Goal: Use online tool/utility: Utilize a website feature to perform a specific function

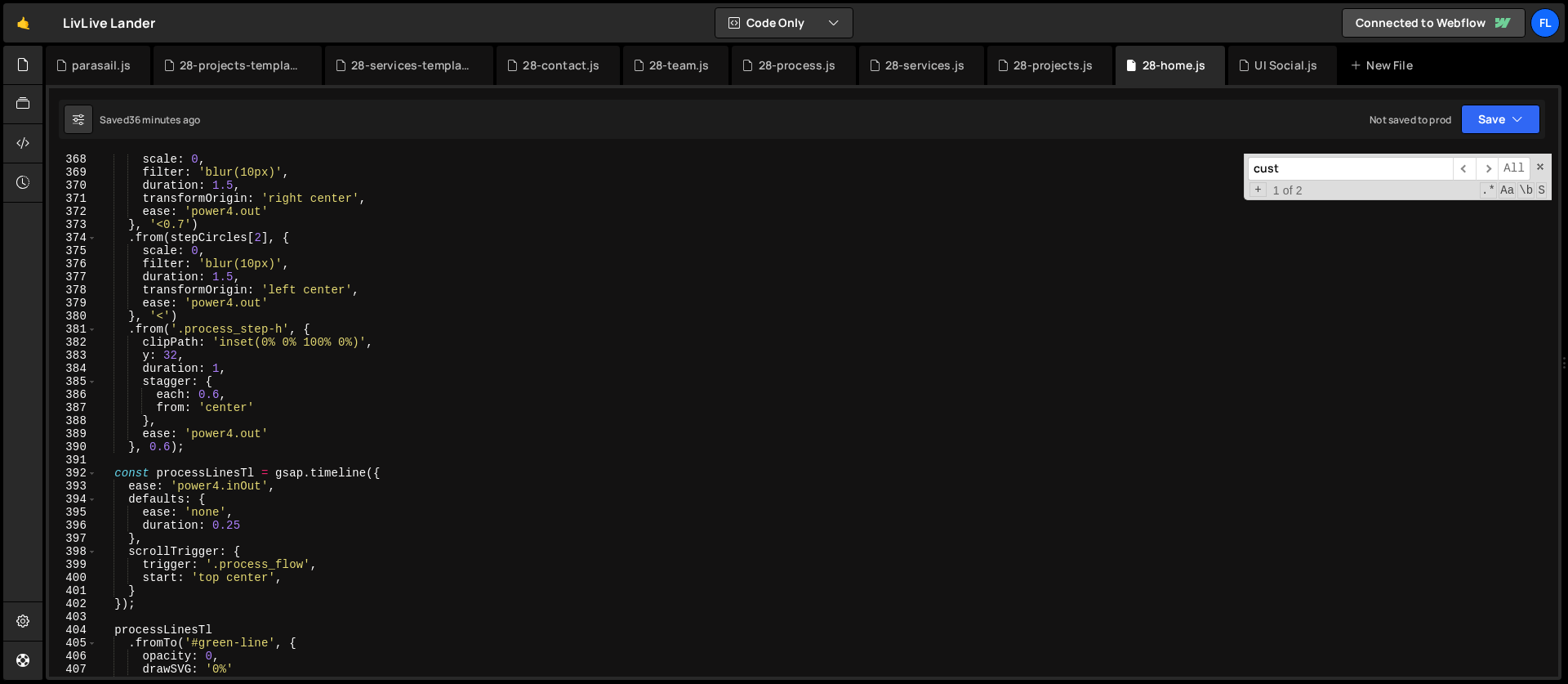
scroll to position [4798, 0]
click at [200, 450] on div "scale : 0 , filter : 'blur(10px)' , duration : 1.5 , transformOrigin : 'right c…" at bounding box center [824, 425] width 1454 height 549
type textarea "}, 0.6);"
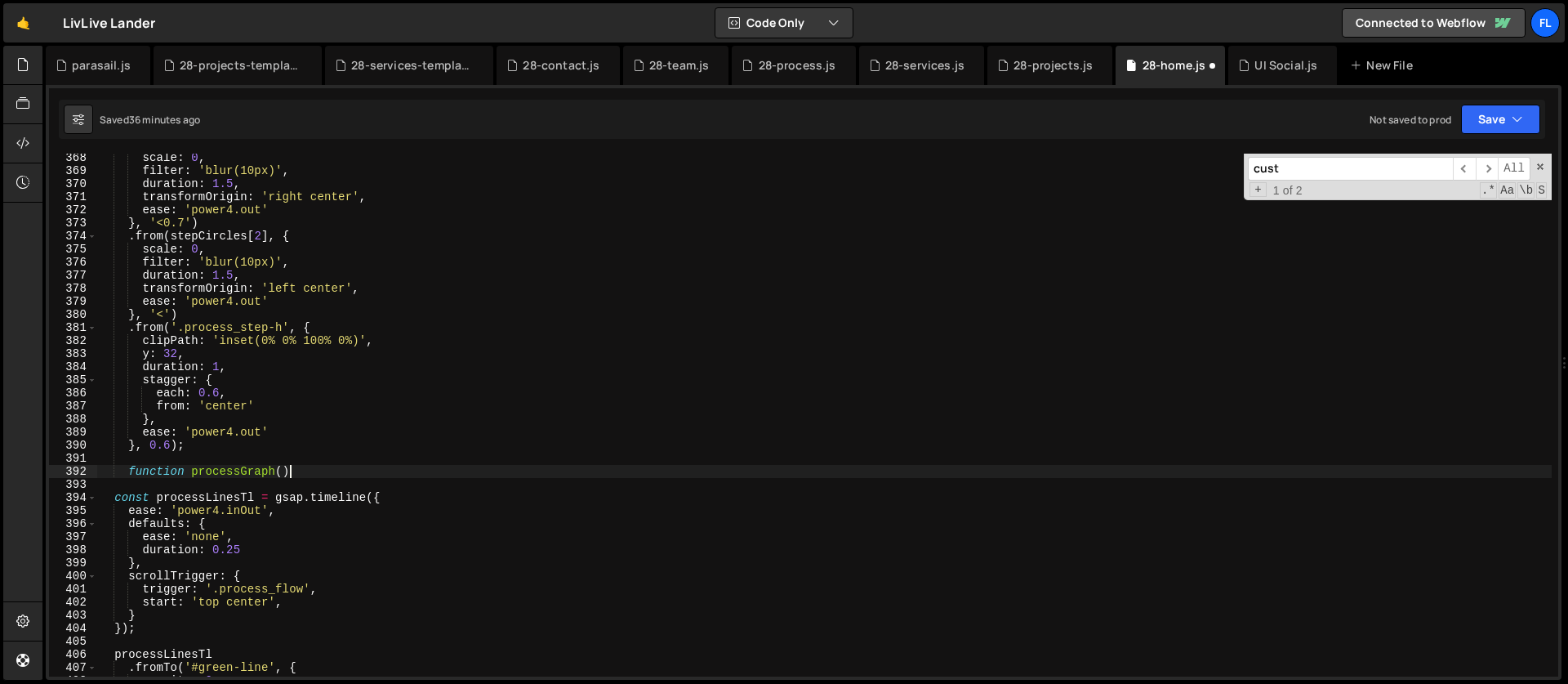
scroll to position [0, 12]
type textarea "function processGraph() {"
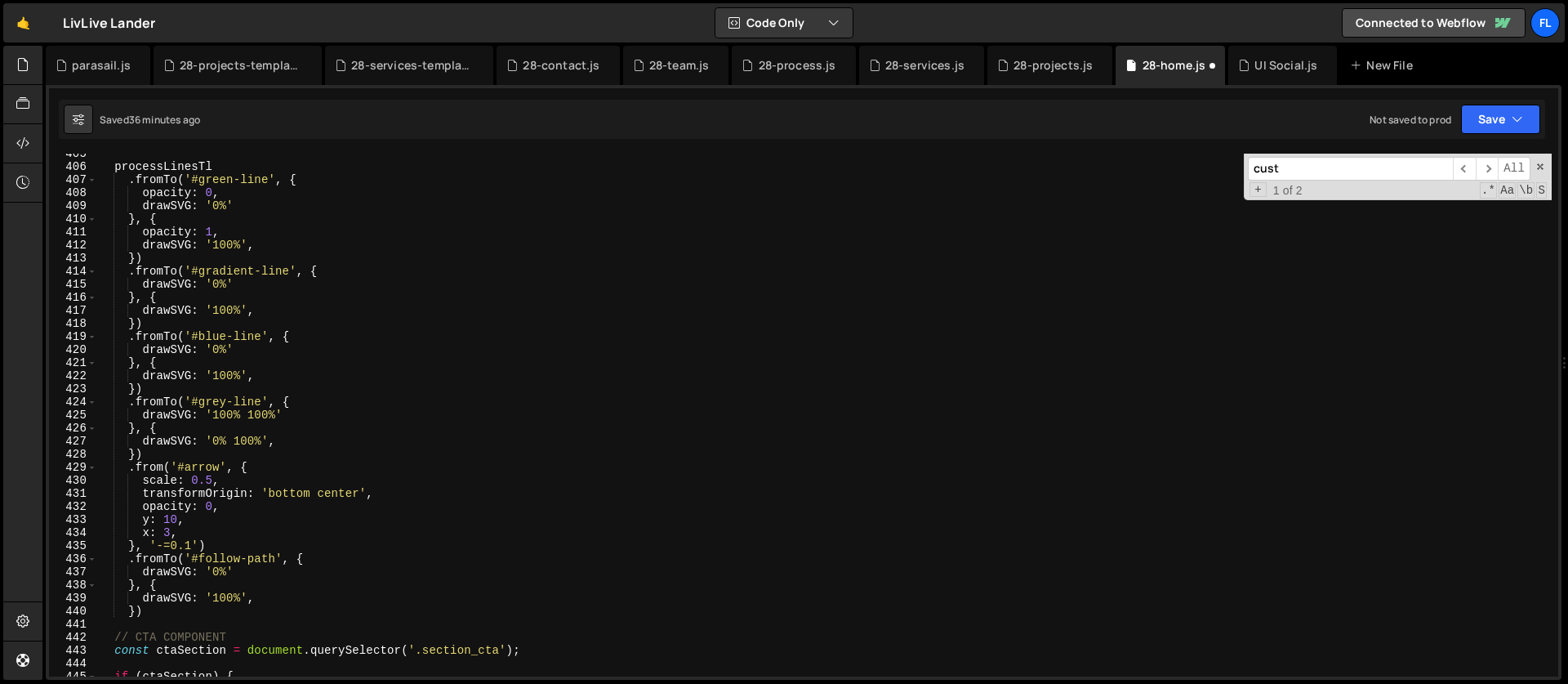
scroll to position [5488, 0]
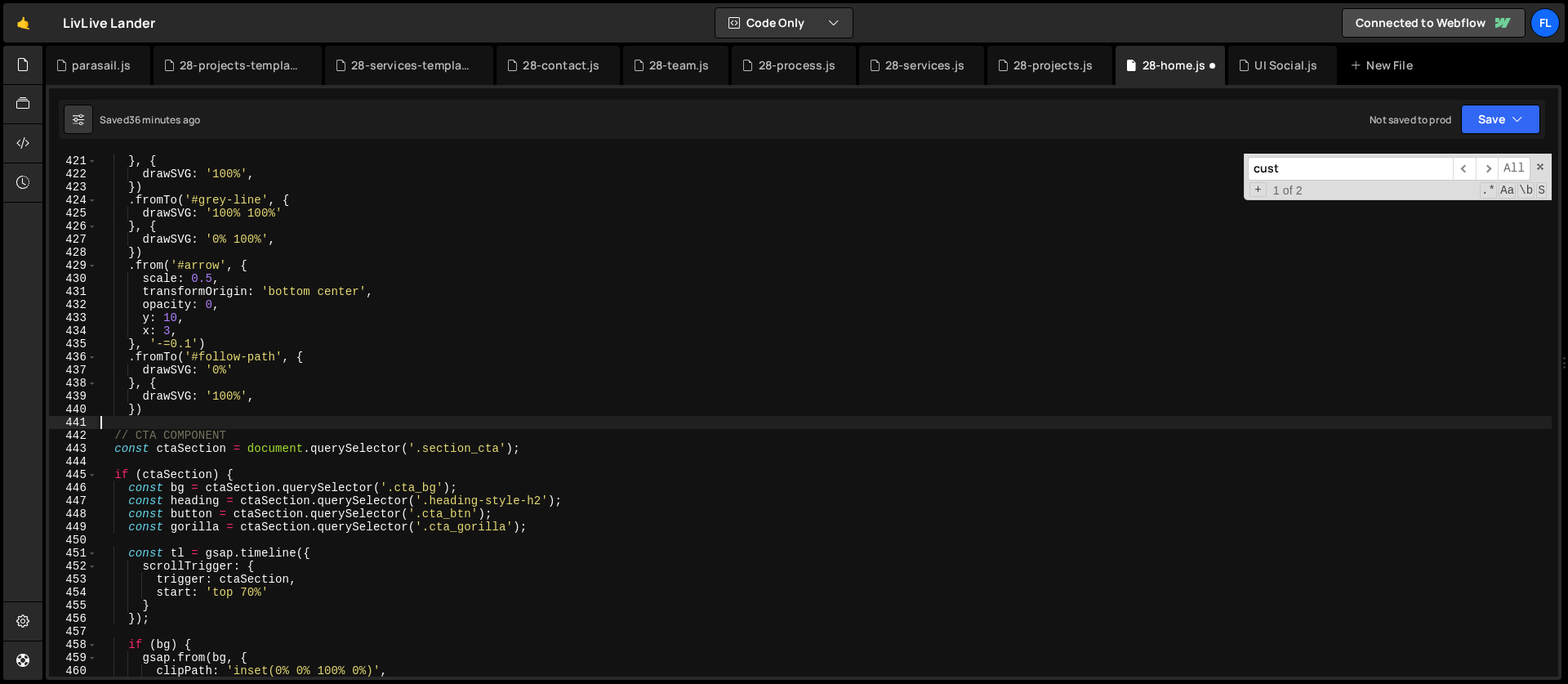
click at [171, 416] on div "drawSVG : '0%' } , { drawSVG : '100%' , }) . fromTo ( '#grey-line' , { drawSVG …" at bounding box center [824, 415] width 1454 height 549
type textarea "}"
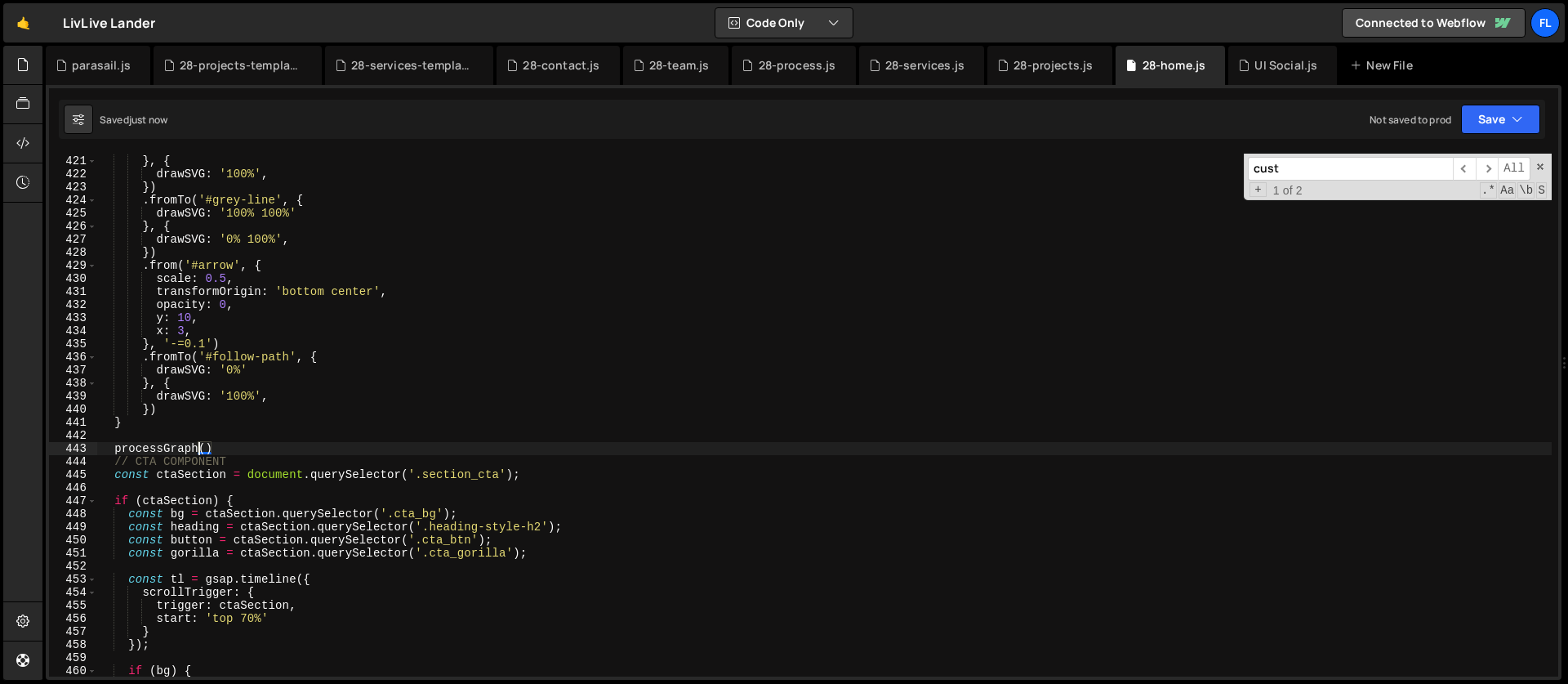
scroll to position [5400, 0]
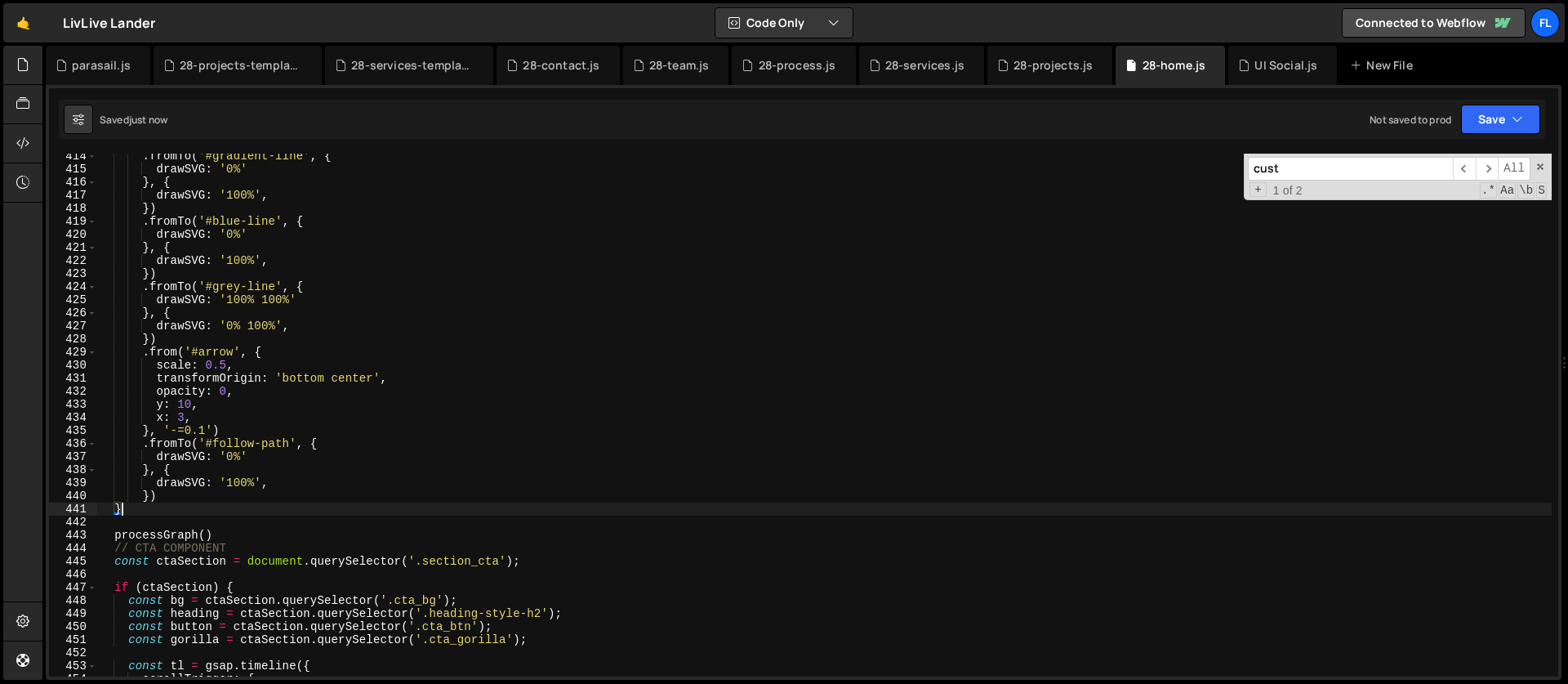
click at [138, 508] on div ". fromTo ( '#gradient-line' , { drawSVG : '0%' } , { drawSVG : '100%' , }) . fr…" at bounding box center [824, 424] width 1454 height 549
click at [190, 497] on div ". fromTo ( '#gradient-line' , { drawSVG : '0%' } , { drawSVG : '100%' , }) . fr…" at bounding box center [824, 424] width 1454 height 549
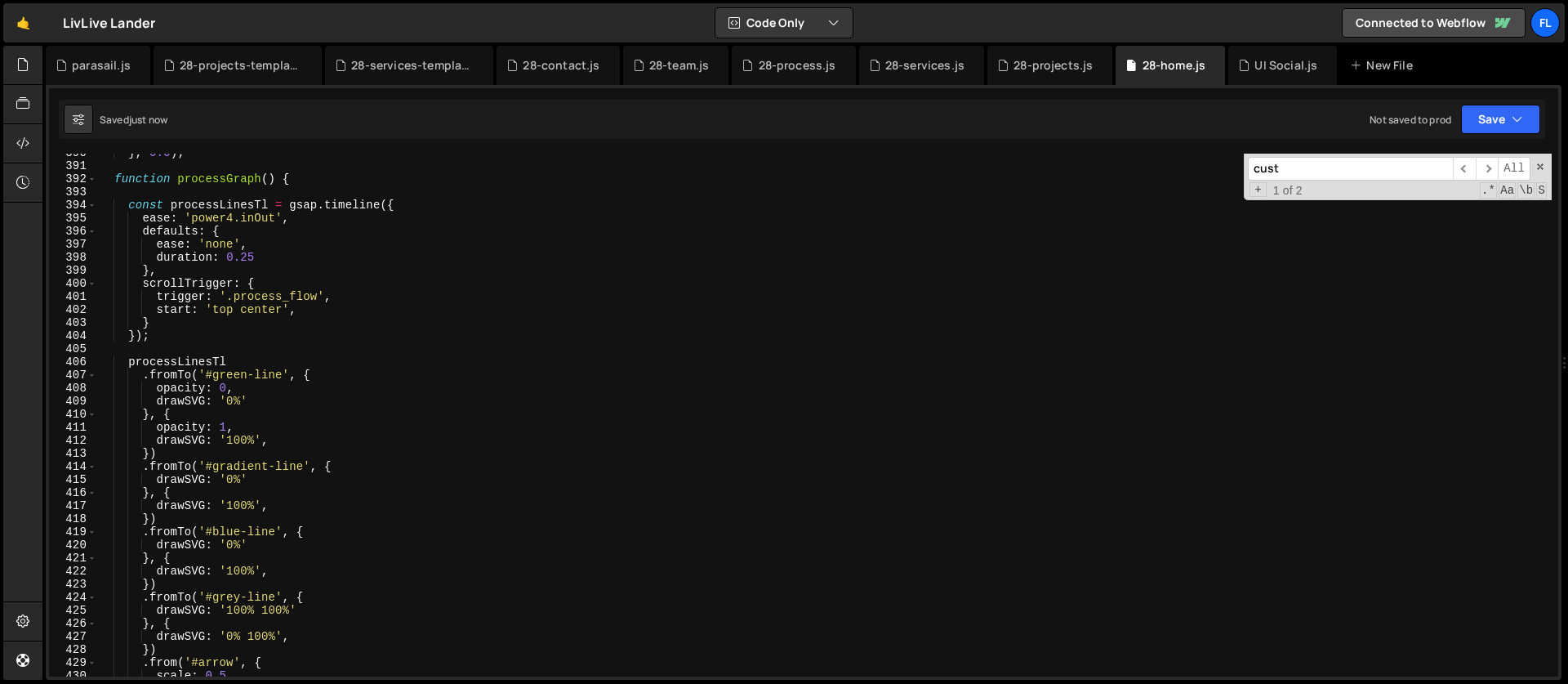
scroll to position [5000, 0]
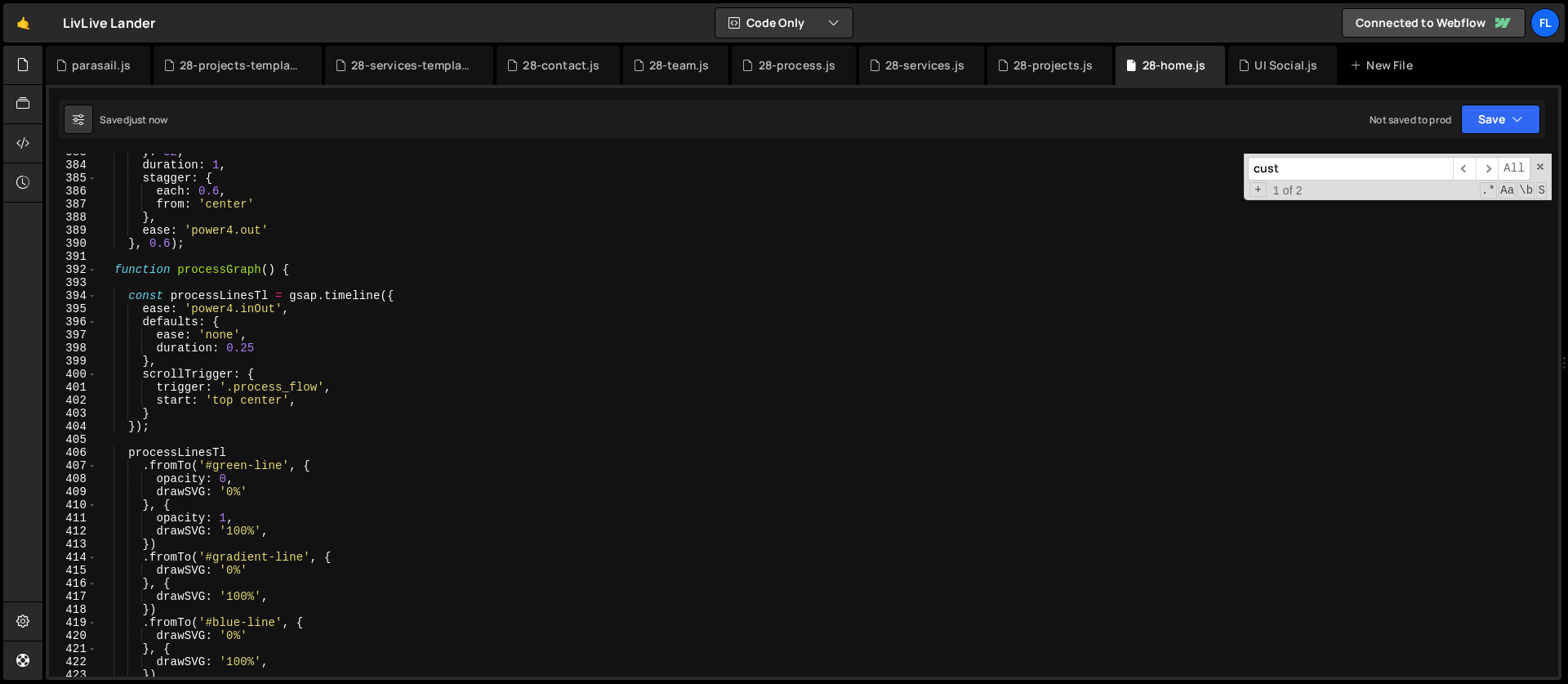
click at [297, 272] on div "y : 32 , duration : 1 , stagger : { each : 0.6 , from : 'center' } , ease : 'po…" at bounding box center [824, 420] width 1454 height 549
type textarea "function processGraph() {"
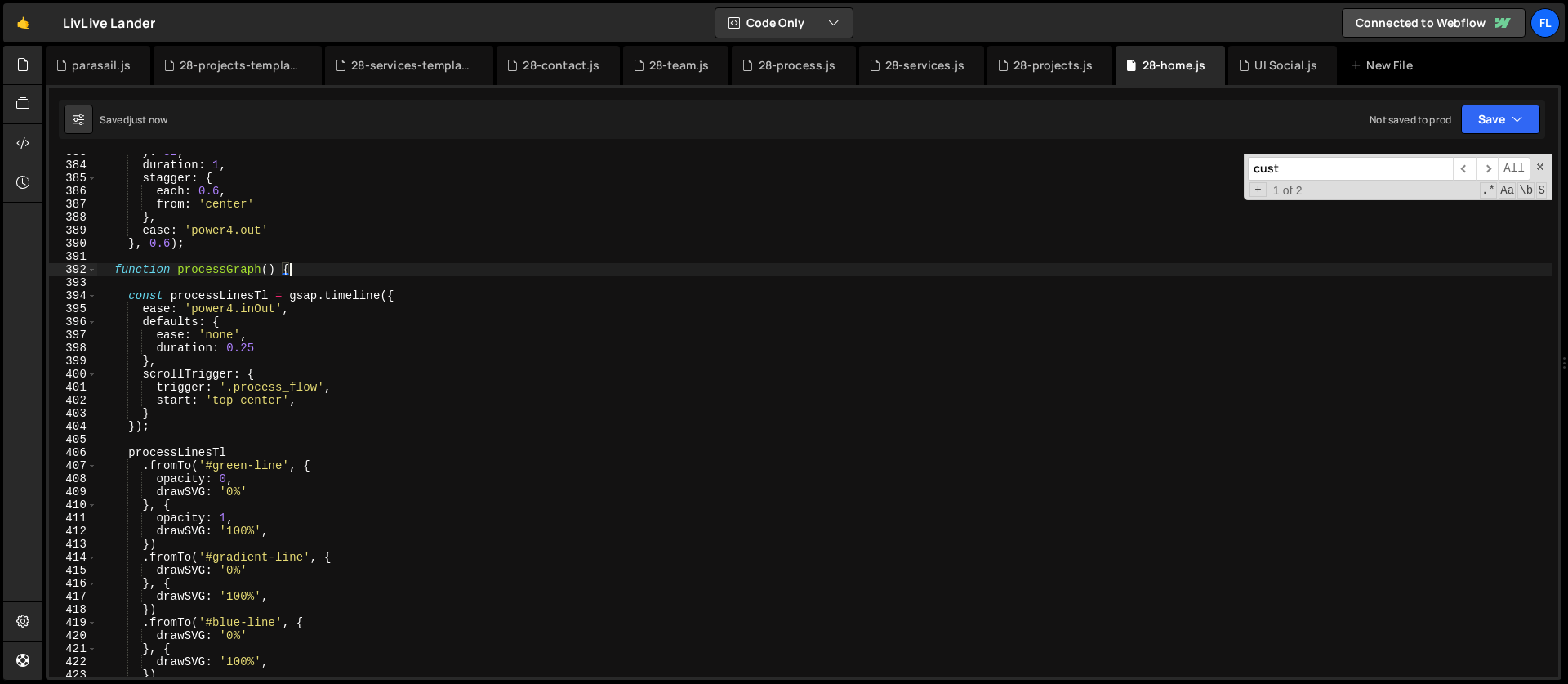
click at [203, 281] on div "y : 32 , duration : 1 , stagger : { each : 0.6 , from : 'center' } , ease : 'po…" at bounding box center [824, 420] width 1454 height 549
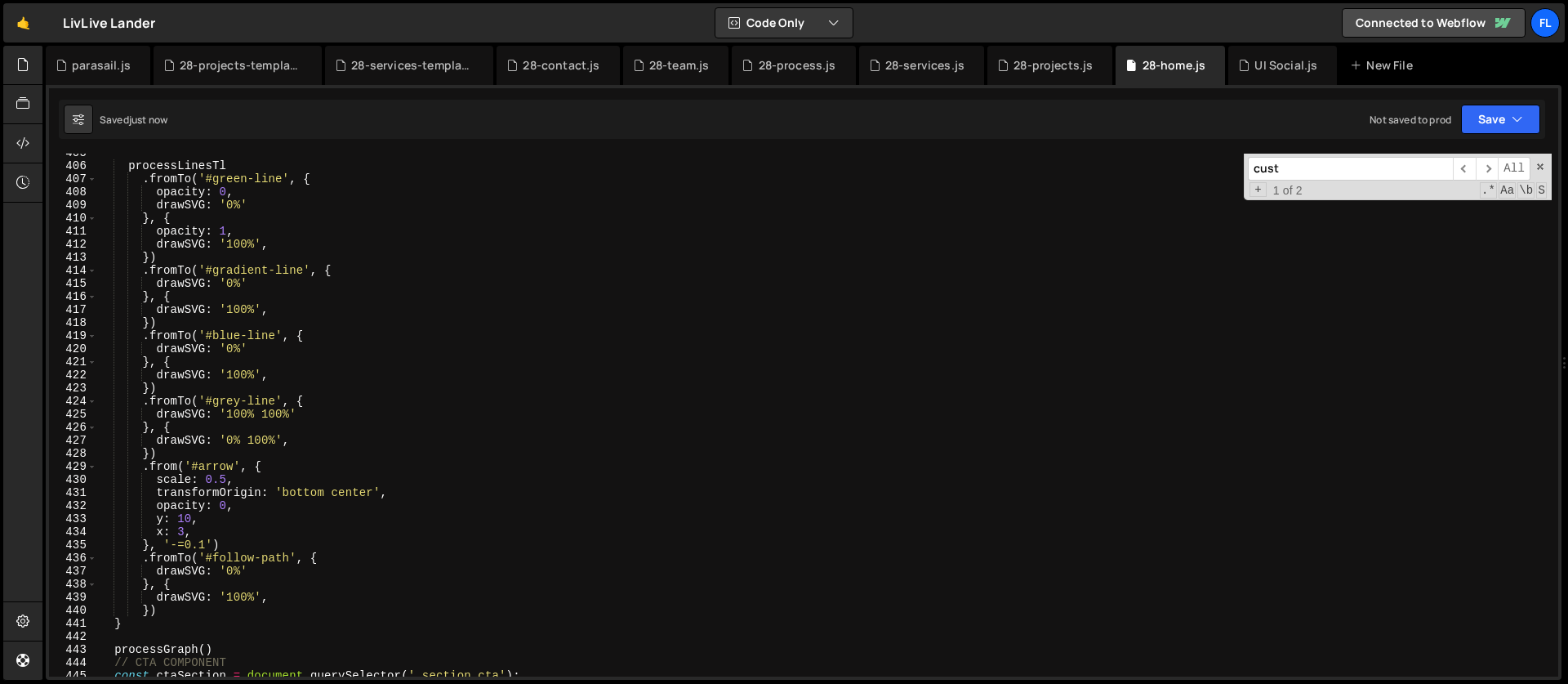
scroll to position [5481, 0]
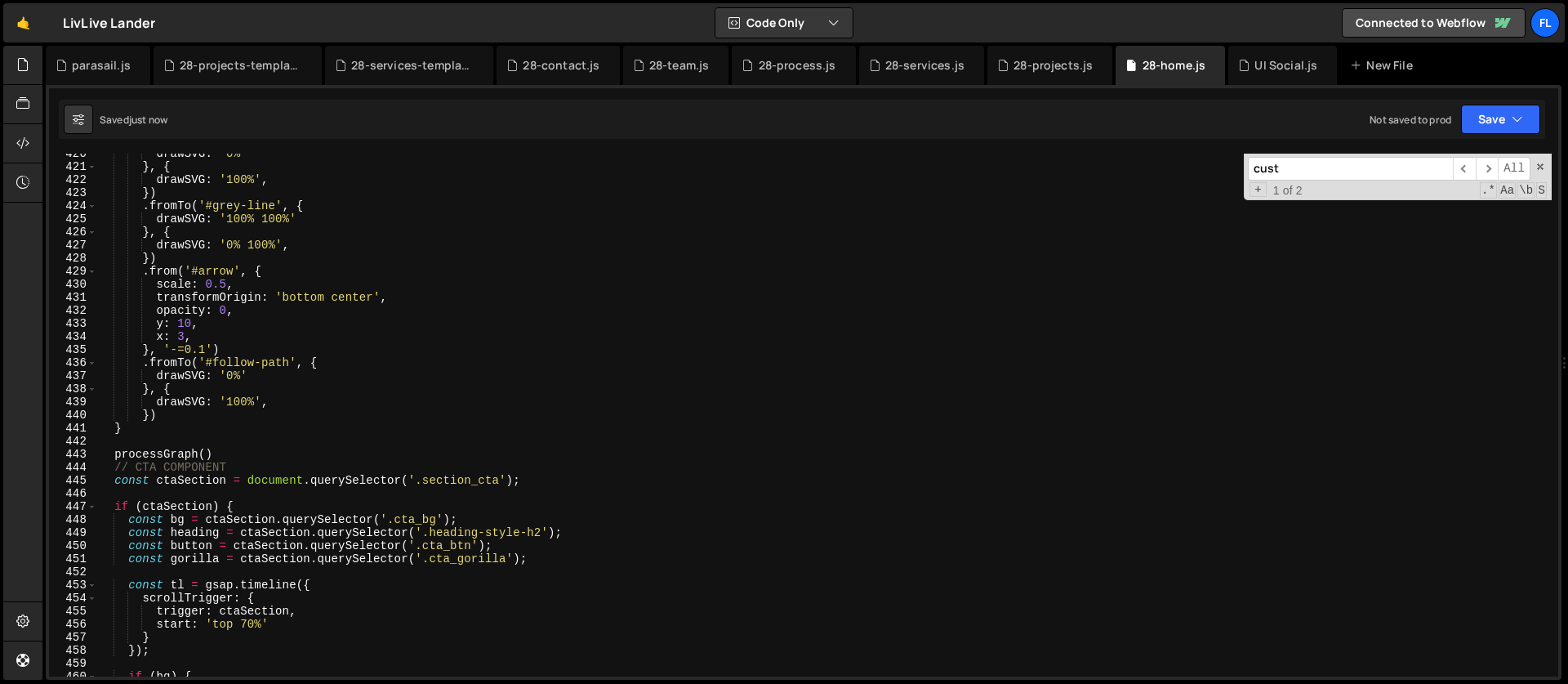
click at [126, 424] on div "drawSVG : '0%' } , { drawSVG : '100%' , }) . fromTo ( '#grey-line' , { drawSVG …" at bounding box center [824, 421] width 1454 height 549
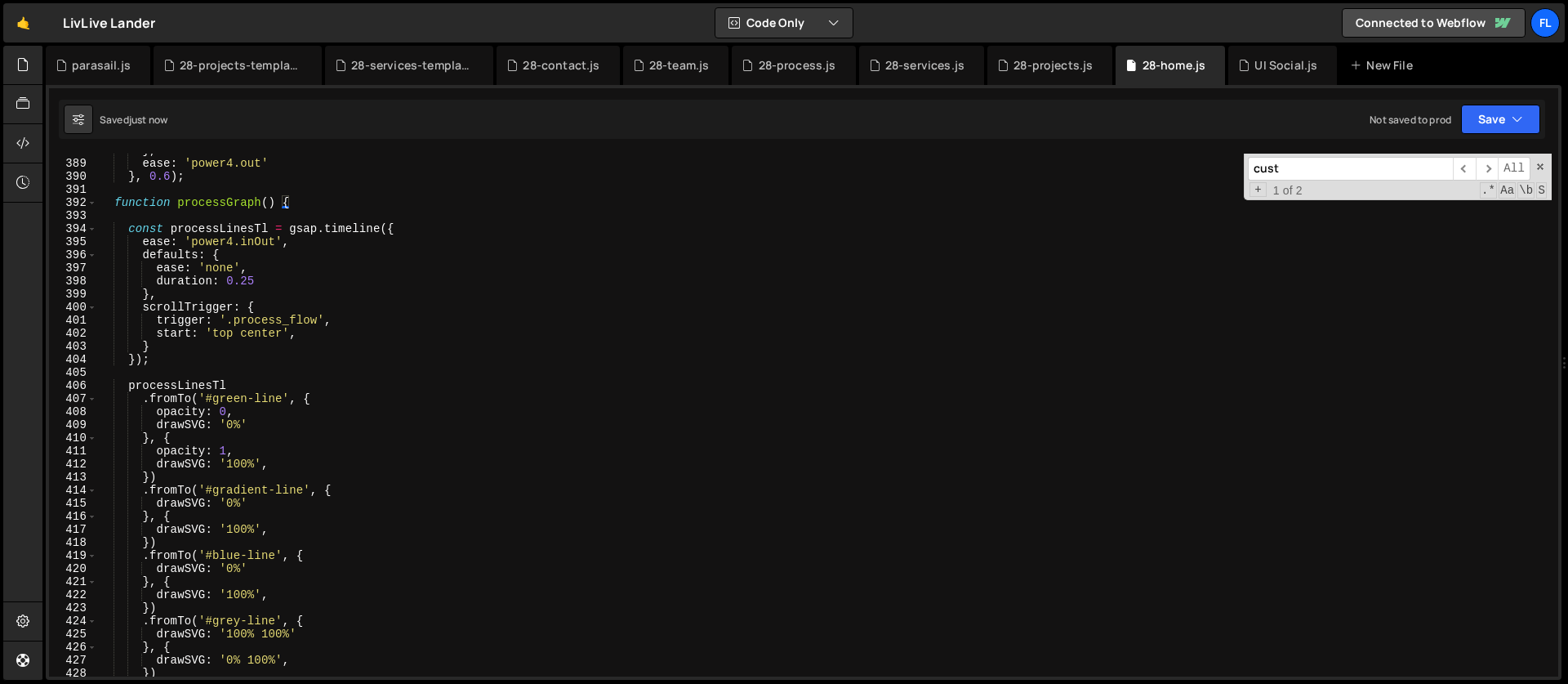
scroll to position [4875, 0]
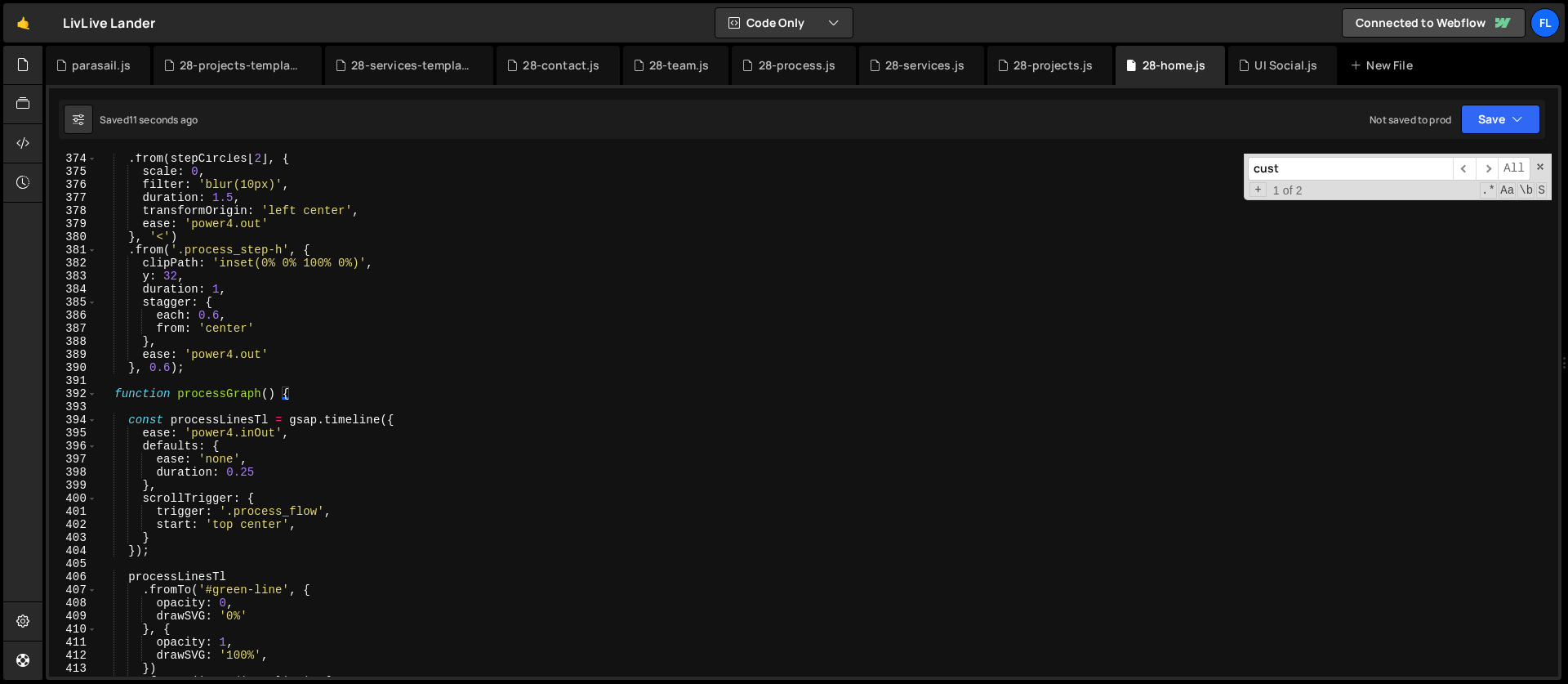
click at [304, 393] on div ". from ( stepCircles [ 2 ] , { scale : 0 , filter : 'blur(10px)' , duration : 1…" at bounding box center [824, 426] width 1454 height 549
type textarea "function processGraph() {"
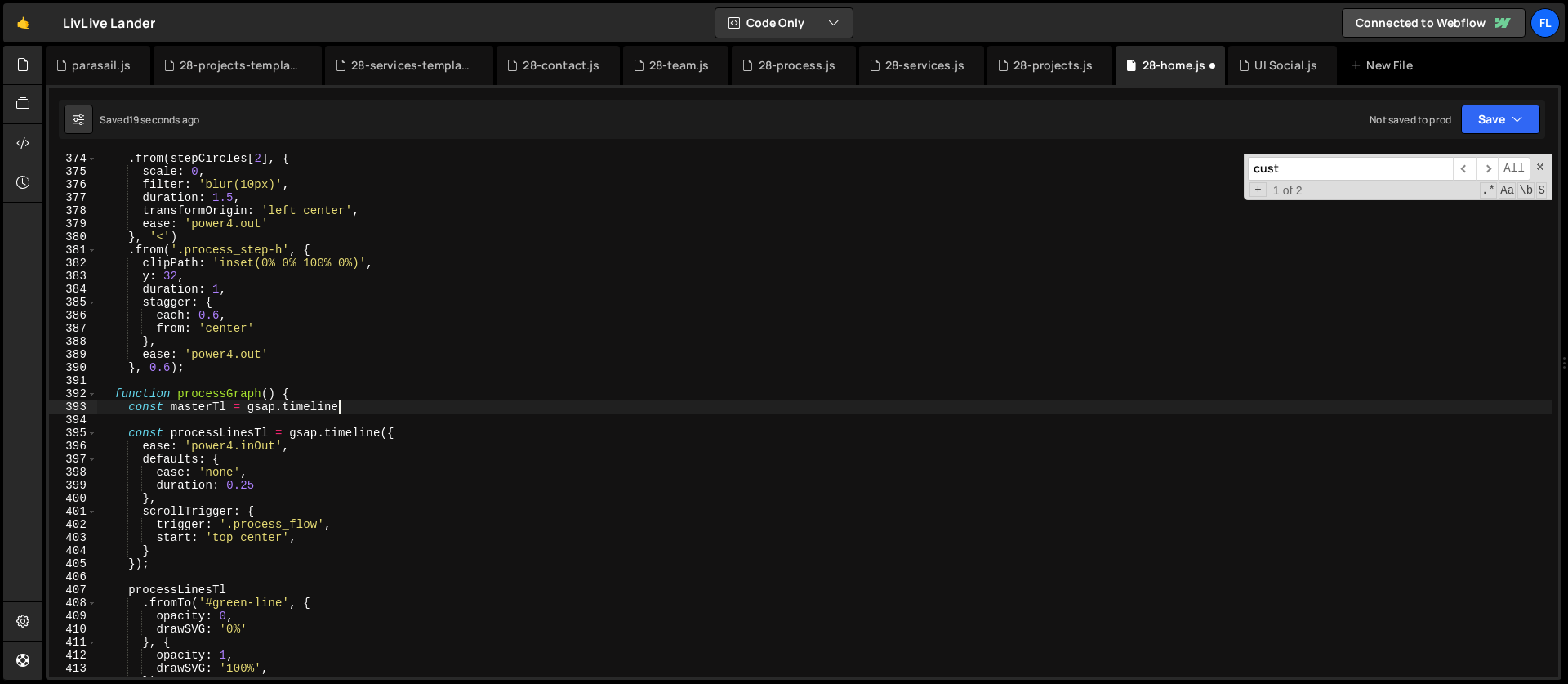
scroll to position [0, 17]
click at [399, 437] on div ". from ( stepCircles [ 2 ] , { scale : 0 , filter : 'blur(10px)' , duration : 1…" at bounding box center [824, 426] width 1454 height 549
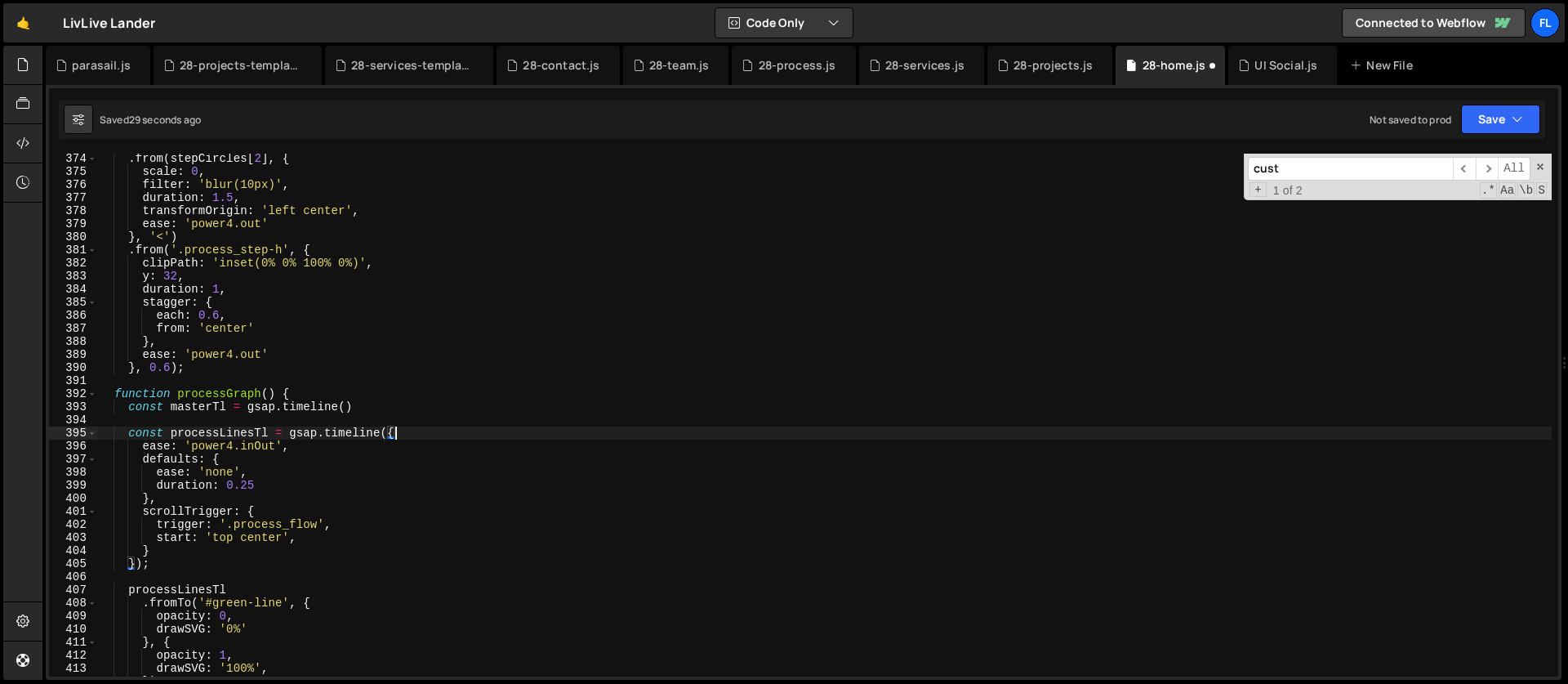
click at [263, 515] on div ". from ( stepCircles [ 2 ] , { scale : 0 , filter : 'blur(10px)' , duration : 1…" at bounding box center [824, 426] width 1454 height 549
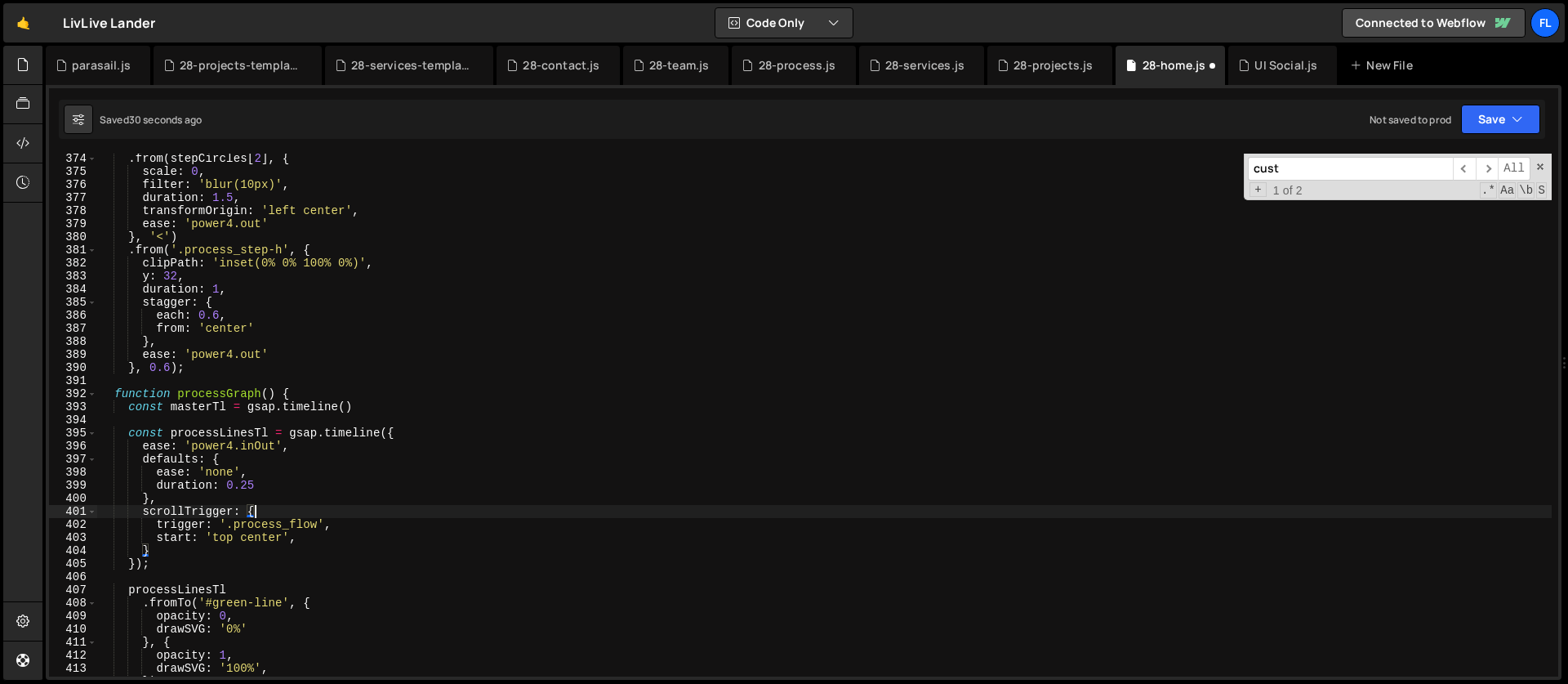
scroll to position [0, 10]
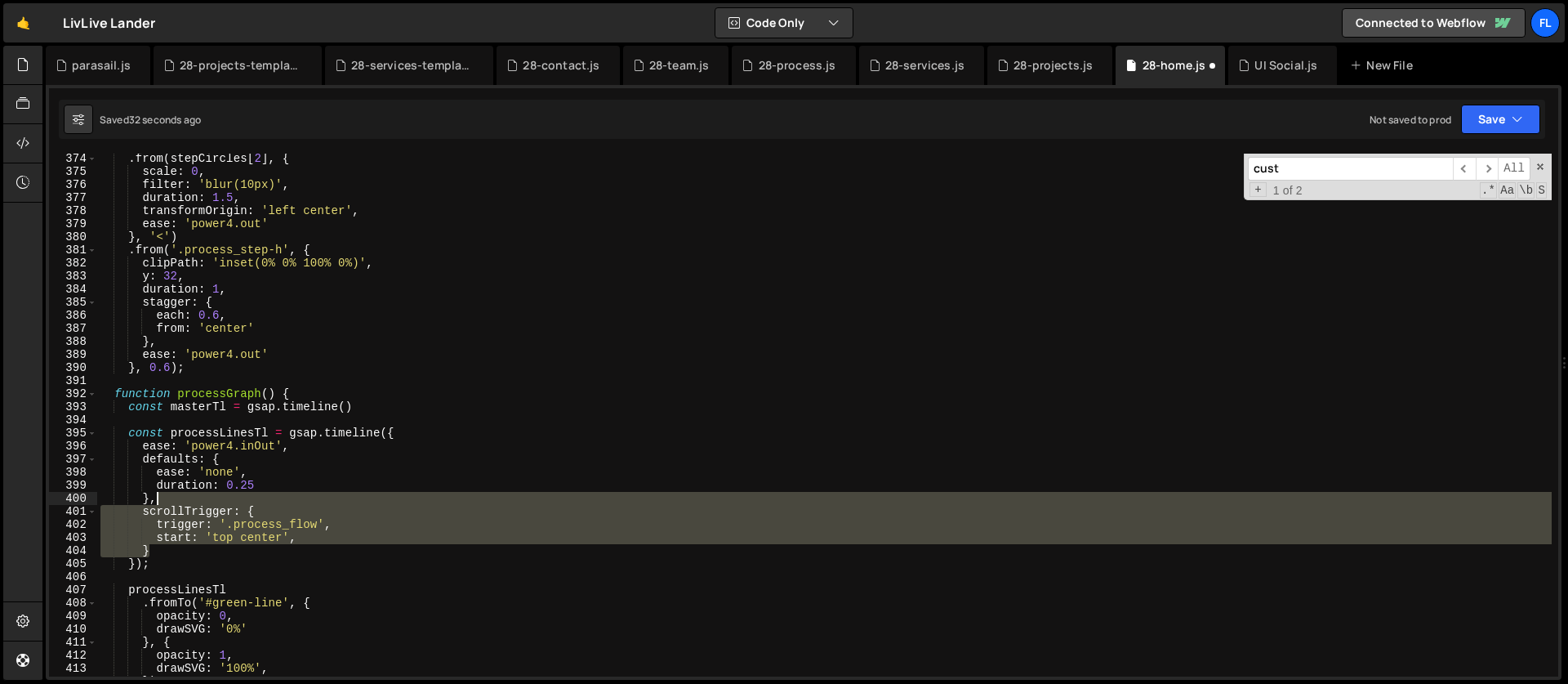
drag, startPoint x: 161, startPoint y: 550, endPoint x: 163, endPoint y: 499, distance: 51.0
click at [163, 499] on div ". from ( stepCircles [ 2 ] , { scale : 0 , filter : 'blur(10px)' , duration : 1…" at bounding box center [824, 426] width 1454 height 549
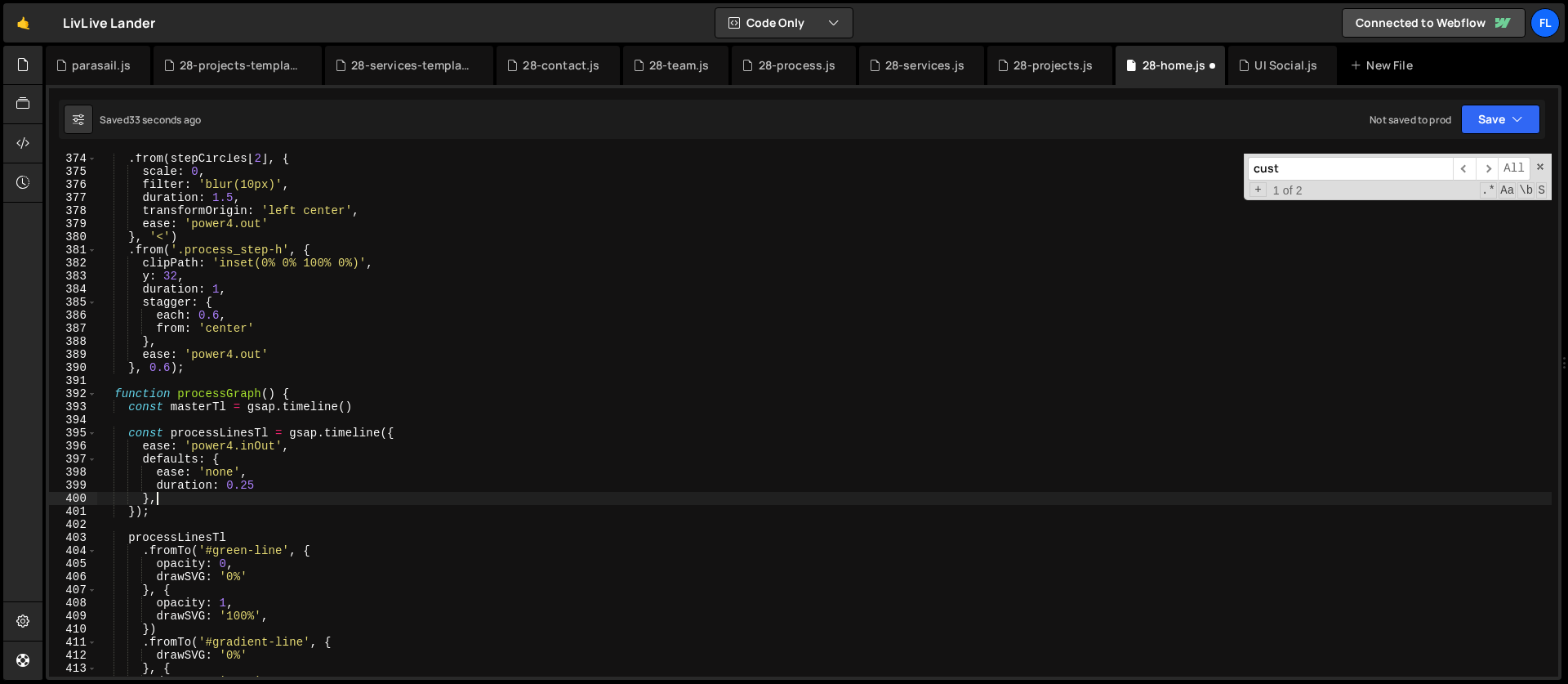
scroll to position [0, 3]
click at [348, 402] on div ". from ( stepCircles [ 2 ] , { scale : 0 , filter : 'blur(10px)' , duration : 1…" at bounding box center [824, 426] width 1454 height 549
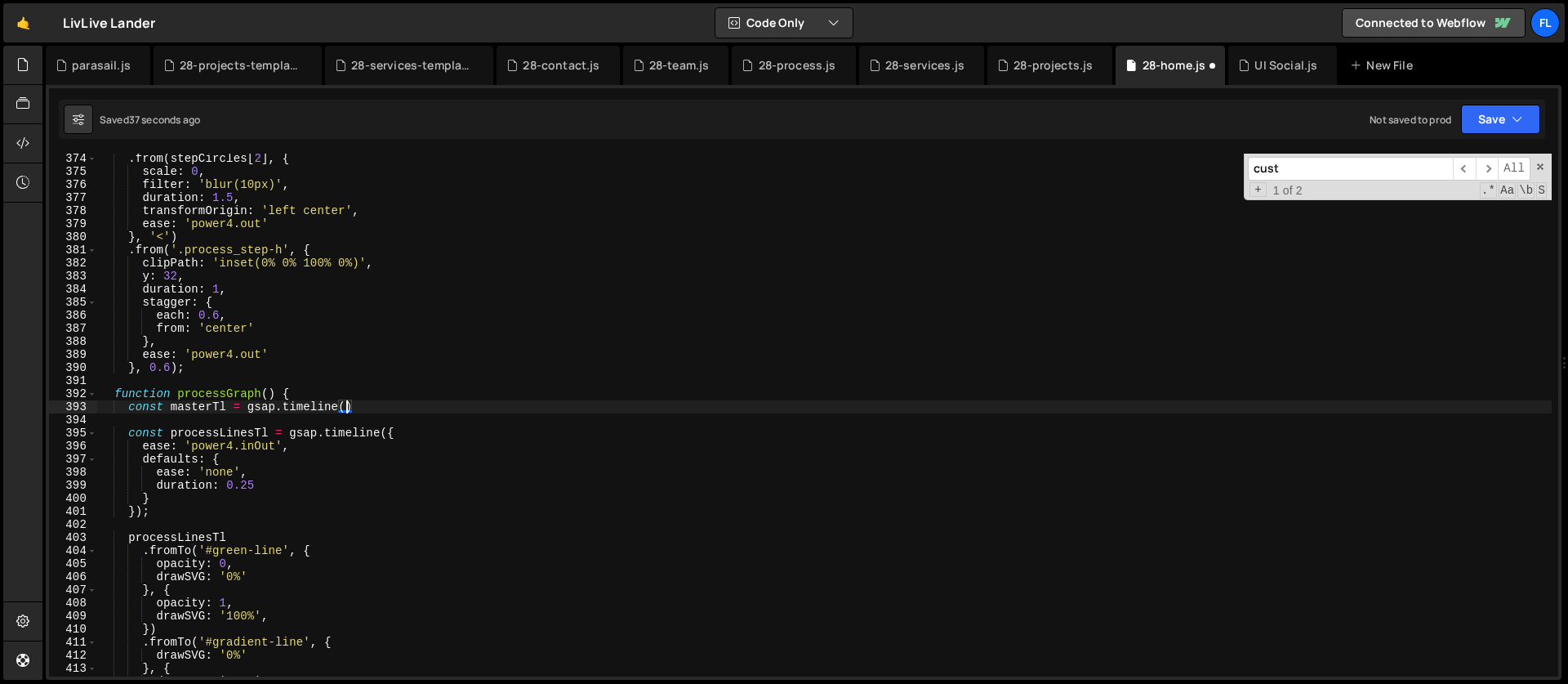
type textarea "const masterTl = gsap.timeline({)"
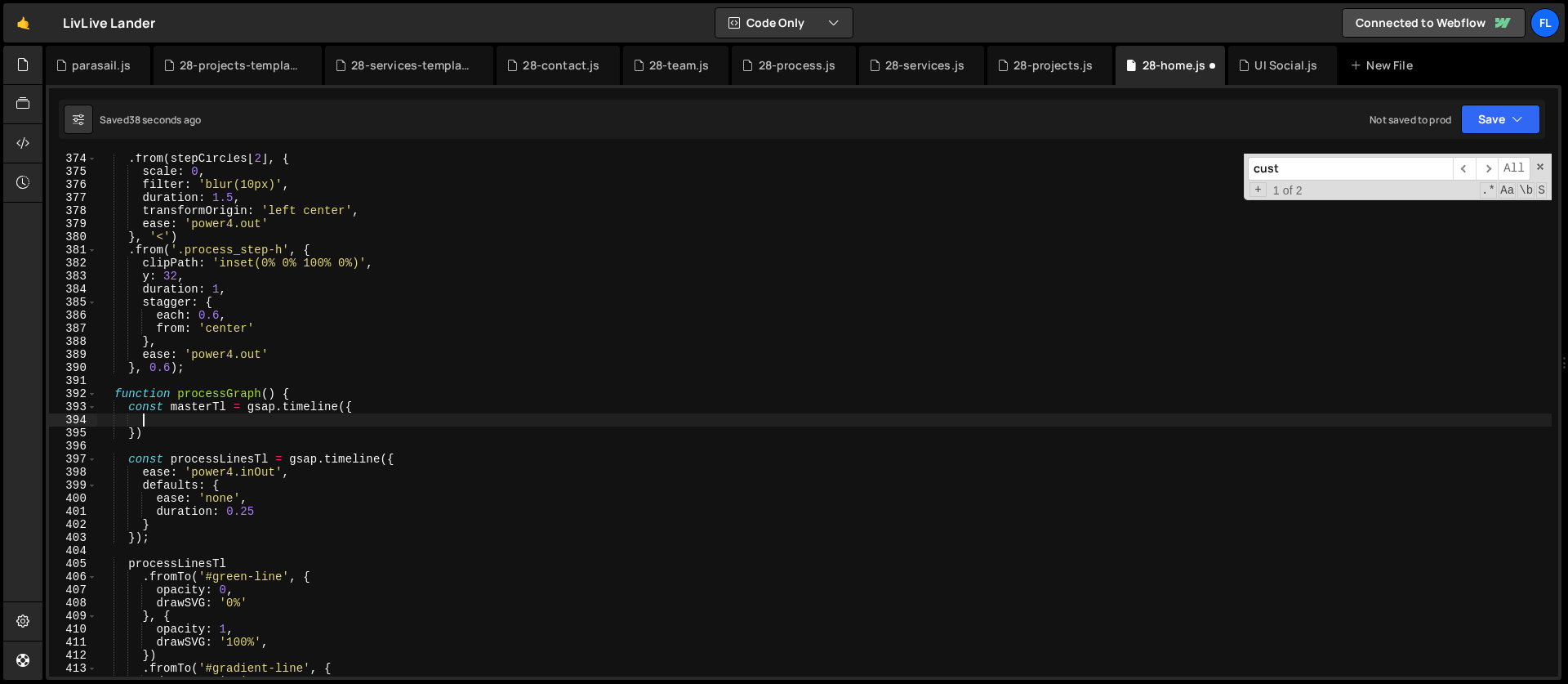
type textarea "}"
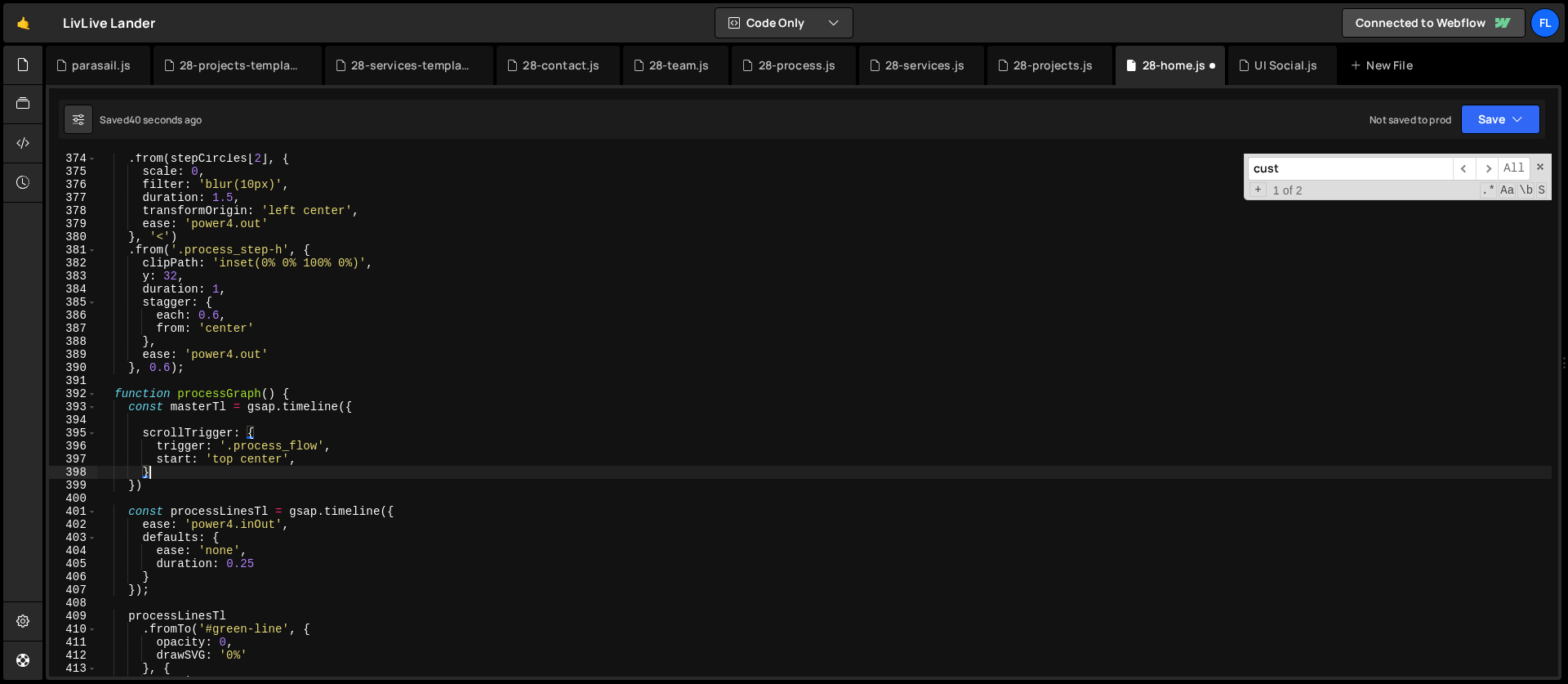
click at [162, 420] on div ". from ( stepCircles [ 2 ] , { scale : 0 , filter : 'blur(10px)' , duration : 1…" at bounding box center [824, 426] width 1454 height 549
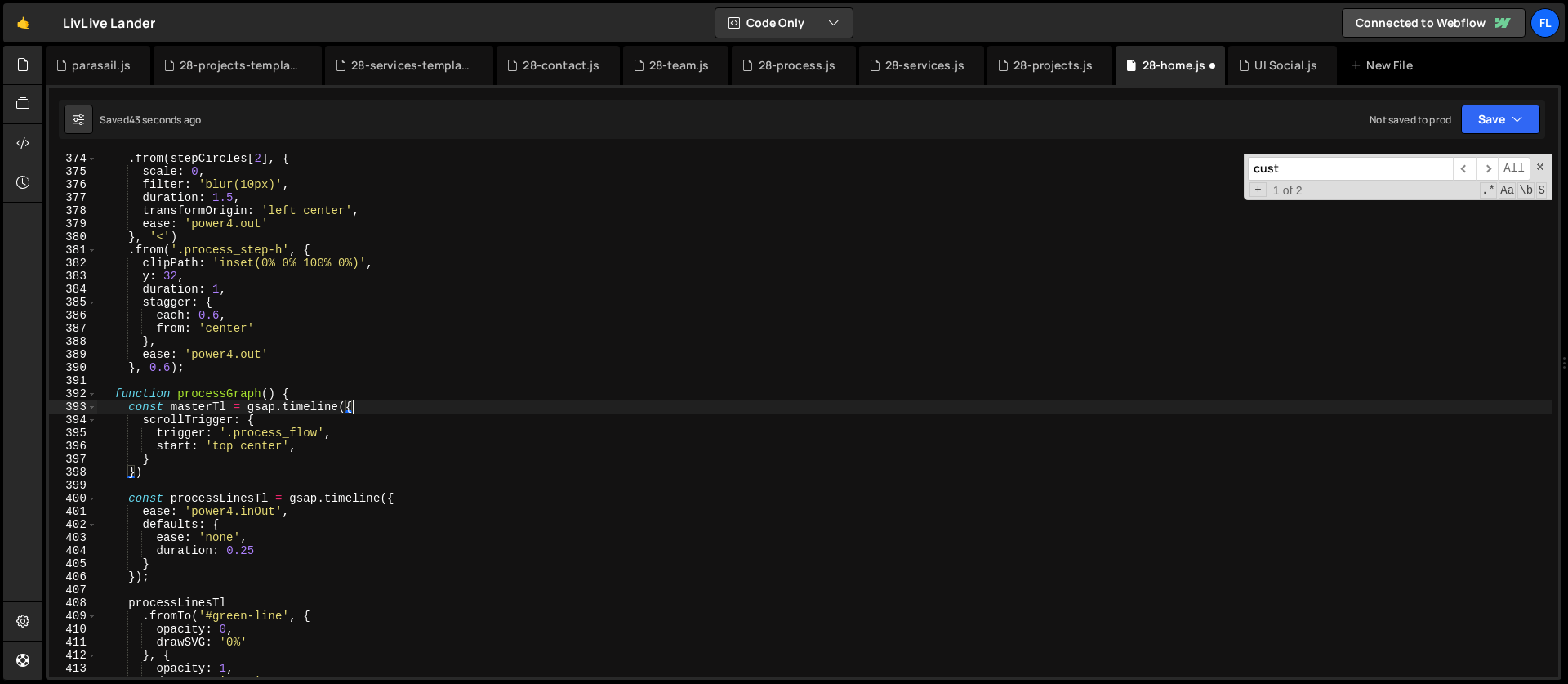
click at [310, 446] on div ". from ( stepCircles [ 2 ] , { scale : 0 , filter : 'blur(10px)' , duration : 1…" at bounding box center [824, 426] width 1454 height 549
type textarea "start: 'top center',"
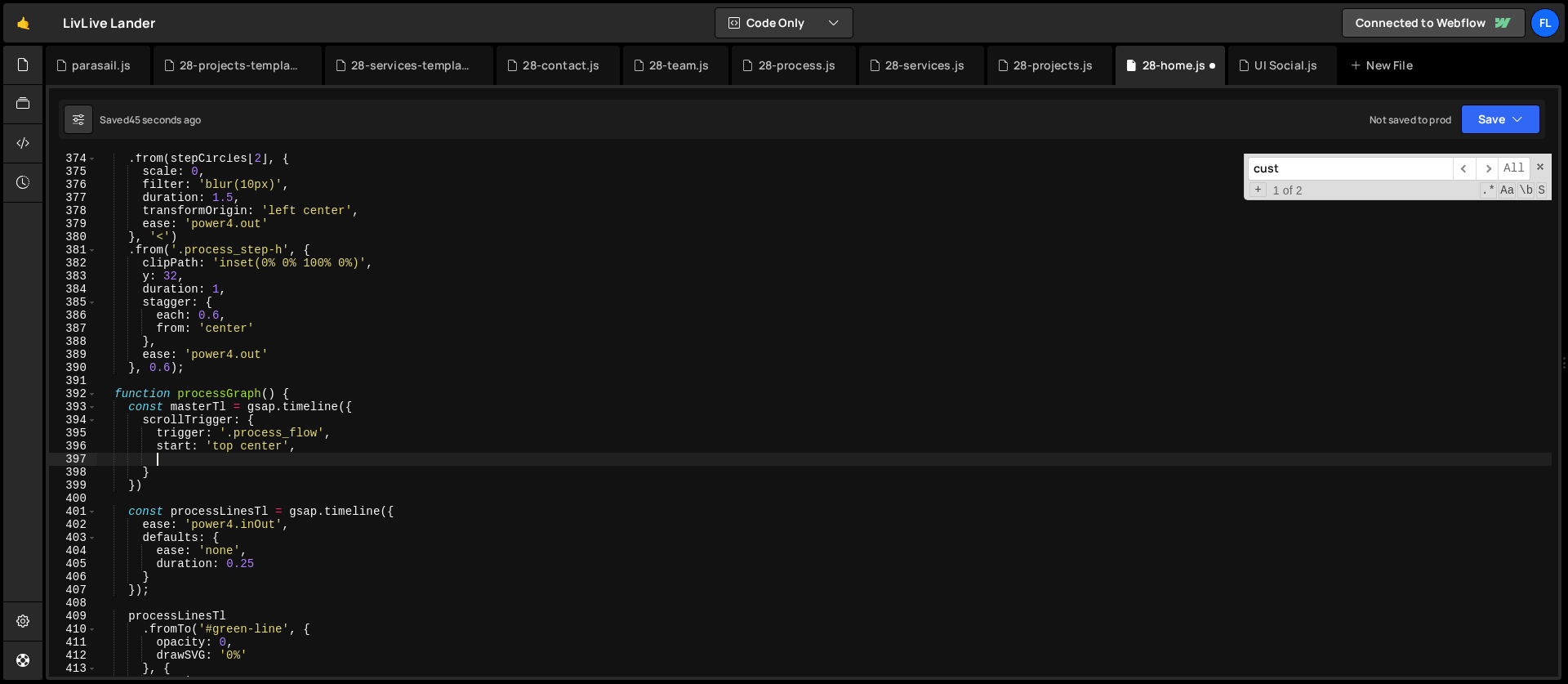
type textarea "n"
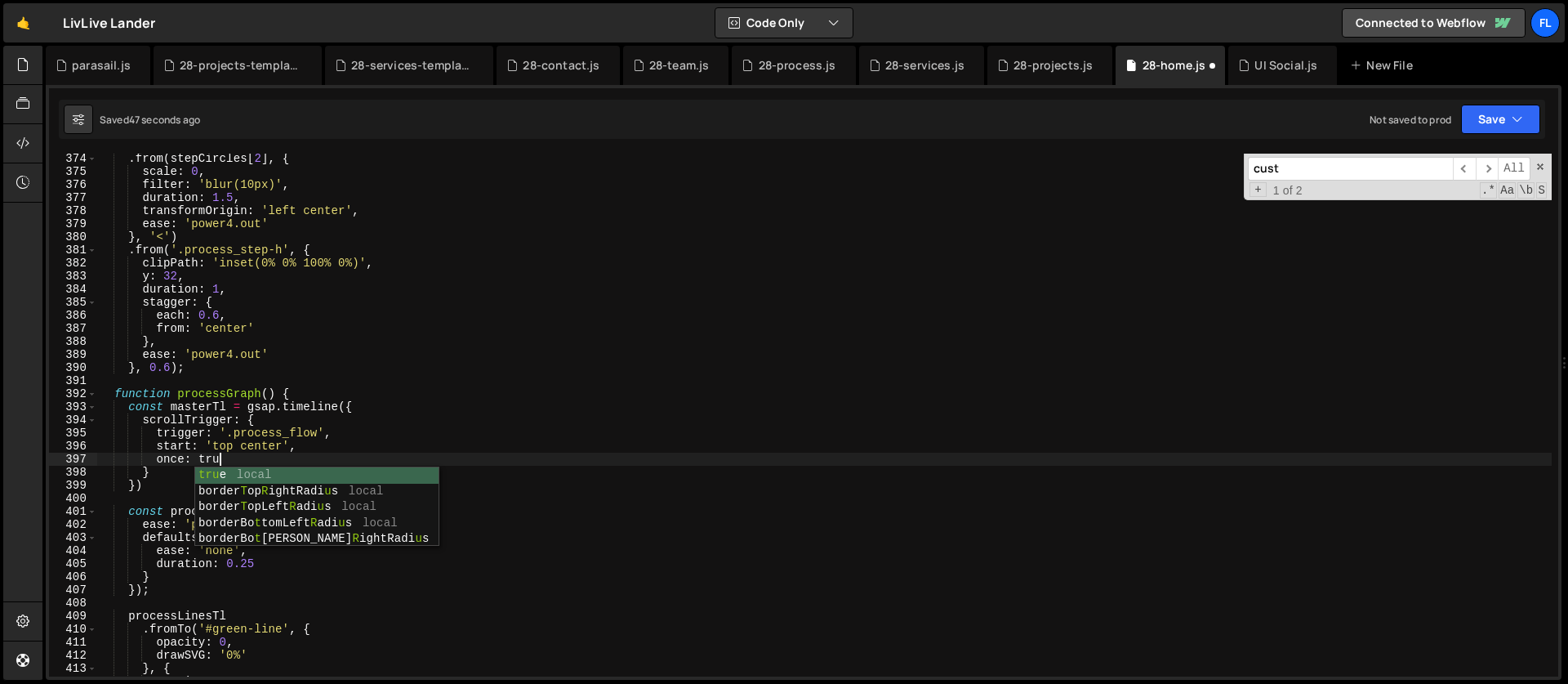
scroll to position [0, 7]
type textarea "once: true"
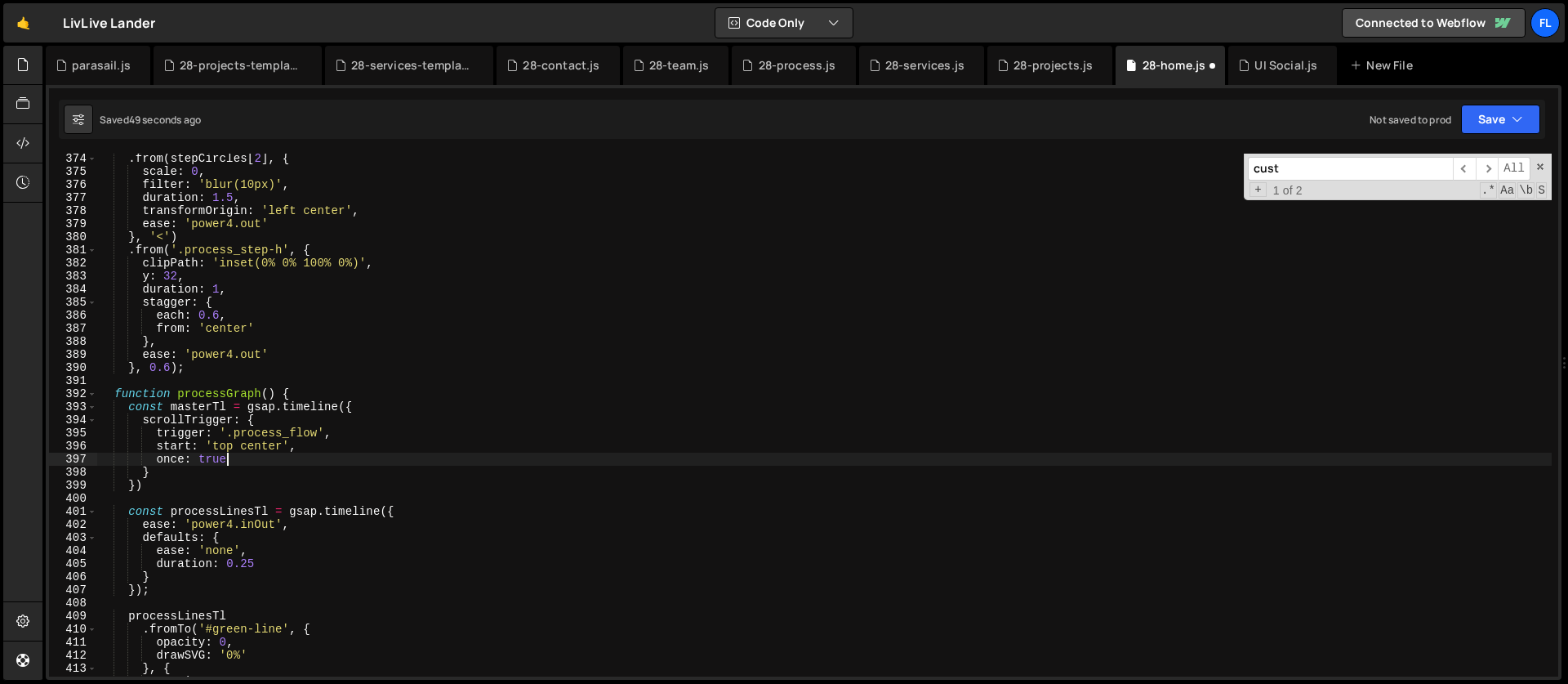
scroll to position [4958, 0]
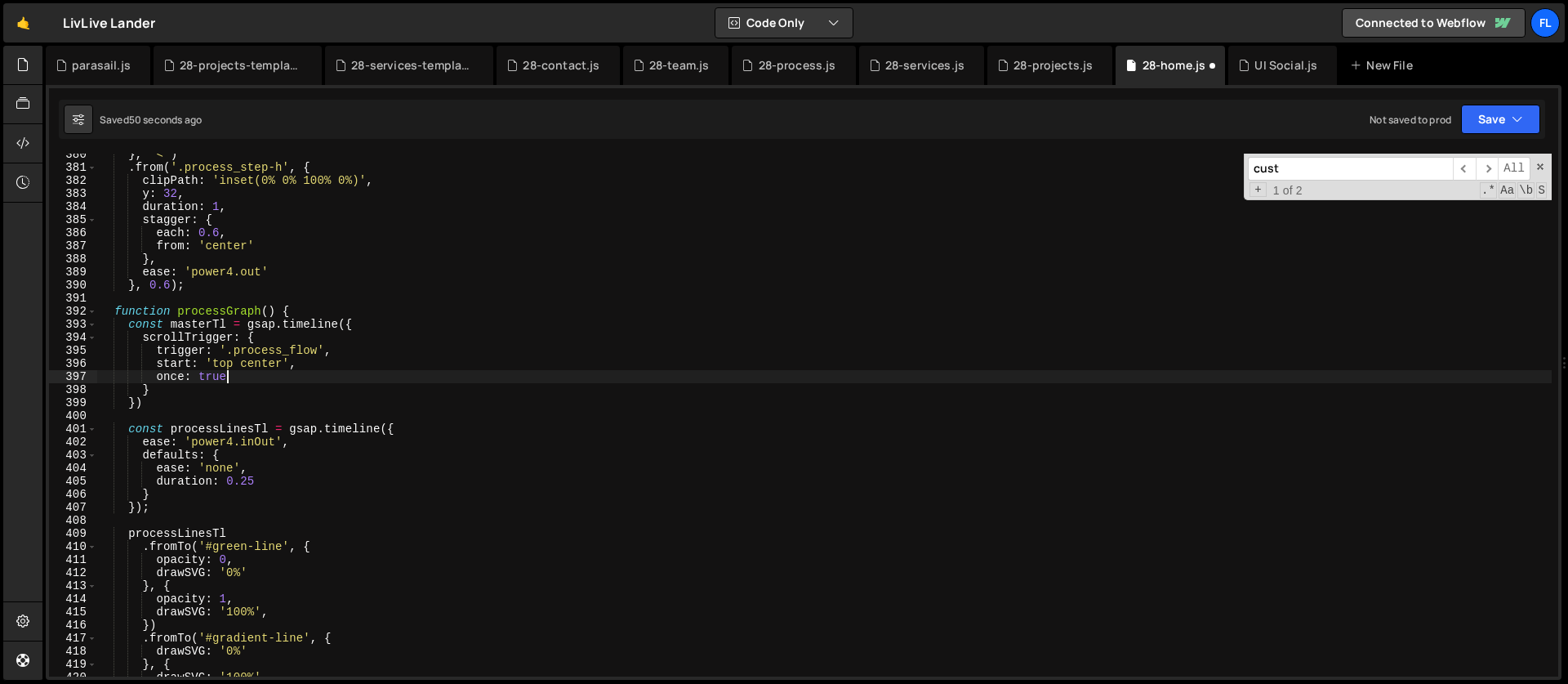
click at [178, 421] on div "} , '<' ) . from ( '.process_step-h' , { clipPath : 'inset(0% 0% 100% 0%)' , y …" at bounding box center [824, 422] width 1454 height 549
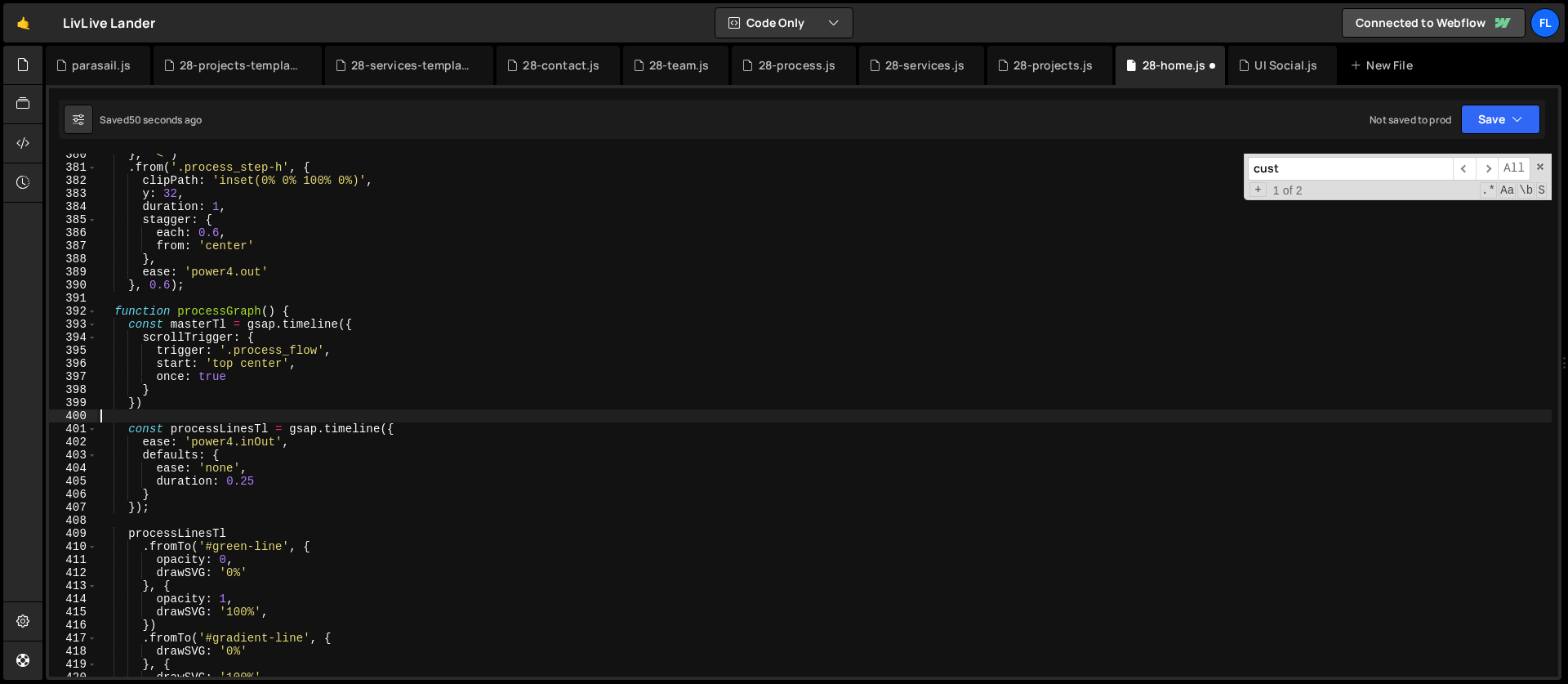
scroll to position [0, 0]
click at [161, 505] on div "} , '<' ) . from ( '.process_step-h' , { clipPath : 'inset(0% 0% 100% 0%)' , y …" at bounding box center [824, 422] width 1454 height 549
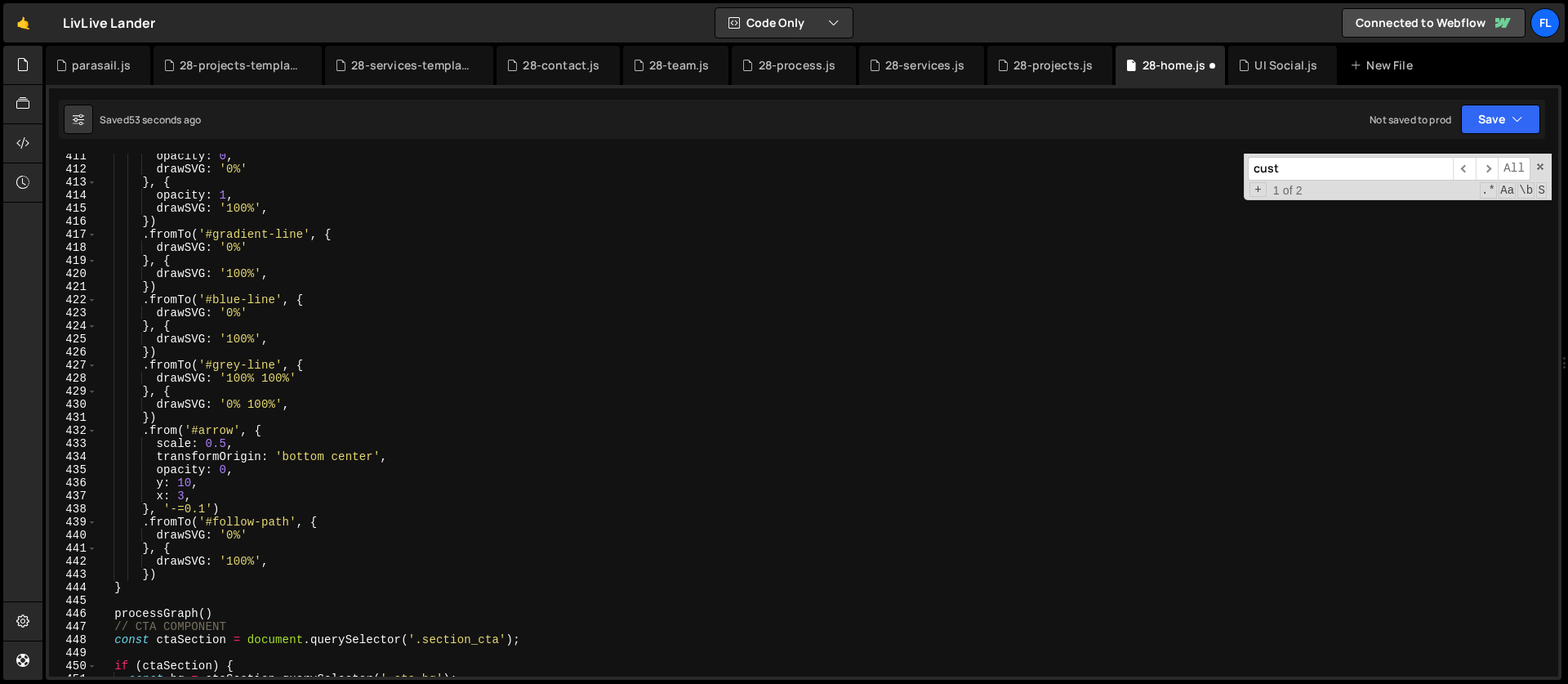
scroll to position [5447, 0]
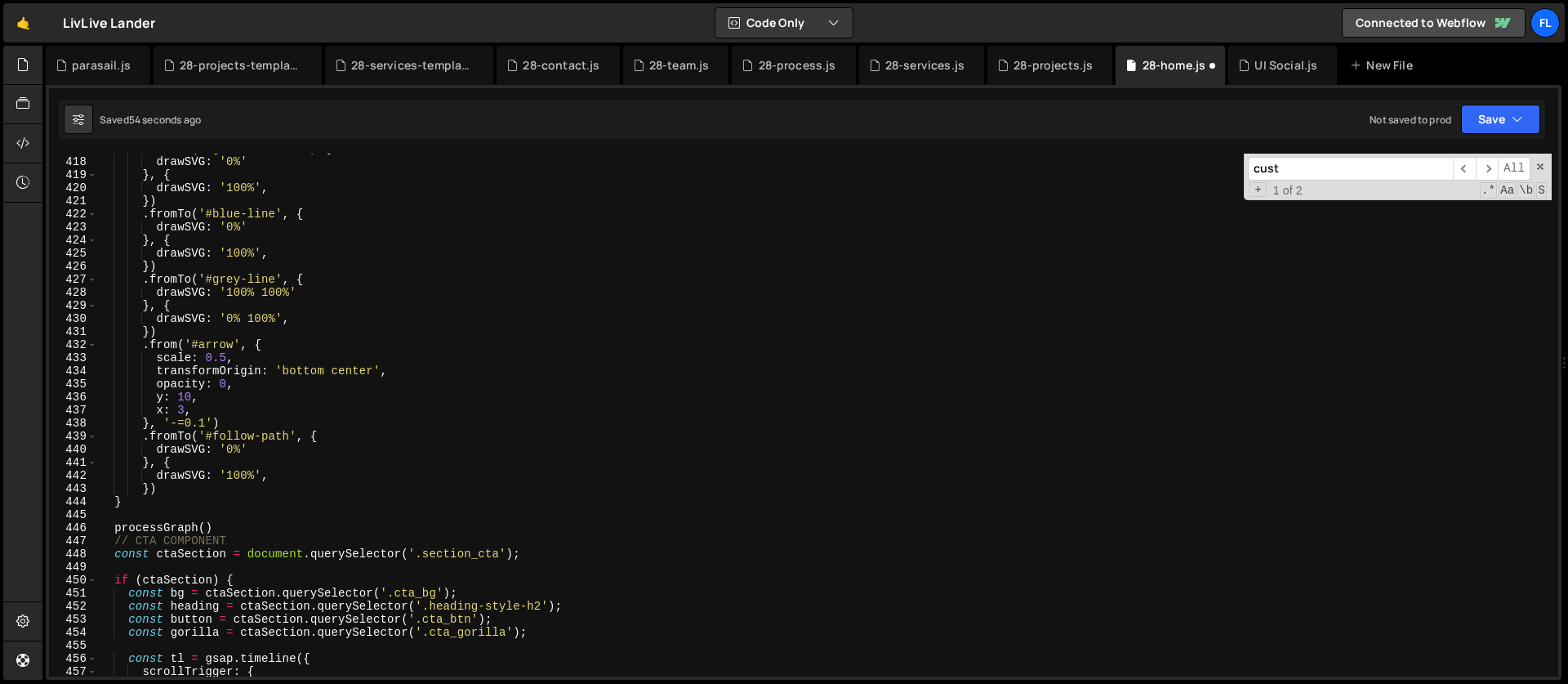
click at [135, 497] on div ". fromTo ( '#gradient-line' , { drawSVG : '0%' } , { drawSVG : '100%' , }) . fr…" at bounding box center [824, 416] width 1454 height 549
click at [163, 490] on div ". fromTo ( '#gradient-line' , { drawSVG : '0%' } , { drawSVG : '100%' , }) . fr…" at bounding box center [824, 416] width 1454 height 549
type textarea "})"
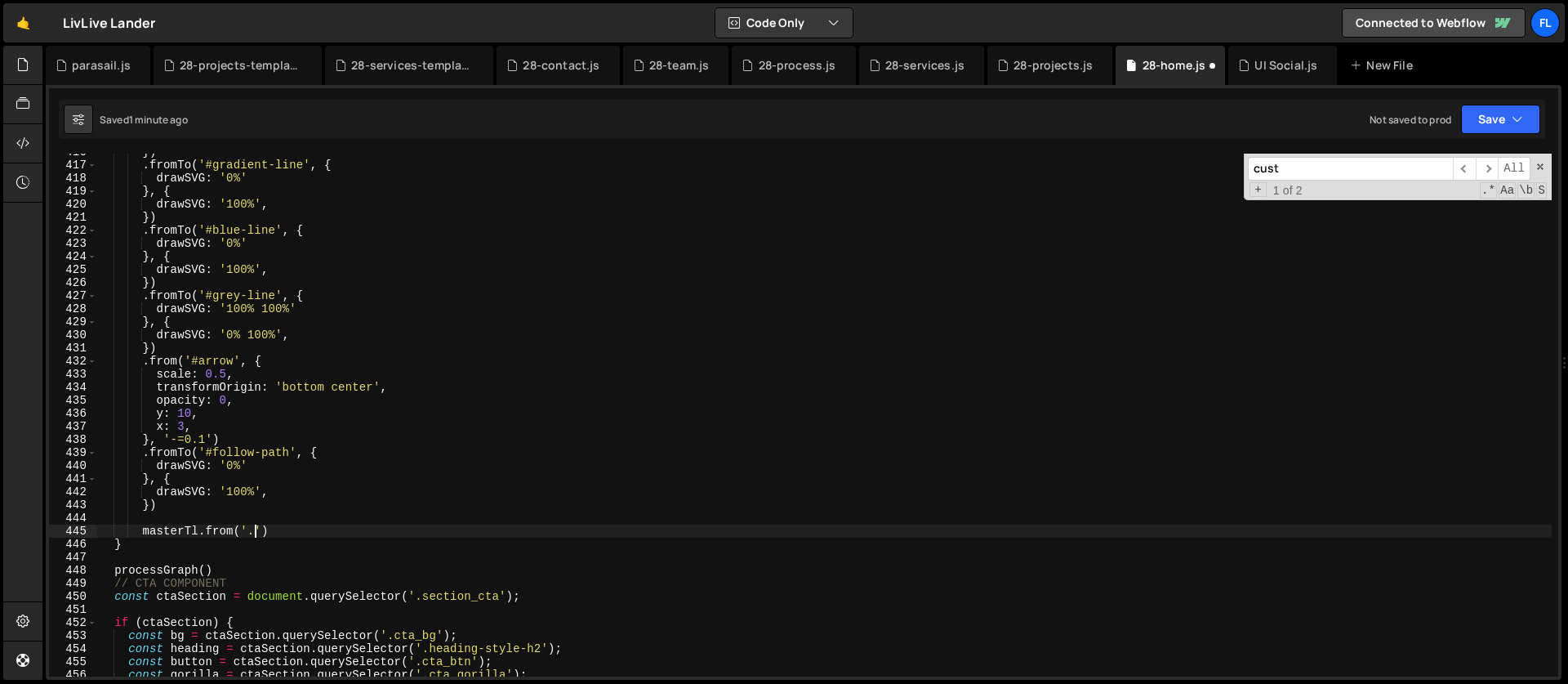
scroll to position [0, 10]
paste textarea "process_flow-idea')"
type textarea "masterTl.from('.process_flow-idea', {')"
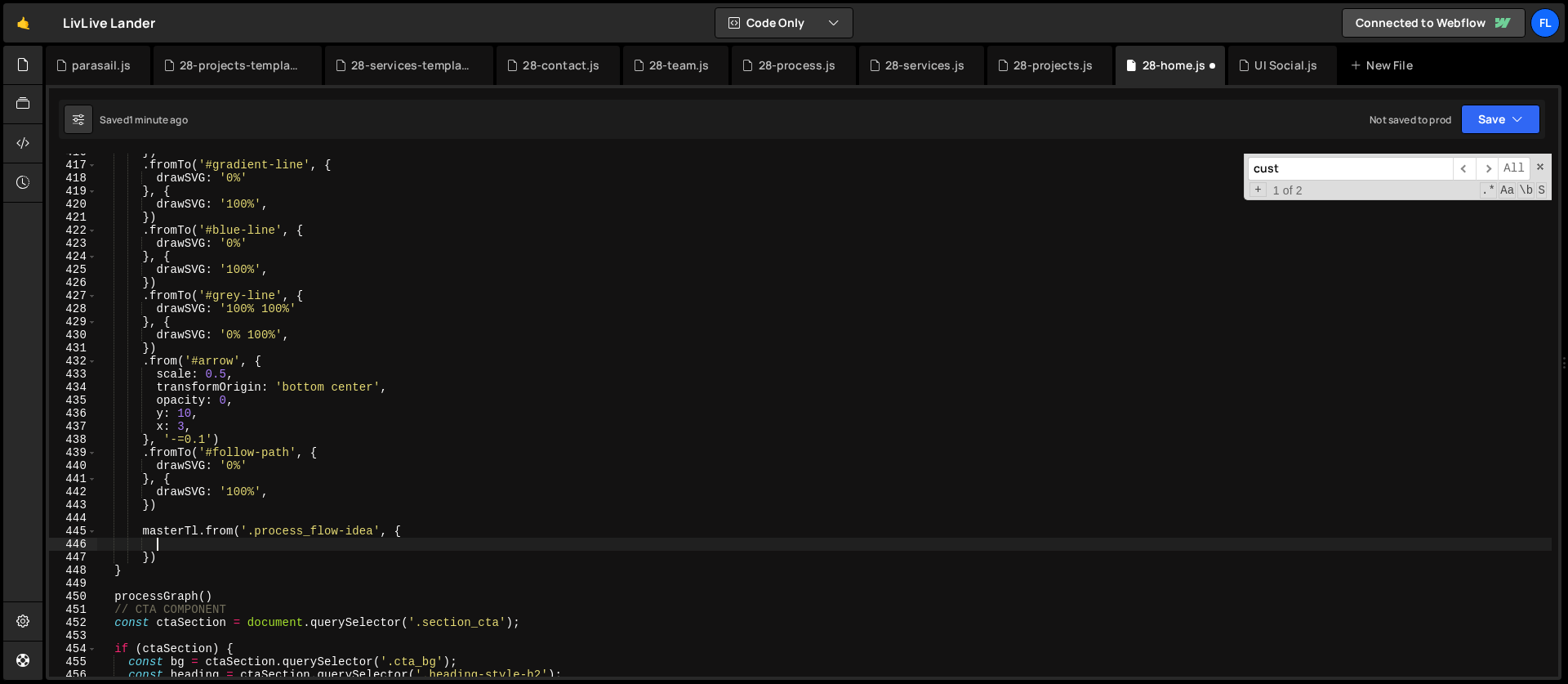
scroll to position [0, 4]
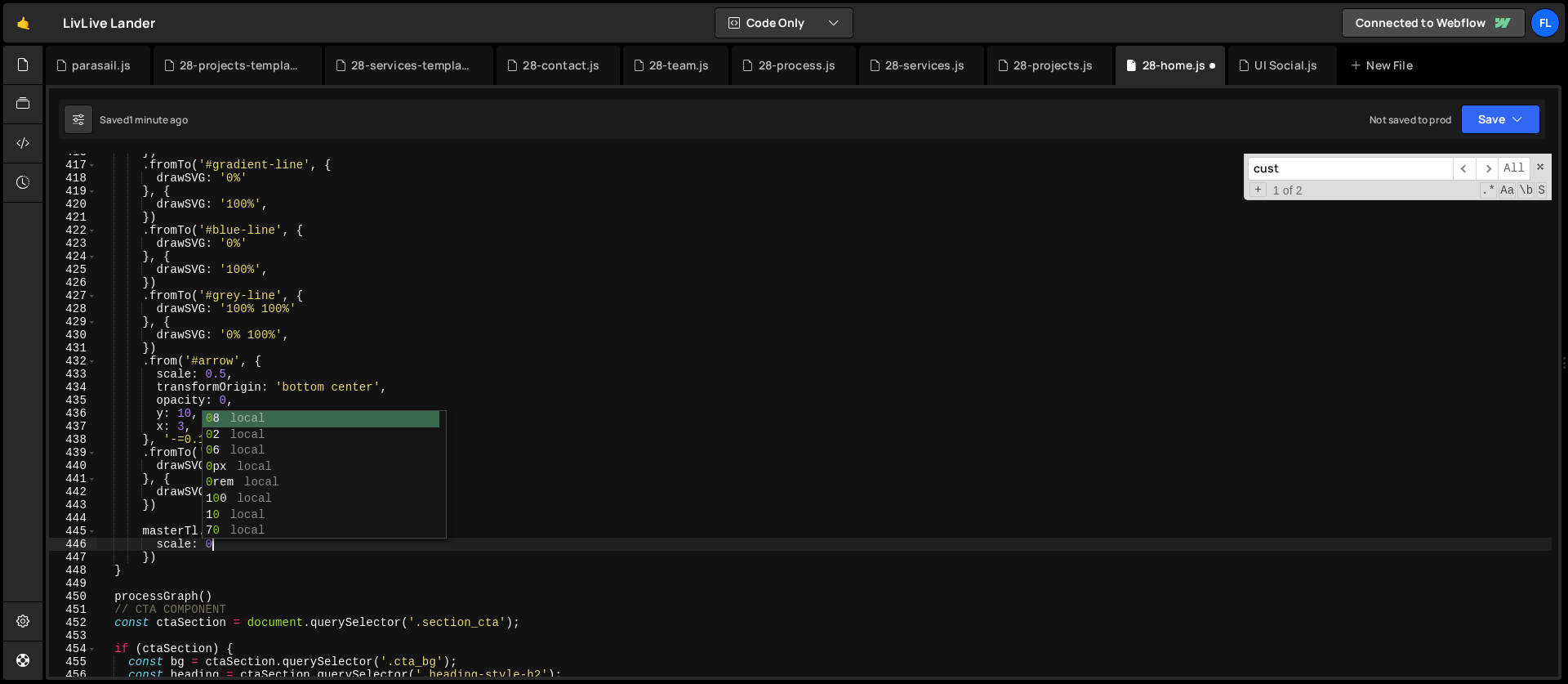
type textarea "scale: 0,"
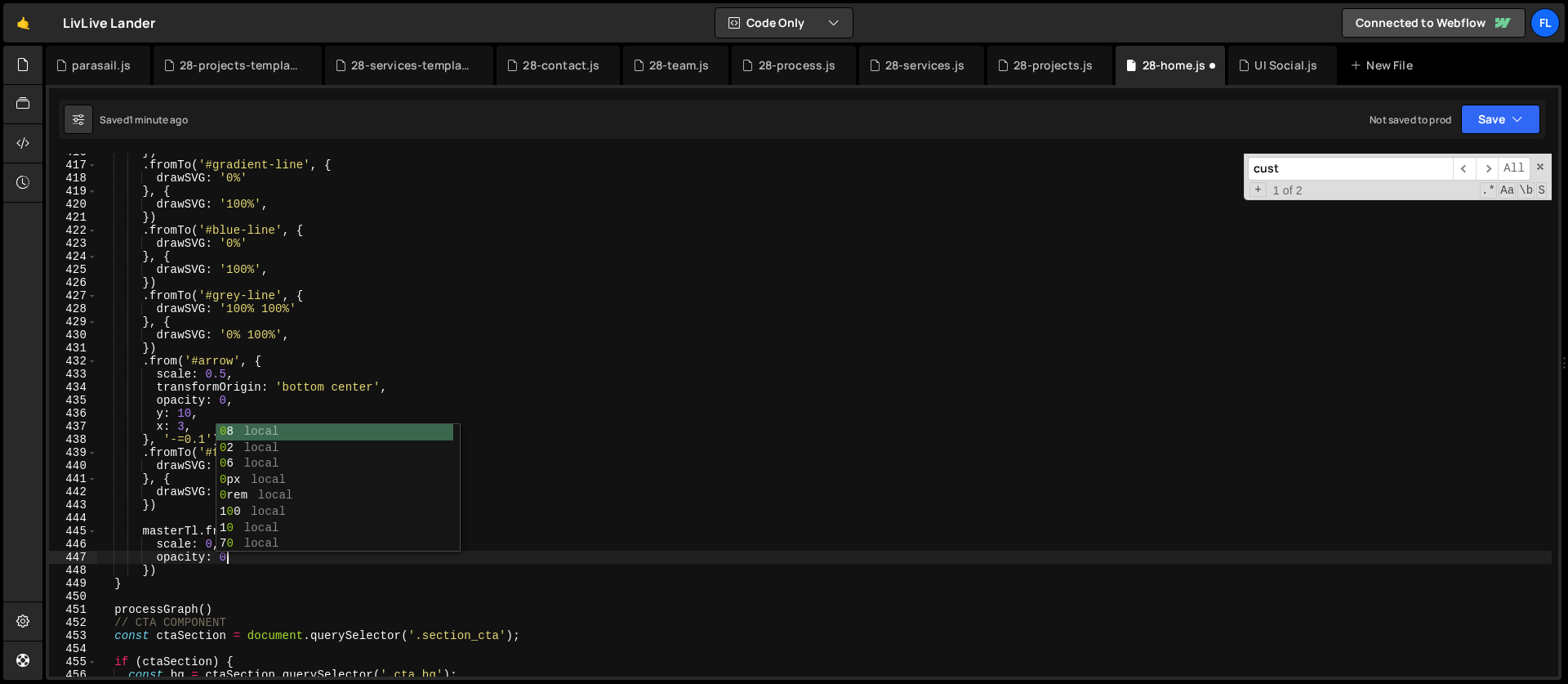
type textarea "opacity: 0,"
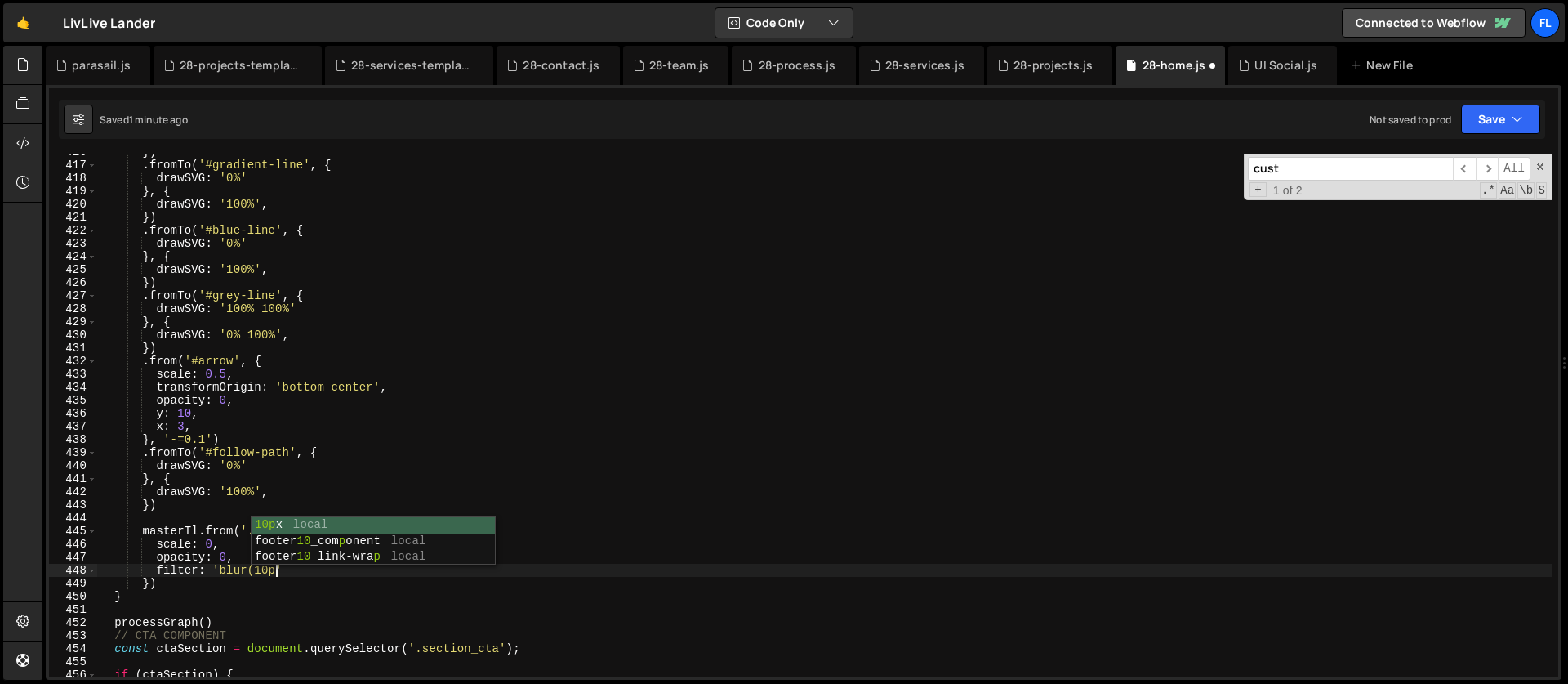
scroll to position [0, 12]
type textarea "filter: 'blur(10px)','"
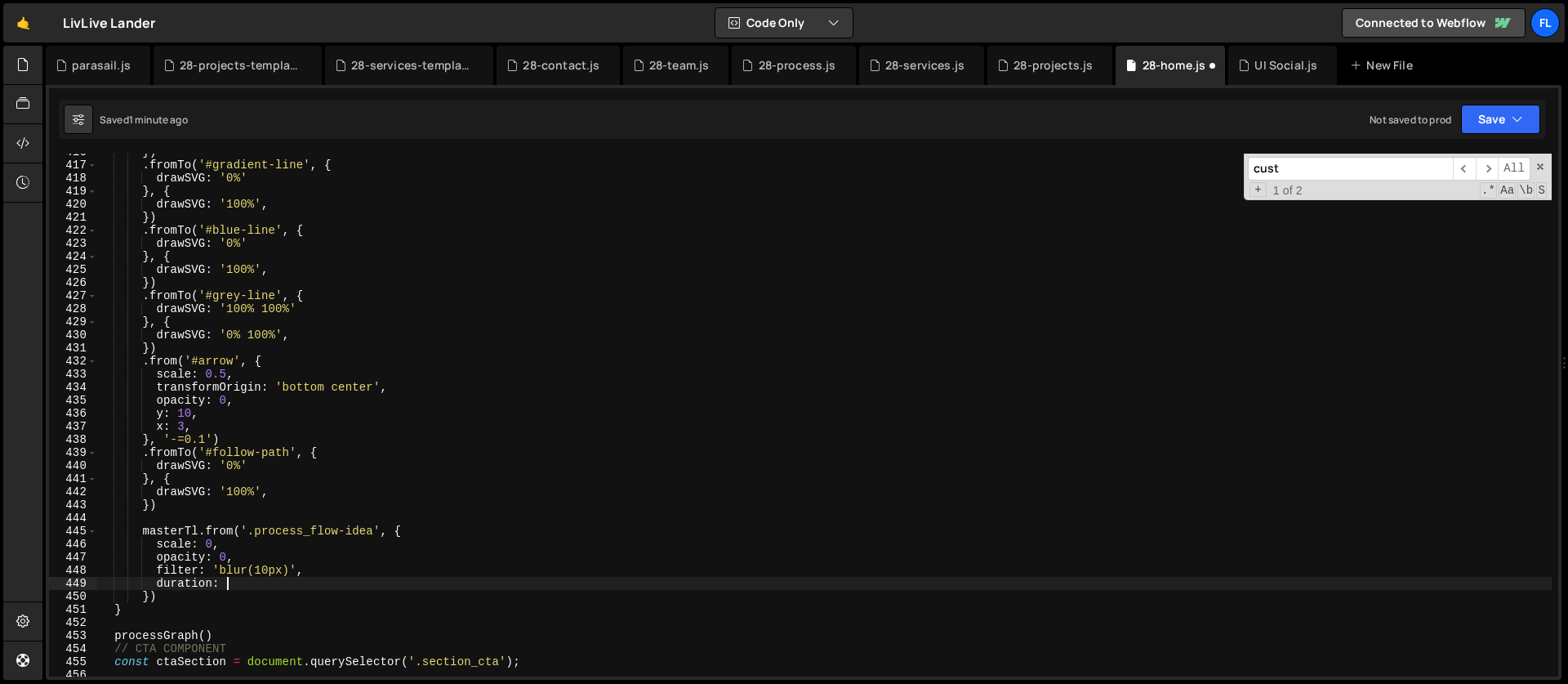
type textarea "duration: 1,"
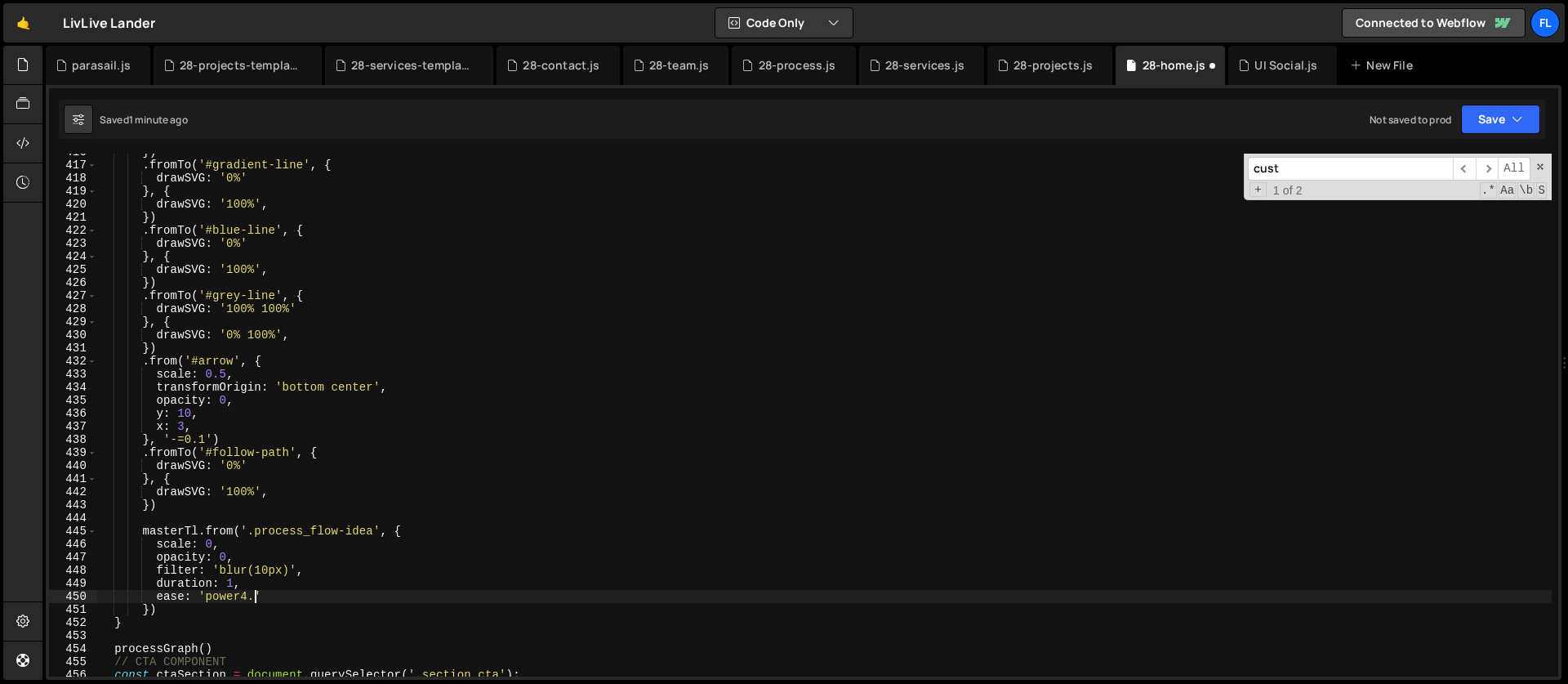
scroll to position [0, 11]
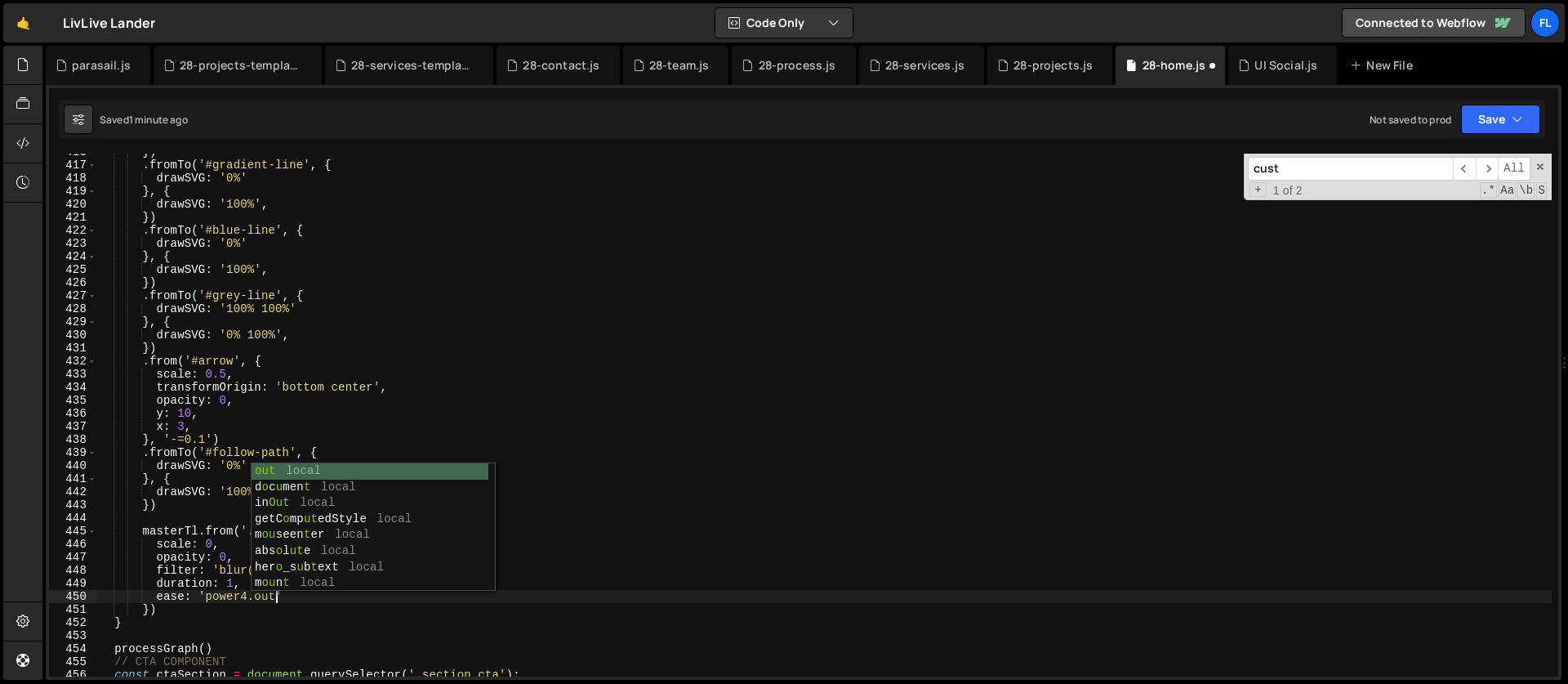
type textarea "ease: 'power4.out'"
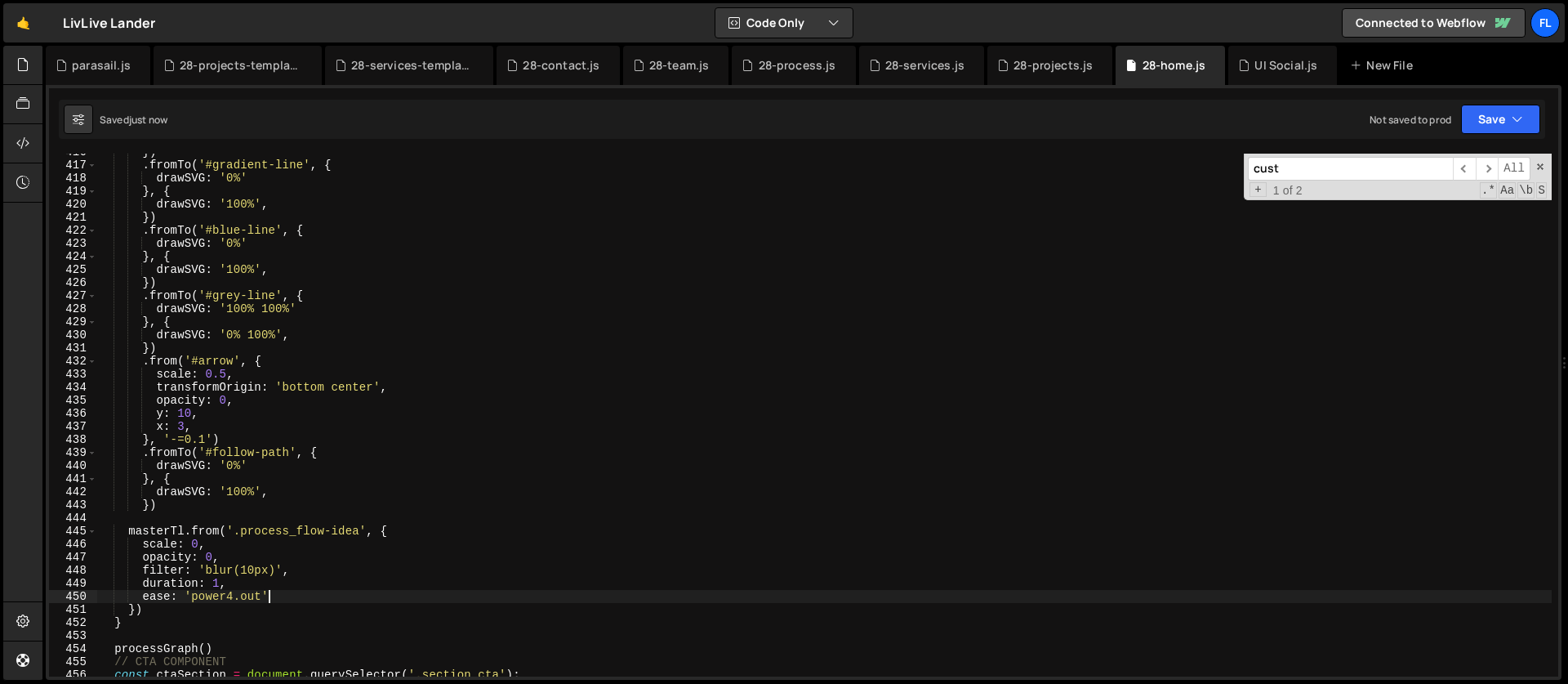
scroll to position [5508, 0]
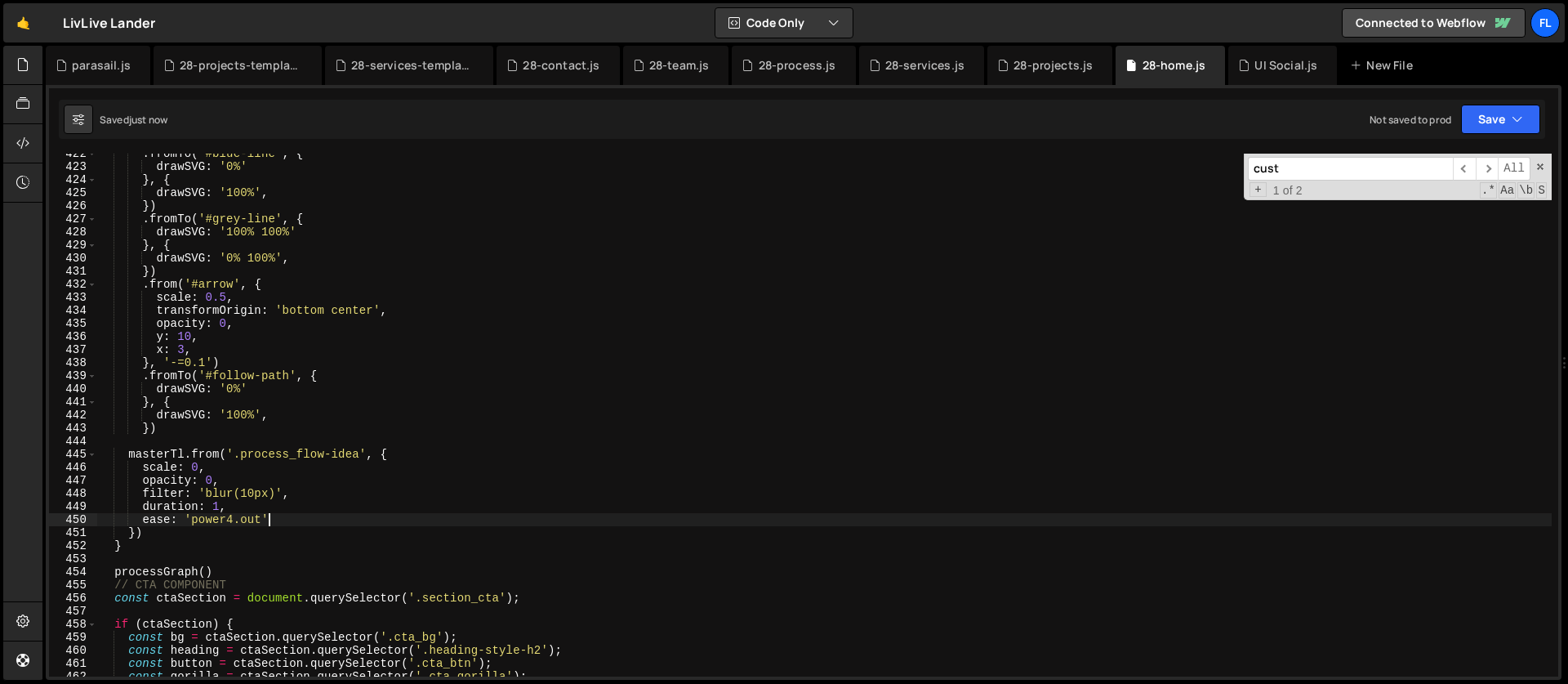
click at [392, 445] on div ". fromTo ( '#blue-line' , { drawSVG : '0%' } , { drawSVG : '100%' , }) . fromTo…" at bounding box center [824, 421] width 1454 height 549
click at [400, 454] on div ". fromTo ( '#blue-line' , { drawSVG : '0%' } , { drawSVG : '100%' , }) . fromTo…" at bounding box center [824, 421] width 1454 height 549
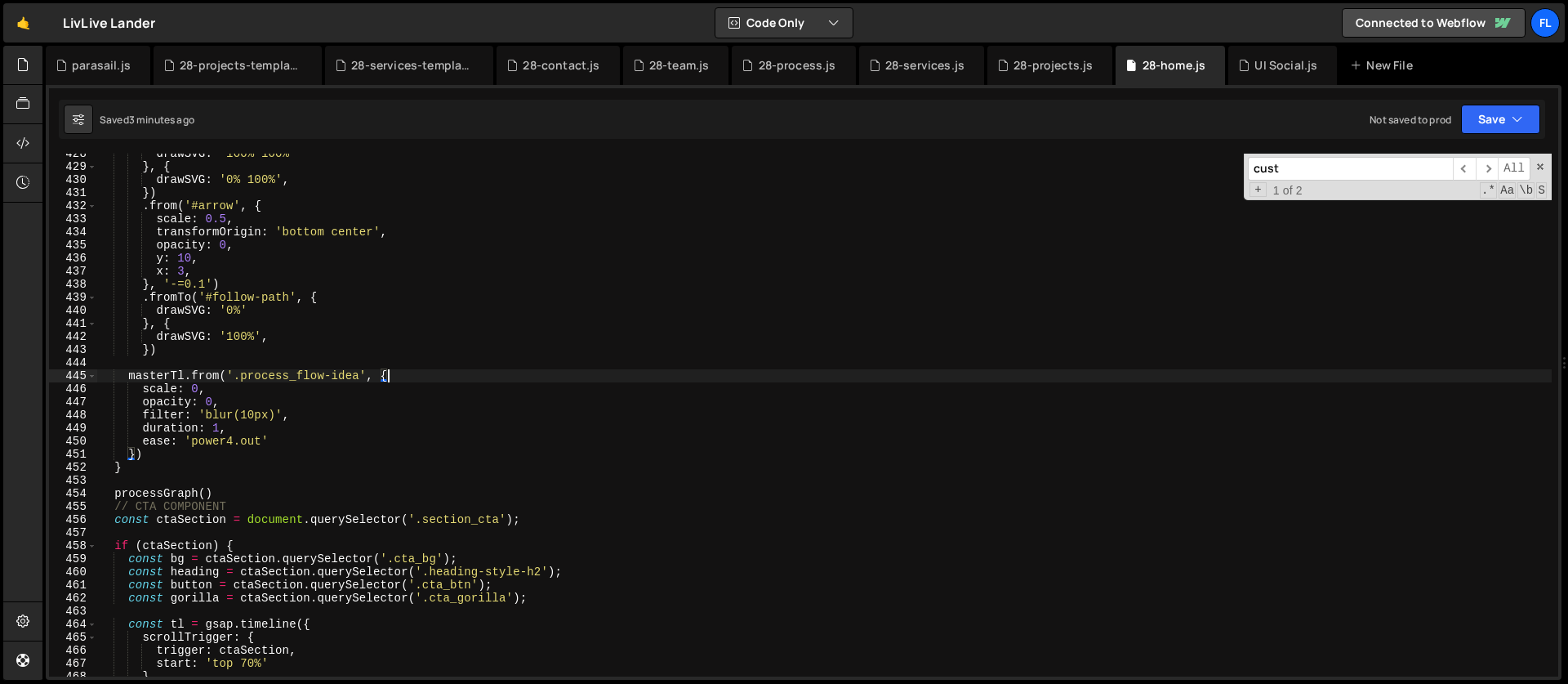
click at [177, 441] on div "drawSVG : '100% 100%' } , { drawSVG : '0% 100%' , }) . from ( '#arrow' , { scal…" at bounding box center [824, 421] width 1454 height 549
click at [398, 372] on div "drawSVG : '100% 100%' } , { drawSVG : '0% 100%' , }) . from ( '#arrow' , { scal…" at bounding box center [824, 421] width 1454 height 549
click at [162, 449] on div "drawSVG : '100% 100%' } , { drawSVG : '0% 100%' , }) . from ( '#arrow' , { scal…" at bounding box center [824, 421] width 1454 height 549
type textarea "})"
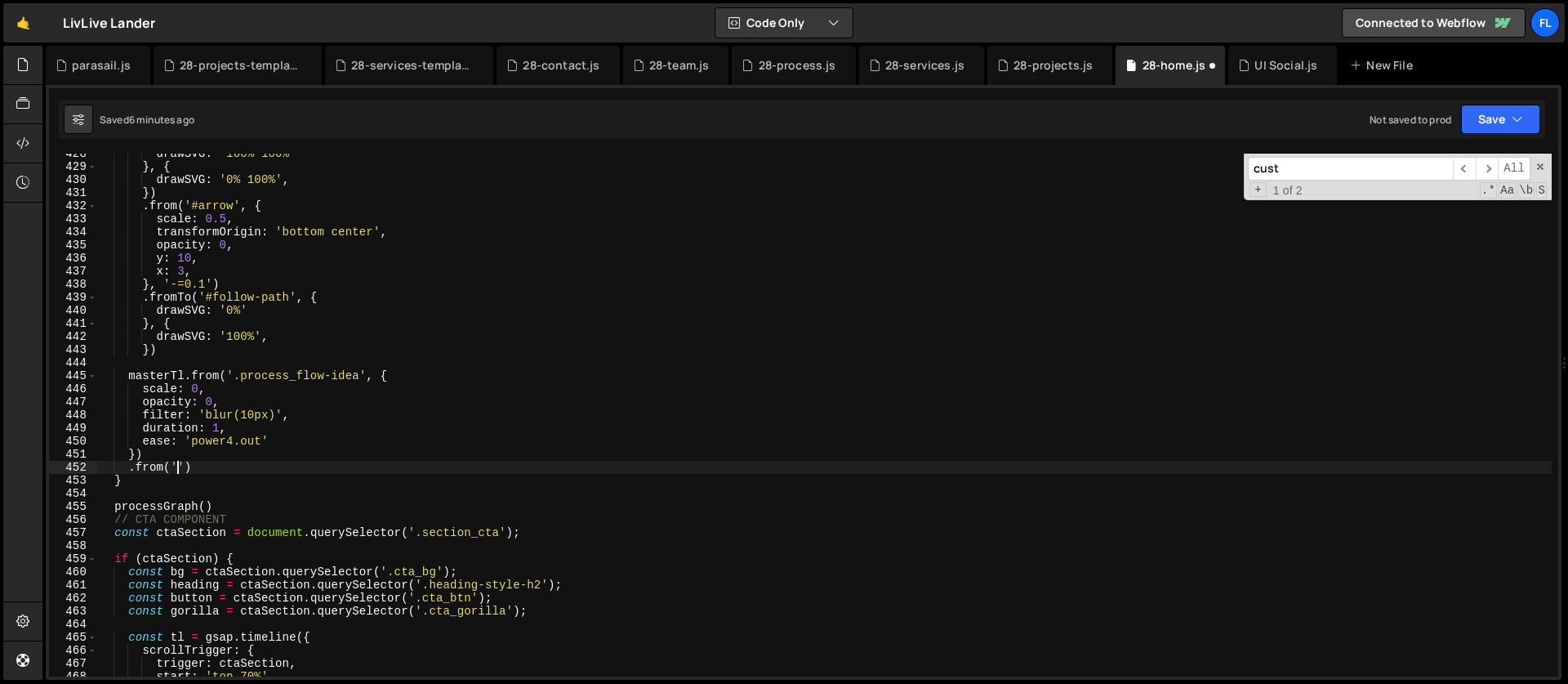
scroll to position [5603, 0]
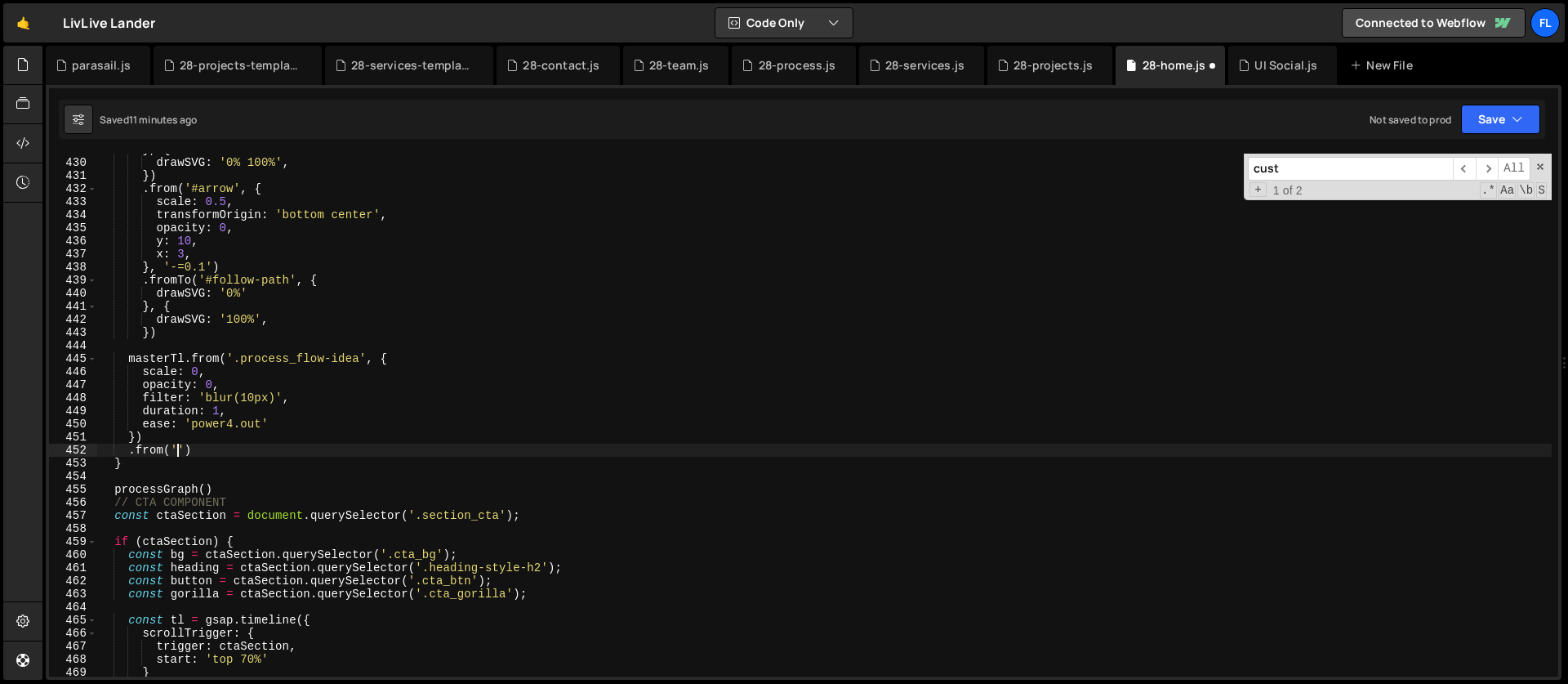
click at [179, 451] on div "} , { drawSVG : '0% 100%' , }) . from ( '#arrow' , { scale : 0.5 , transformOri…" at bounding box center [824, 417] width 1454 height 549
paste textarea "process_flow-28"
click at [298, 447] on div "} , { drawSVG : '0% 100%' , }) . from ( '#arrow' , { scale : 0.5 , transformOri…" at bounding box center [824, 417] width 1454 height 549
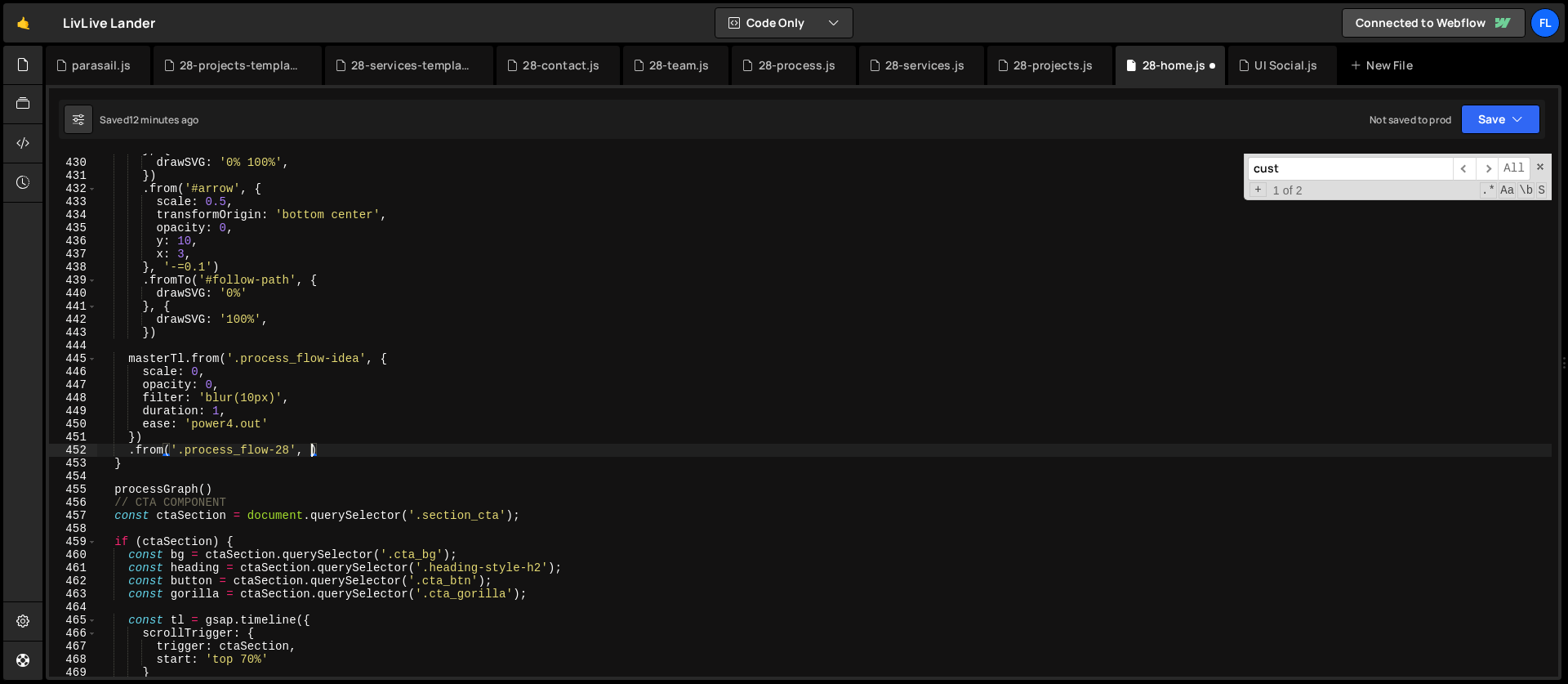
type textarea ".from('.process_flow-28', {)"
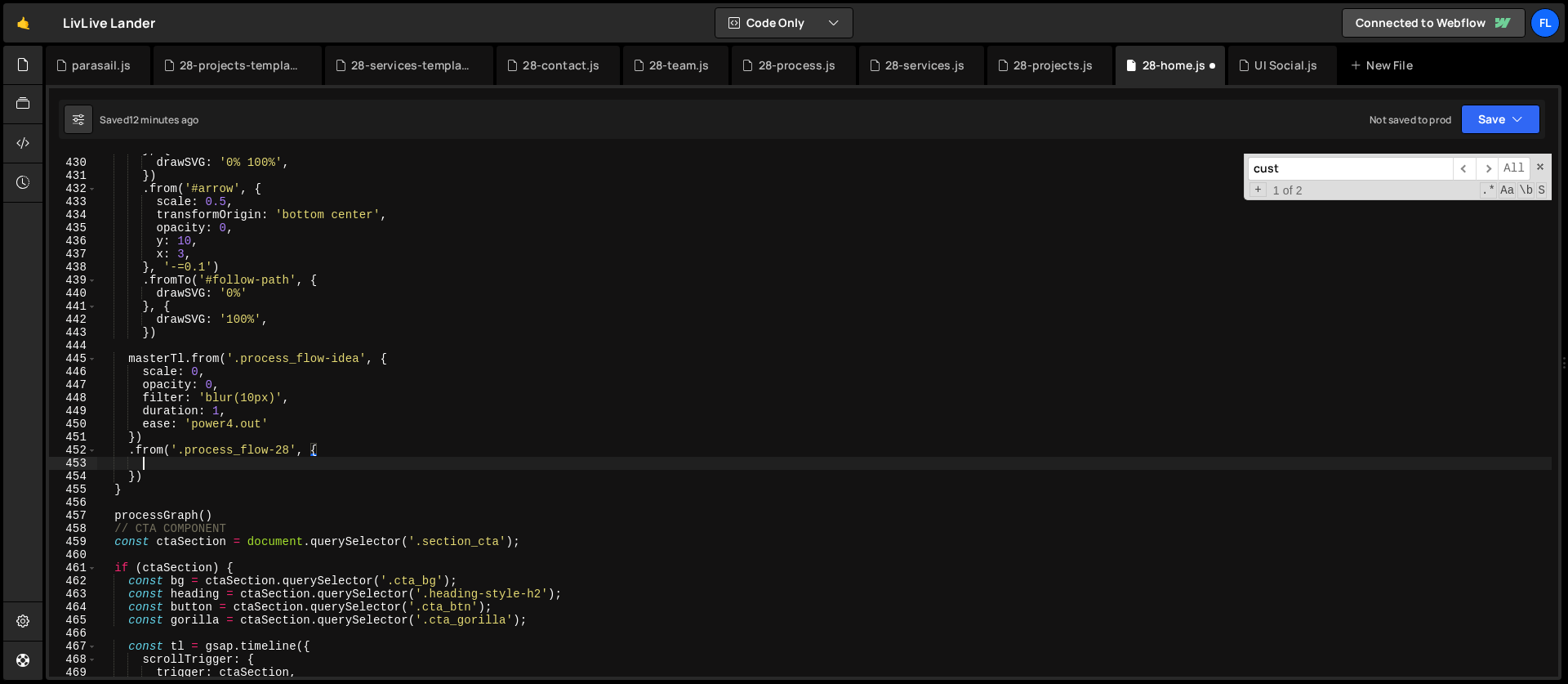
scroll to position [0, 3]
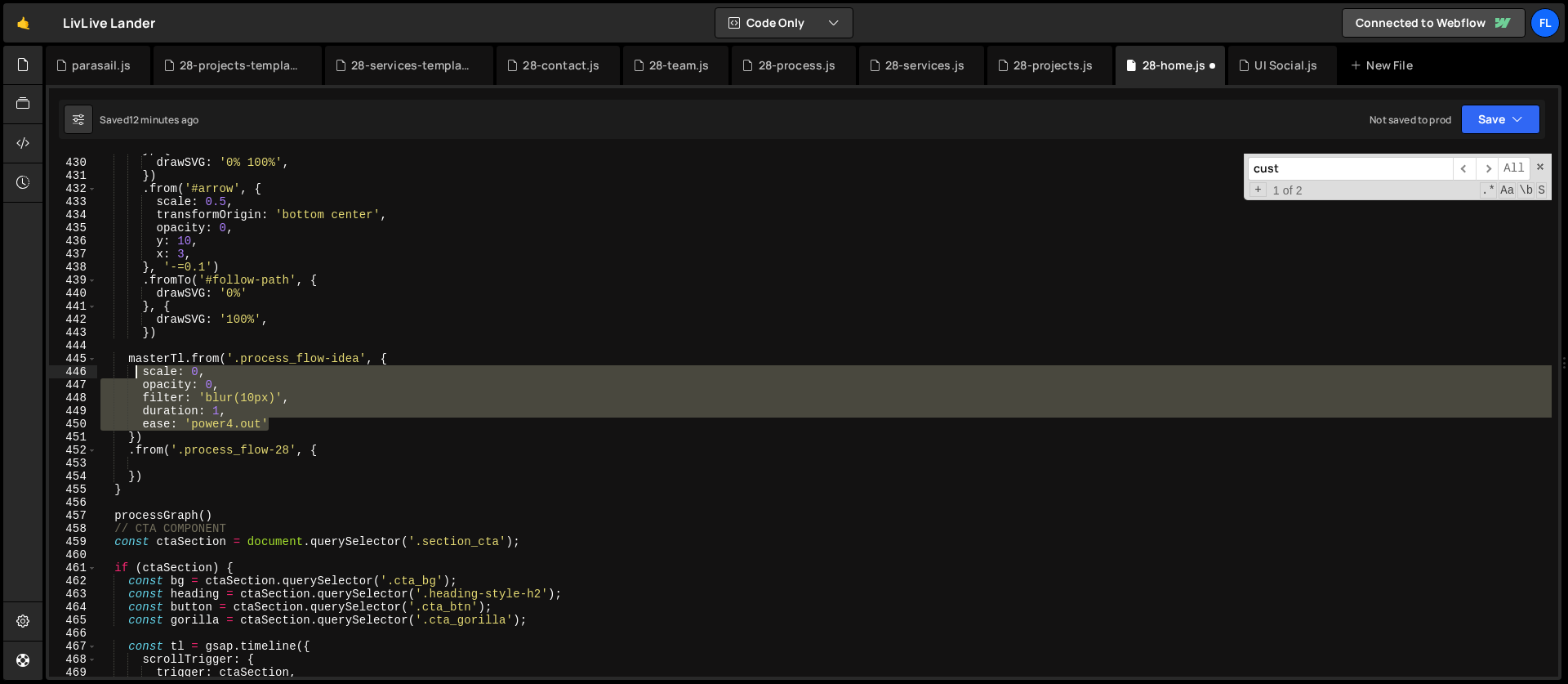
drag, startPoint x: 281, startPoint y: 421, endPoint x: 138, endPoint y: 372, distance: 151.2
click at [138, 372] on div "} , { drawSVG : '0% 100%' , }) . from ( '#arrow' , { scale : 0.5 , transformOri…" at bounding box center [824, 417] width 1454 height 549
type textarea "scale: 0, opacity: 0,"
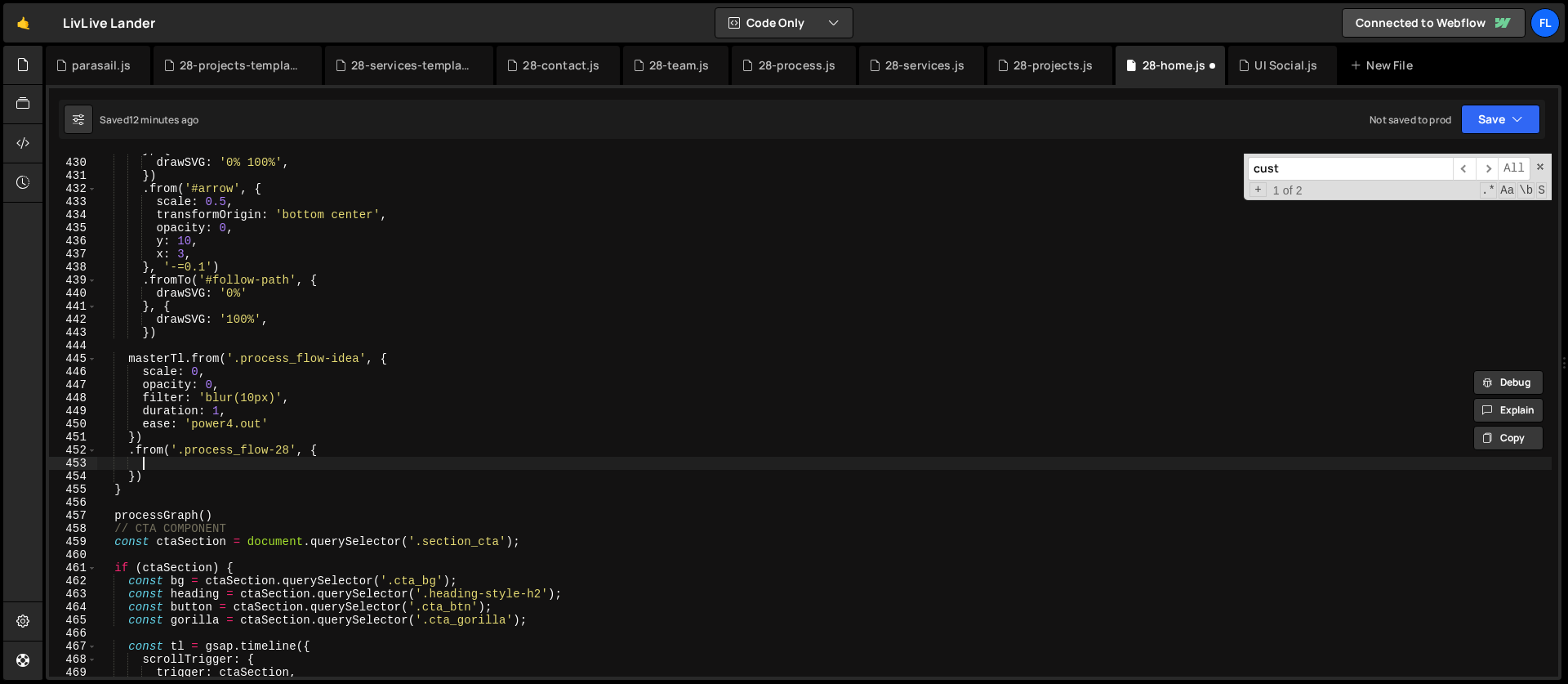
click at [160, 464] on div "} , { drawSVG : '0% 100%' , }) . from ( '#arrow' , { scale : 0.5 , transformOri…" at bounding box center [824, 417] width 1454 height 549
paste textarea "ease: 'power4.out'"
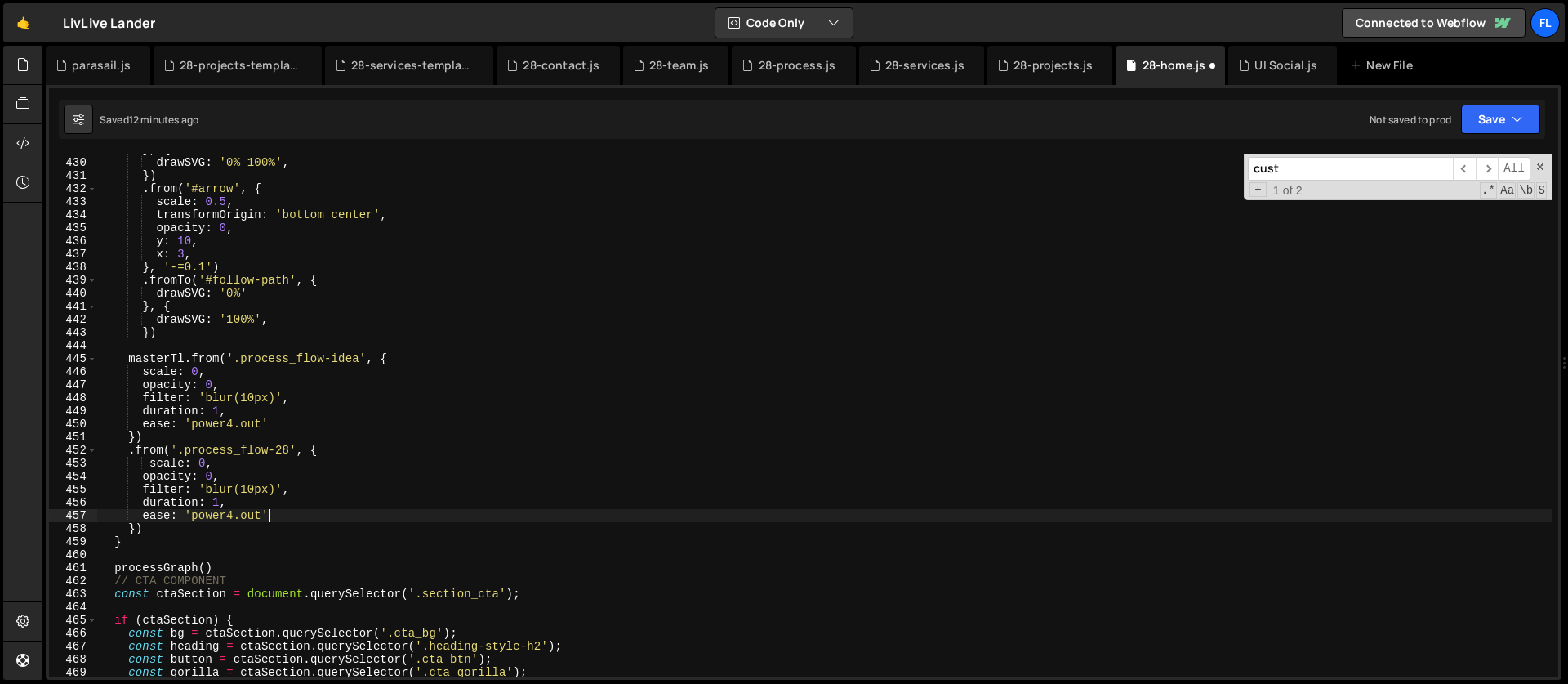
click at [223, 474] on div "} , { drawSVG : '0% 100%' , }) . from ( '#arrow' , { scale : 0.5 , transformOri…" at bounding box center [824, 417] width 1454 height 549
type textarea "opacity: 0,"
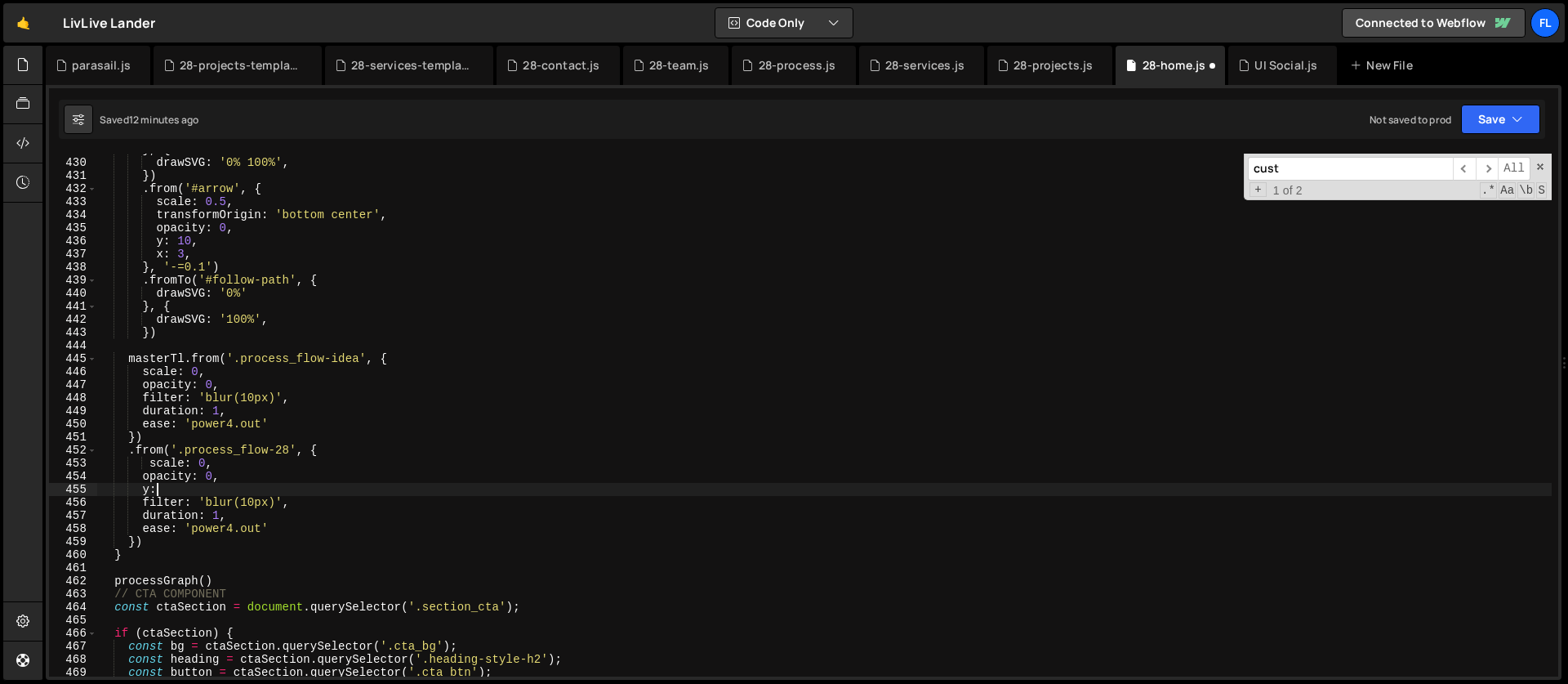
scroll to position [0, 4]
type textarea "y: -32,"
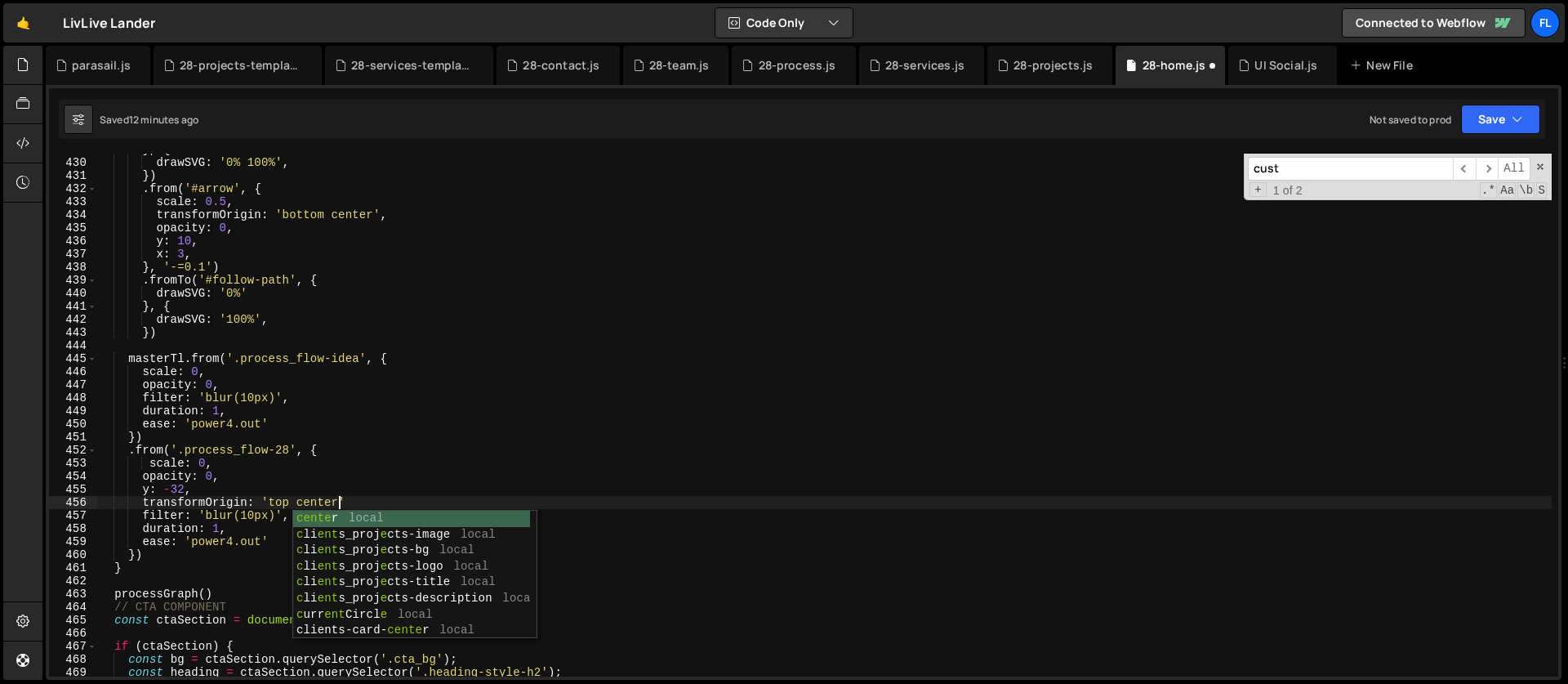
scroll to position [0, 16]
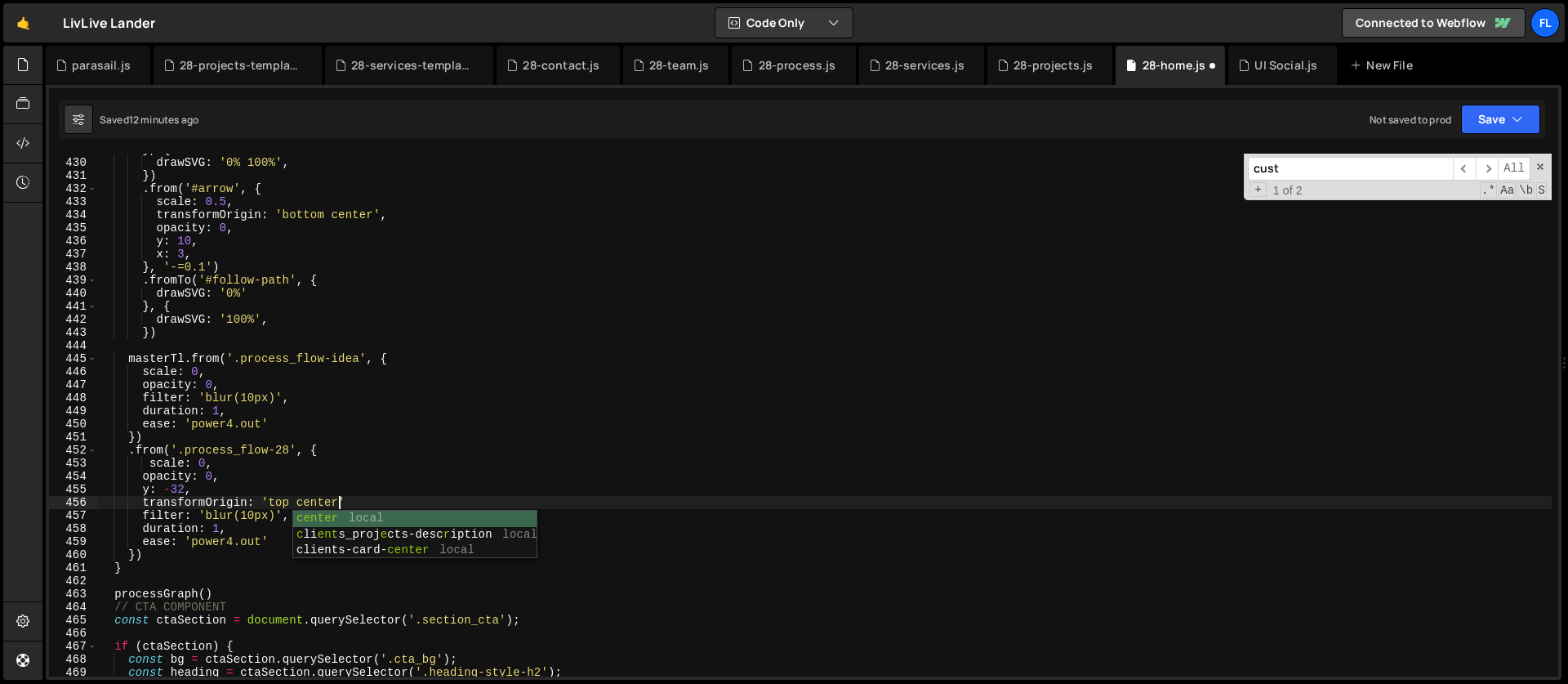
click at [355, 497] on div "} , { drawSVG : '0% 100%' , }) . from ( '#arrow' , { scale : 0.5 , transformOri…" at bounding box center [824, 417] width 1454 height 549
click at [407, 444] on div "} , { drawSVG : '0% 100%' , }) . from ( '#arrow' , { scale : 0.5 , transformOri…" at bounding box center [824, 417] width 1454 height 549
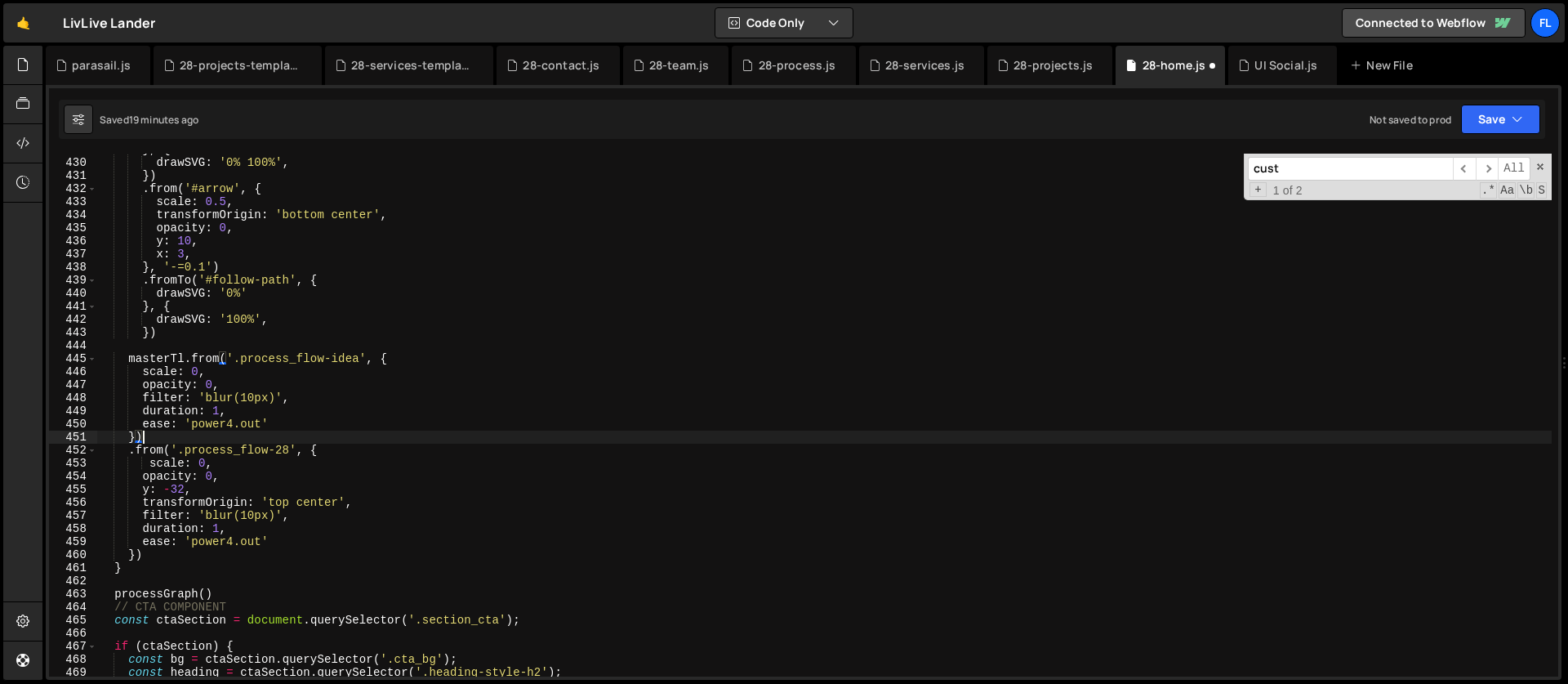
scroll to position [0, 3]
click at [240, 459] on div "} , { drawSVG : '0% 100%' , }) . from ( '#arrow' , { scale : 0.5 , transformOri…" at bounding box center [824, 417] width 1454 height 549
click at [338, 445] on div "} , { drawSVG : '0% 100%' , }) . from ( '#arrow' , { scale : 0.5 , transformOri…" at bounding box center [824, 417] width 1454 height 549
click at [232, 436] on div "} , { drawSVG : '0% 100%' , }) . from ( '#arrow' , { scale : 0.5 , transformOri…" at bounding box center [824, 417] width 1454 height 549
click at [334, 450] on div "} , { drawSVG : '0% 100%' , }) . from ( '#arrow' , { scale : 0.5 , transformOri…" at bounding box center [824, 417] width 1454 height 549
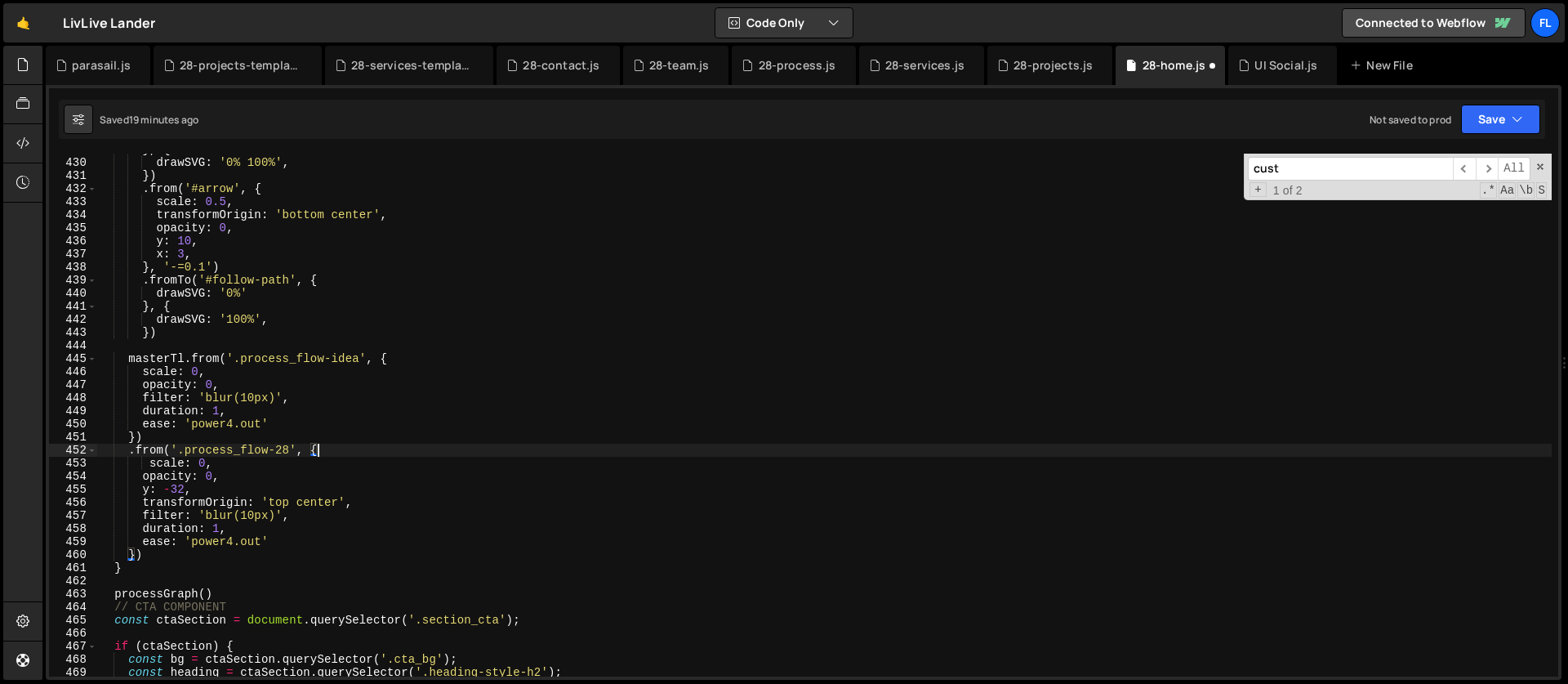
click at [389, 503] on div "} , { drawSVG : '0% 100%' , }) . from ( '#arrow' , { scale : 0.5 , transformOri…" at bounding box center [824, 417] width 1454 height 549
click at [250, 468] on div "} , { drawSVG : '0% 100%' , }) . from ( '#arrow' , { scale : 0.5 , transformOri…" at bounding box center [824, 417] width 1454 height 549
click at [146, 466] on div "} , { drawSVG : '0% 100%' , }) . from ( '#arrow' , { scale : 0.5 , transformOri…" at bounding box center [824, 417] width 1454 height 549
click at [152, 465] on div "} , { drawSVG : '0% 100%' , }) . from ( '#arrow' , { scale : 0.5 , transformOri…" at bounding box center [824, 417] width 1454 height 549
click at [135, 555] on div "} , { drawSVG : '0% 100%' , }) . from ( '#arrow' , { scale : 0.5 , transformOri…" at bounding box center [824, 417] width 1454 height 549
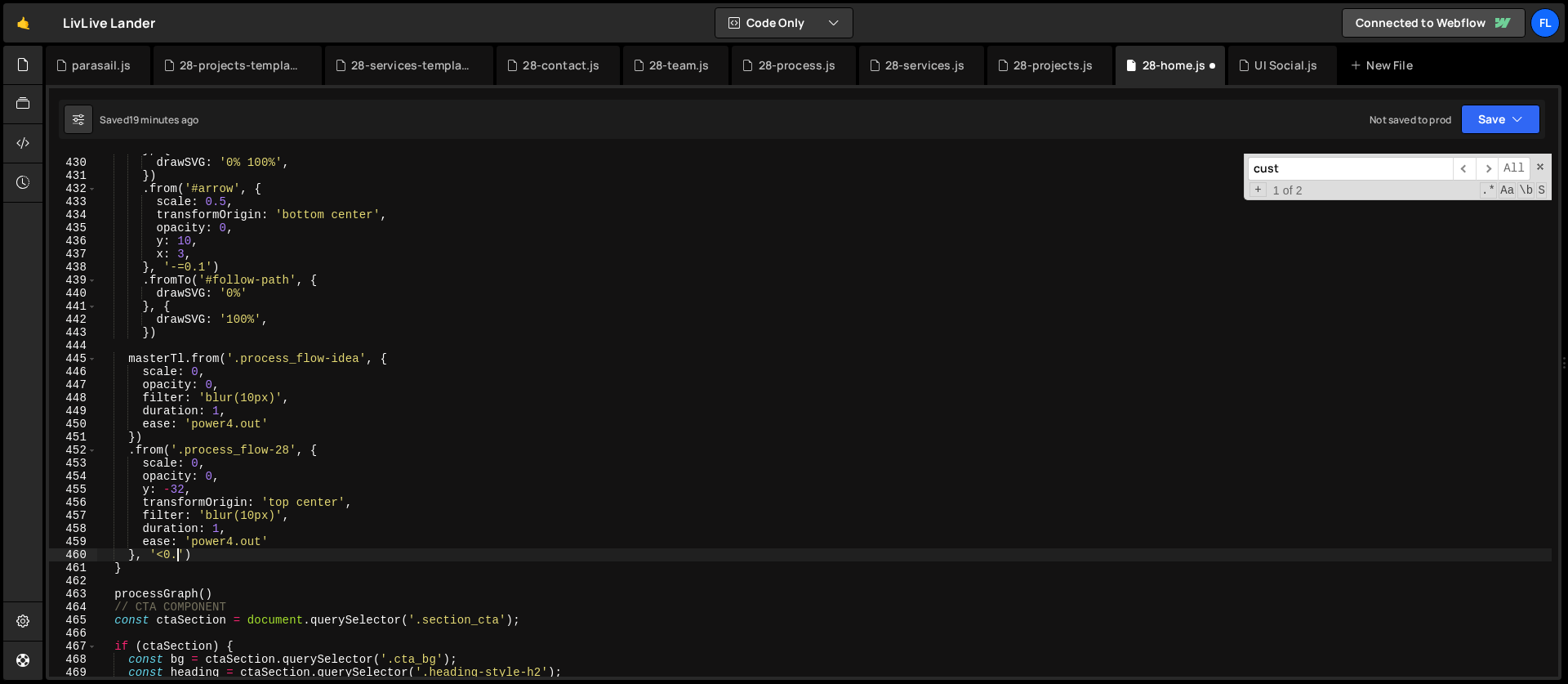
scroll to position [0, 5]
click at [153, 443] on div "} , { drawSVG : '0% 100%' , }) . from ( '#arrow' , { scale : 0.5 , transformOri…" at bounding box center [824, 417] width 1454 height 549
click at [338, 448] on div "} , { drawSVG : '0% 100%' , }) . from ( '#arrow' , { scale : 0.5 , transformOri…" at bounding box center [824, 417] width 1454 height 549
click at [204, 557] on div "} , { drawSVG : '0% 100%' , }) . from ( '#arrow' , { scale : 0.5 , transformOri…" at bounding box center [824, 417] width 1454 height 549
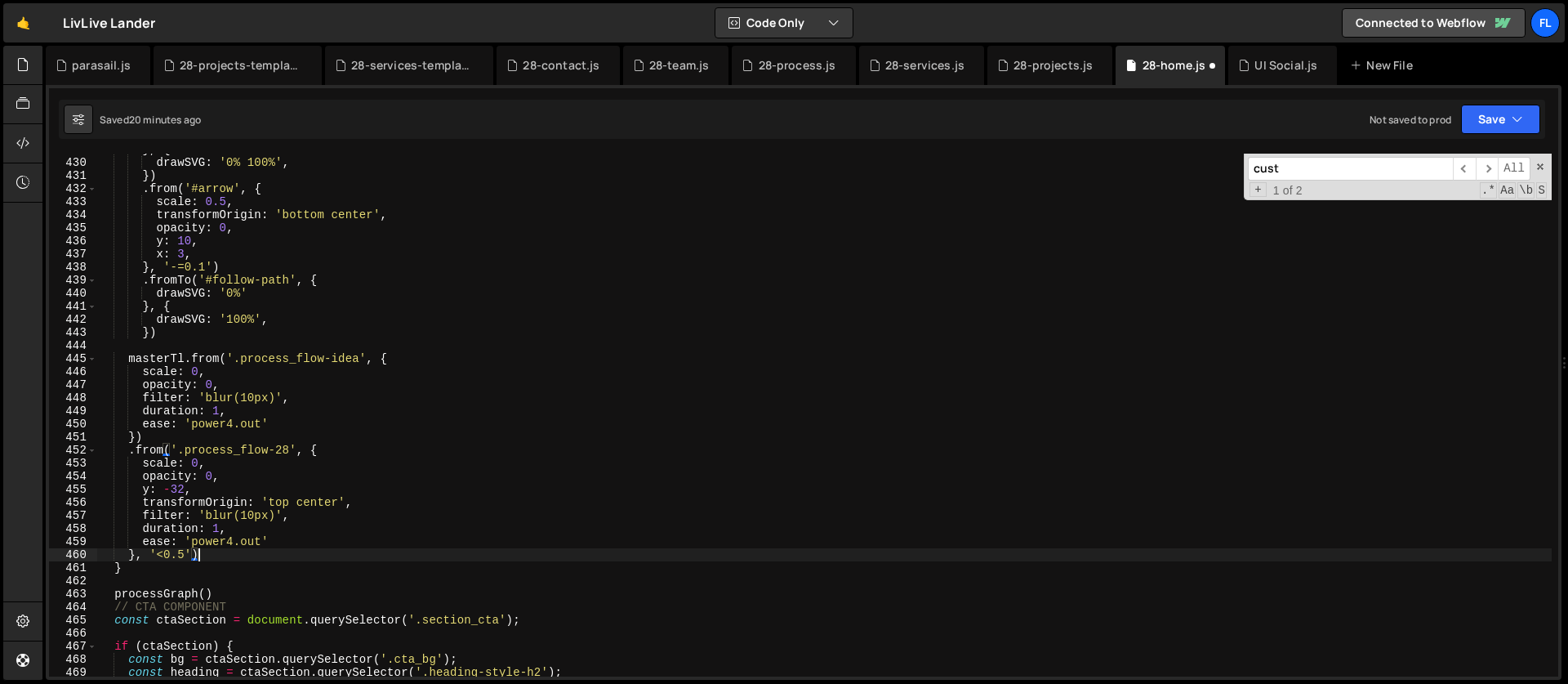
click at [153, 438] on div "} , { drawSVG : '0% 100%' , }) . from ( '#arrow' , { scale : 0.5 , transformOri…" at bounding box center [824, 417] width 1454 height 549
type textarea "})"
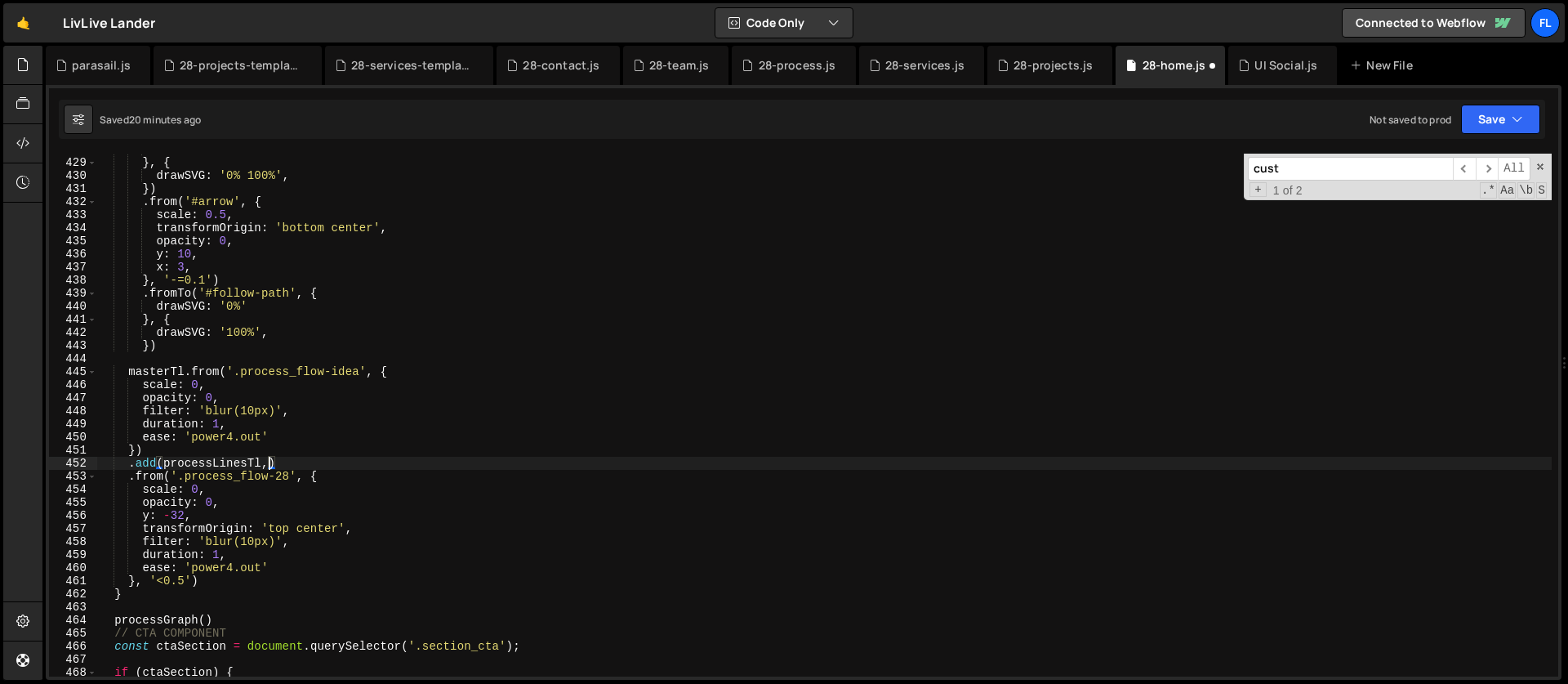
scroll to position [0, 11]
click at [280, 458] on div "drawSVG : '100% 100%' } , { drawSVG : '0% 100%' , }) . from ( '#arrow' , { scal…" at bounding box center [824, 417] width 1454 height 549
click at [260, 583] on div "drawSVG : '100% 100%' } , { drawSVG : '0% 100%' , }) . from ( '#arrow' , { scal…" at bounding box center [824, 417] width 1454 height 549
click at [1537, 168] on span at bounding box center [1540, 166] width 11 height 11
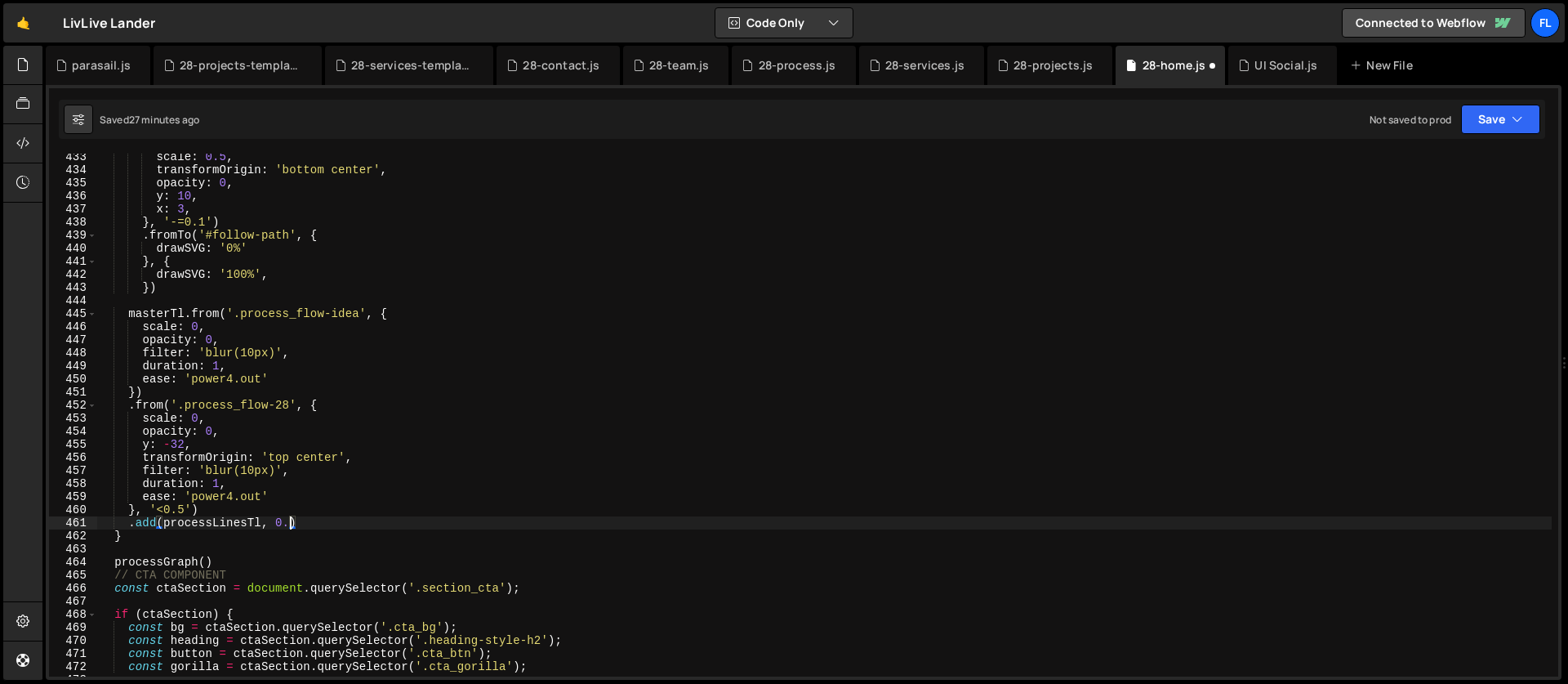
scroll to position [0, 13]
click at [184, 511] on div "scale : 0.5 , transformOrigin : 'bottom center' , opacity : 0 , y : 10 , x : 3 …" at bounding box center [824, 425] width 1454 height 549
click at [290, 473] on div "scale : 0.5 , transformOrigin : 'bottom center' , opacity : 0 , y : 10 , x : 3 …" at bounding box center [824, 425] width 1454 height 549
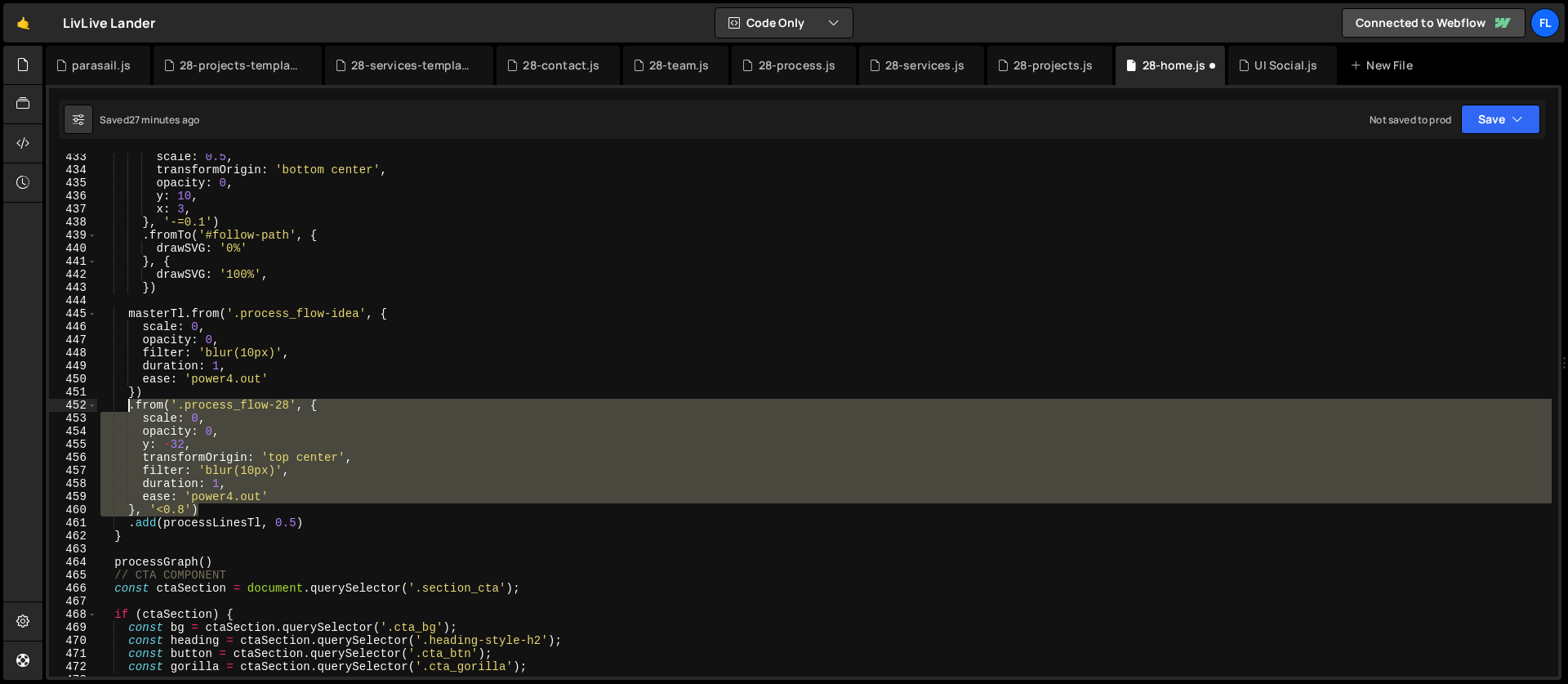
drag, startPoint x: 198, startPoint y: 513, endPoint x: 128, endPoint y: 405, distance: 128.7
click at [128, 405] on div "scale : 0.5 , transformOrigin : 'bottom center' , opacity : 0 , y : 10 , x : 3 …" at bounding box center [824, 425] width 1454 height 549
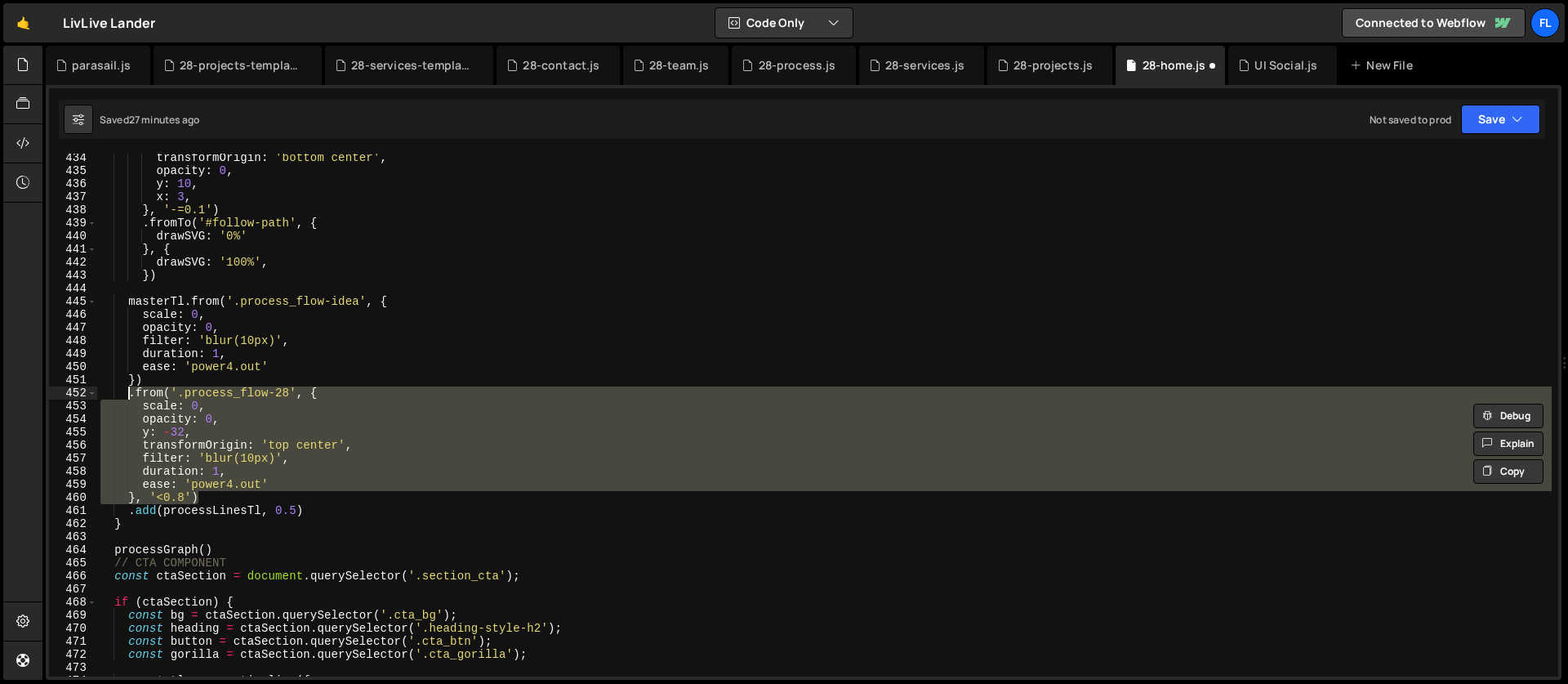
scroll to position [5660, 0]
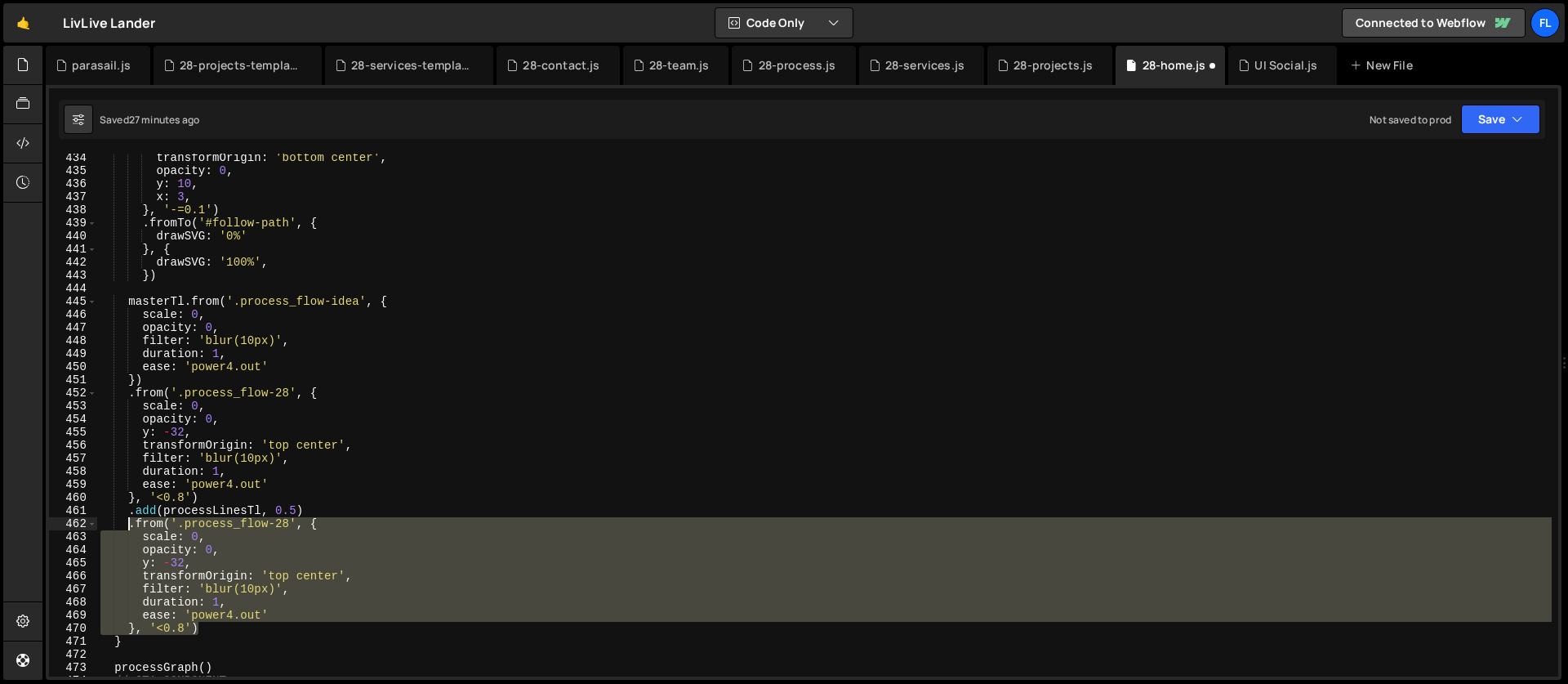
click at [219, 612] on div "transformOrigin : 'bottom center' , opacity : 0 , y : 10 , x : 3 , } , '-=0.1' …" at bounding box center [824, 414] width 1454 height 523
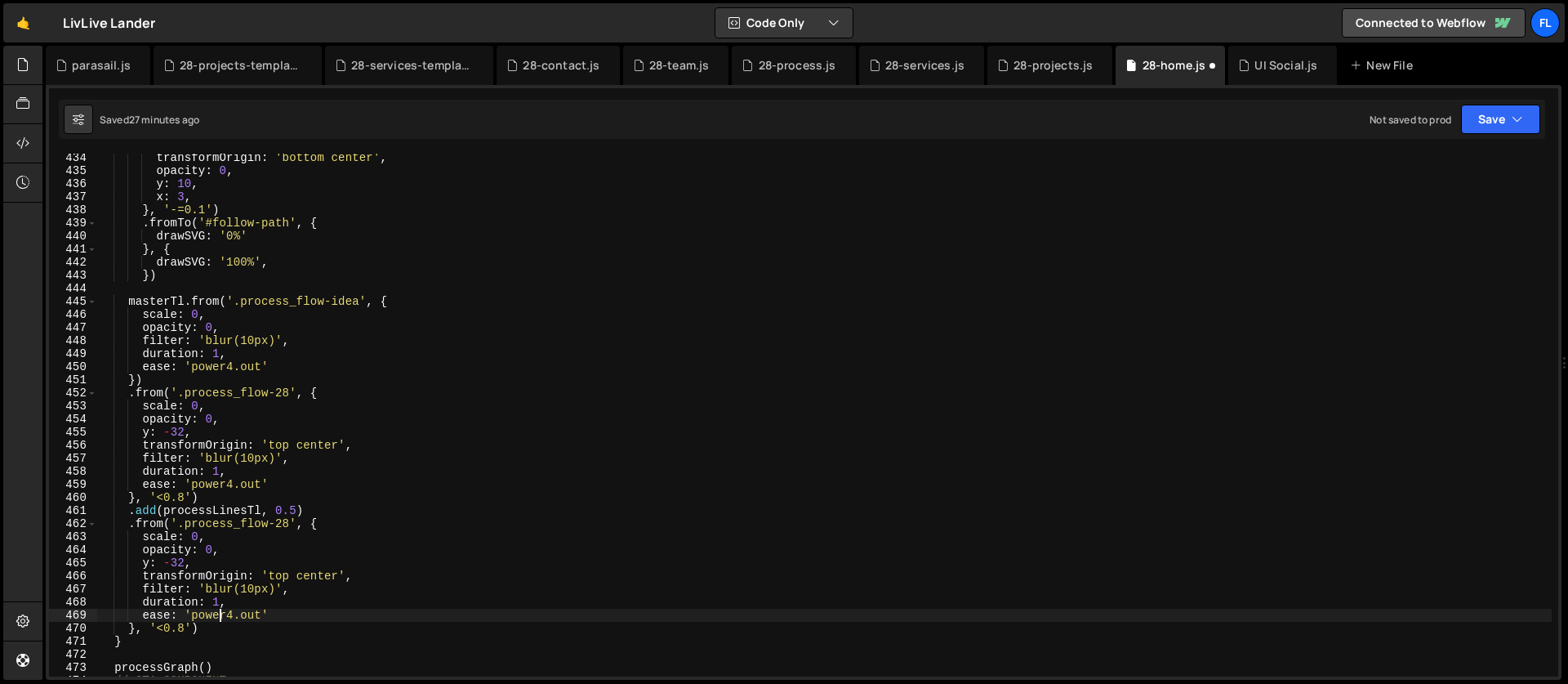
click at [184, 628] on div "transformOrigin : 'bottom center' , opacity : 0 , y : 10 , x : 3 , } , '-=0.1' …" at bounding box center [824, 425] width 1454 height 549
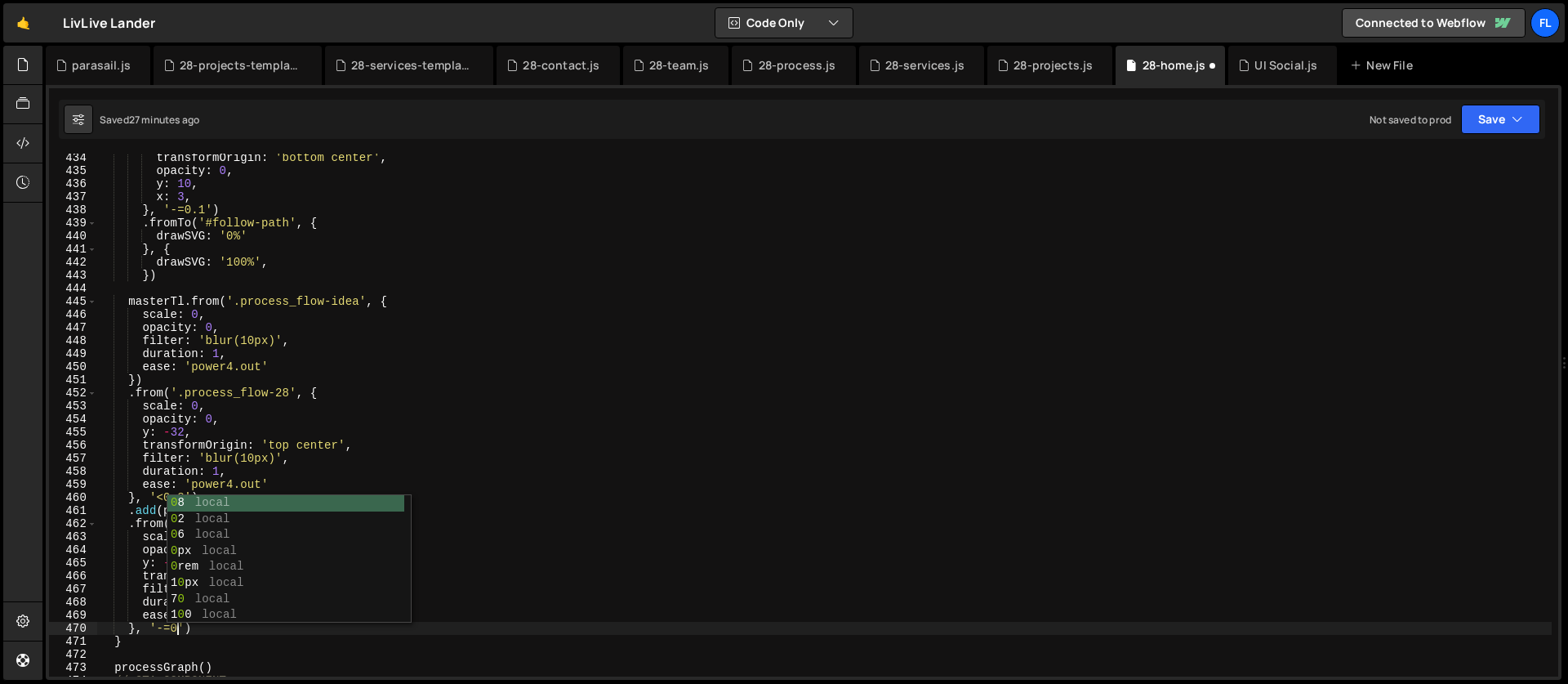
scroll to position [0, 6]
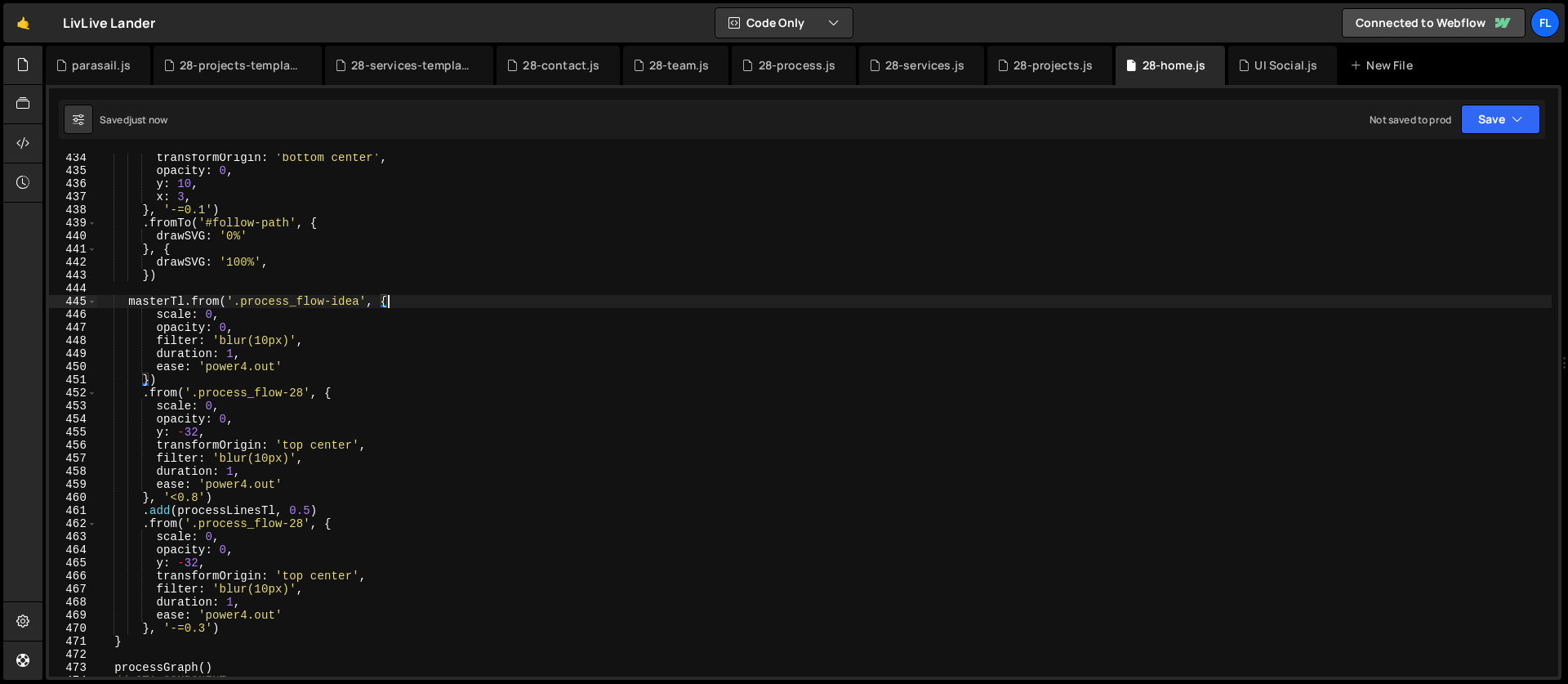
click at [408, 302] on div "transformOrigin : 'bottom center' , opacity : 0 , y : 10 , x : 3 , } , '-=0.1' …" at bounding box center [824, 425] width 1454 height 549
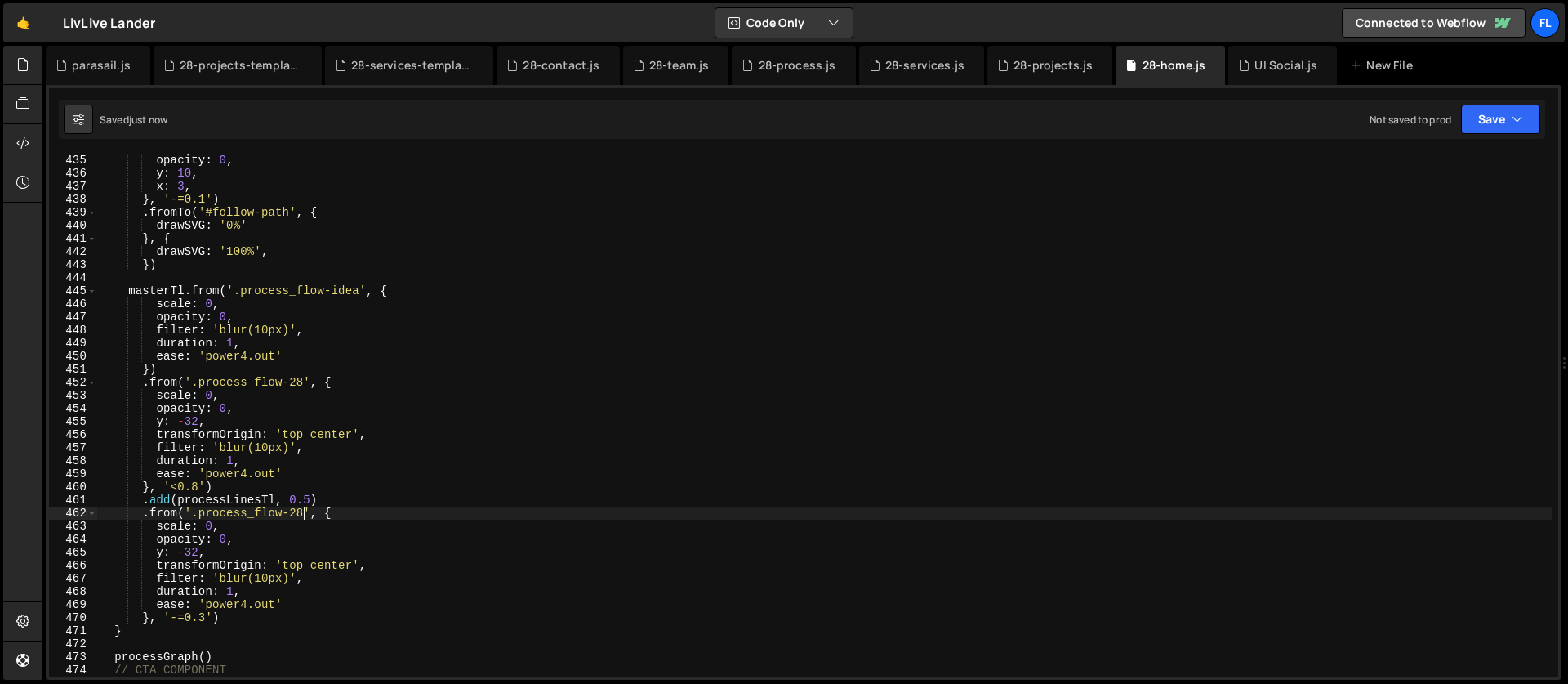
click at [303, 516] on div "opacity : 0 , y : 10 , x : 3 , } , '-=0.1' ) . fromTo ( '#follow-path' , { draw…" at bounding box center [824, 427] width 1454 height 549
click at [273, 487] on div "opacity : 0 , y : 10 , x : 3 , } , '-=0.1' ) . fromTo ( '#follow-path' , { draw…" at bounding box center [824, 427] width 1454 height 549
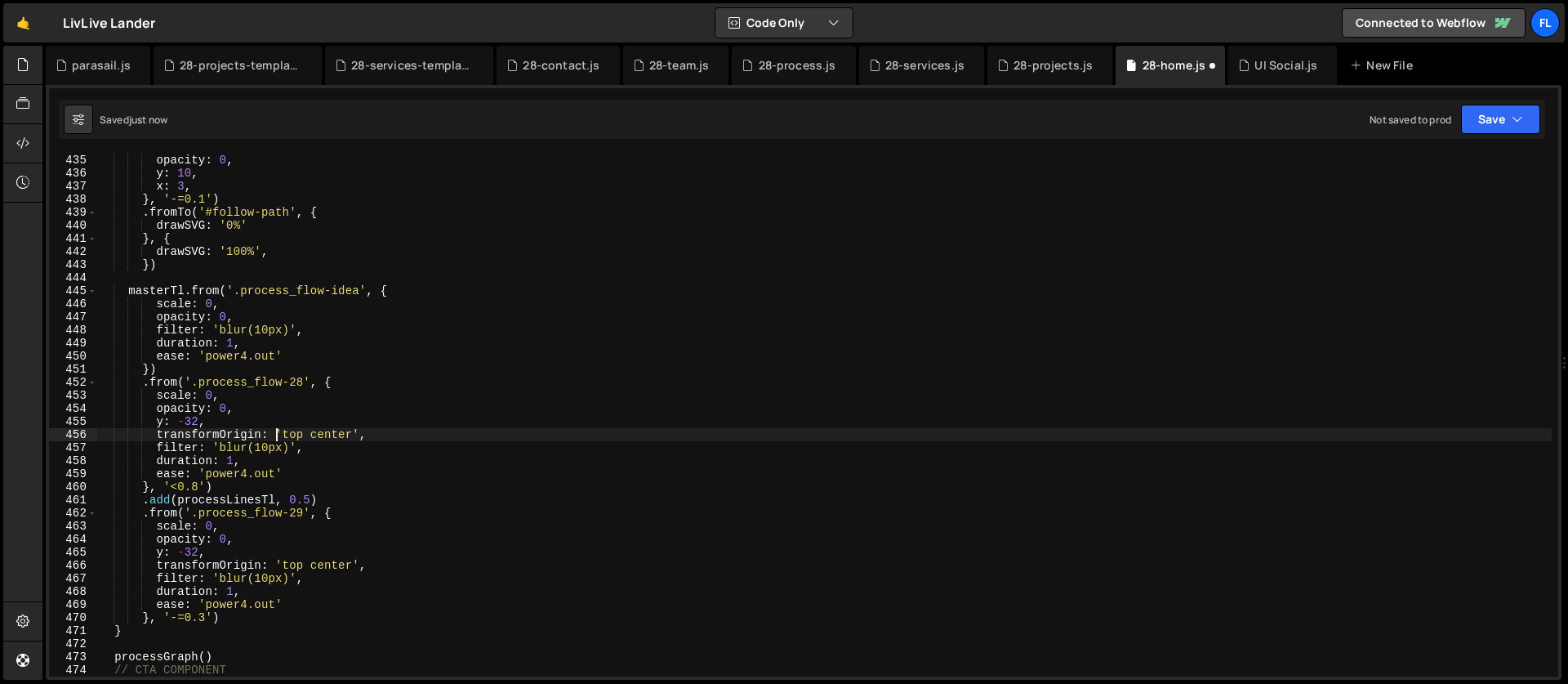
click at [274, 431] on div "opacity : 0 , y : 10 , x : 3 , } , '-=0.1' ) . fromTo ( '#follow-path' , { draw…" at bounding box center [824, 427] width 1454 height 549
click at [301, 512] on div "opacity : 0 , y : 10 , x : 3 , } , '-=0.1' ) . fromTo ( '#follow-path' , { draw…" at bounding box center [824, 427] width 1454 height 549
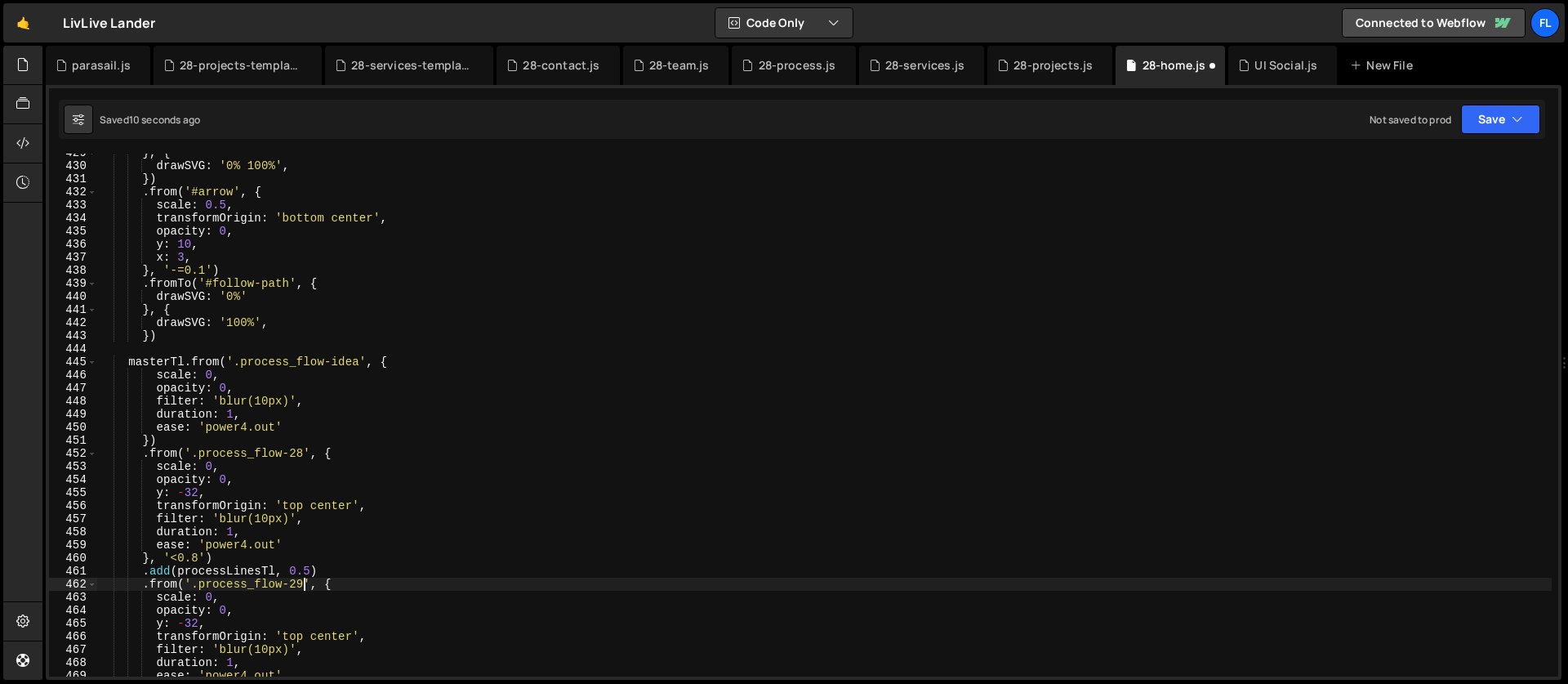
scroll to position [5614, 0]
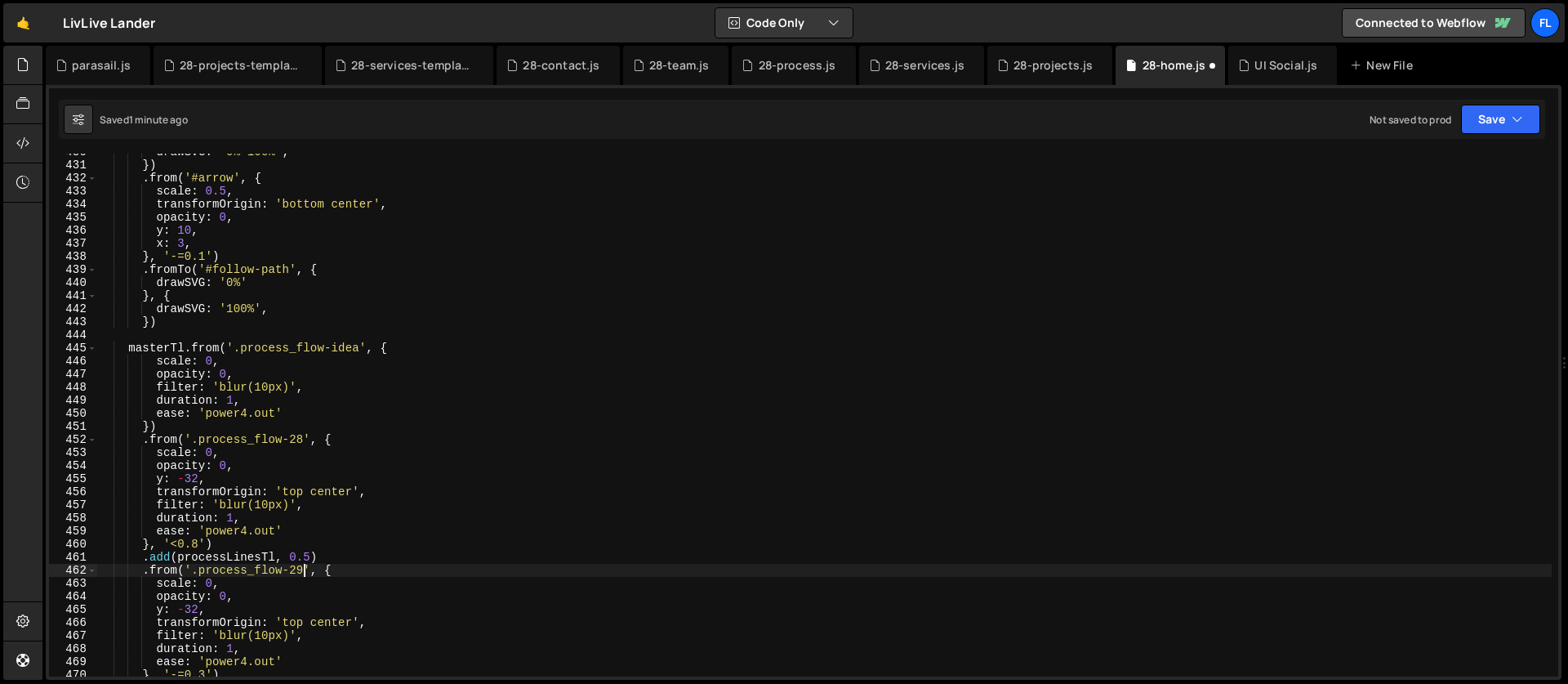
click at [331, 545] on div "drawSVG : '0% 100%' , }) . from ( '#arrow' , { scale : 0.5 , transformOrigin : …" at bounding box center [824, 420] width 1454 height 549
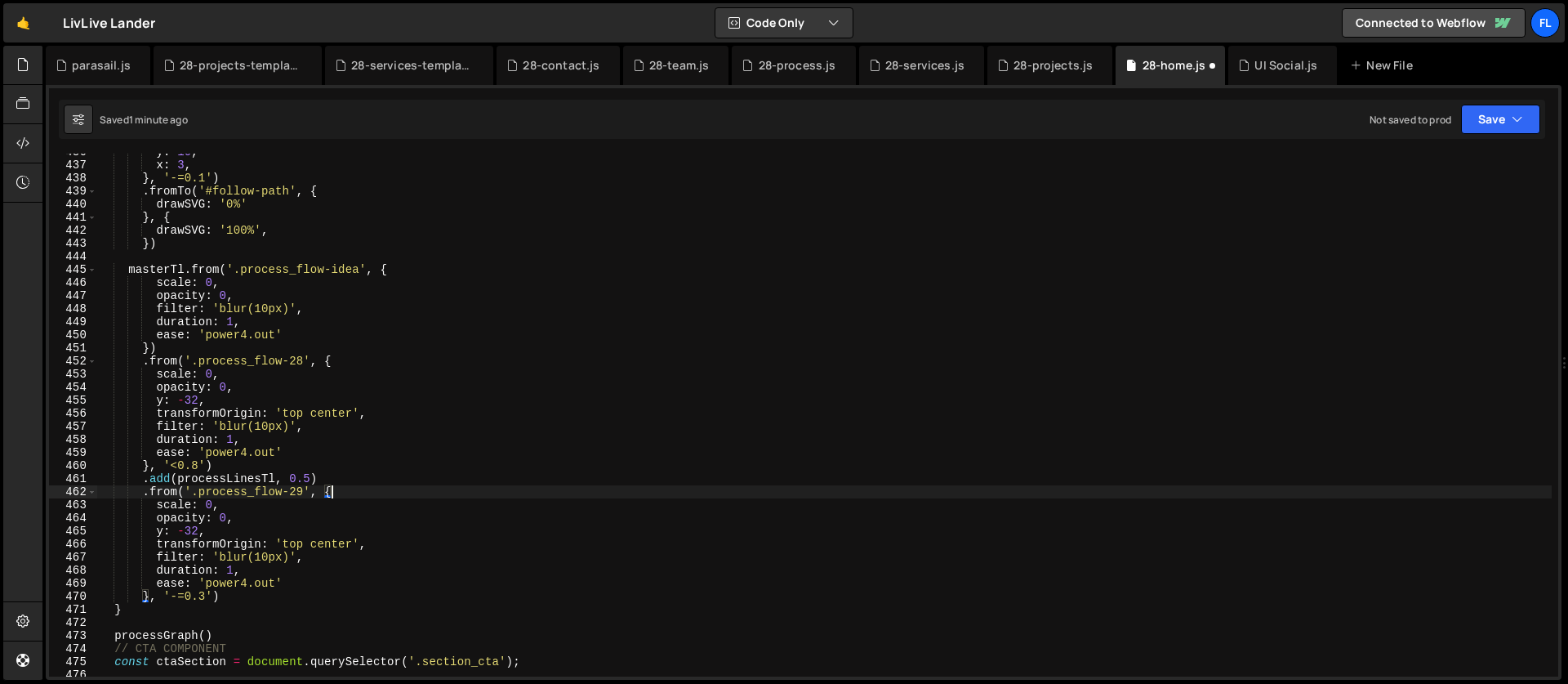
click at [359, 493] on div "y : 10 , x : 3 , } , '-=0.1' ) . fromTo ( '#follow-path' , { drawSVG : '0%' } ,…" at bounding box center [824, 420] width 1454 height 549
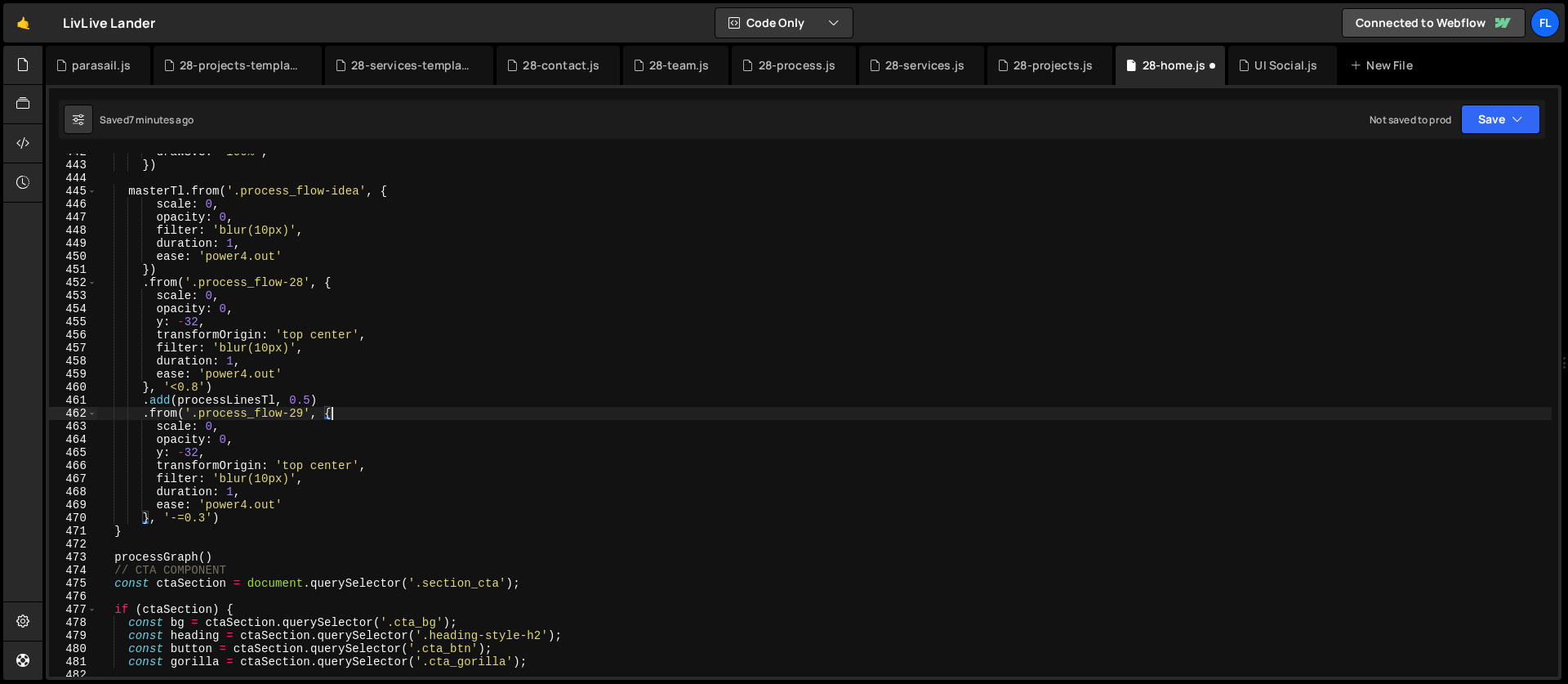
click at [336, 425] on div "drawSVG : '100%' , }) masterTl . from ( '.process_flow-idea' , { scale : 0 , op…" at bounding box center [824, 420] width 1454 height 549
click at [337, 403] on div "drawSVG : '100%' , }) masterTl . from ( '.process_flow-idea' , { scale : 0 , op…" at bounding box center [824, 420] width 1454 height 549
click at [138, 535] on div "drawSVG : '100%' , }) masterTl . from ( '.process_flow-idea' , { scale : 0 , op…" at bounding box center [824, 420] width 1454 height 549
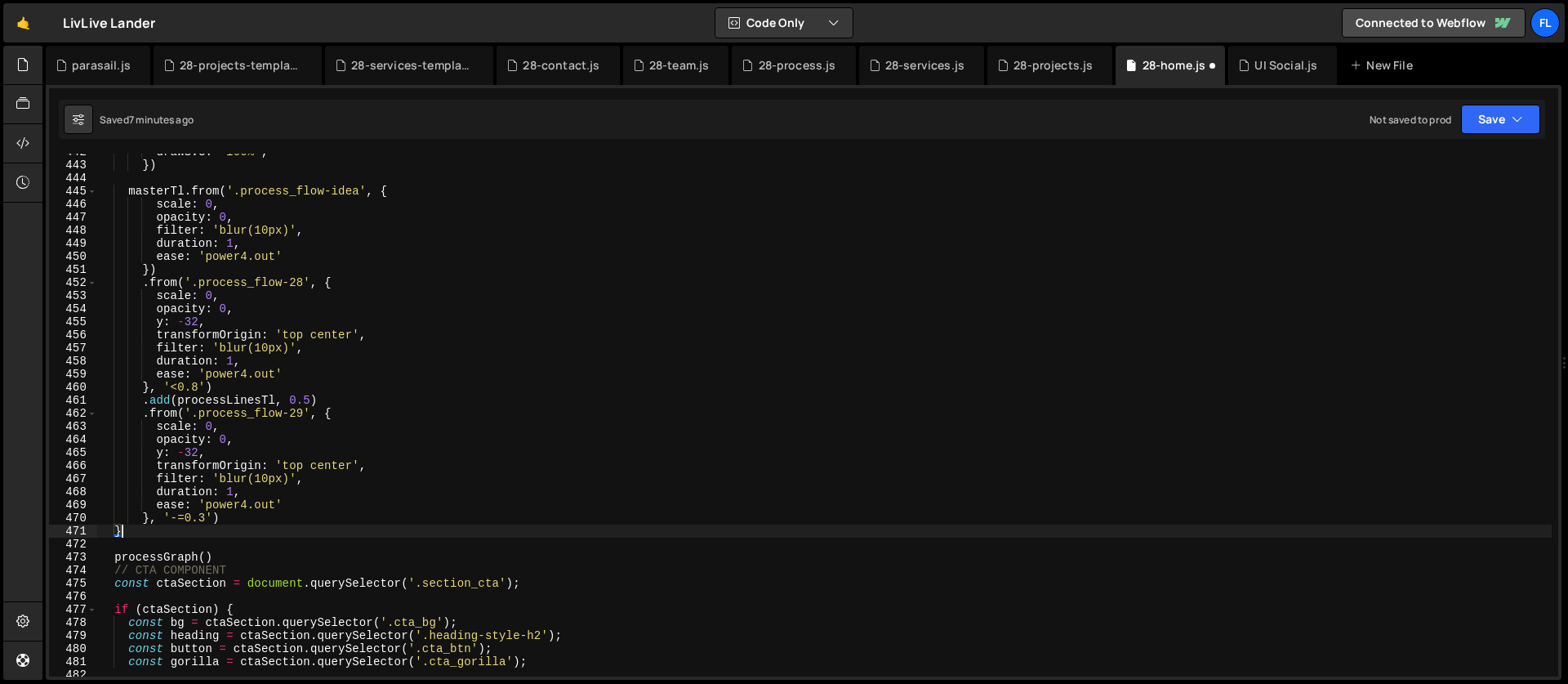
scroll to position [0, 1]
click at [226, 524] on div "drawSVG : '100%' , }) masterTl . from ( '.process_flow-idea' , { scale : 0 , op…" at bounding box center [824, 420] width 1454 height 549
click at [228, 522] on div "drawSVG : '100%' , }) masterTl . from ( '.process_flow-idea' , { scale : 0 , op…" at bounding box center [824, 420] width 1454 height 549
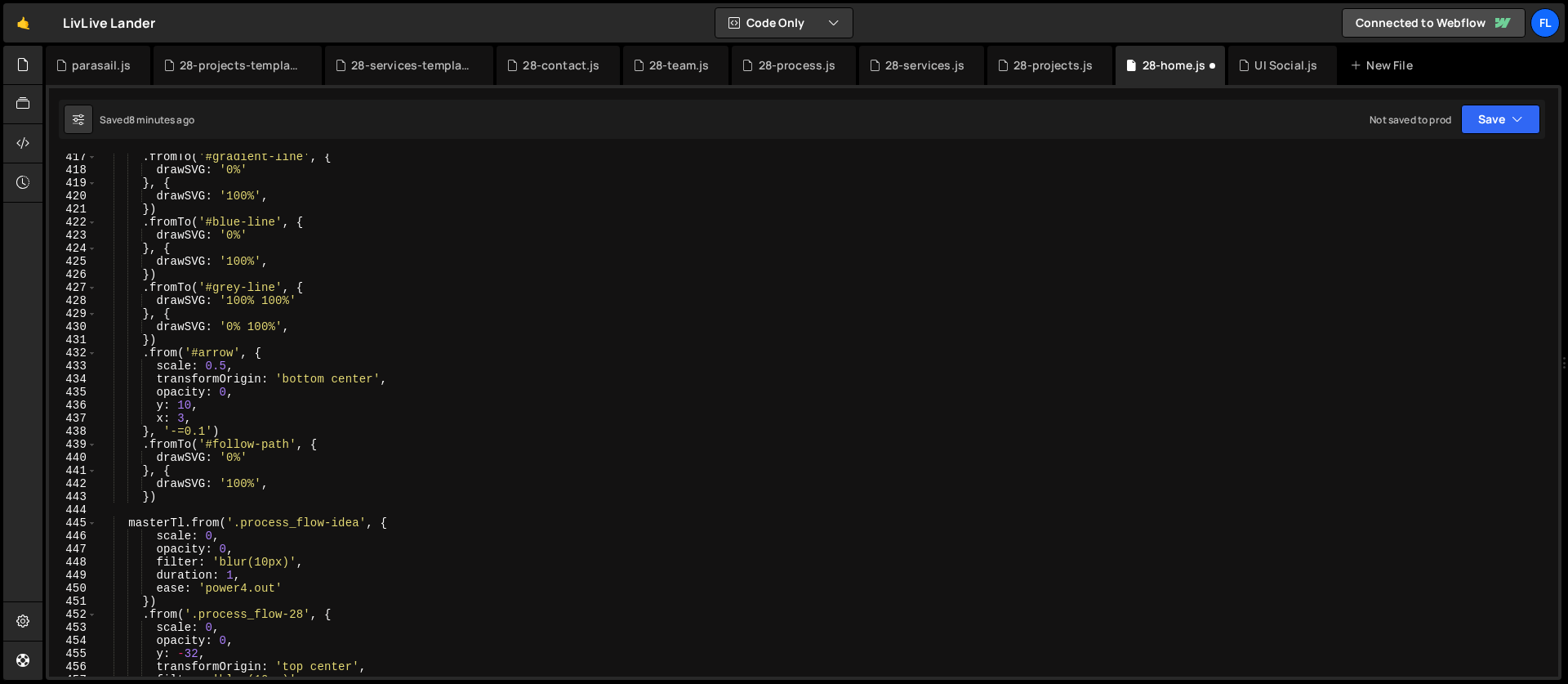
scroll to position [5772, 0]
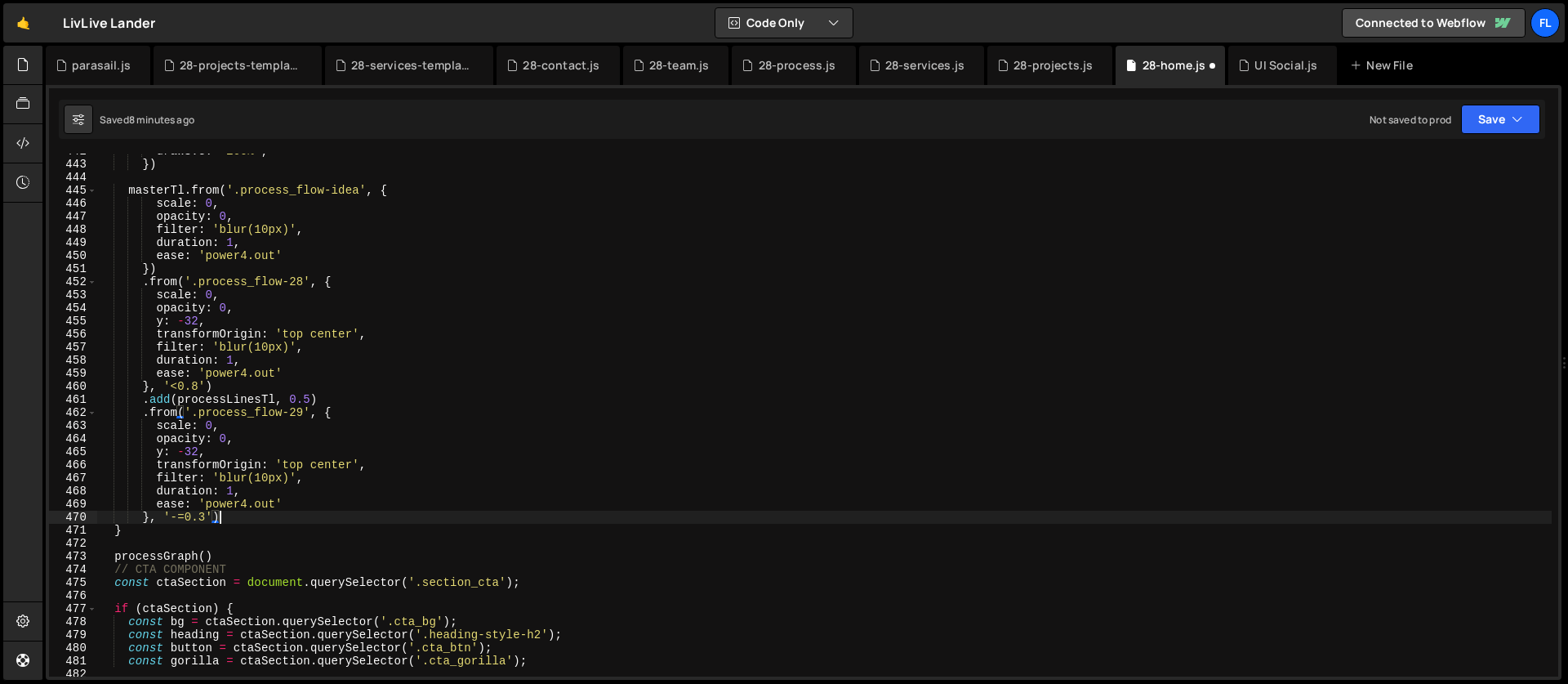
click at [225, 557] on div "drawSVG : '100%' , }) masterTl . from ( '.process_flow-idea' , { scale : 0 , op…" at bounding box center [824, 419] width 1454 height 549
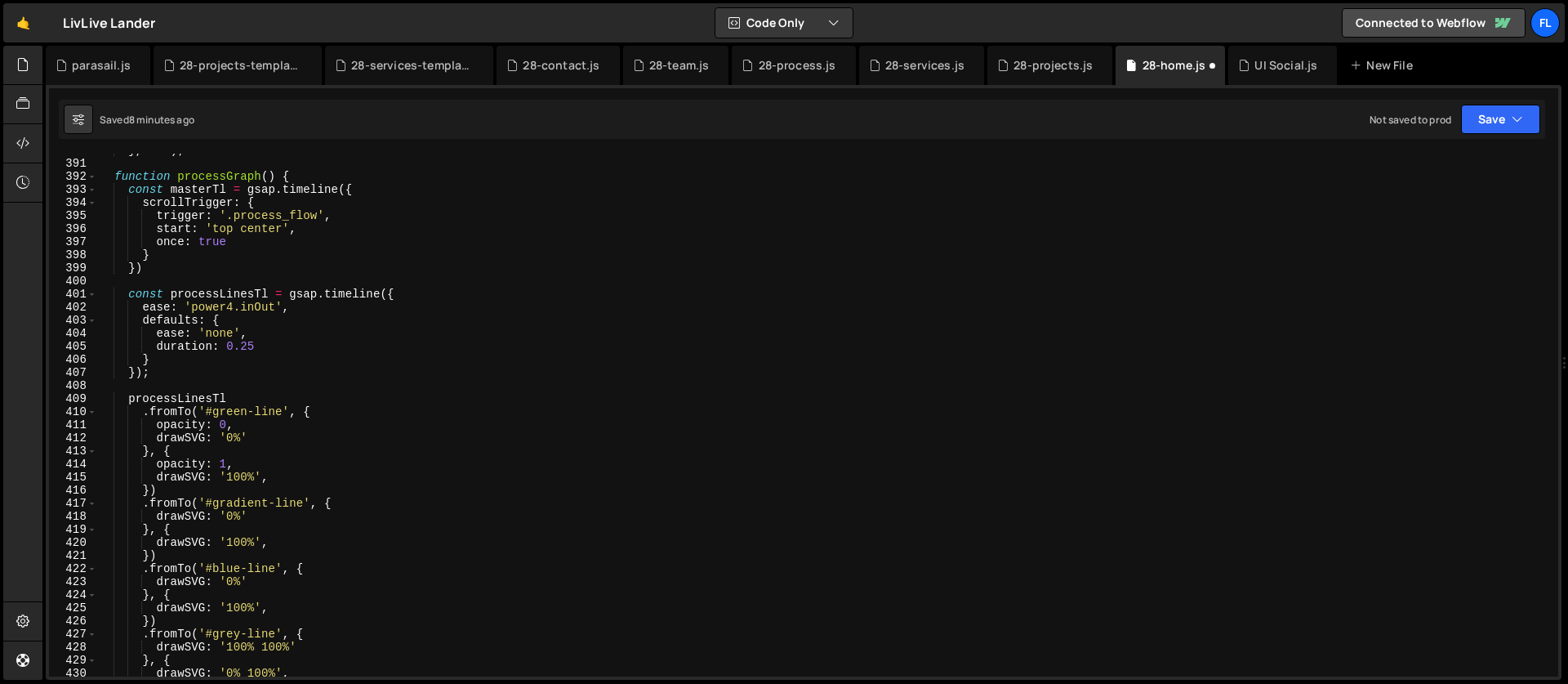
scroll to position [4890, 0]
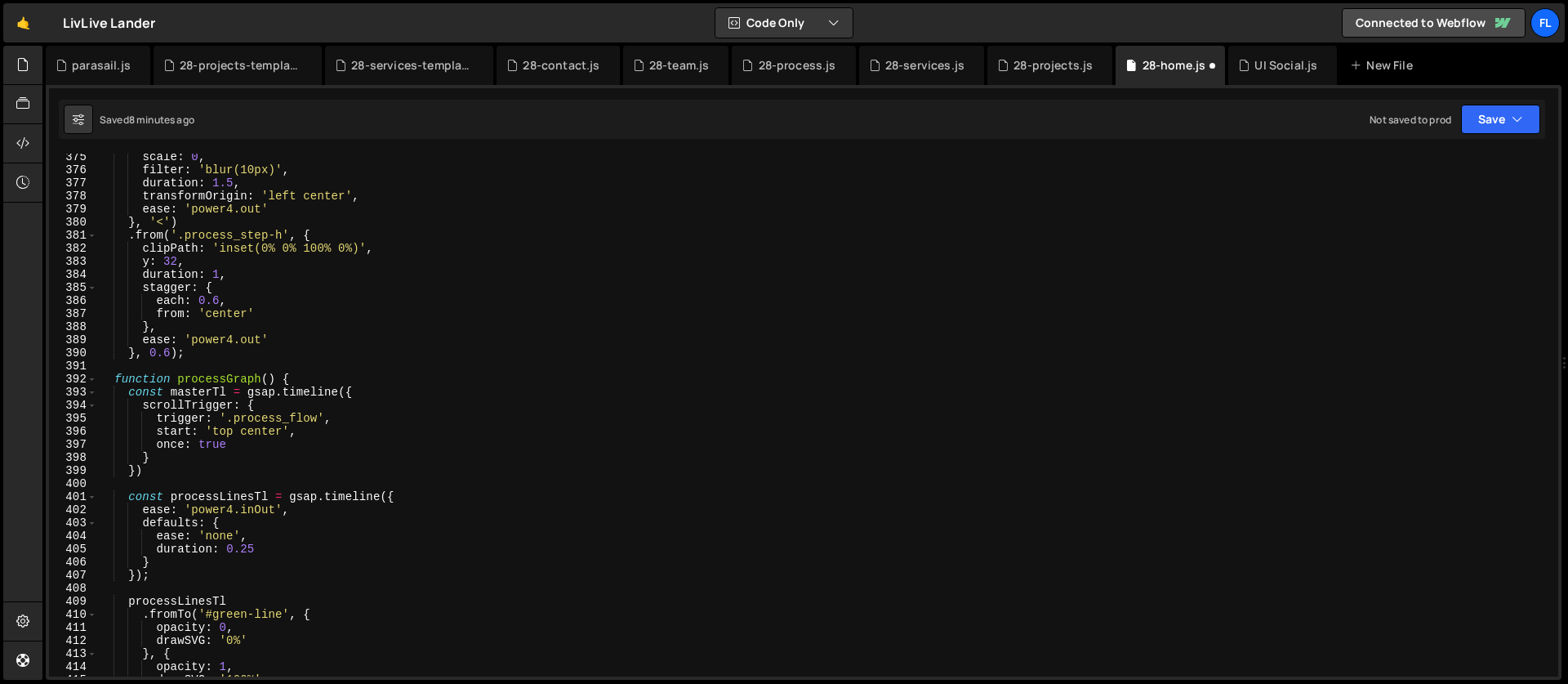
click at [114, 379] on div "scale : 0 , filter : 'blur(10px)' , duration : 1.5 , transformOrigin : 'left ce…" at bounding box center [824, 425] width 1454 height 549
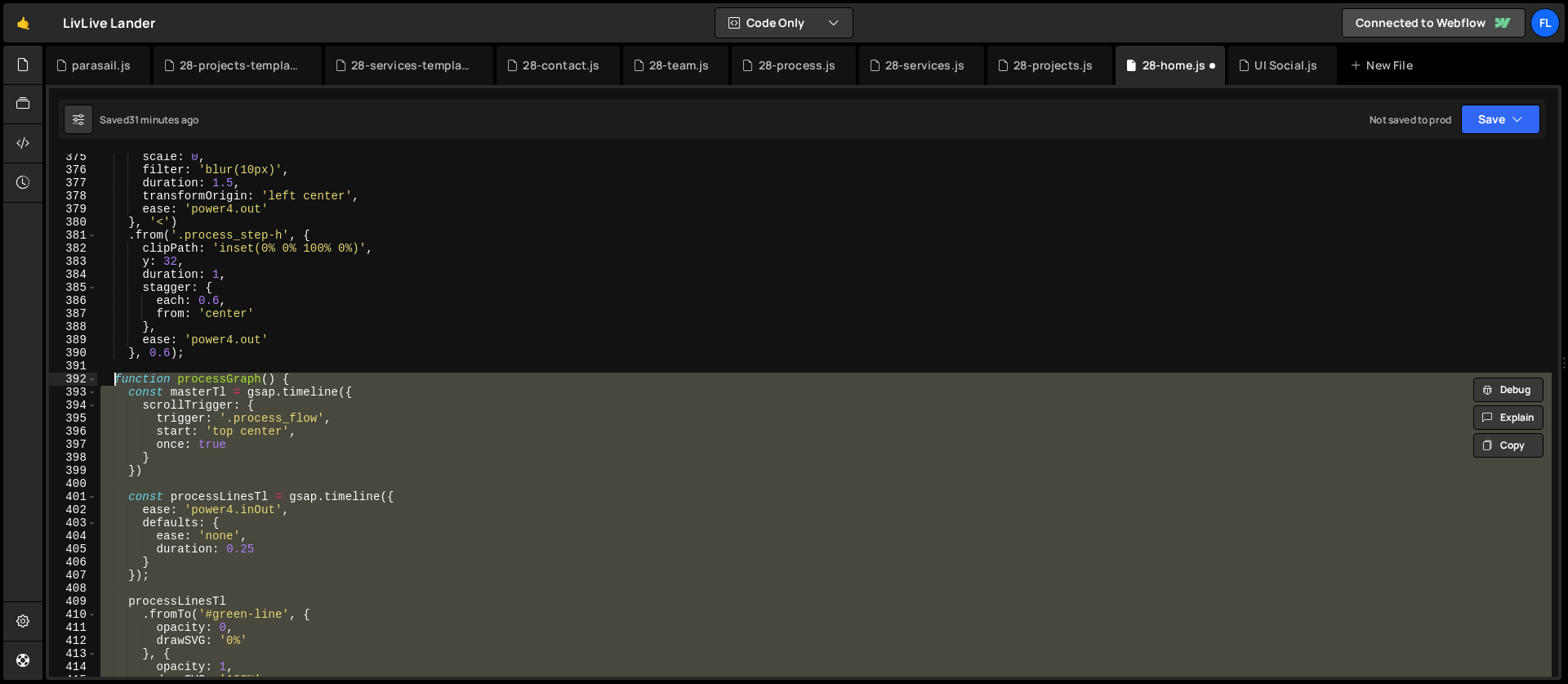
click at [275, 411] on div "scale : 0 , filter : 'blur(10px)' , duration : 1.5 , transformOrigin : 'left ce…" at bounding box center [824, 414] width 1454 height 523
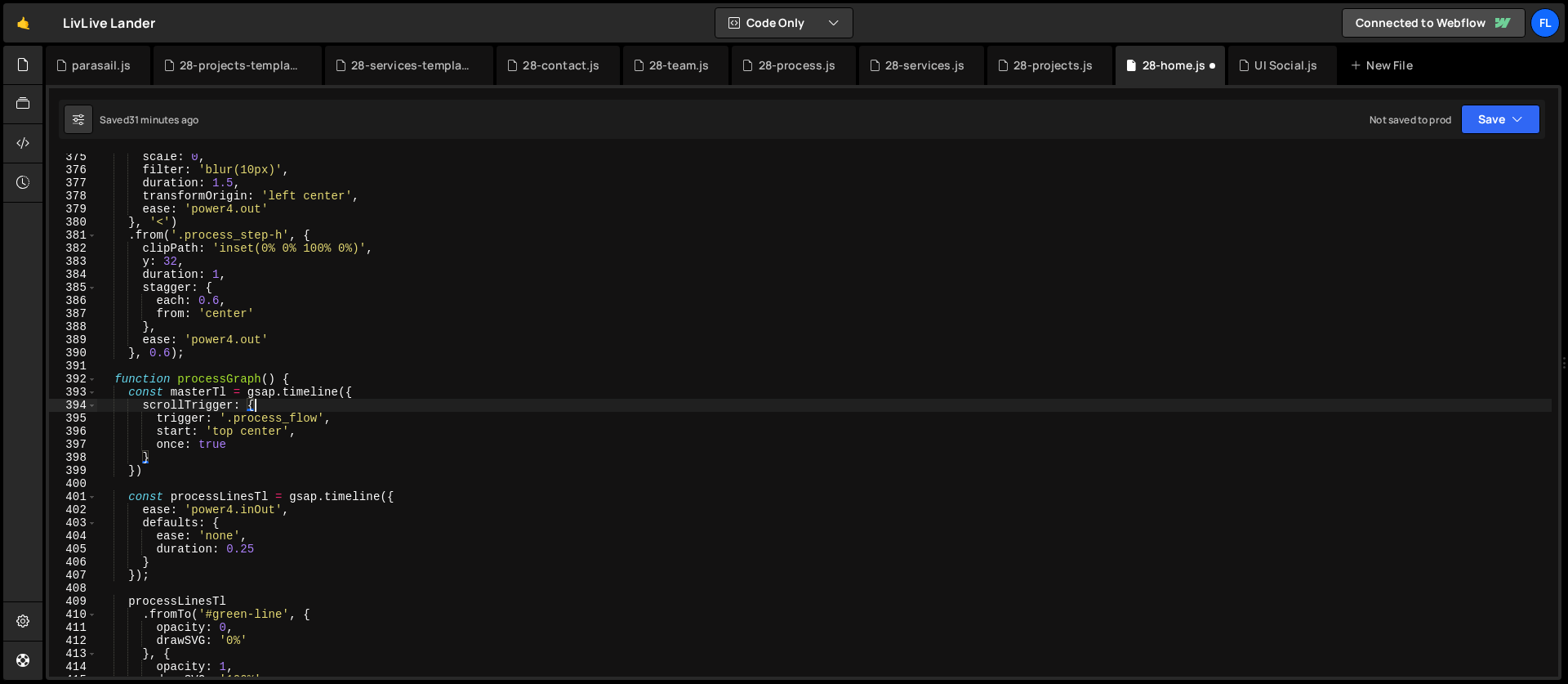
scroll to position [4970, 0]
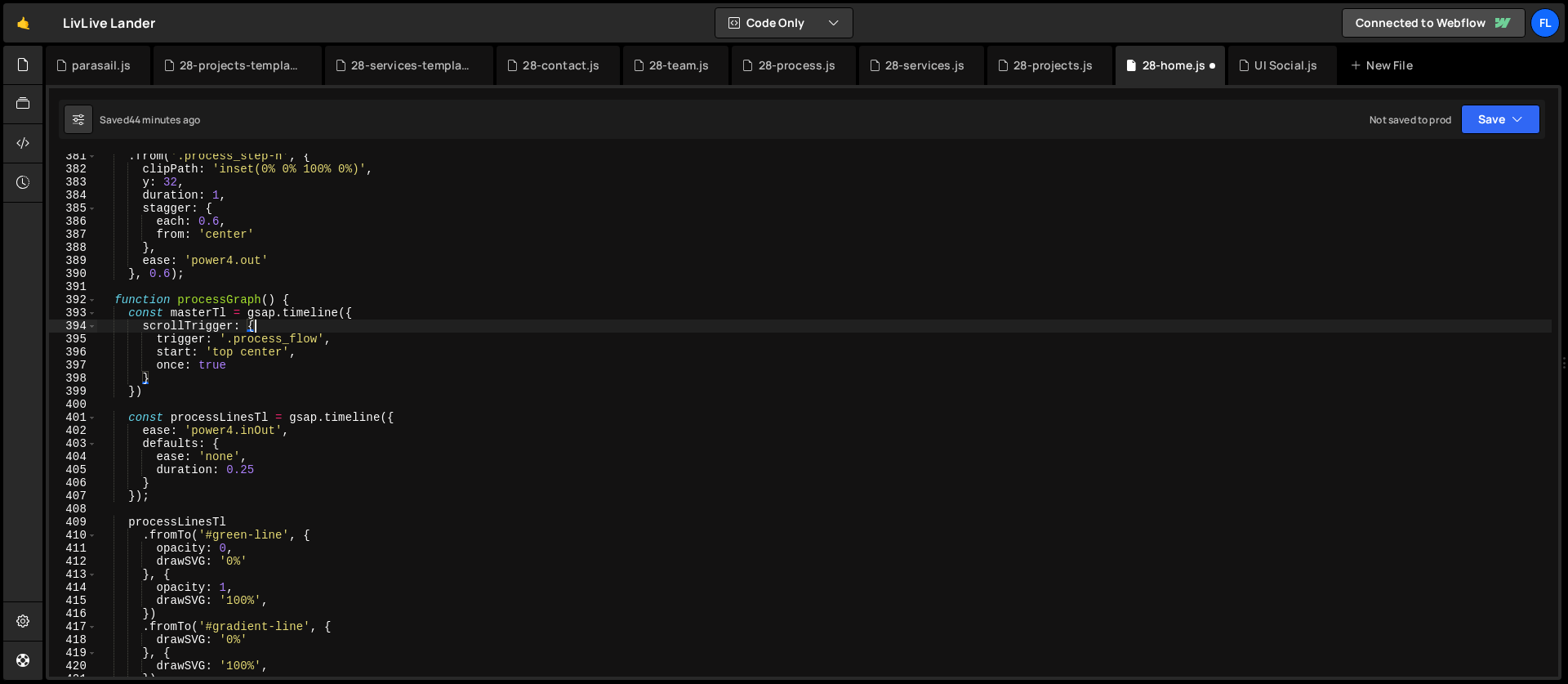
click at [111, 295] on div ". from ( '.process_step-h' , { clipPath : 'inset(0% 0% 100% 0%)' , y : 32 , dur…" at bounding box center [824, 424] width 1454 height 549
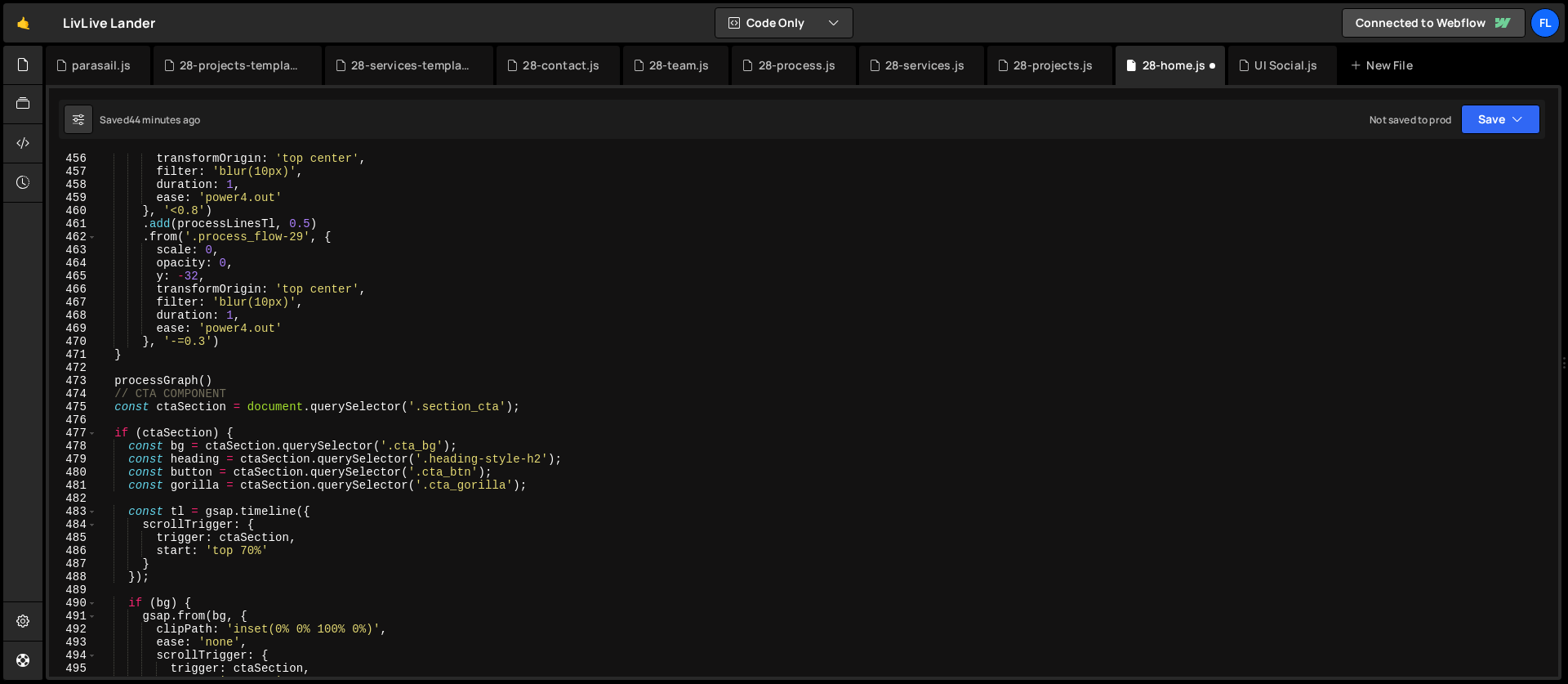
scroll to position [6027, 0]
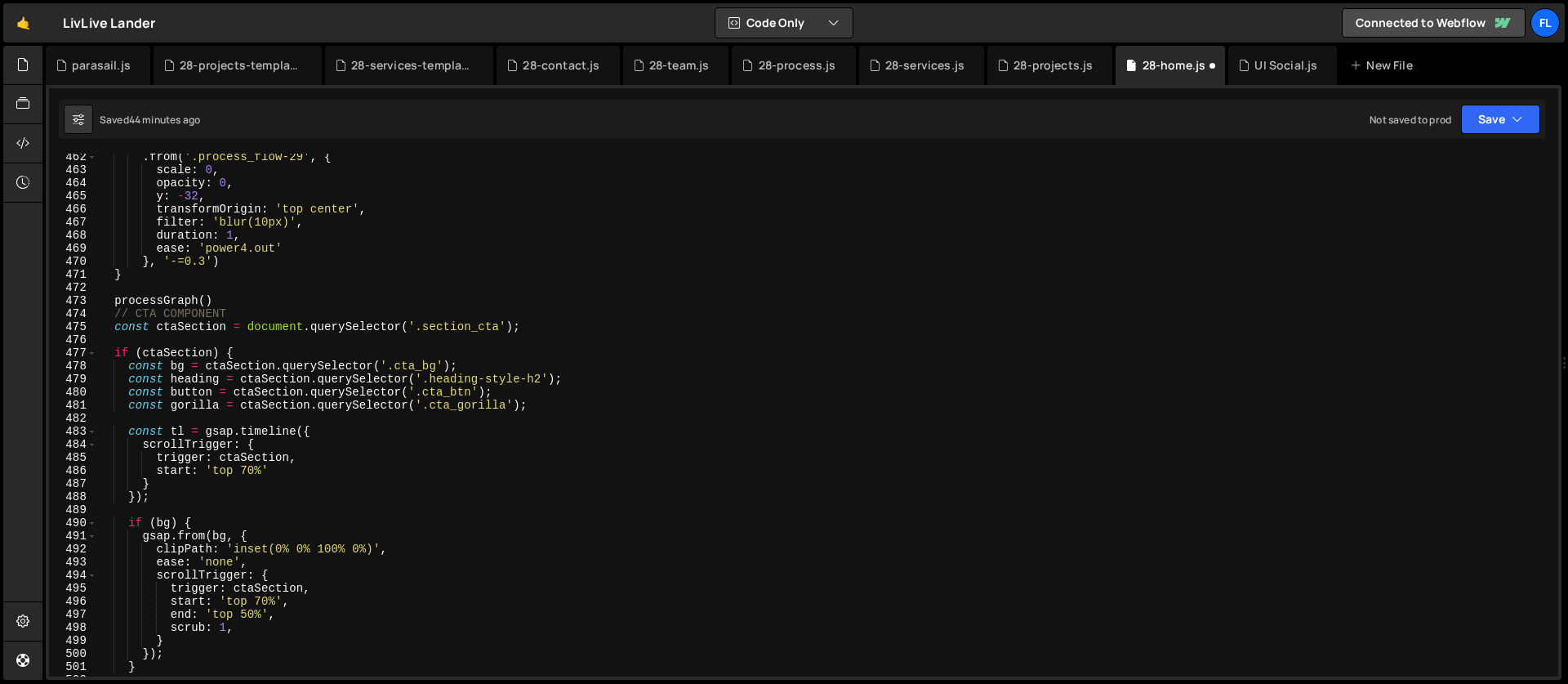
click at [226, 303] on div ". from ( '.process_flow-29' , { scale : 0 , opacity : 0 , y : - 32 , transformO…" at bounding box center [824, 425] width 1454 height 549
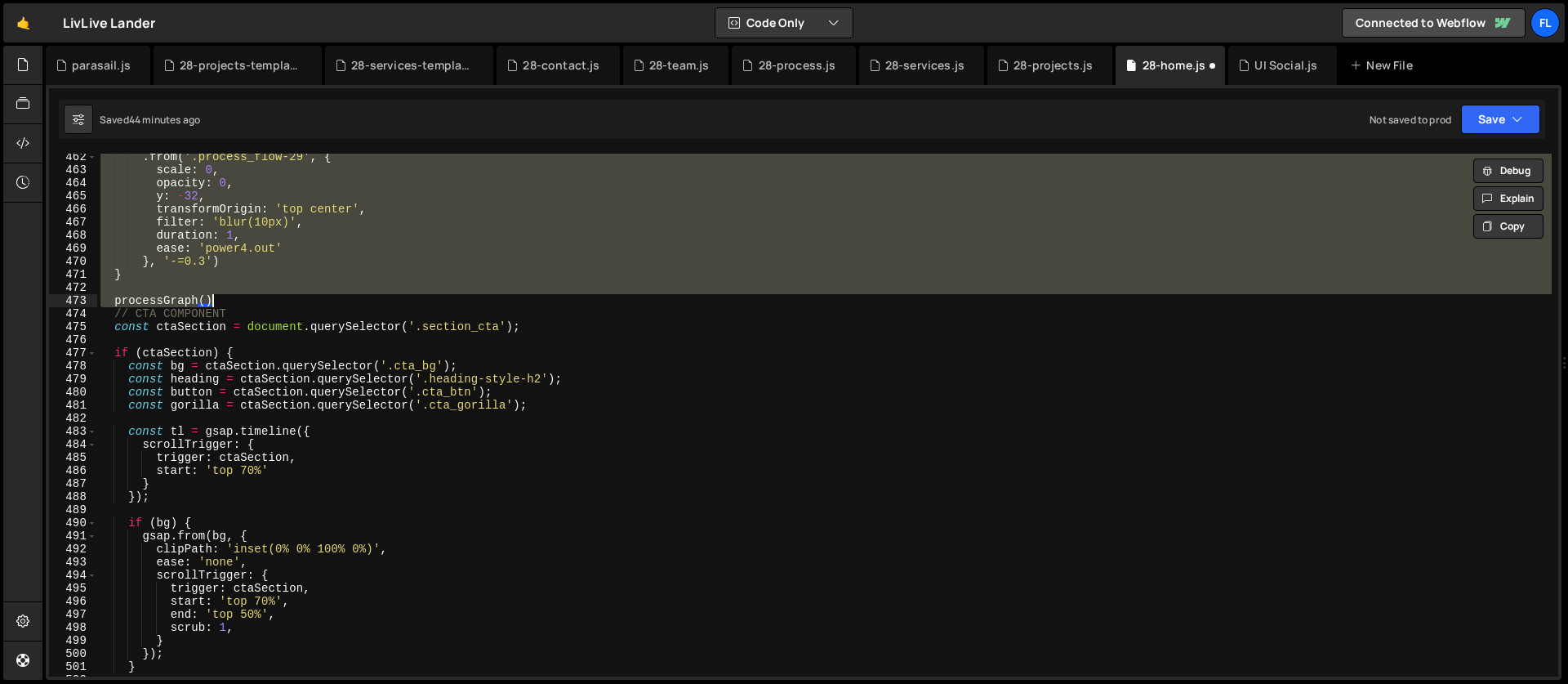
paste textarea "processGraph();"
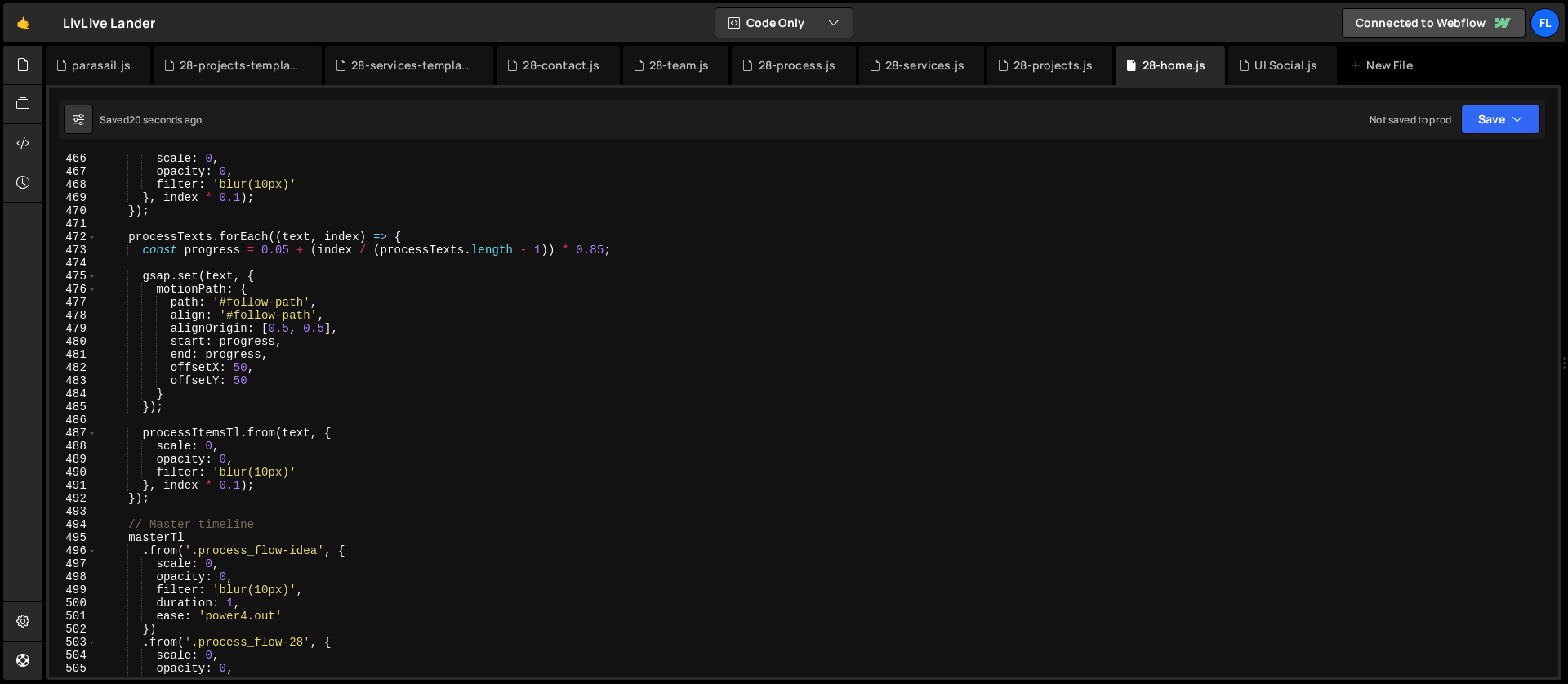
scroll to position [5993, 0]
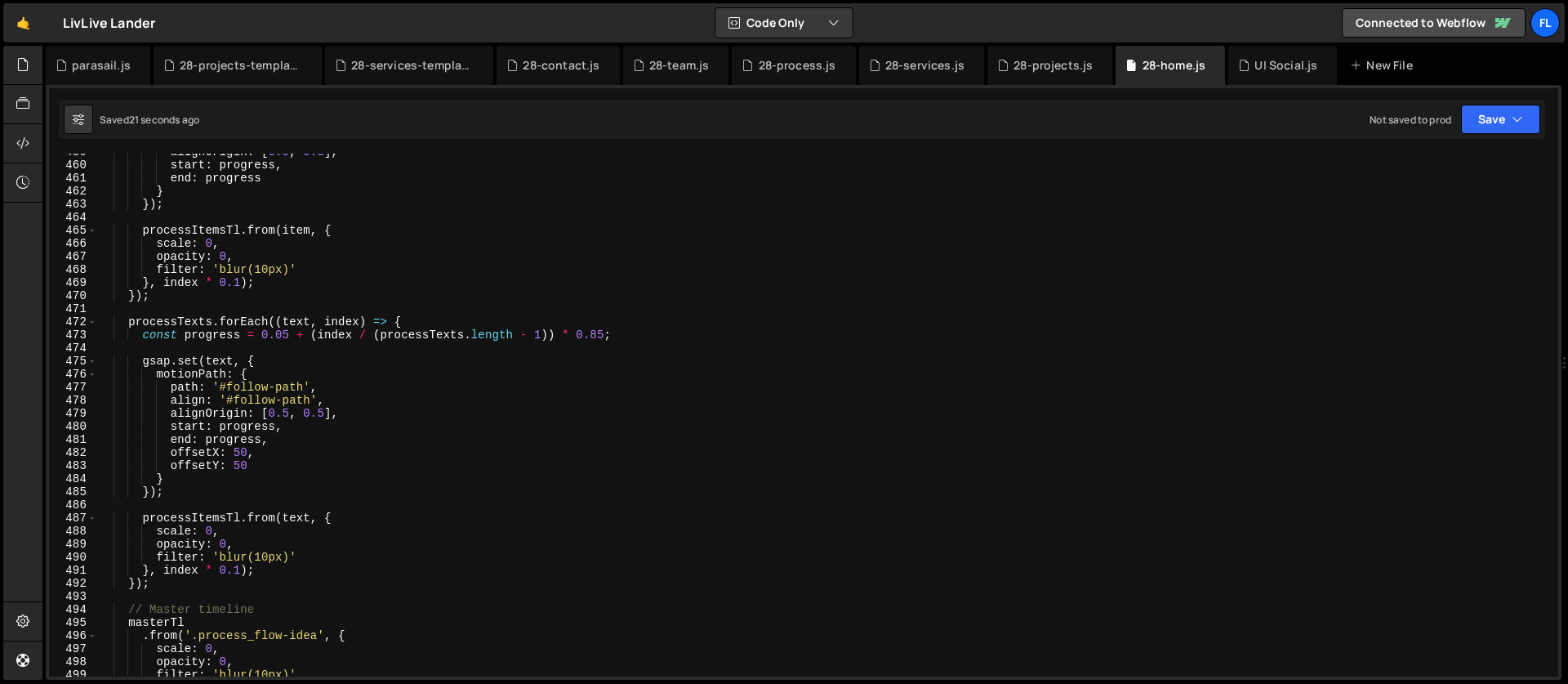
click at [304, 425] on div "alignOrigin : [ 0.5 , 0.5 ] , start : progress , end : progress } }) ; processI…" at bounding box center [824, 420] width 1454 height 549
click at [297, 401] on div "alignOrigin : [ 0.5 , 0.5 ] , start : progress , end : progress } }) ; processI…" at bounding box center [824, 420] width 1454 height 549
click at [272, 417] on div "alignOrigin : [ 0.5 , 0.5 ] , start : progress , end : progress } }) ; processI…" at bounding box center [824, 420] width 1454 height 549
click at [234, 452] on div "alignOrigin : [ 0.5 , 0.5 ] , start : progress , end : progress } }) ; processI…" at bounding box center [824, 420] width 1454 height 549
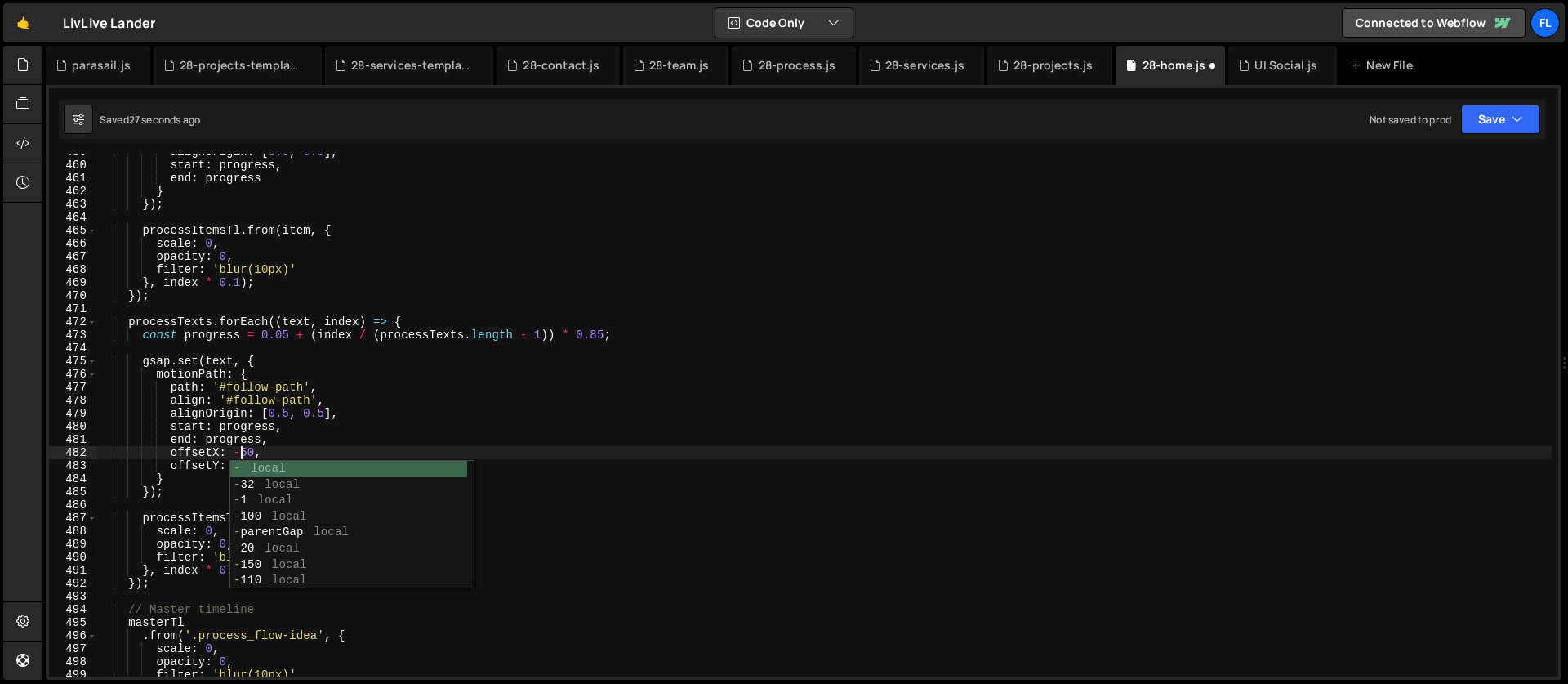
click at [229, 438] on div "alignOrigin : [ 0.5 , 0.5 ] , start : progress , end : progress } }) ; processI…" at bounding box center [824, 420] width 1454 height 549
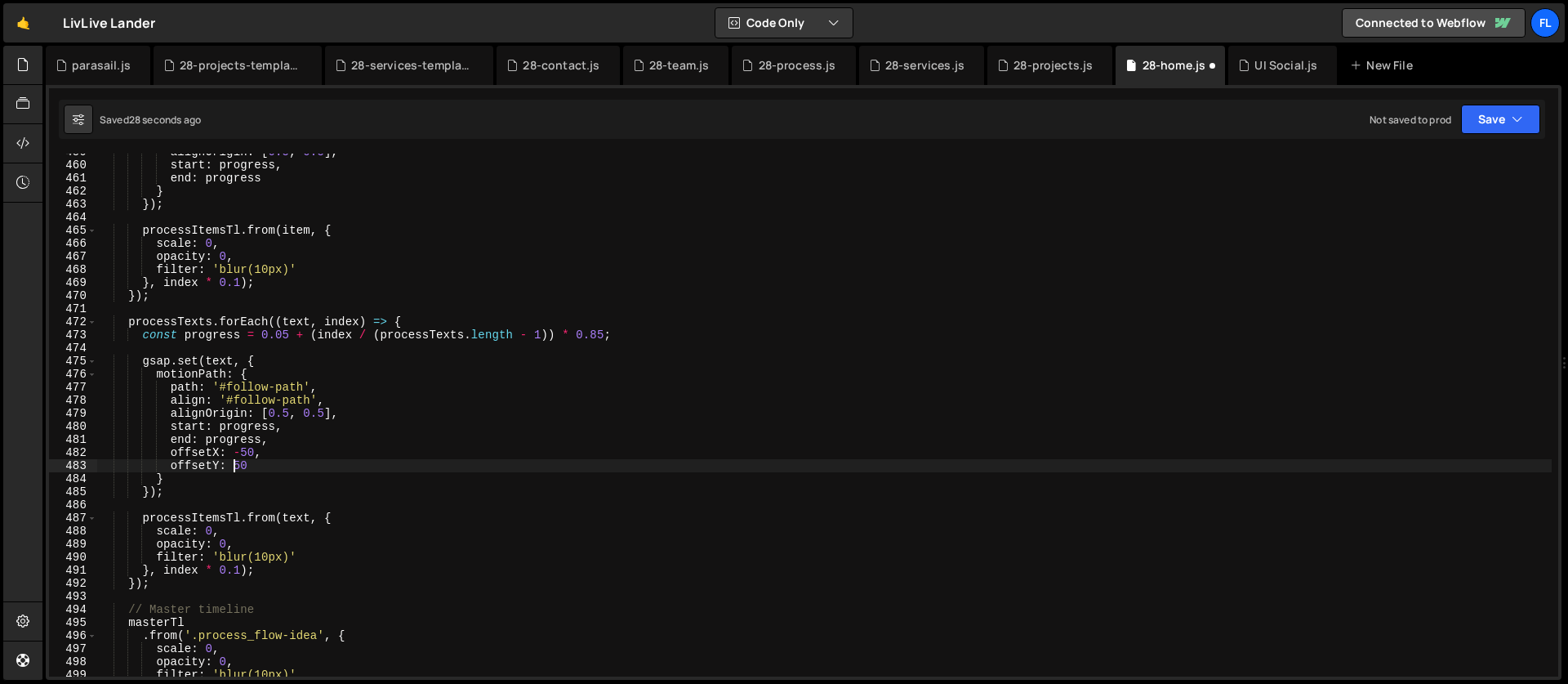
click at [236, 465] on div "alignOrigin : [ 0.5 , 0.5 ] , start : progress , end : progress } }) ; processI…" at bounding box center [824, 420] width 1454 height 549
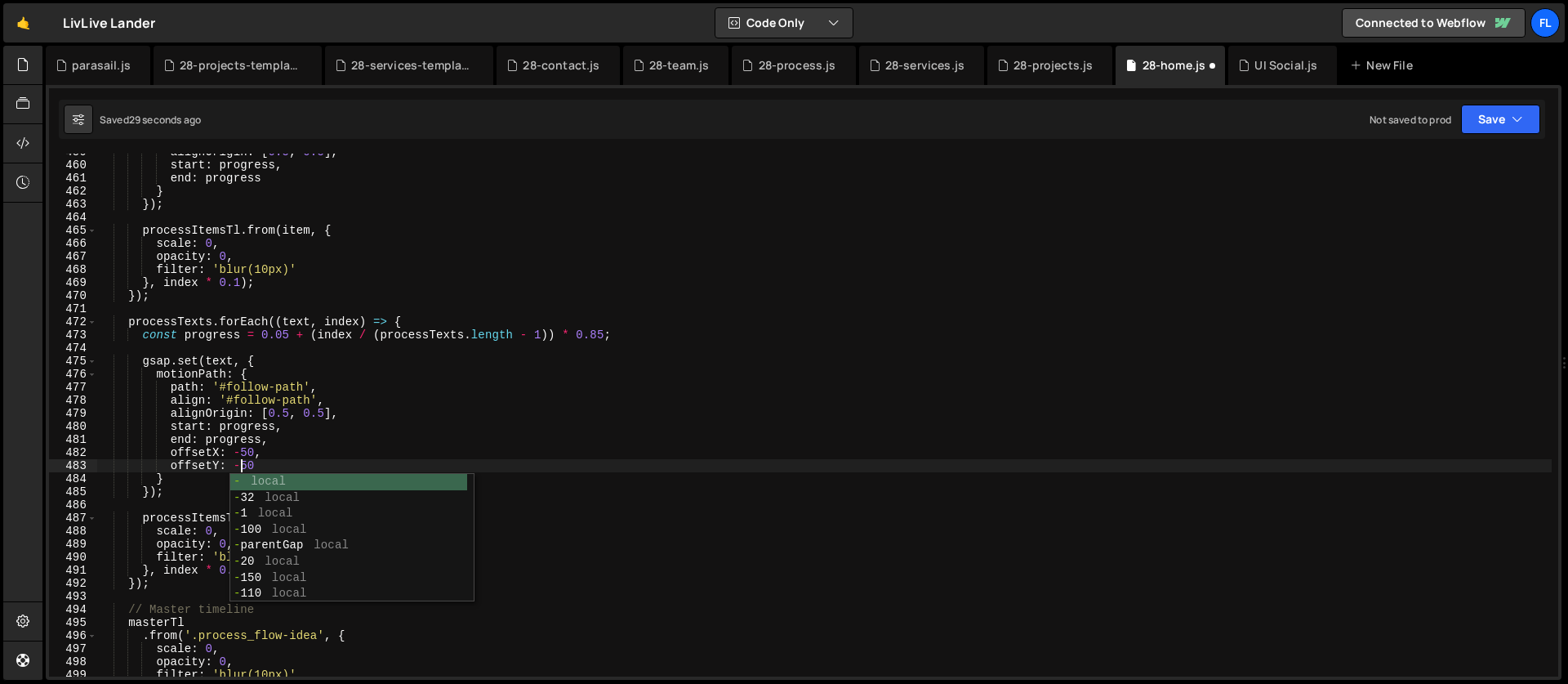
click at [269, 392] on div "alignOrigin : [ 0.5 , 0.5 ] , start : progress , end : progress } }) ; processI…" at bounding box center [824, 420] width 1454 height 549
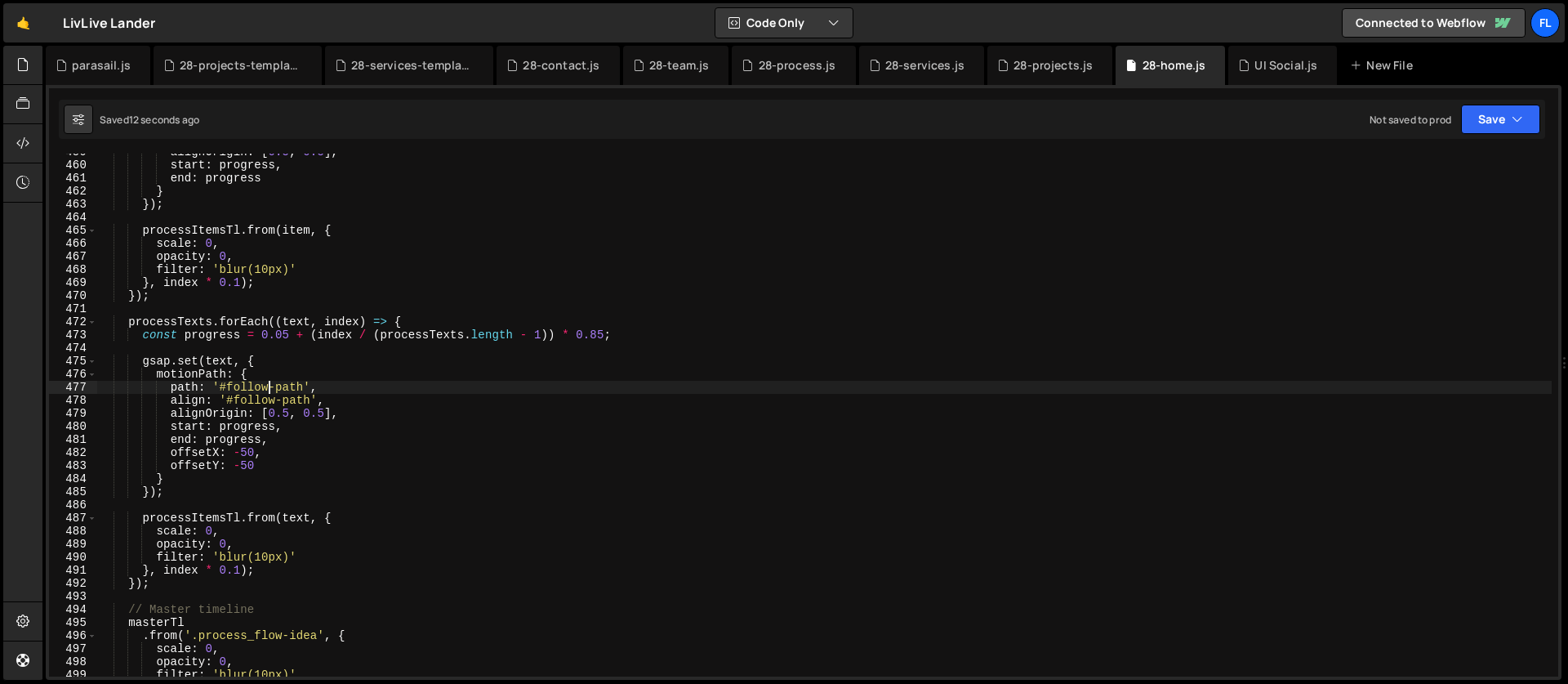
click at [247, 460] on div "alignOrigin : [ 0.5 , 0.5 ] , start : progress , end : progress } }) ; processI…" at bounding box center [824, 420] width 1454 height 549
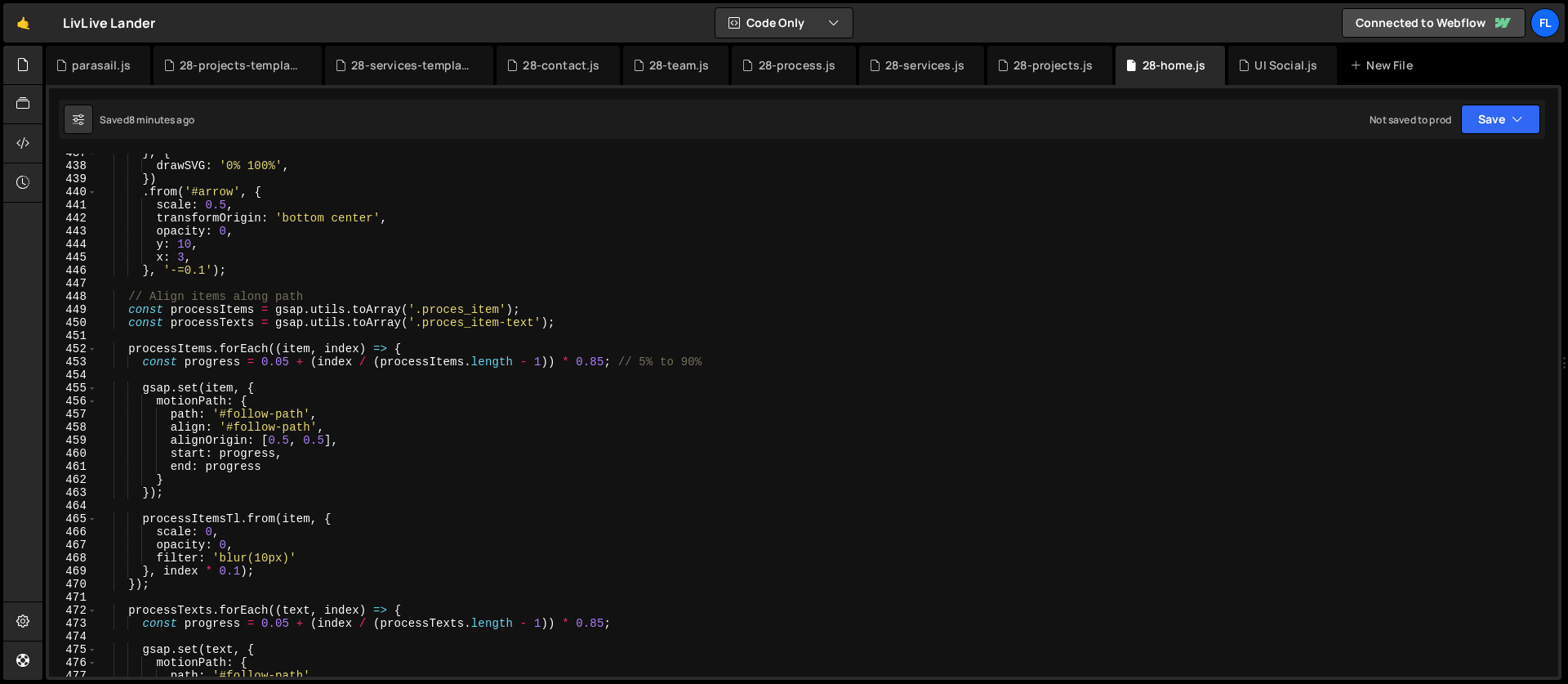
scroll to position [5618, 0]
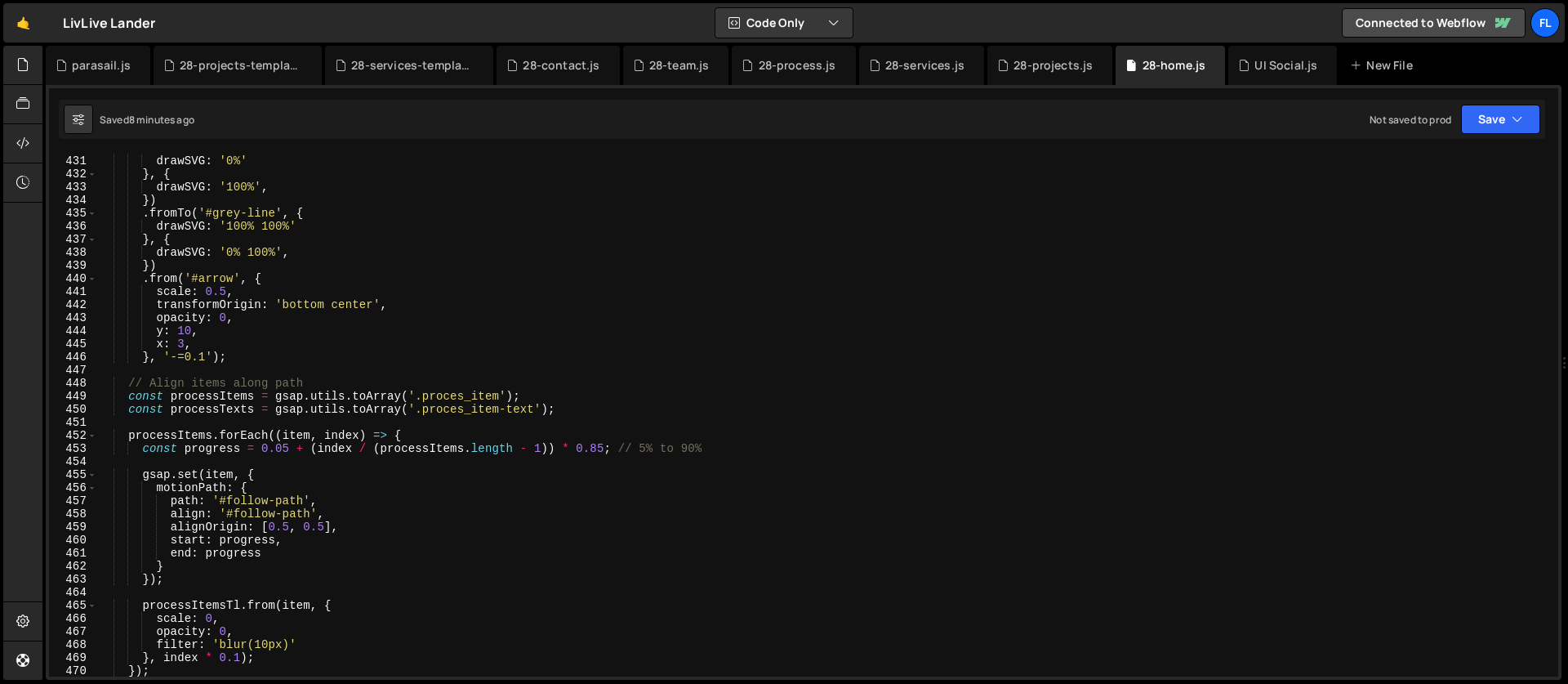
click at [542, 392] on div ". fromTo ( '#blue-line' , { drawSVG : '0%' } , { drawSVG : '100%' , }) . fromTo…" at bounding box center [824, 415] width 1454 height 549
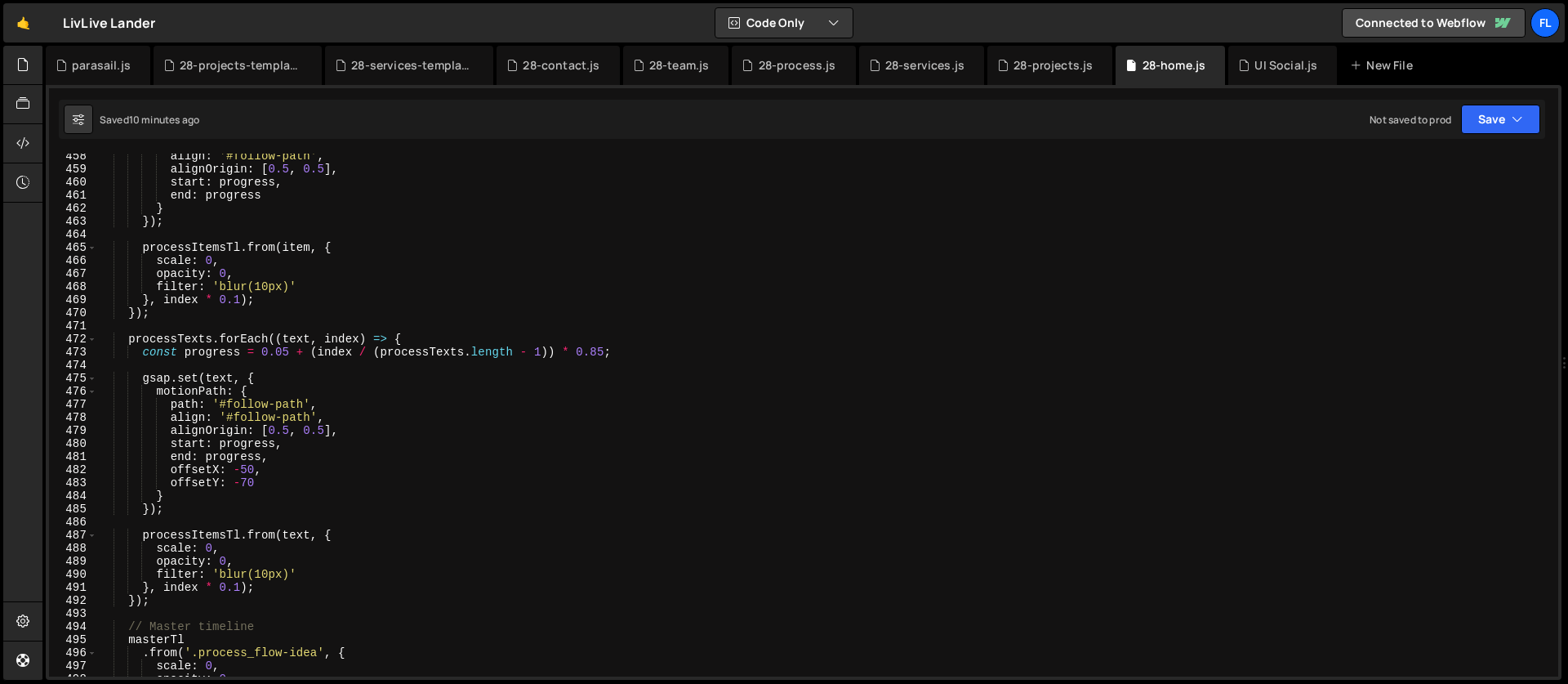
scroll to position [5991, 0]
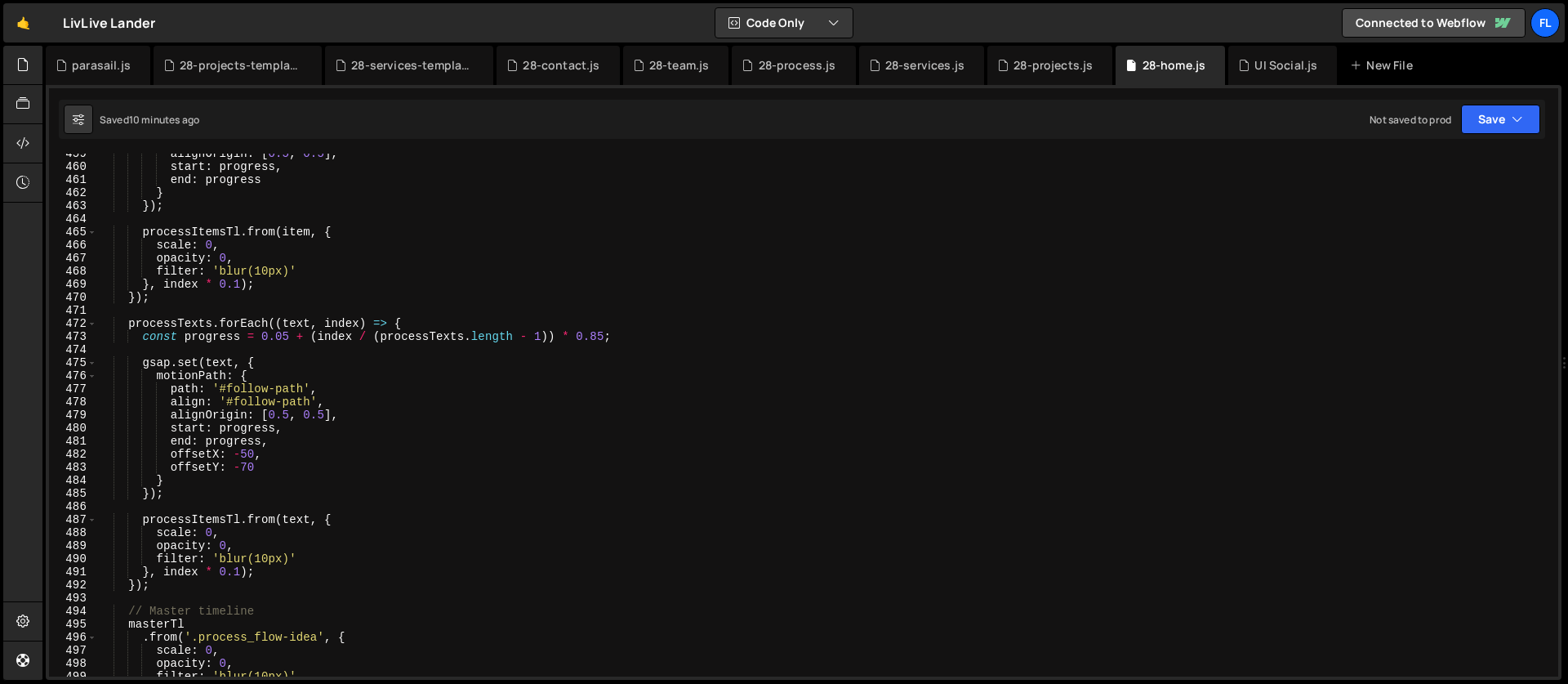
click at [180, 582] on div "alignOrigin : [ 0.5 , 0.5 ] , start : progress , end : progress } }) ; processI…" at bounding box center [824, 421] width 1454 height 549
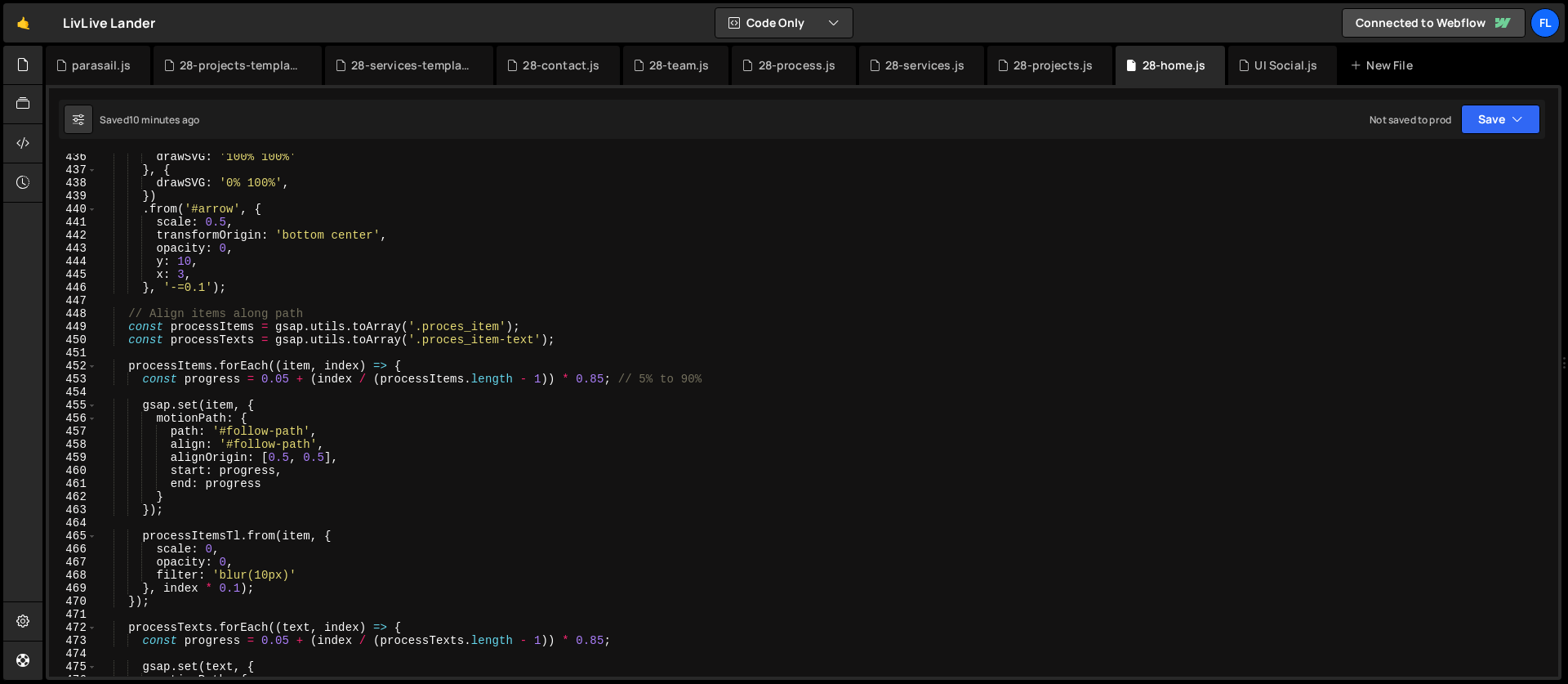
click at [127, 325] on div "drawSVG : '100% 100%' } , { drawSVG : '0% 100%' , }) . from ( '#arrow' , { scal…" at bounding box center [824, 425] width 1454 height 549
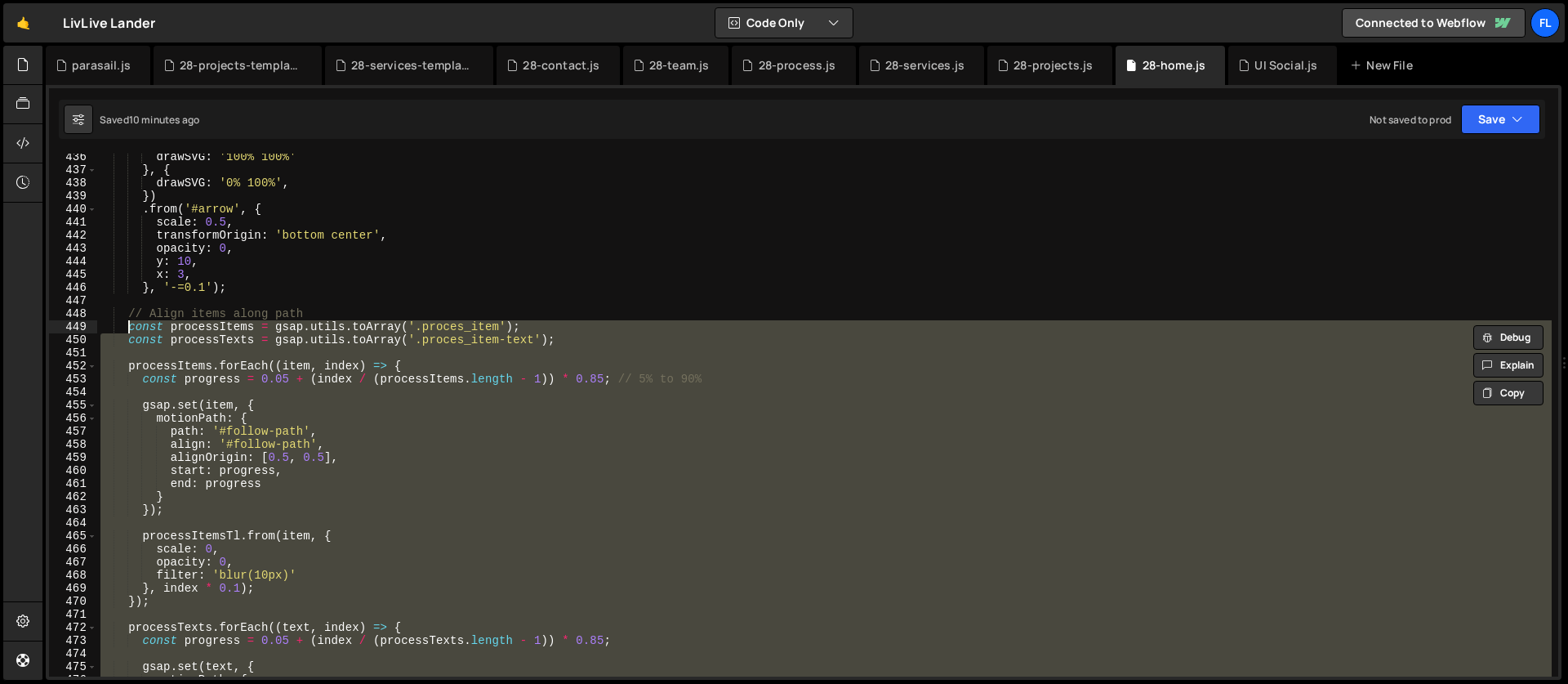
click at [128, 314] on div "drawSVG : '100% 100%' } , { drawSVG : '0% 100%' , }) . from ( '#arrow' , { scal…" at bounding box center [824, 425] width 1454 height 549
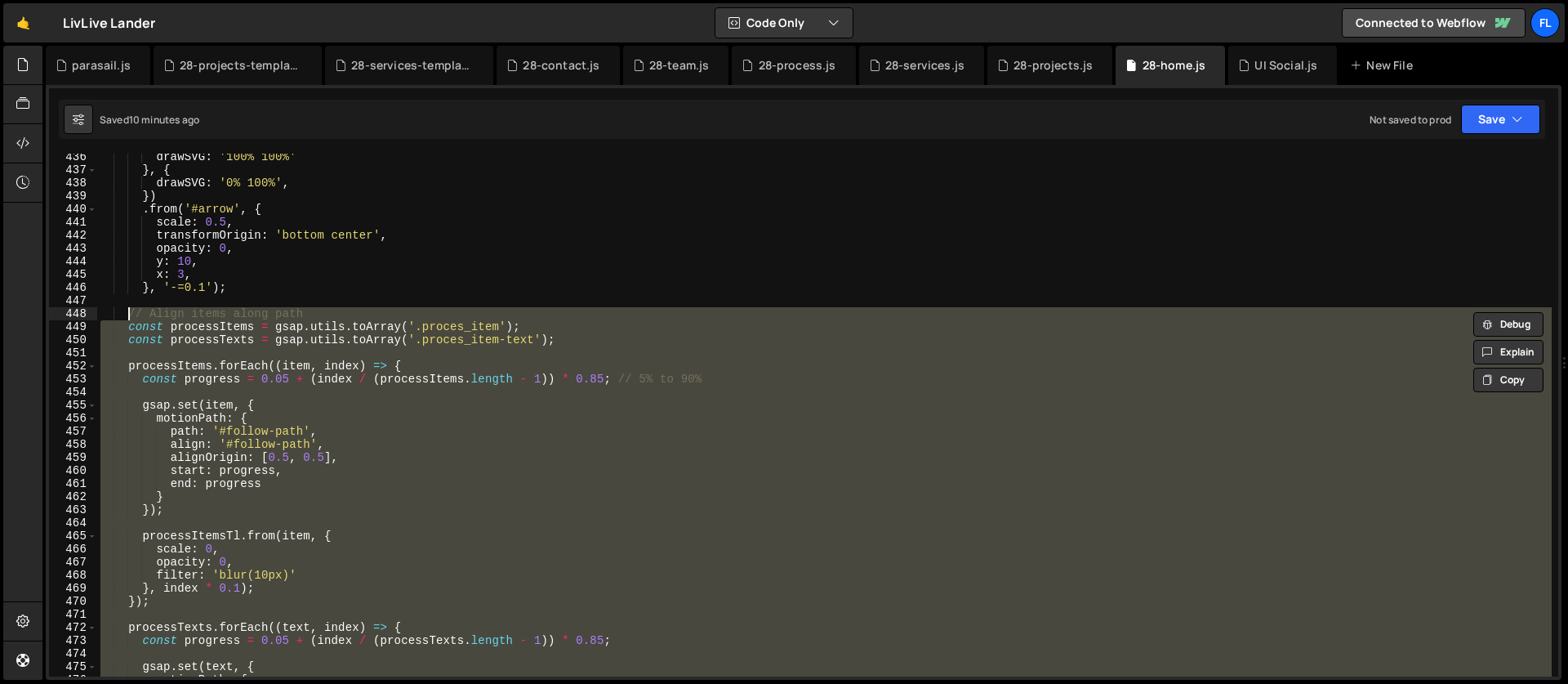
paste textarea "}"
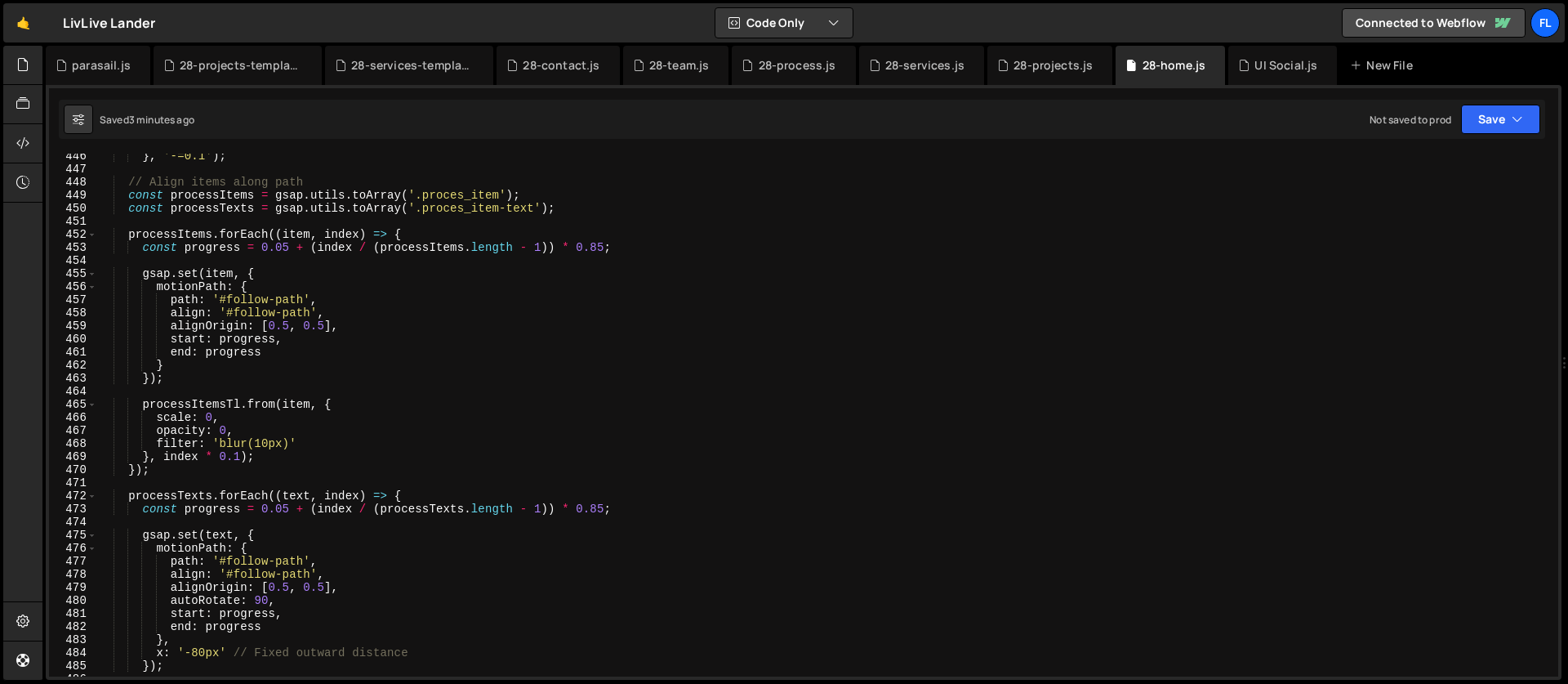
scroll to position [5817, 0]
click at [175, 476] on div "} , '-=0.1' ) ; // Align items along path const processItems = gsap . utils . t…" at bounding box center [824, 425] width 1454 height 549
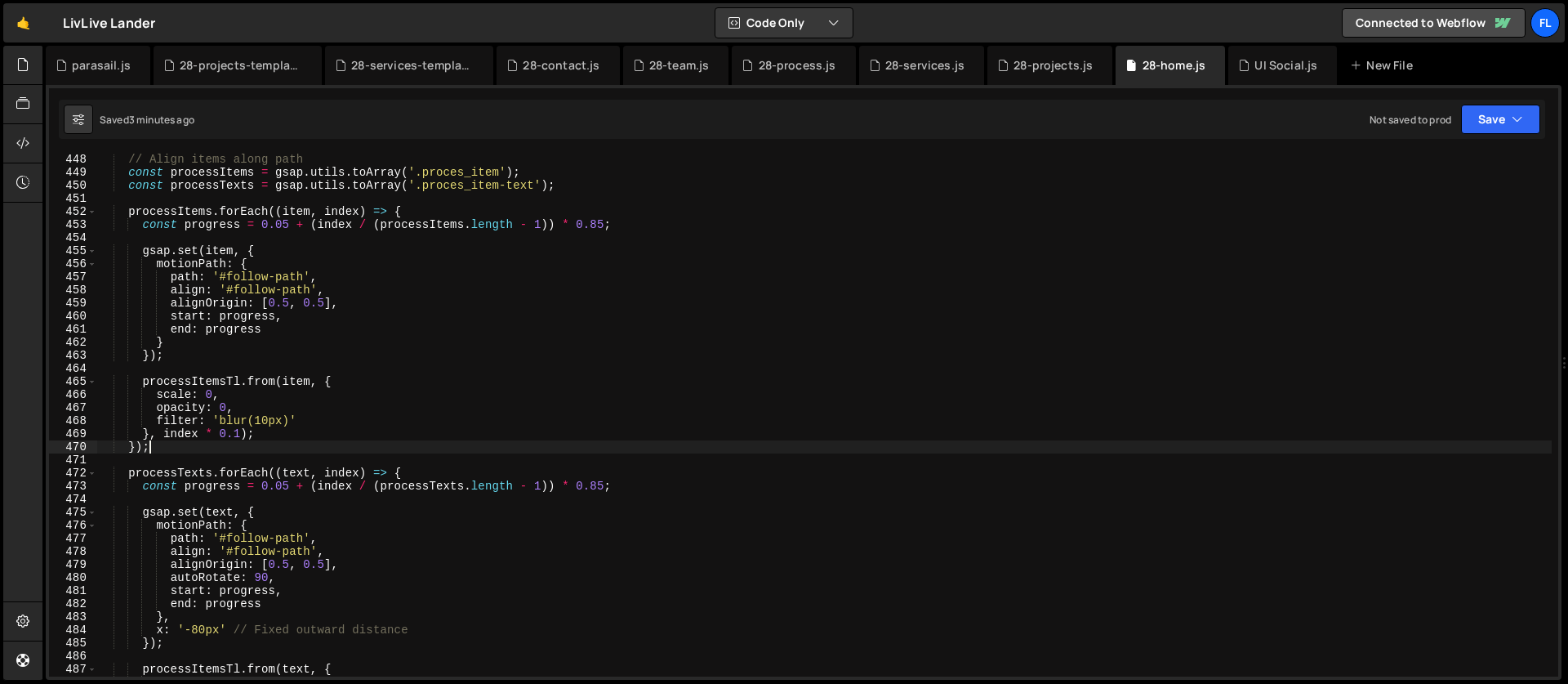
scroll to position [5750, 0]
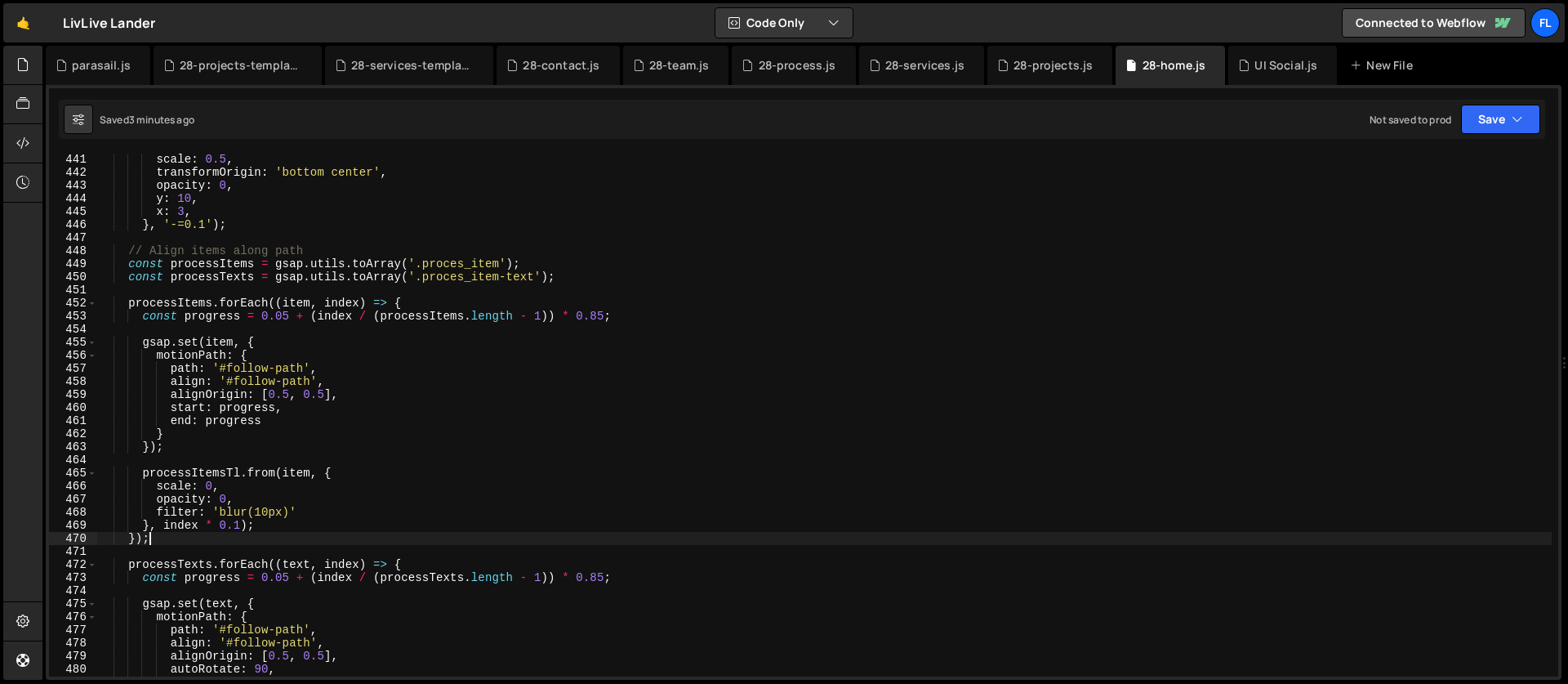
click at [129, 257] on div "scale : 0.5 , transformOrigin : 'bottom center' , opacity : 0 , y : 10 , x : 3 …" at bounding box center [824, 427] width 1454 height 549
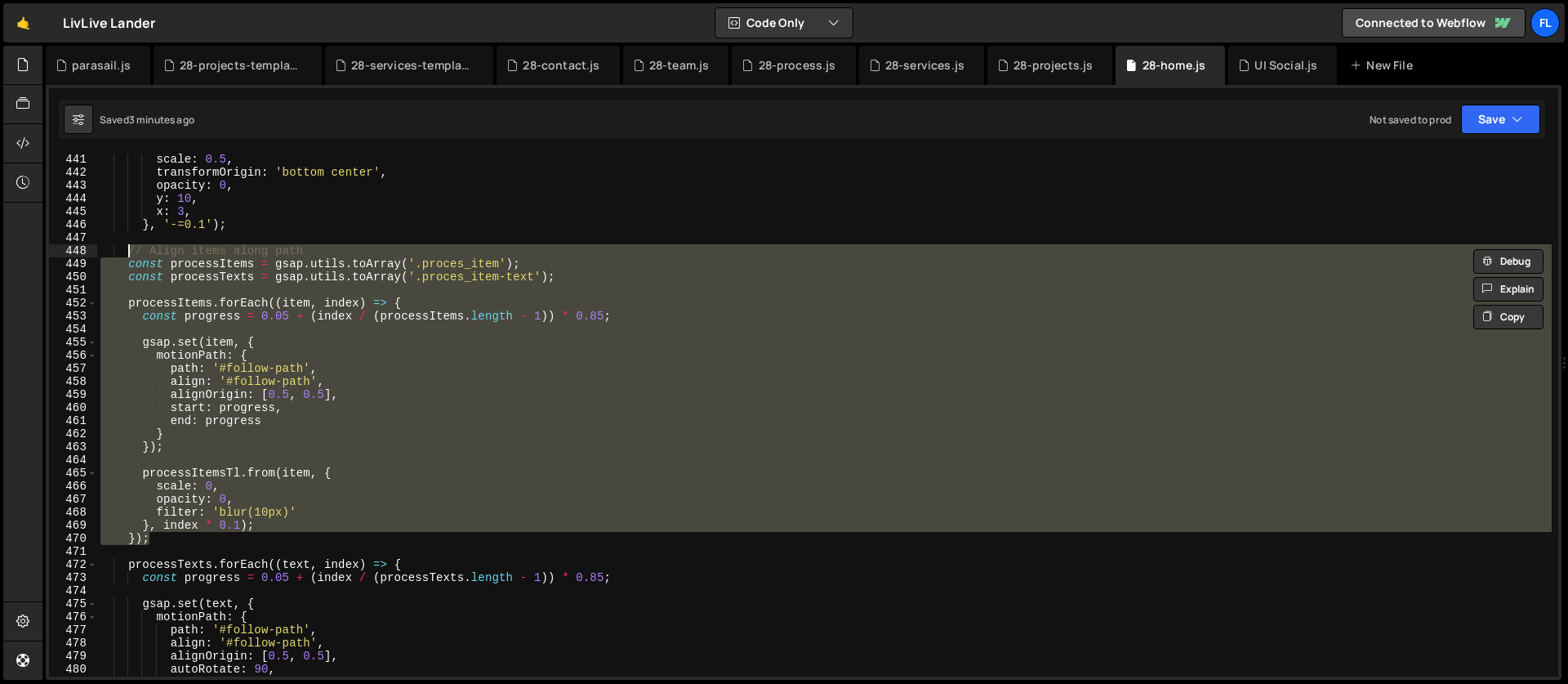
paste textarea "}"
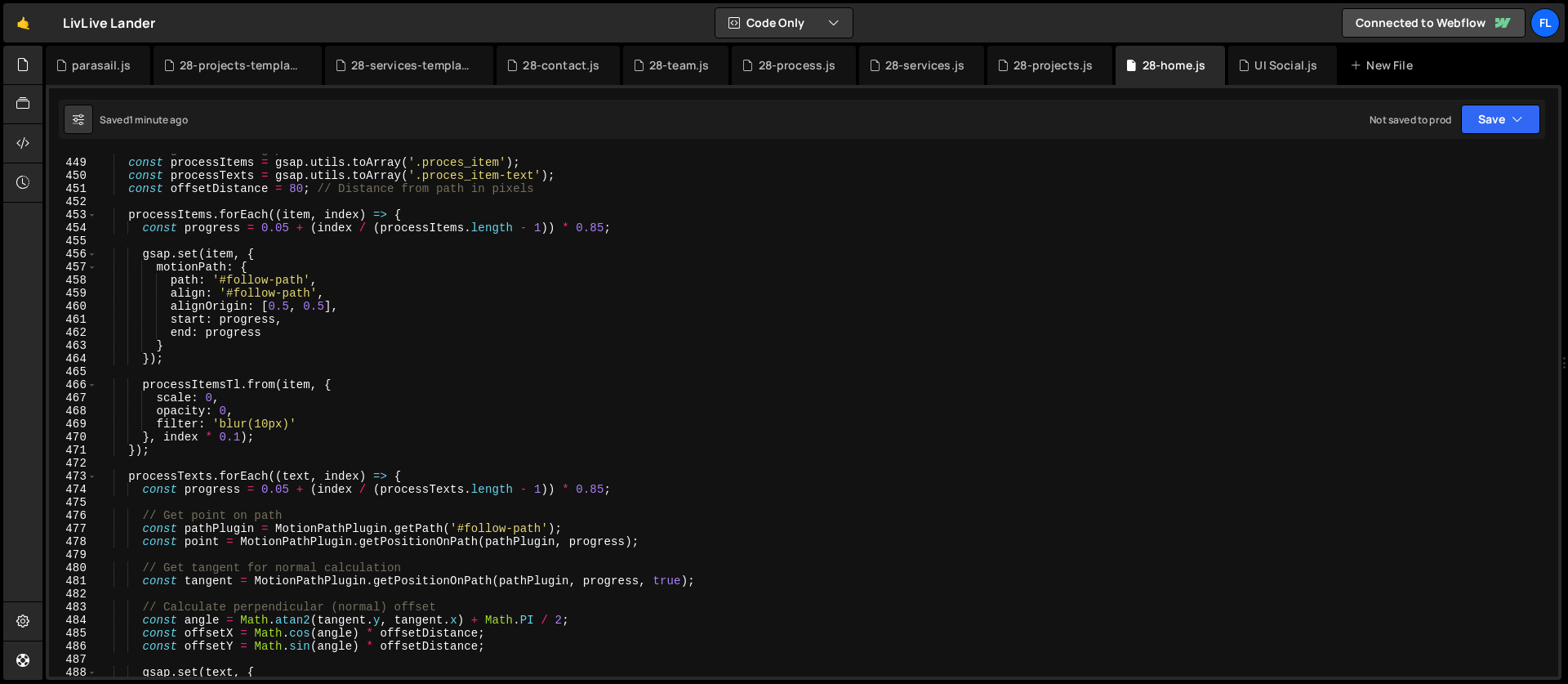
scroll to position [5981, 0]
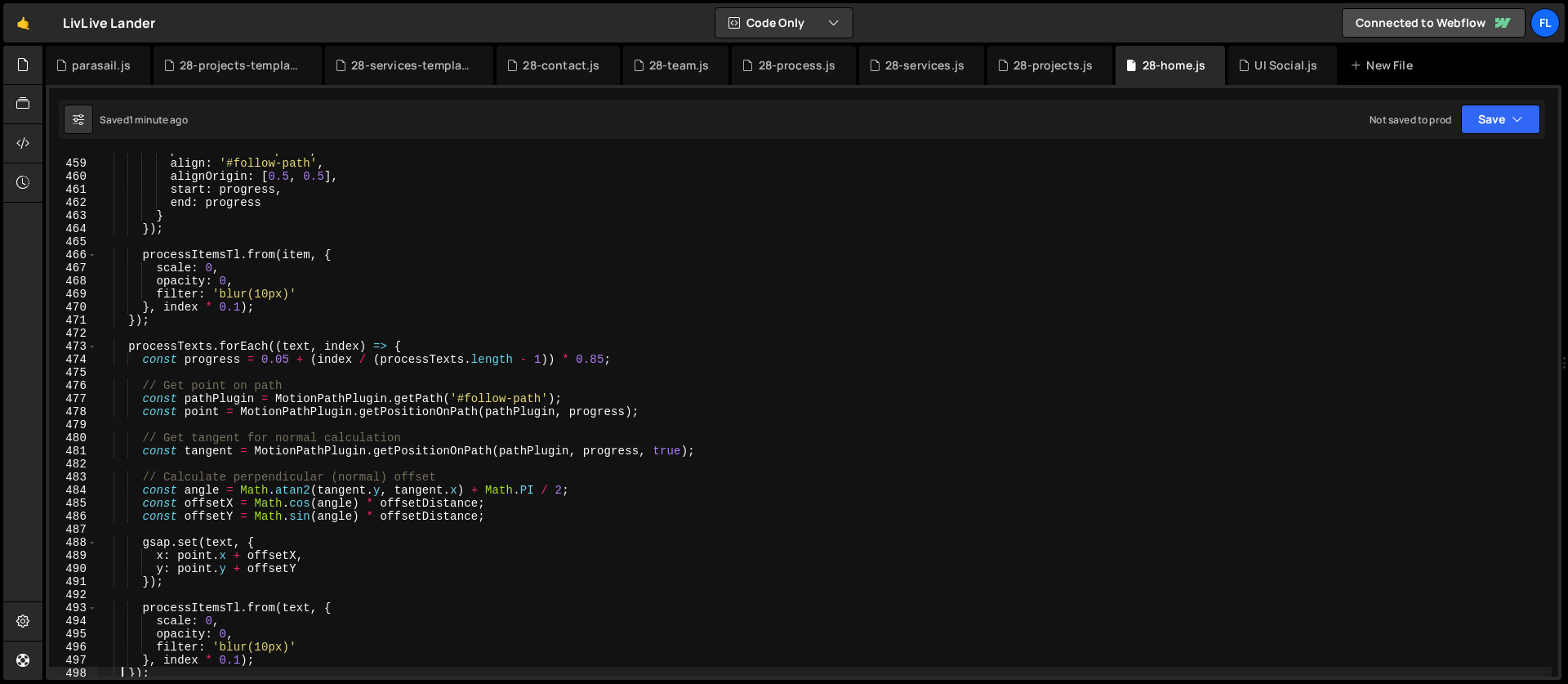
click at [355, 398] on div "path : '#follow-path' , align : '#follow-path' , alignOrigin : [ 0.5 , 0.5 ] , …" at bounding box center [824, 418] width 1454 height 549
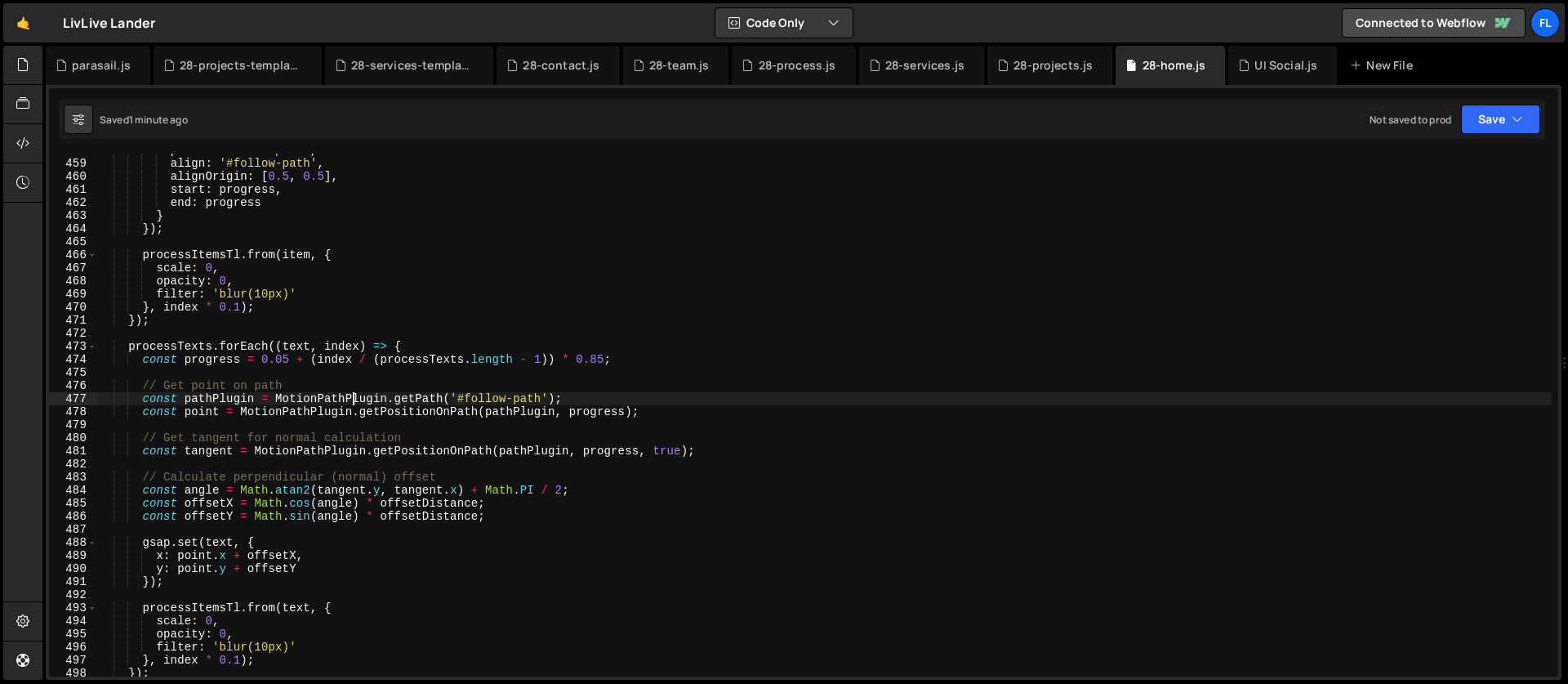
click at [354, 411] on div "path : '#follow-path' , align : '#follow-path' , alignOrigin : [ 0.5 , 0.5 ] , …" at bounding box center [824, 418] width 1454 height 549
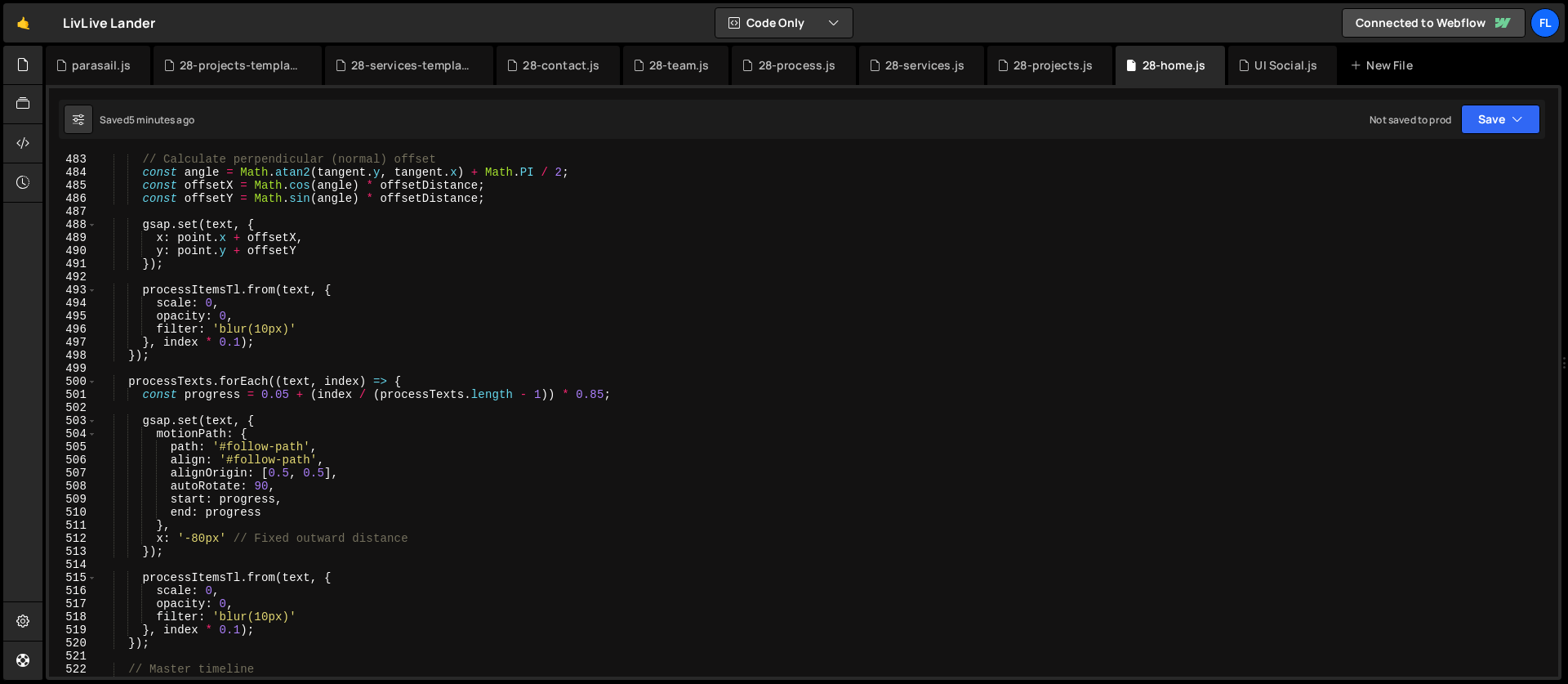
scroll to position [6316, 0]
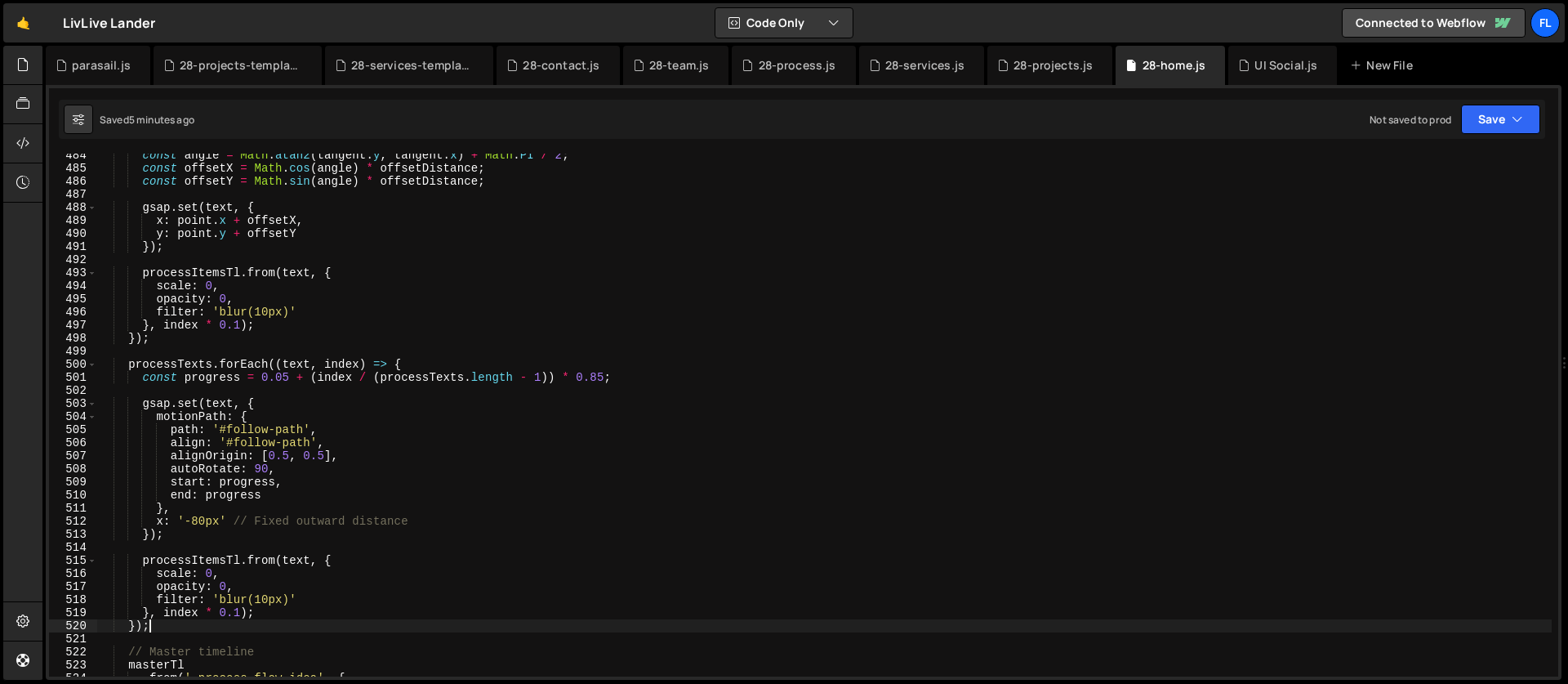
click at [168, 631] on div "const angle = Math . atan2 ( tangent . y , tangent . x ) + Math . PI / 2 ; cons…" at bounding box center [824, 423] width 1454 height 549
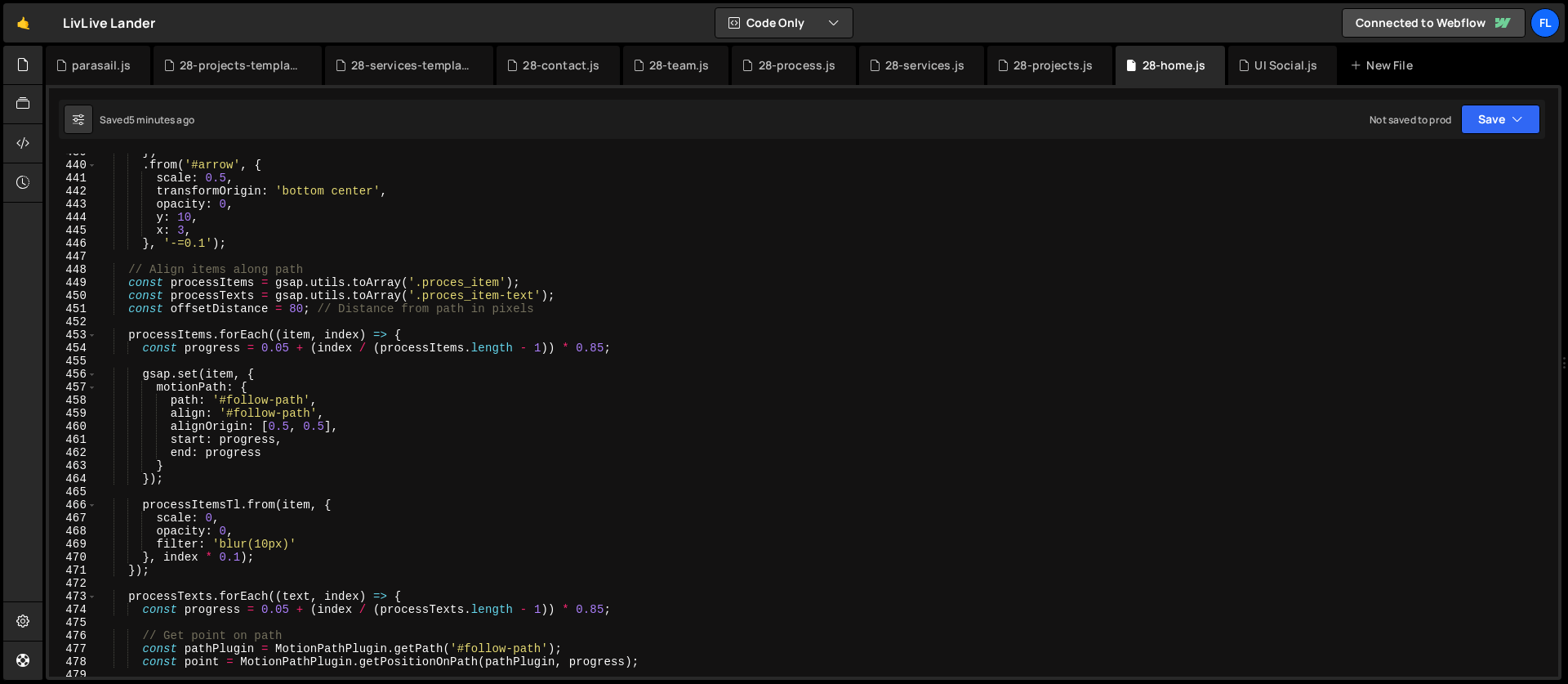
scroll to position [5731, 0]
click at [127, 272] on div "}) . from ( '#arrow' , { scale : 0.5 , transformOrigin : 'bottom center' , opac…" at bounding box center [824, 420] width 1454 height 549
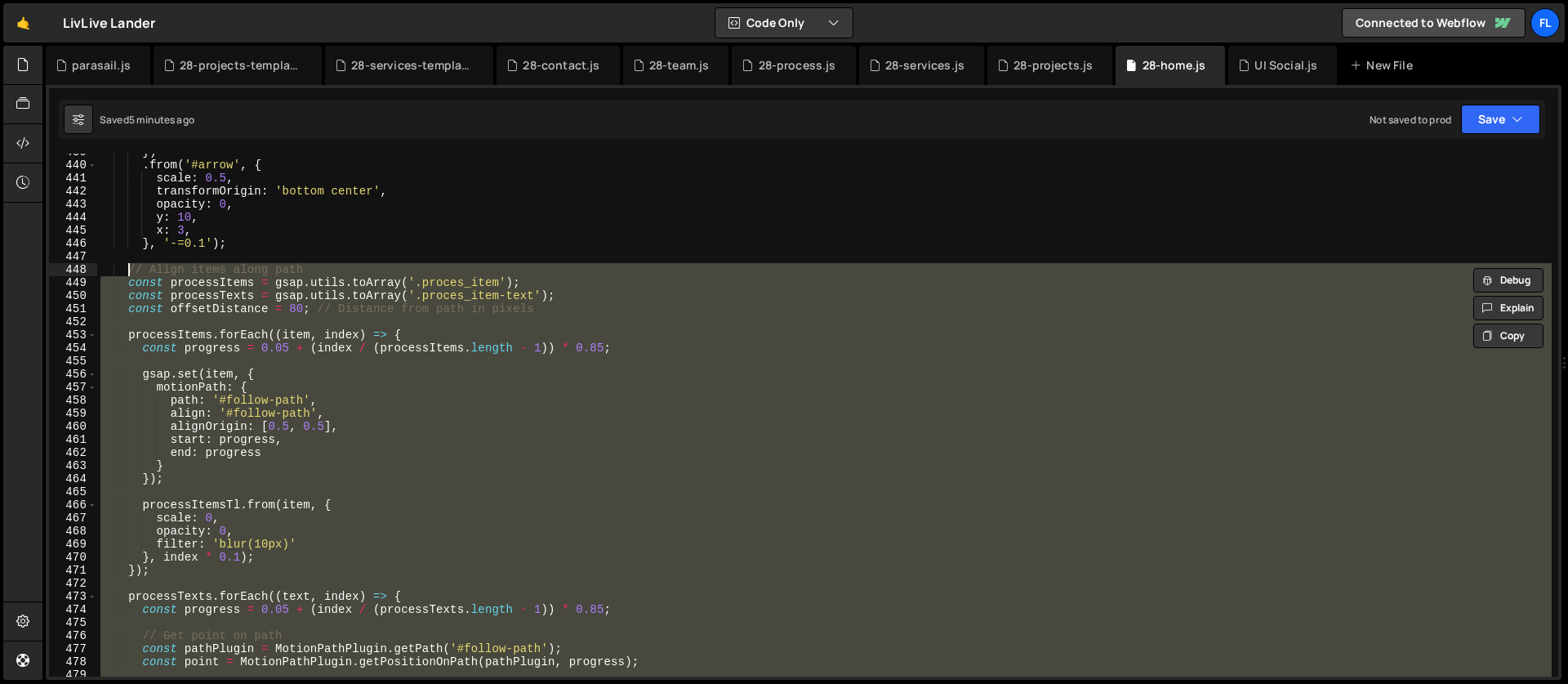
paste textarea "}"
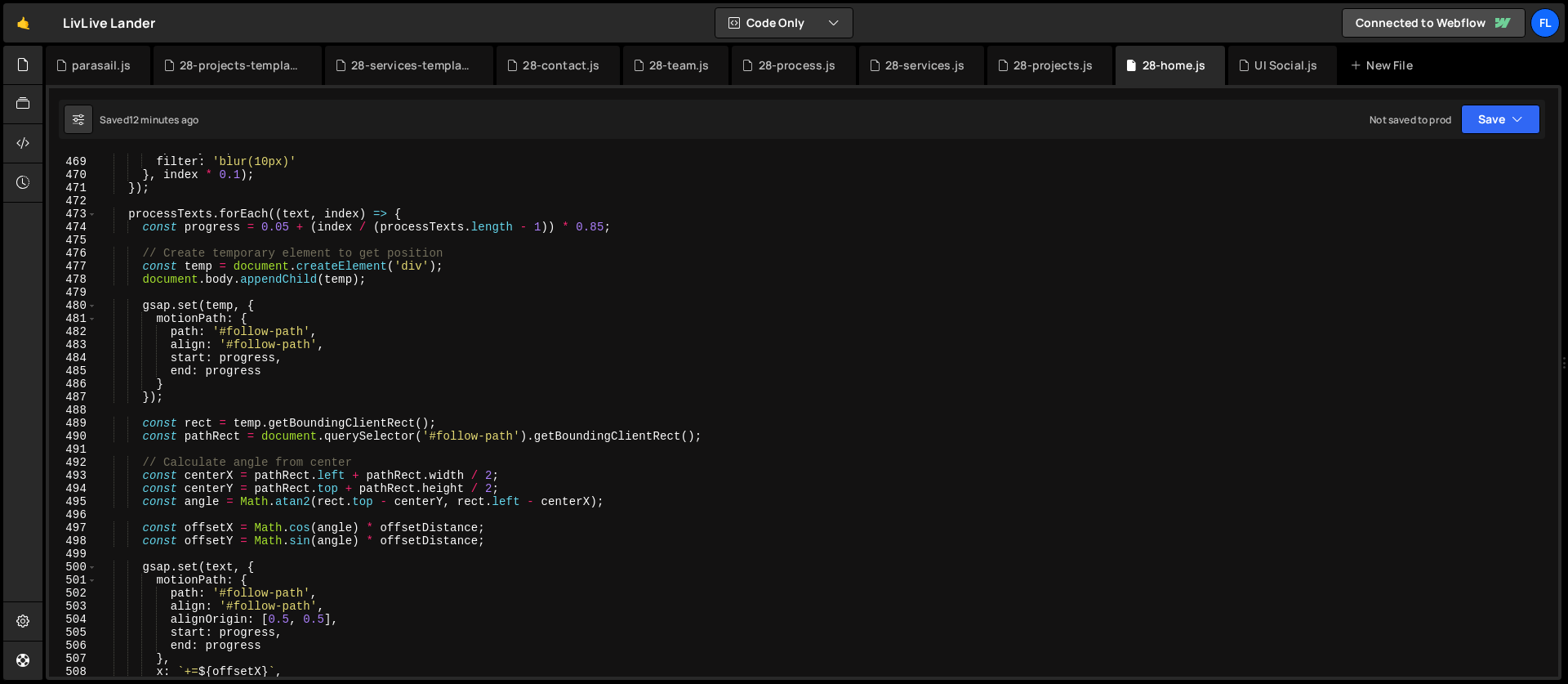
scroll to position [6377, 0]
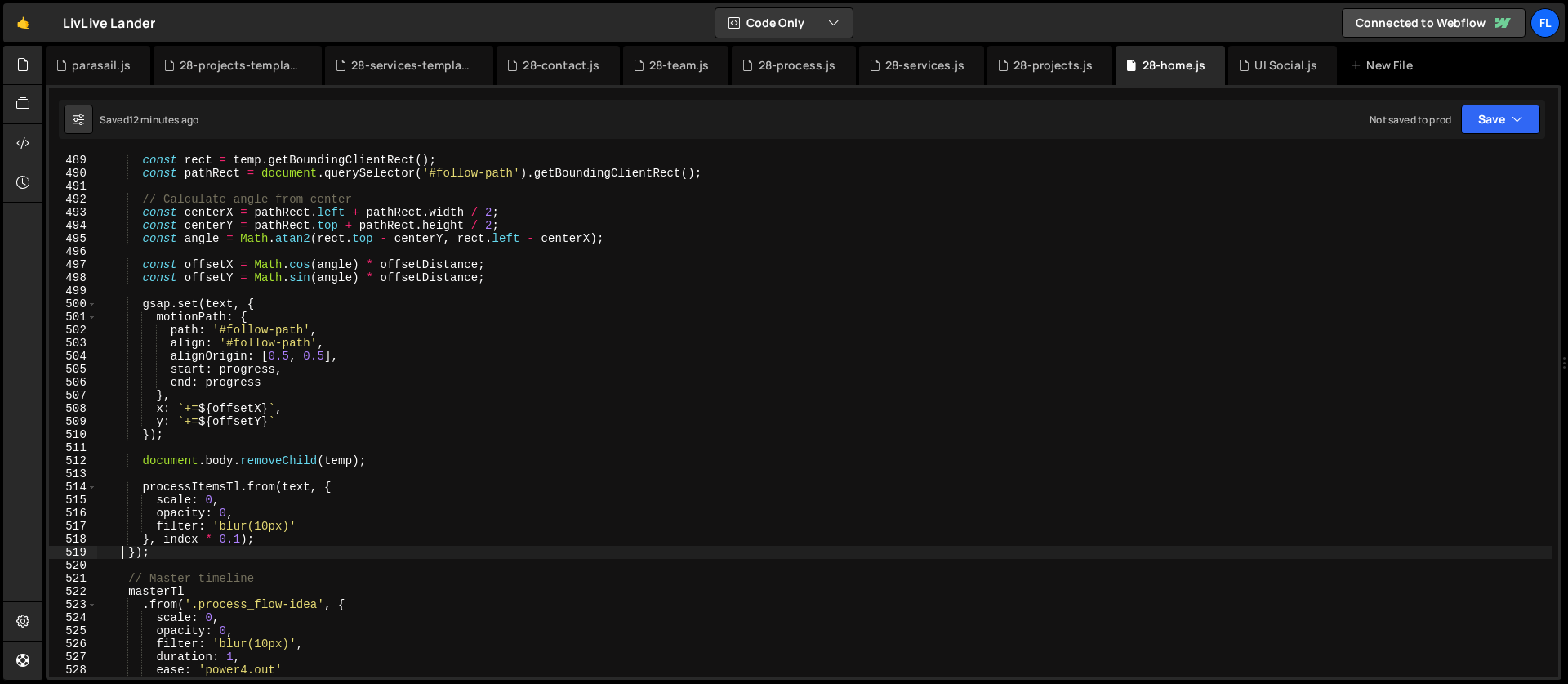
click at [183, 556] on div "const rect = temp . getBoundingClientRect ( ) ; const pathRect = document . que…" at bounding box center [824, 427] width 1454 height 549
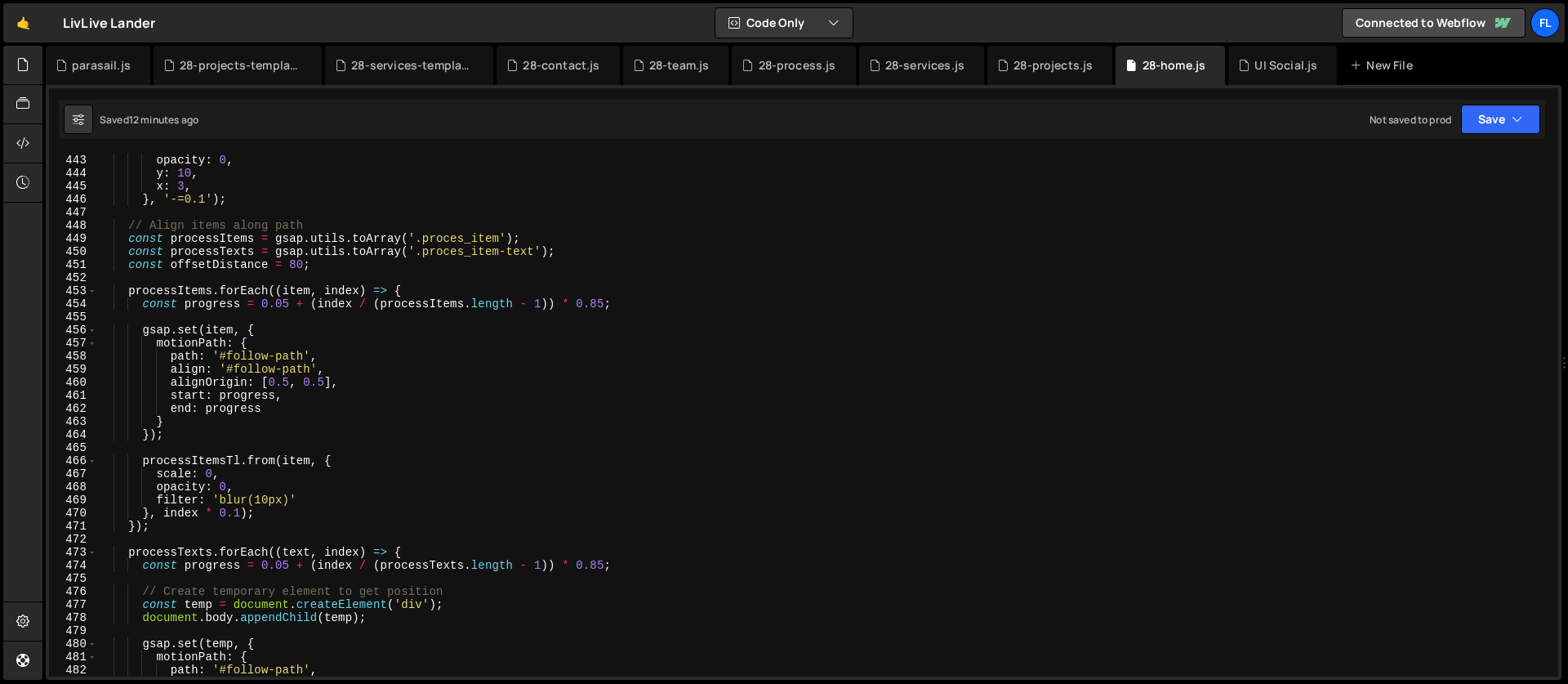
scroll to position [5711, 0]
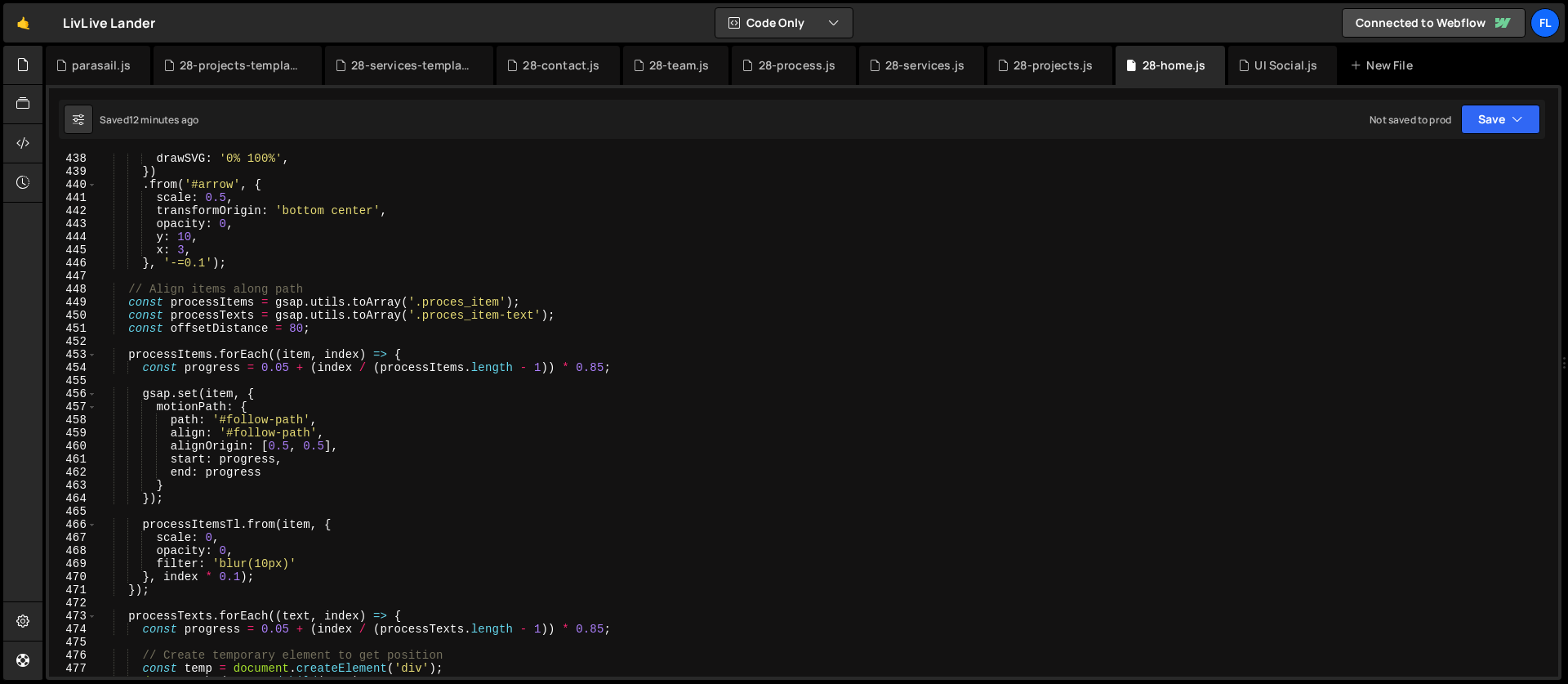
click at [130, 292] on div "drawSVG : '0% 100%' , }) . from ( '#arrow' , { scale : 0.5 , transformOrigin : …" at bounding box center [824, 426] width 1454 height 549
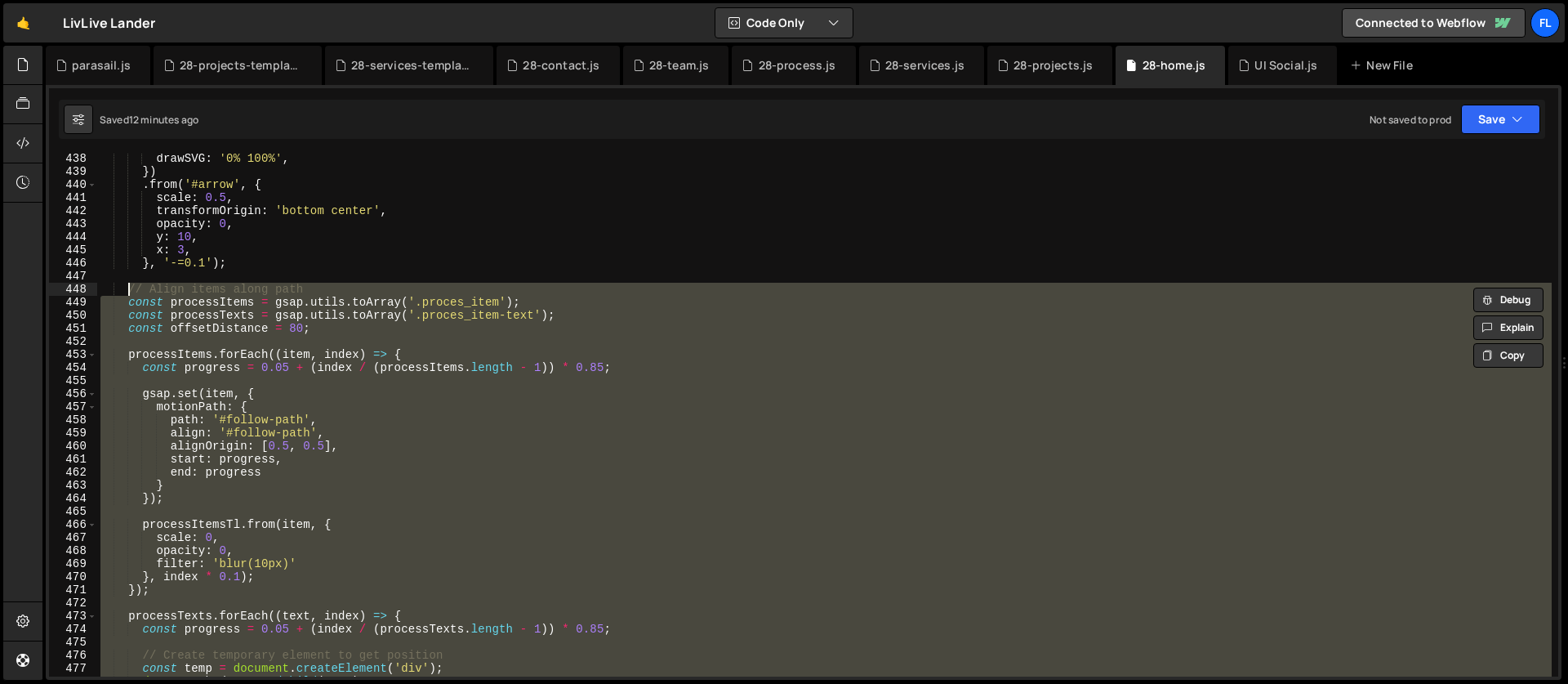
paste textarea "}"
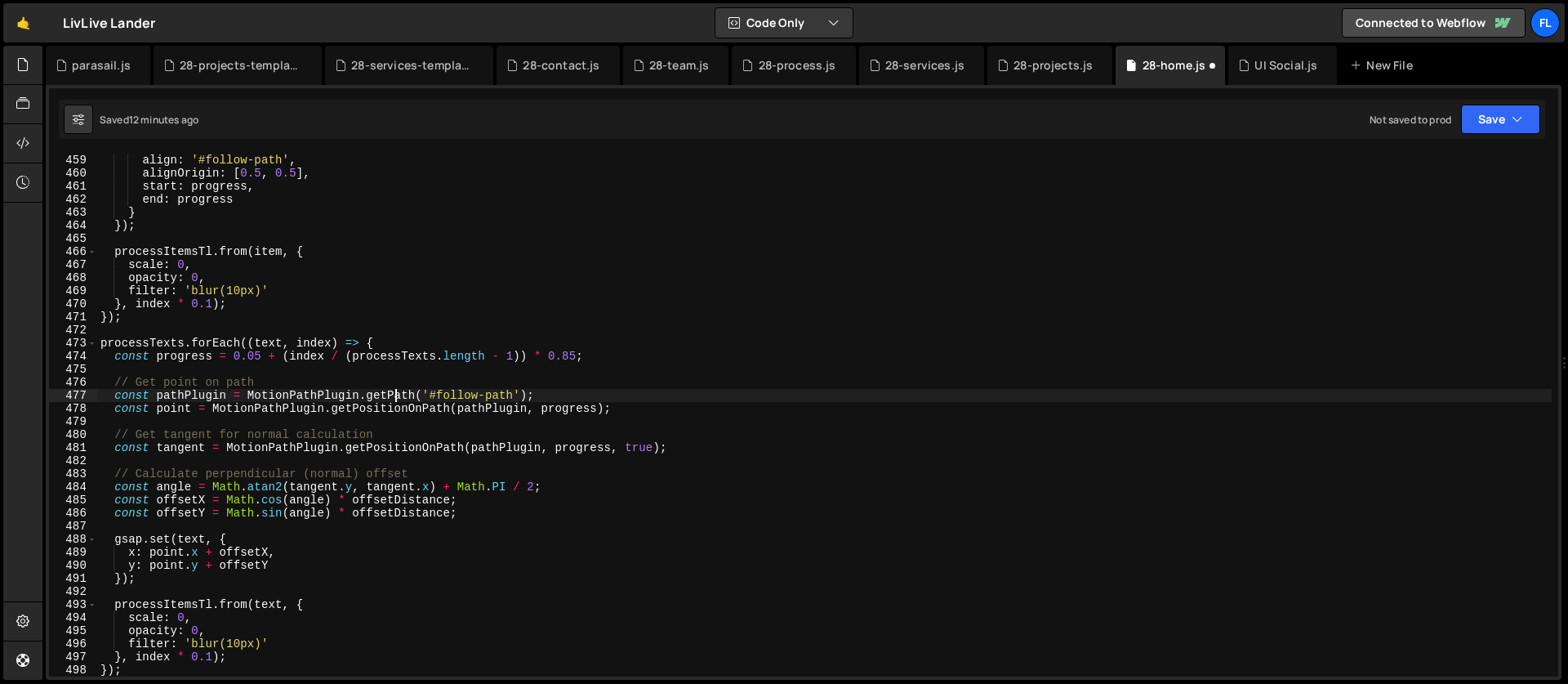
click at [393, 398] on div "align : '#follow-path' , alignOrigin : [ 0.5 , 0.5 ] , start : progress , end :…" at bounding box center [824, 427] width 1454 height 549
click at [387, 395] on div "align : '#follow-path' , alignOrigin : [ 0.5 , 0.5 ] , start : progress , end :…" at bounding box center [824, 427] width 1454 height 549
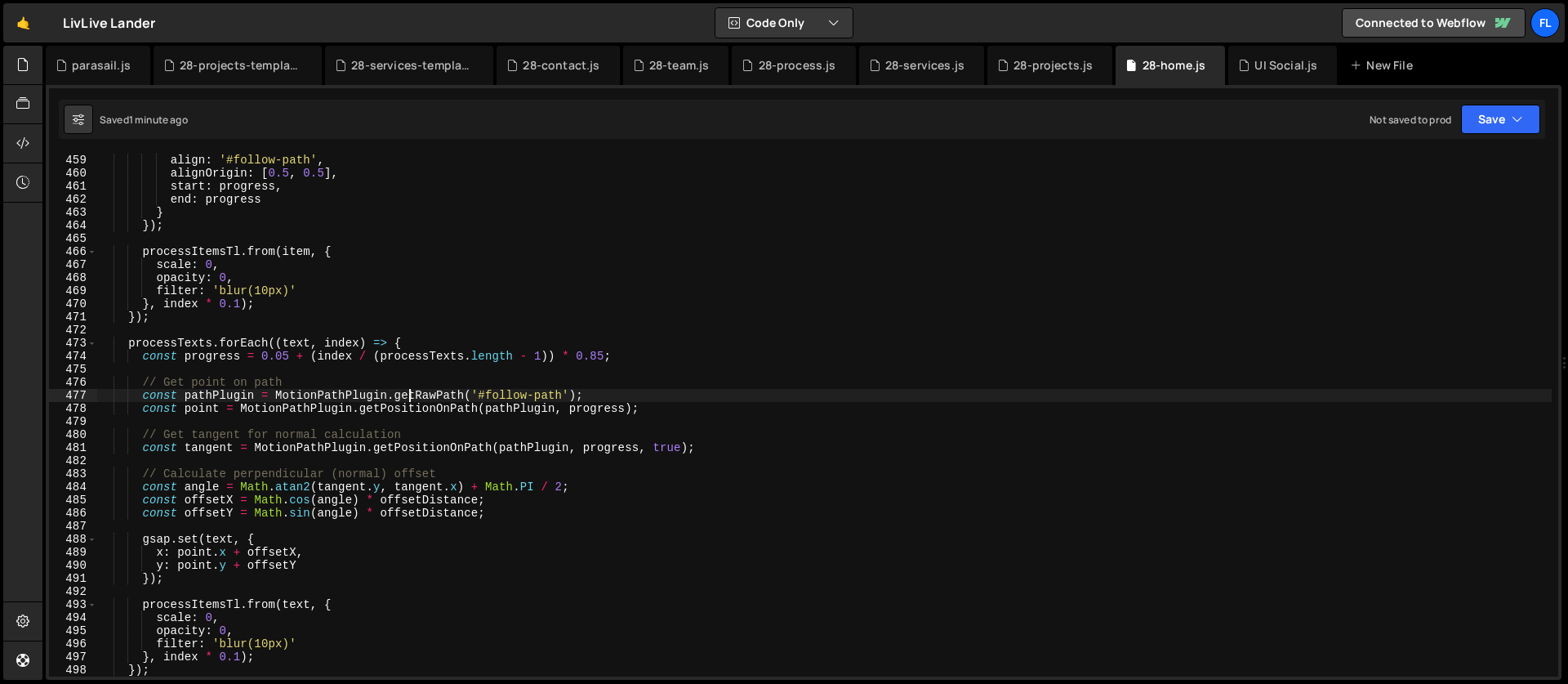
scroll to position [5893, 0]
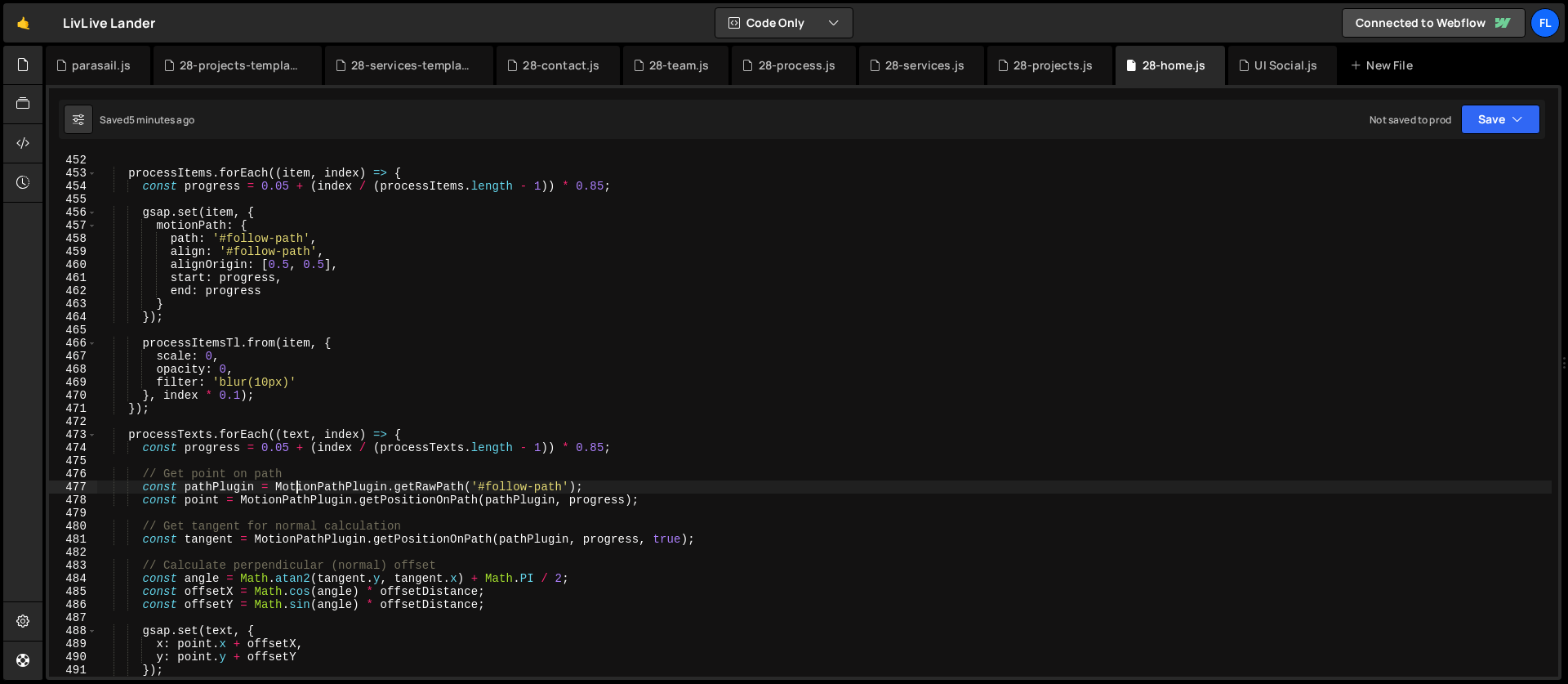
click at [300, 481] on div "processItems . forEach (( item , index ) => { const progress = 0.05 + ( index /…" at bounding box center [824, 427] width 1454 height 549
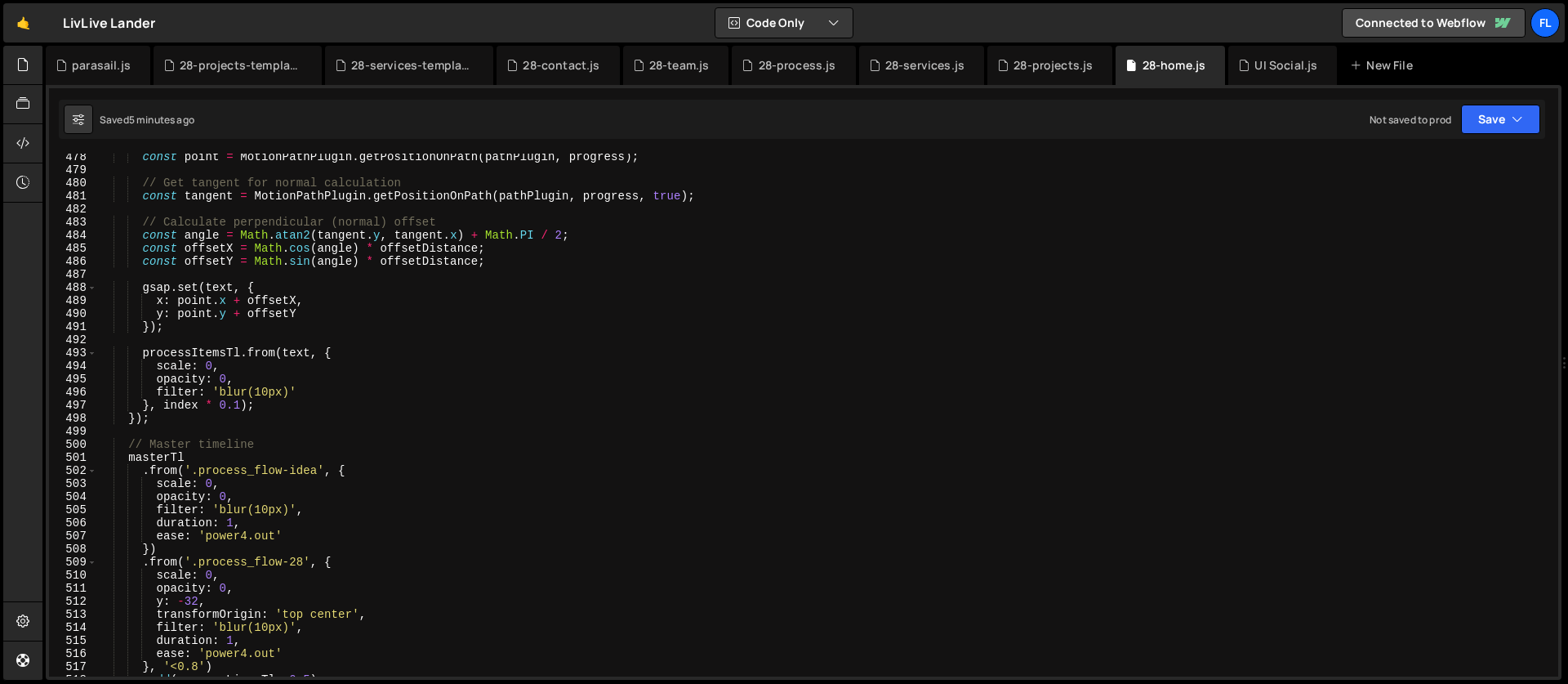
scroll to position [6307, 0]
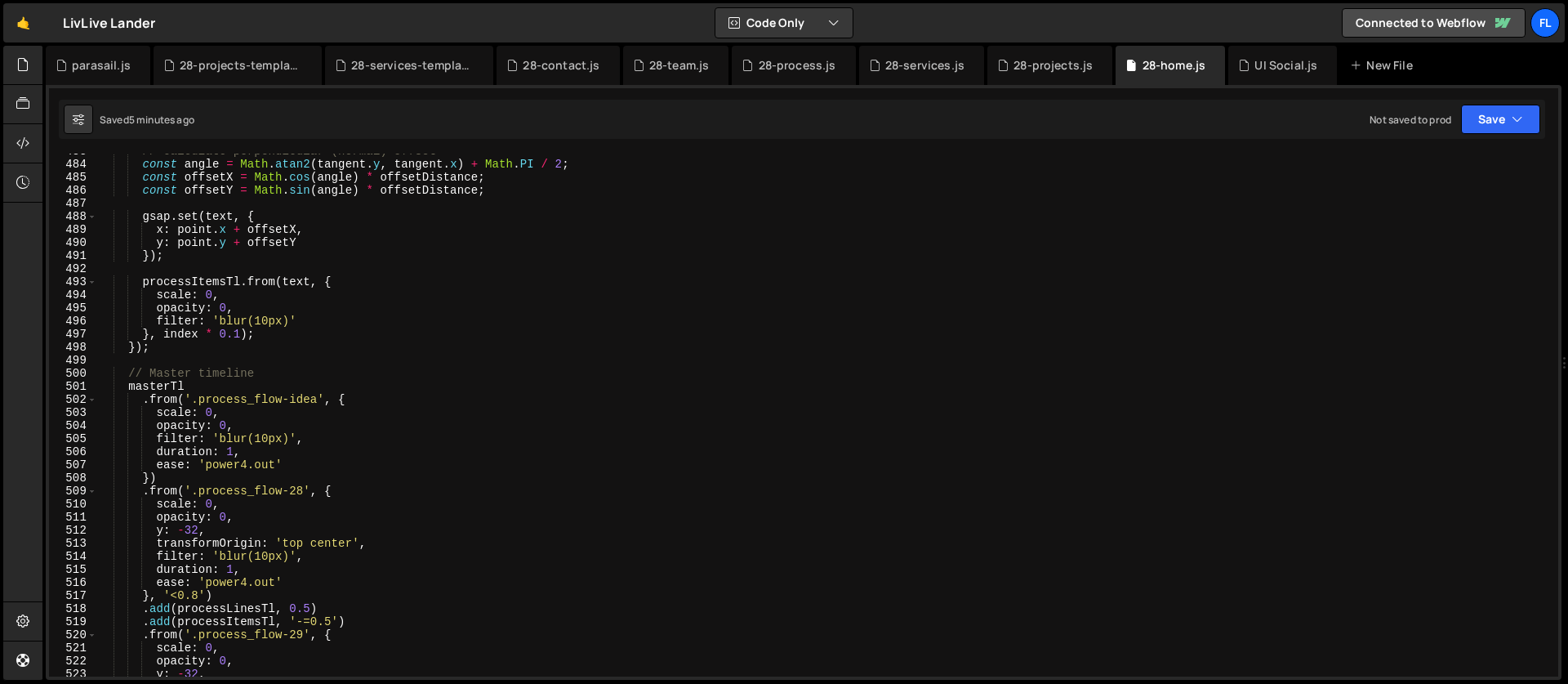
click at [169, 341] on div "// Calculate perpendicular (normal) offset const angle = Math . atan2 ( tangent…" at bounding box center [824, 419] width 1454 height 549
type textarea "});"
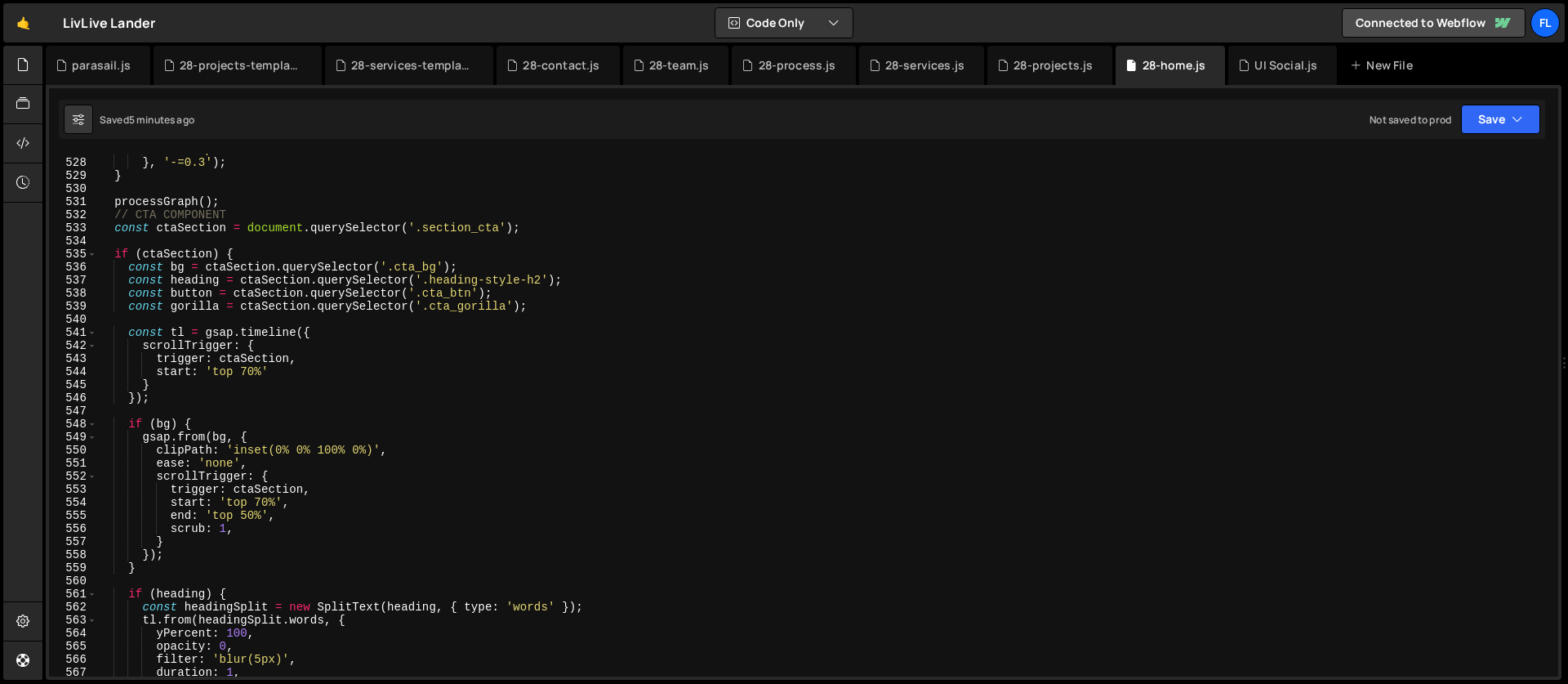
scroll to position [6697, 0]
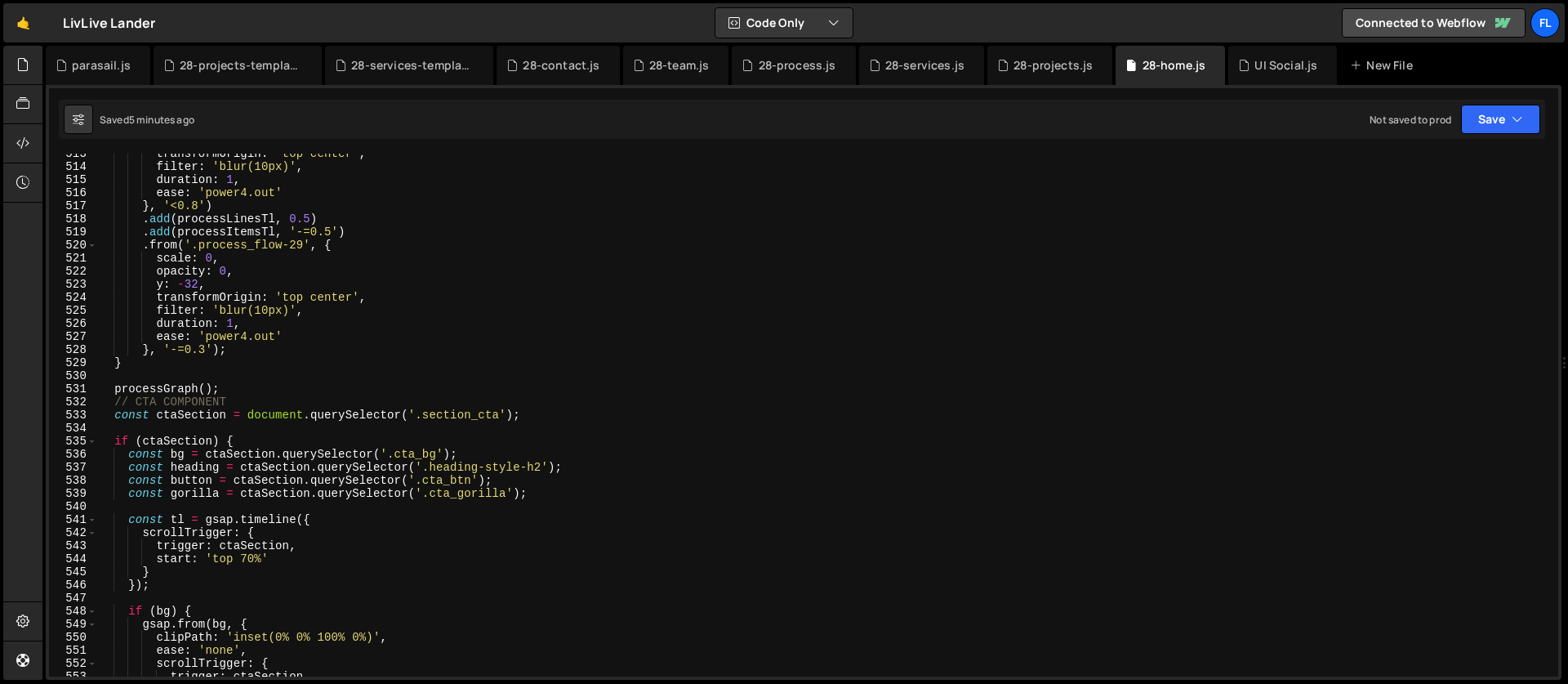
click at [231, 382] on div "transformOrigin : 'top center' , filter : 'blur(10px)' , duration : 1 , ease : …" at bounding box center [824, 421] width 1454 height 549
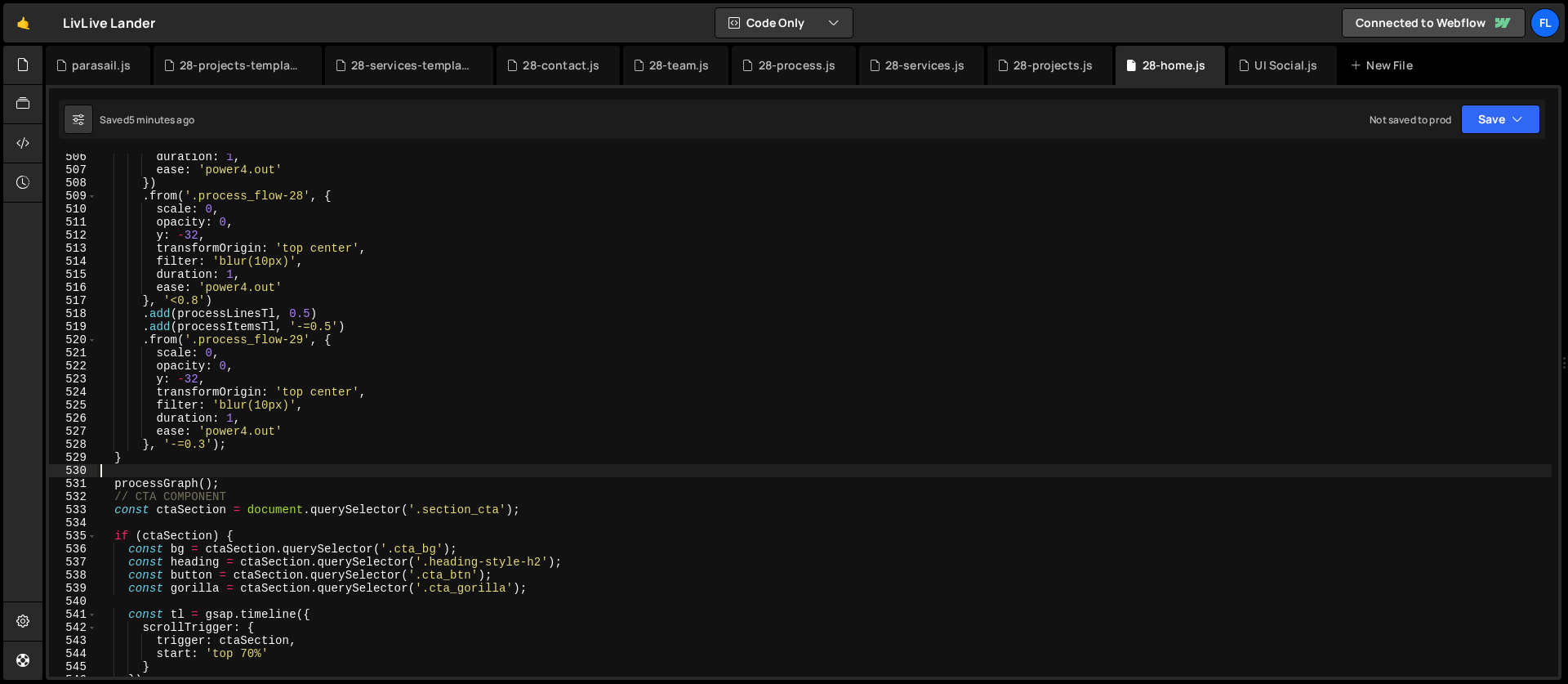
scroll to position [6602, 0]
click at [235, 484] on div "duration : 1 , ease : 'power4.out' }) . from ( '.process_flow-28' , { scale : 0…" at bounding box center [824, 425] width 1454 height 549
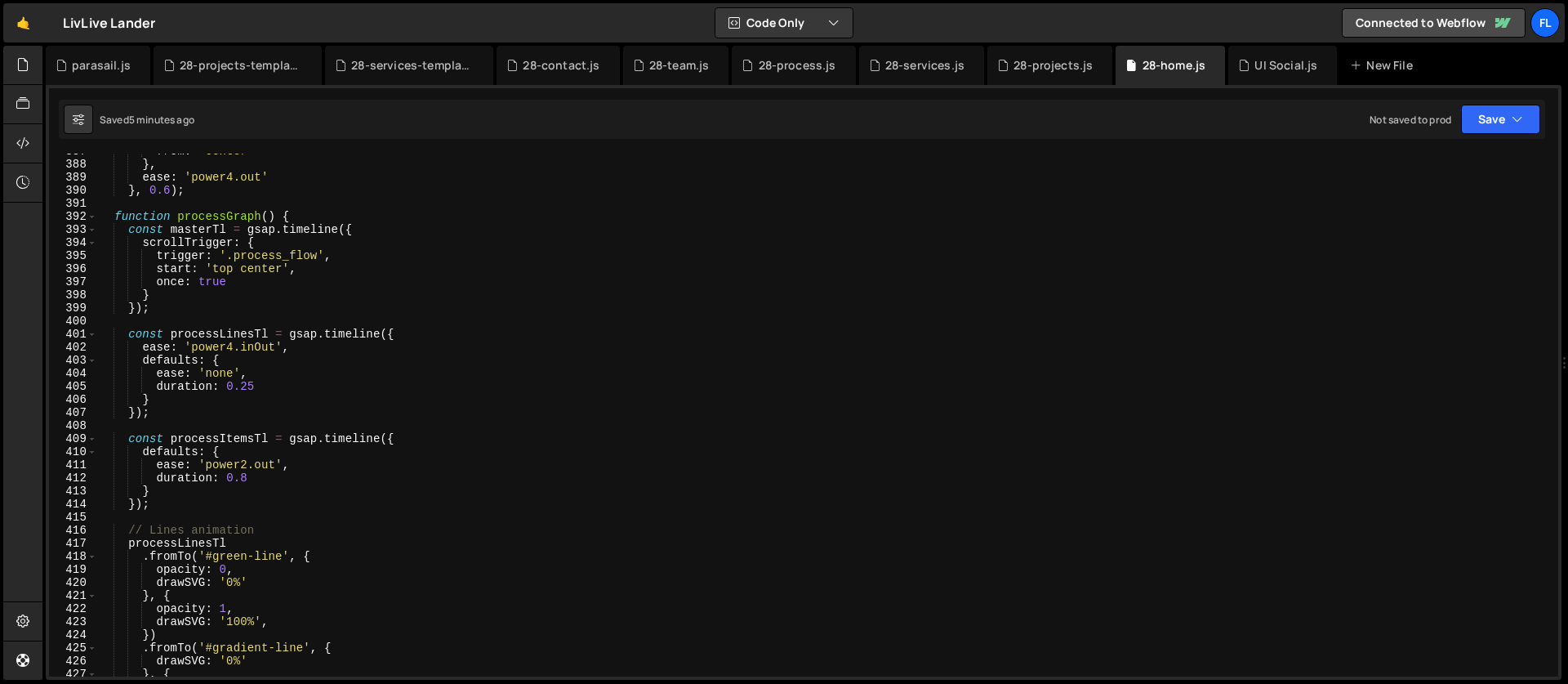
scroll to position [4972, 0]
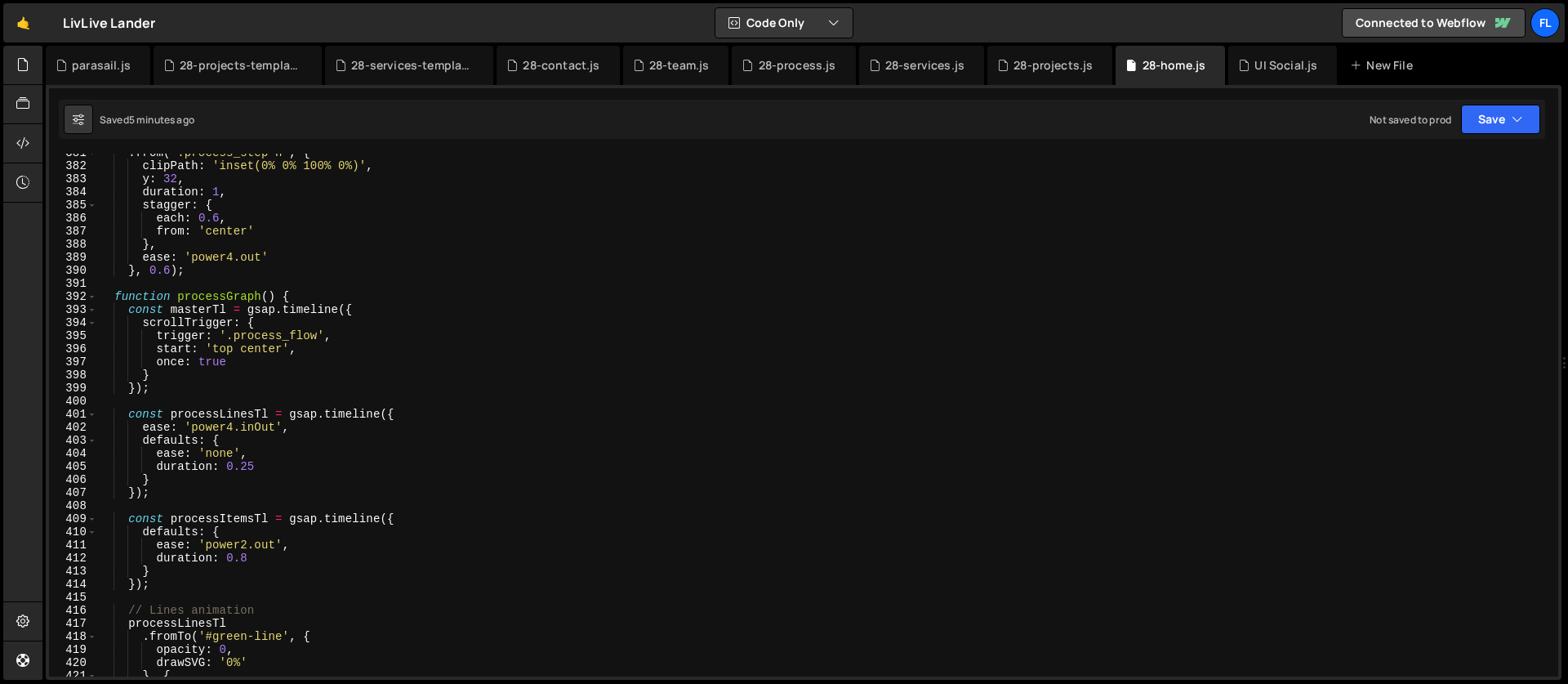
click at [105, 296] on div ". from ( '.process_step-h' , { clipPath : 'inset(0% 0% 100% 0%)' , y : 32 , dur…" at bounding box center [824, 420] width 1454 height 549
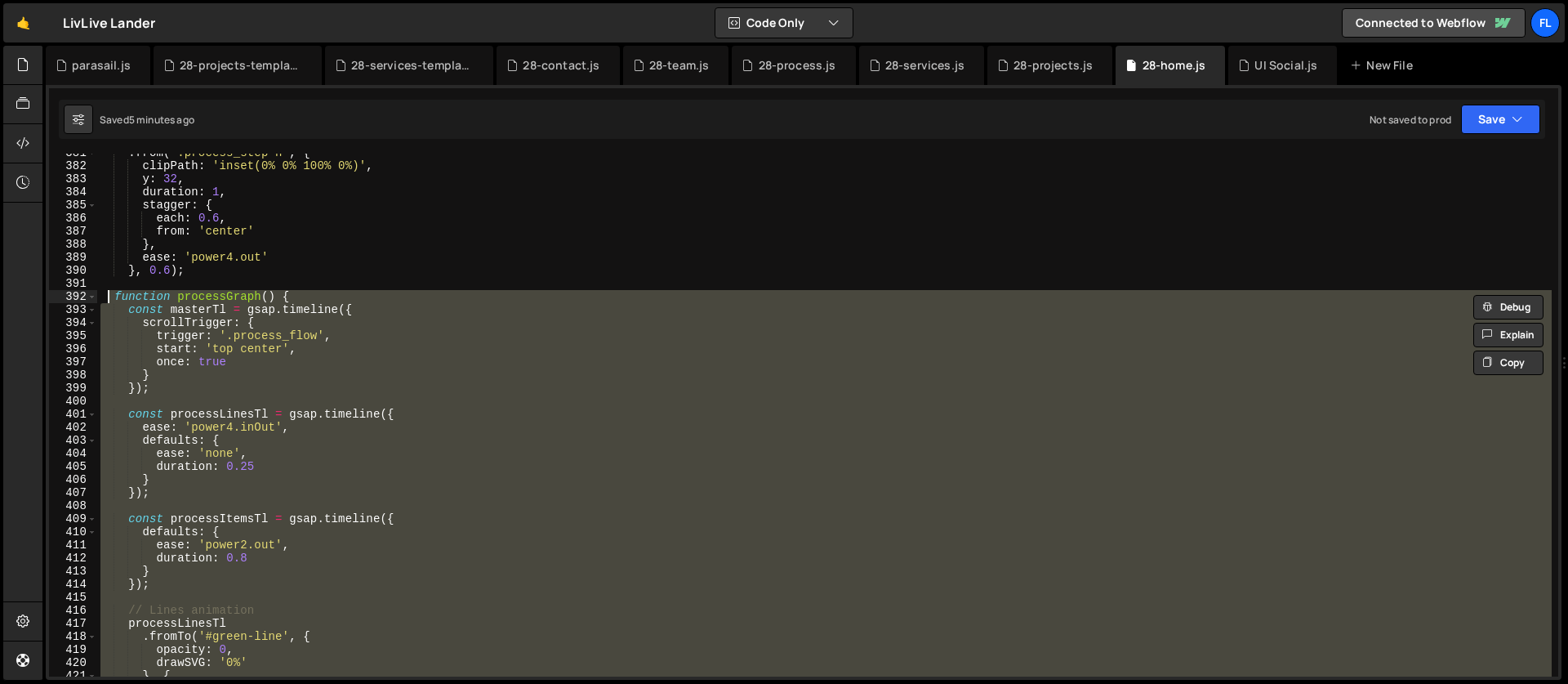
paste textarea "processGraph();"
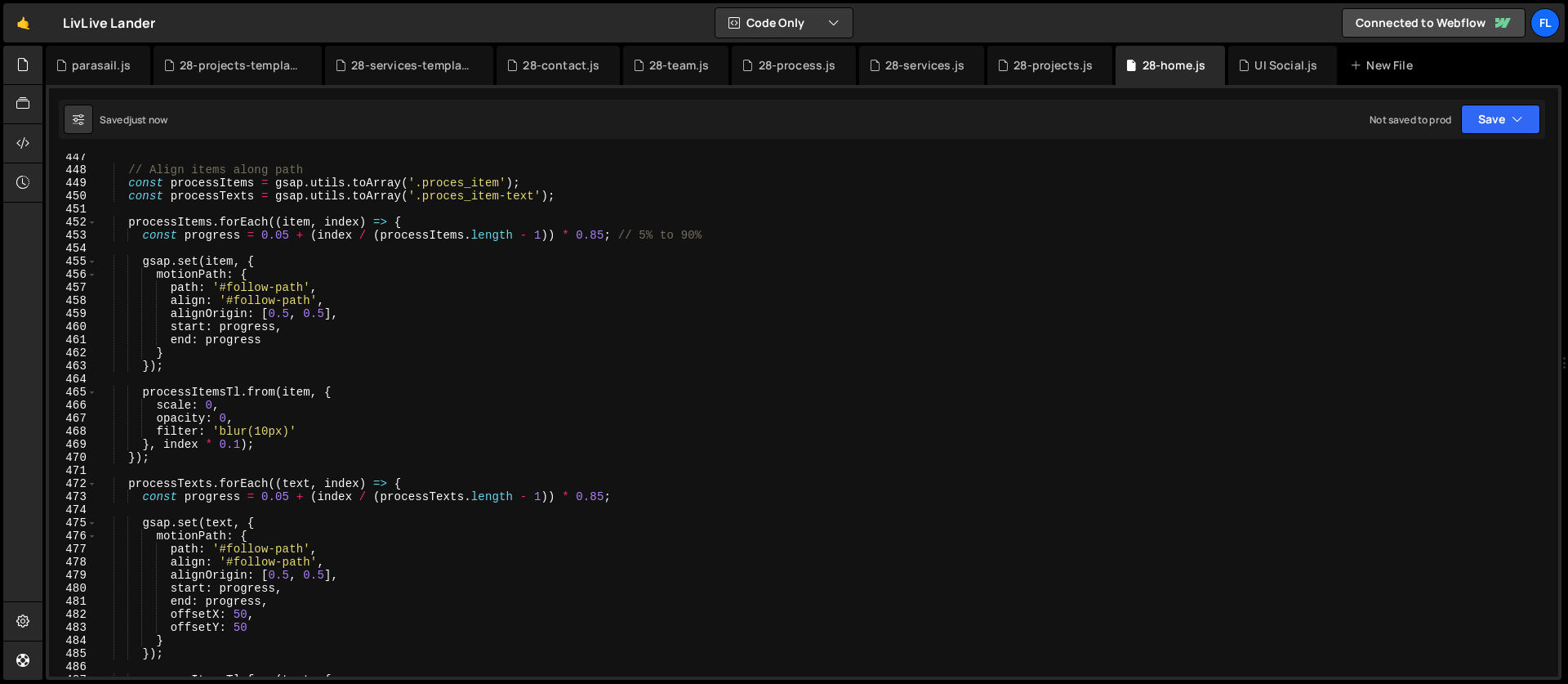
scroll to position [5831, 0]
click at [474, 314] on div "// Align items along path const processItems = gsap . utils . toArray ( '.proce…" at bounding box center [824, 425] width 1454 height 549
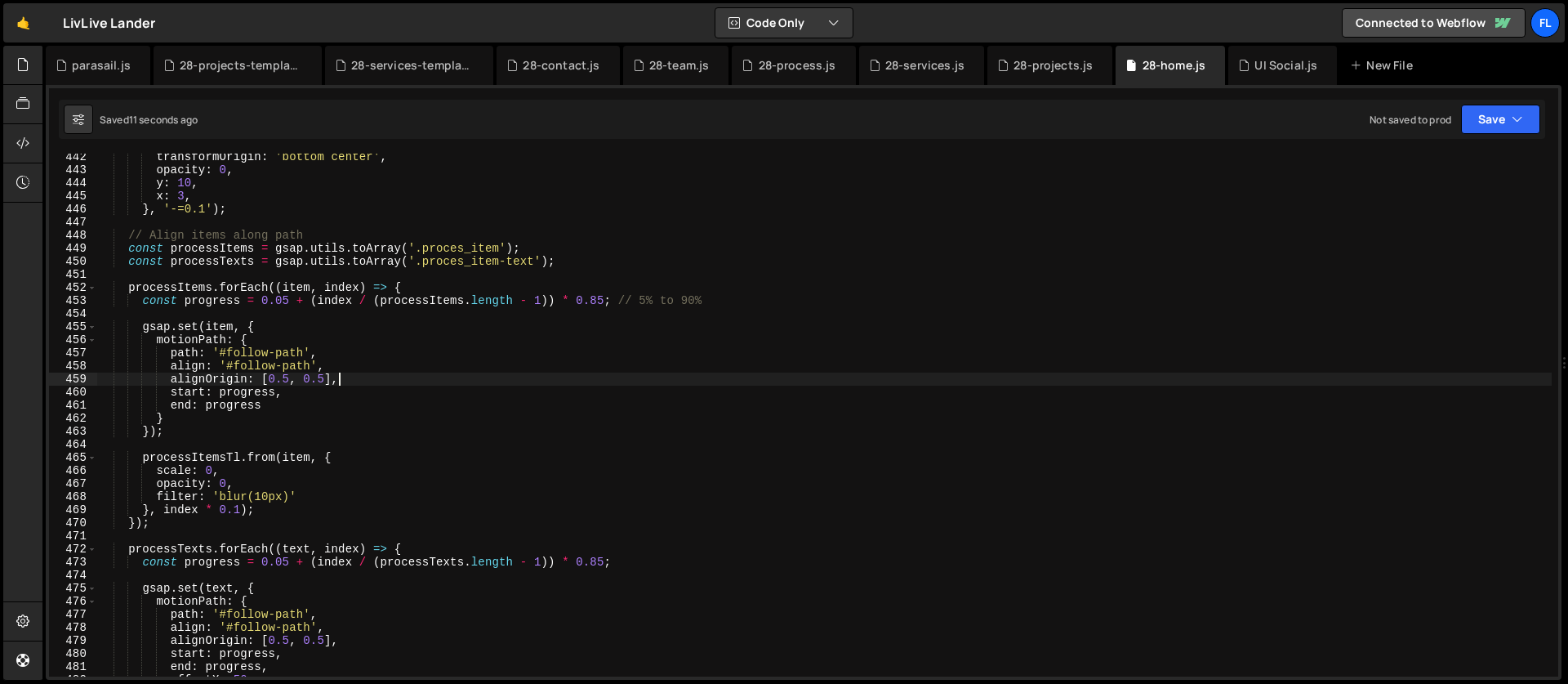
scroll to position [5765, 0]
click at [292, 381] on div "transformOrigin : 'bottom center' , opacity : 0 , y : 10 , x : 3 , } , '-=0.1' …" at bounding box center [824, 425] width 1454 height 549
click at [310, 379] on div "transformOrigin : 'bottom center' , opacity : 0 , y : 10 , x : 3 , } , '-=0.1' …" at bounding box center [824, 425] width 1454 height 549
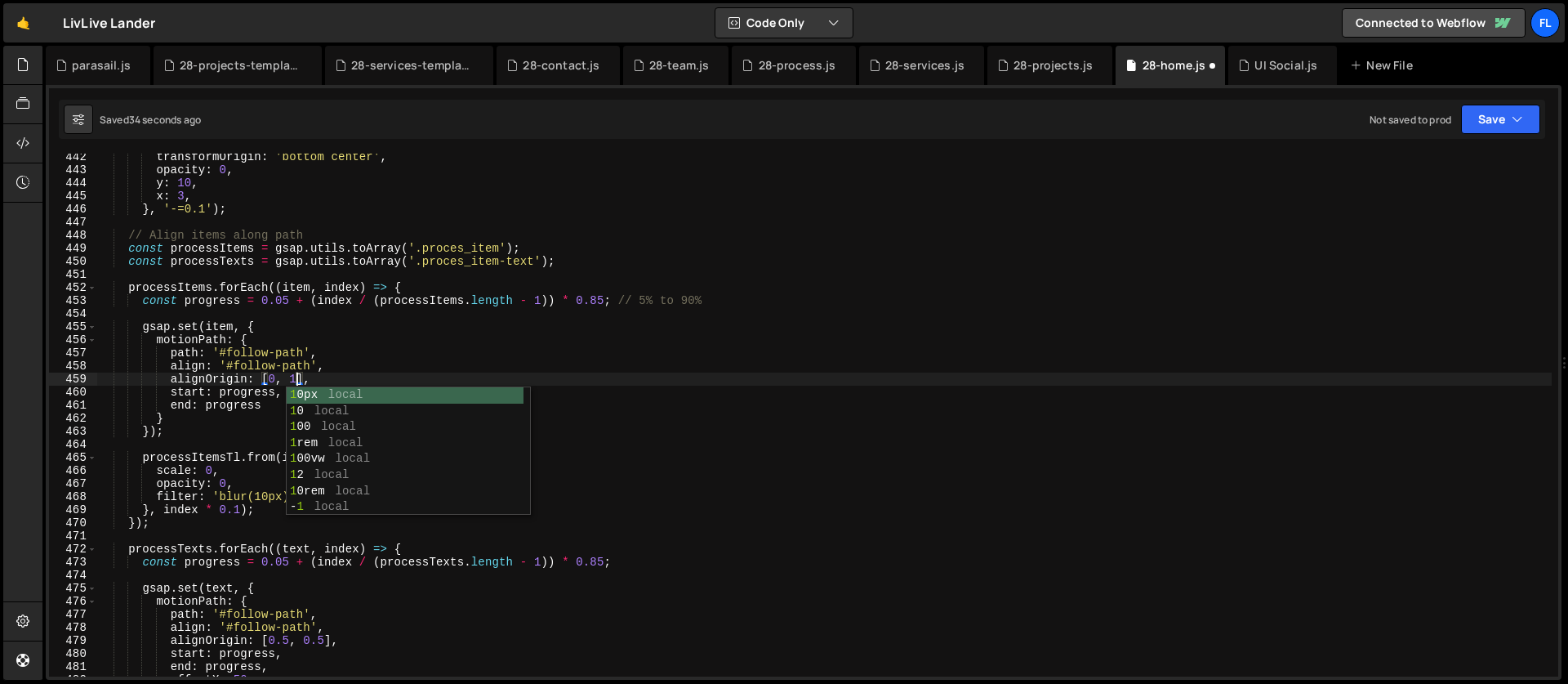
click at [266, 403] on div "transformOrigin : 'bottom center' , opacity : 0 , y : 10 , x : 3 , } , '-=0.1' …" at bounding box center [824, 425] width 1454 height 549
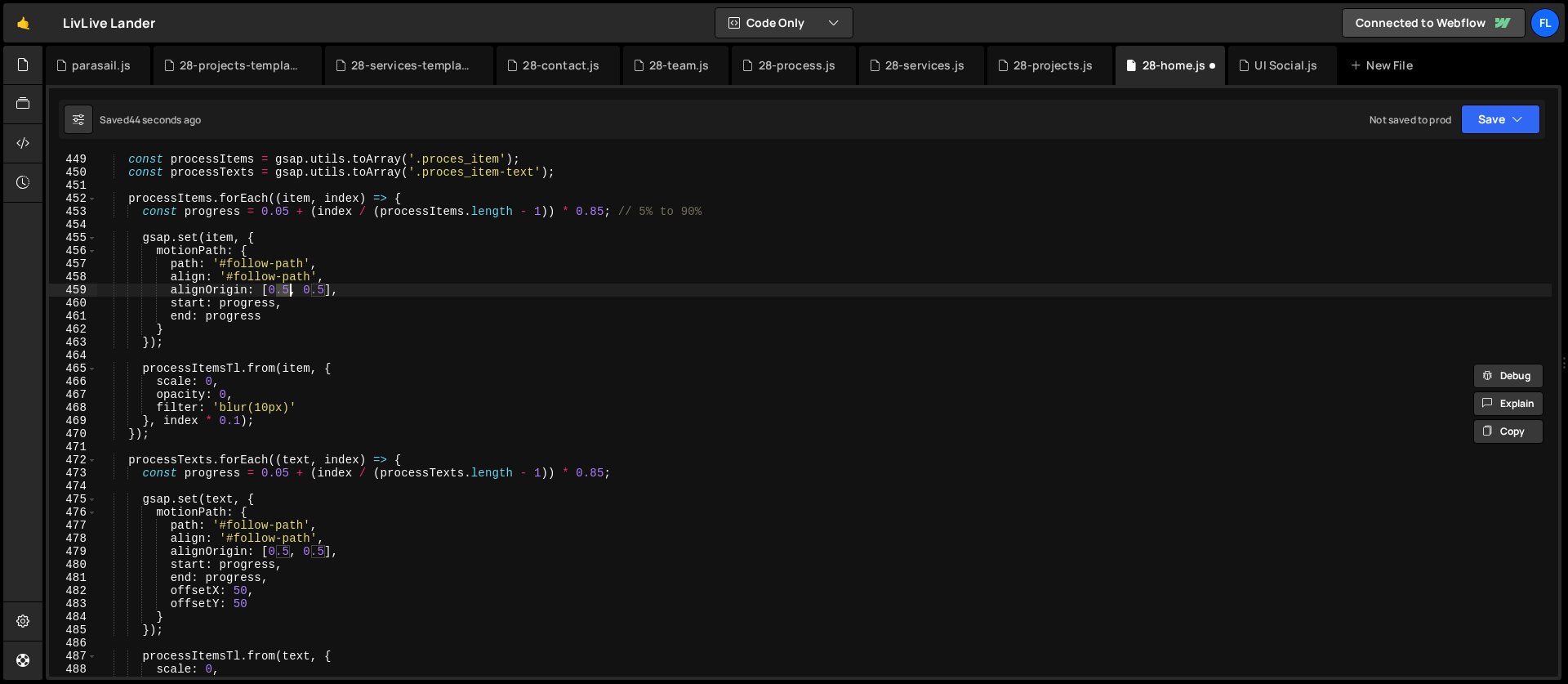
scroll to position [5910, 0]
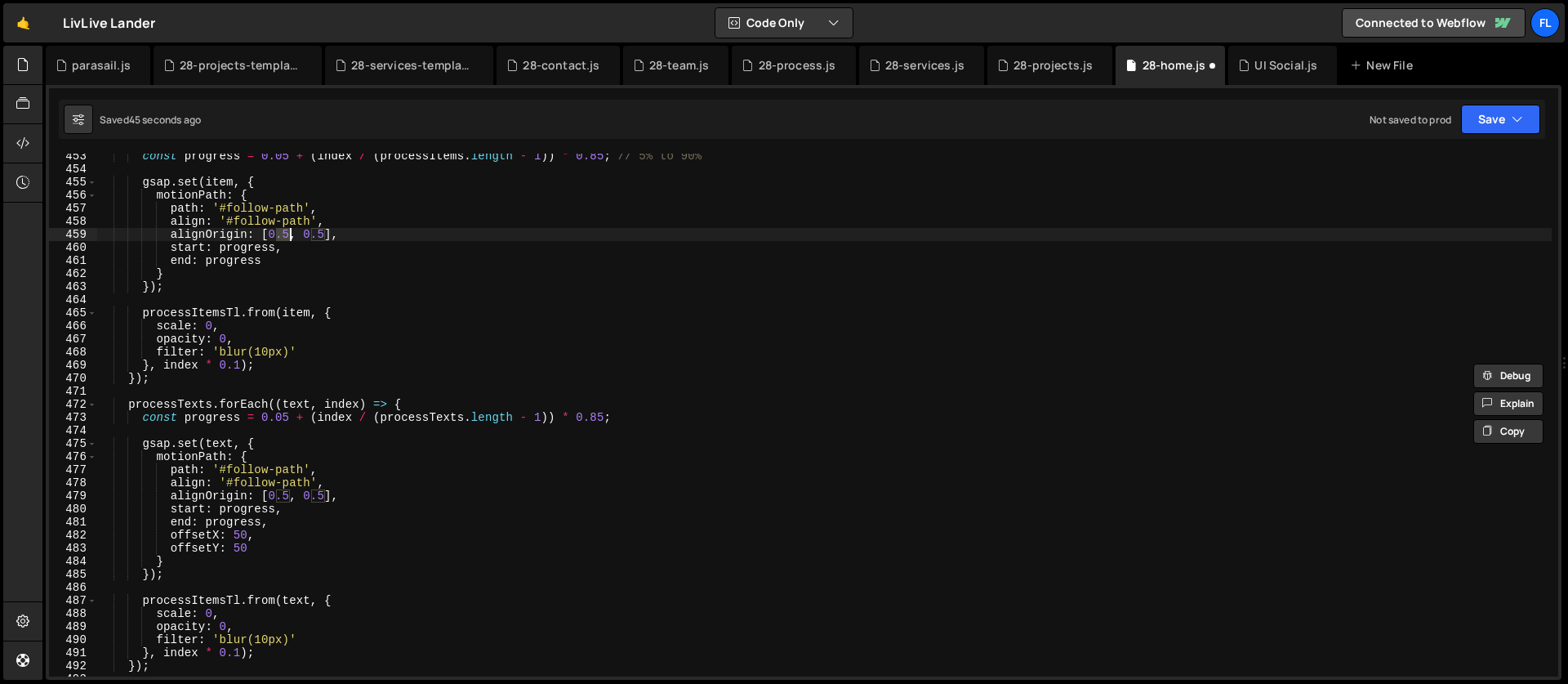
click at [288, 493] on div "const progress = 0.05 + ( index / ( processItems . length - 1 )) * 0.85 ; // 5%…" at bounding box center [824, 424] width 1454 height 549
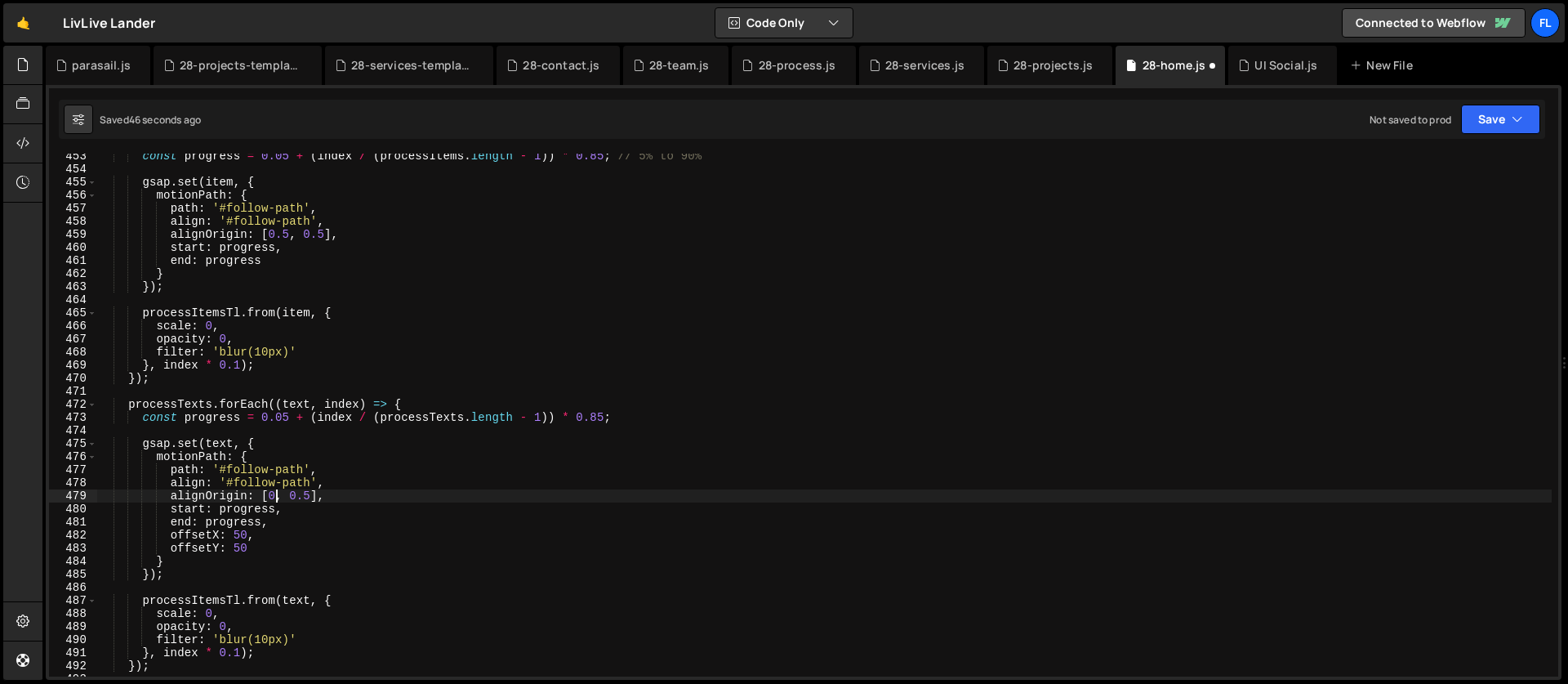
click at [315, 494] on div "const progress = 0.05 + ( index / ( processItems . length - 1 )) * 0.85 ; // 5%…" at bounding box center [824, 424] width 1454 height 549
click at [310, 492] on div "const progress = 0.05 + ( index / ( processItems . length - 1 )) * 0.85 ; // 5%…" at bounding box center [824, 424] width 1454 height 549
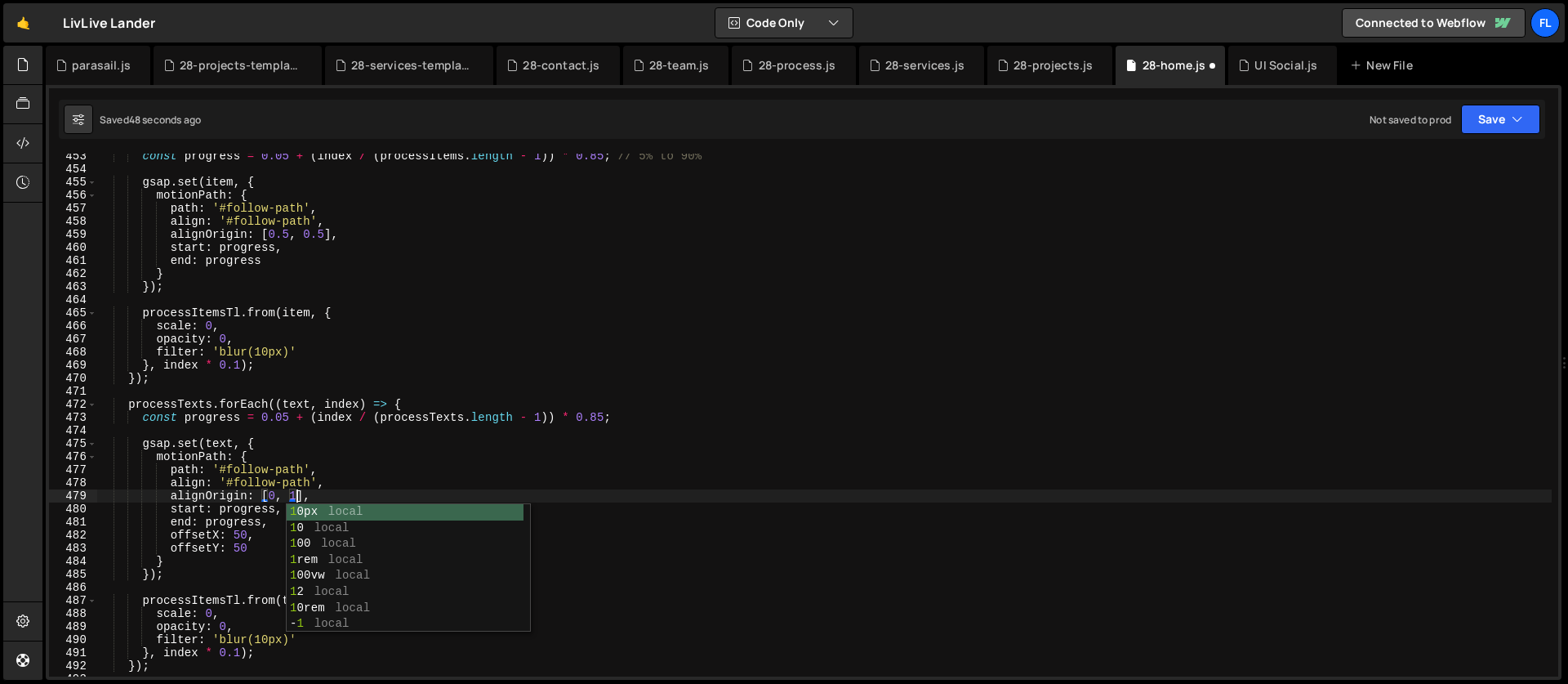
scroll to position [0, 13]
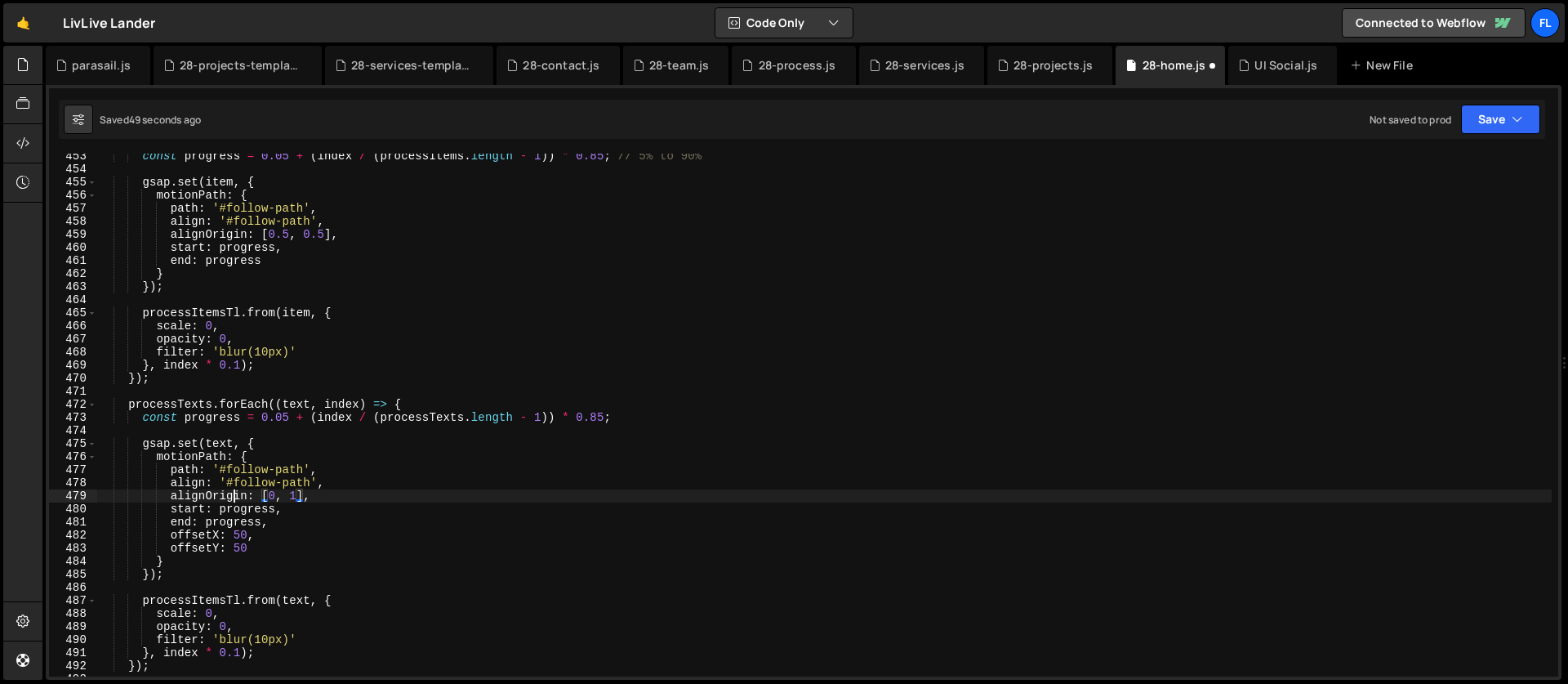
click at [231, 501] on div "const progress = 0.05 + ( index / ( processItems . length - 1 )) * 0.85 ; // 5%…" at bounding box center [824, 424] width 1454 height 549
click at [233, 535] on div "const progress = 0.05 + ( index / ( processItems . length - 1 )) * 0.85 ; // 5%…" at bounding box center [824, 424] width 1454 height 549
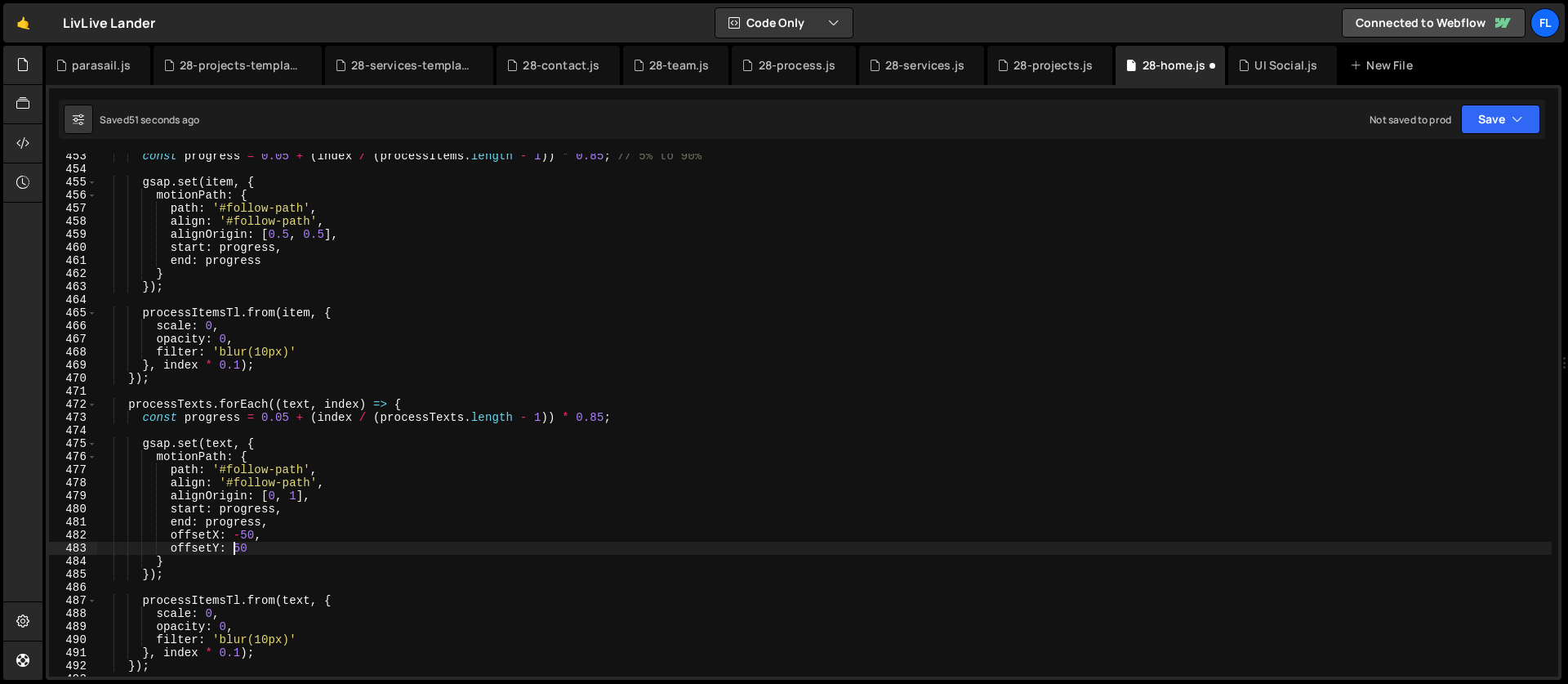
click at [235, 546] on div "const progress = 0.05 + ( index / ( processItems . length - 1 )) * 0.85 ; // 5%…" at bounding box center [824, 424] width 1454 height 549
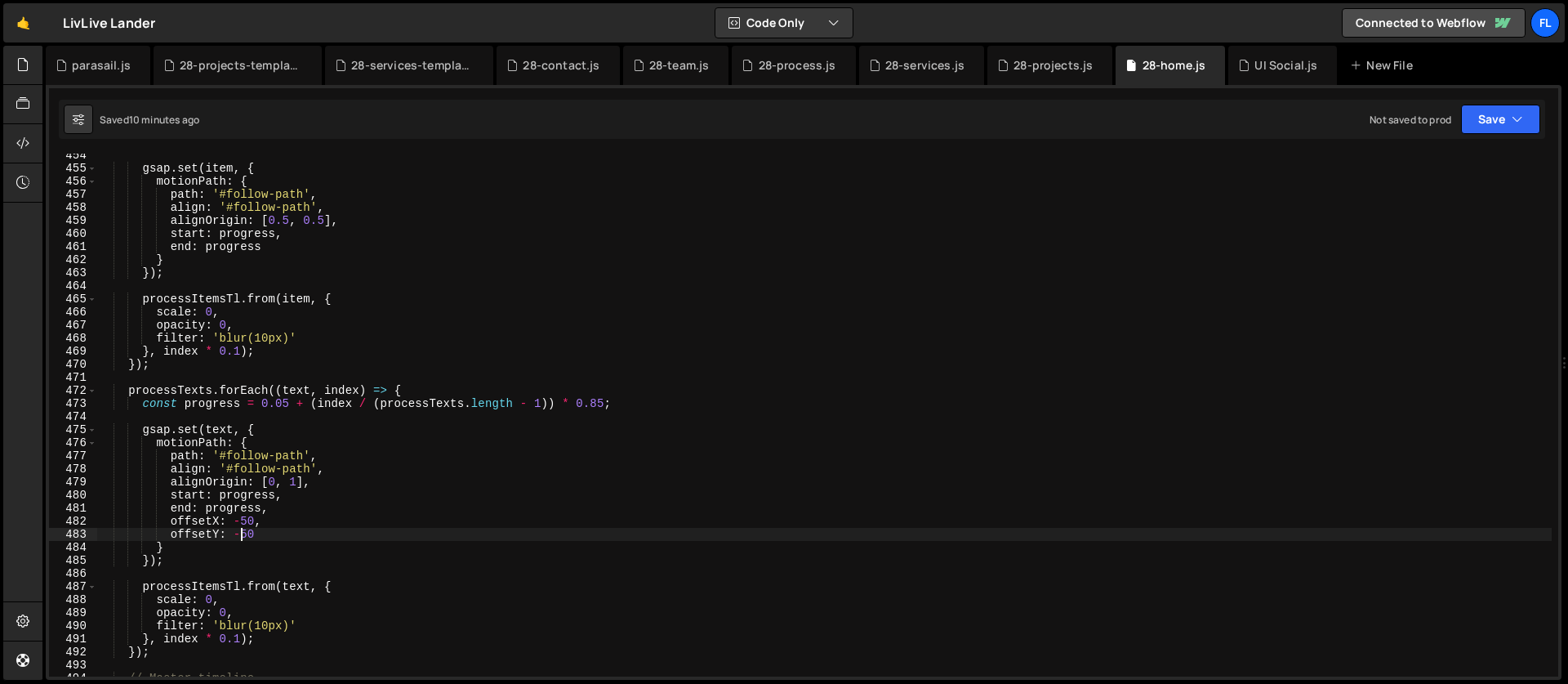
click at [409, 367] on div "gsap . set ( item , { motionPath : { path : '#follow-path' , align : '#follow-p…" at bounding box center [824, 423] width 1454 height 549
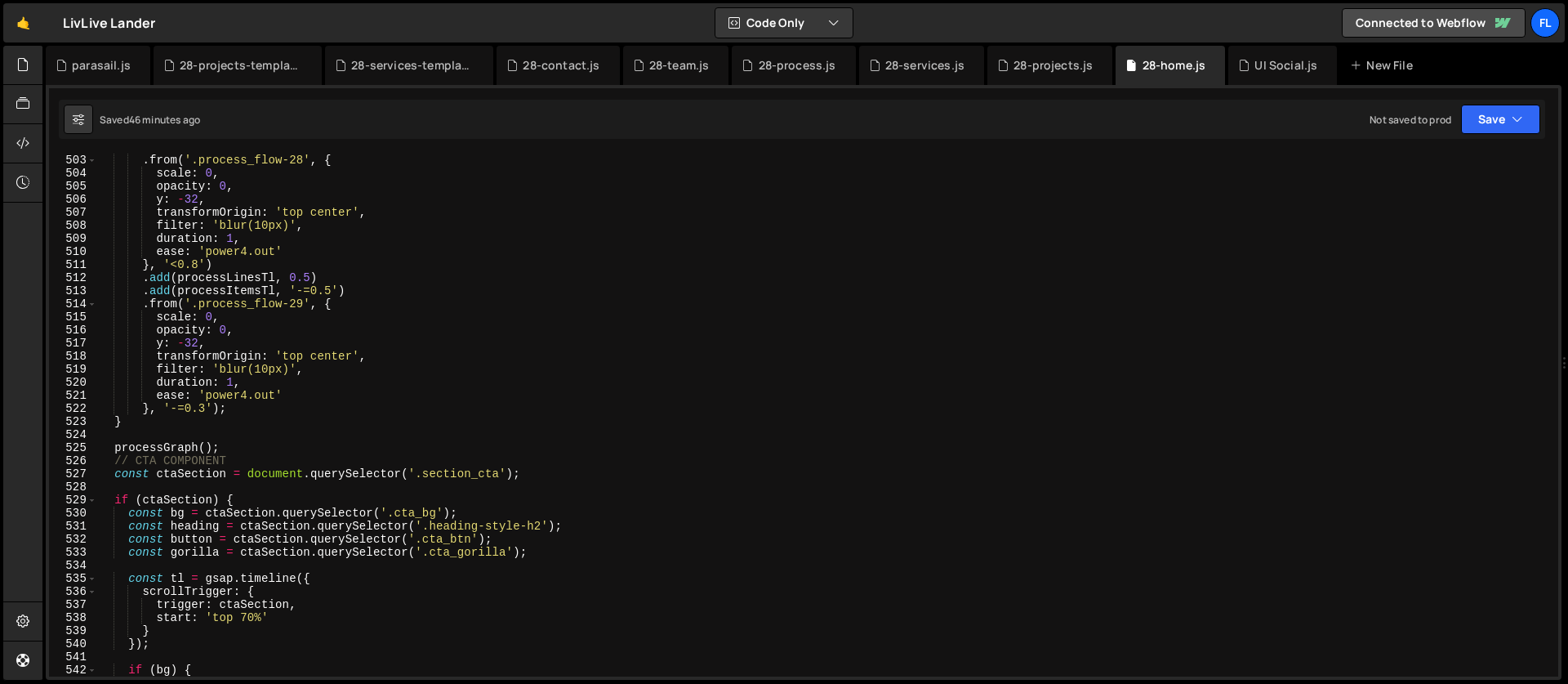
scroll to position [6559, 0]
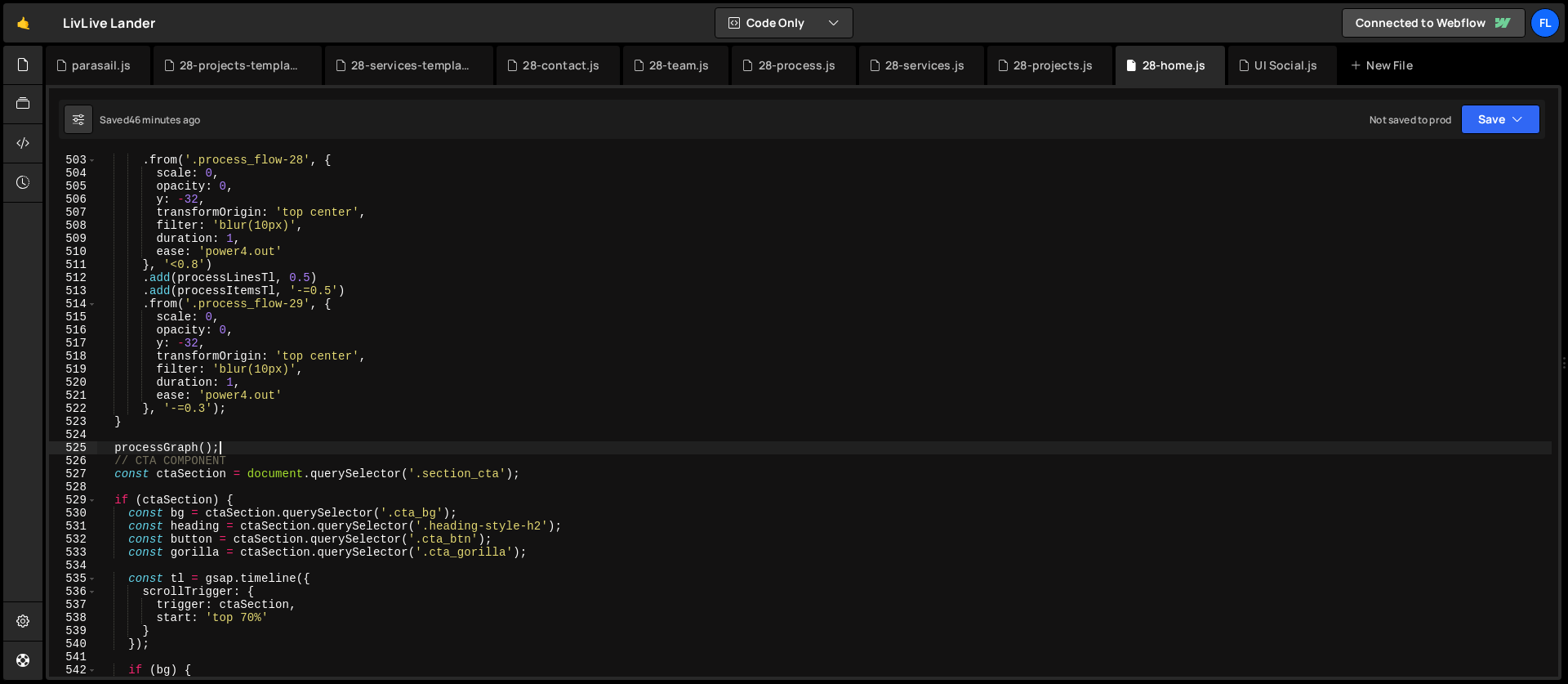
click at [225, 447] on div "}) . from ( '.process_flow-28' , { scale : 0 , opacity : 0 , y : - 32 , transfo…" at bounding box center [824, 414] width 1454 height 549
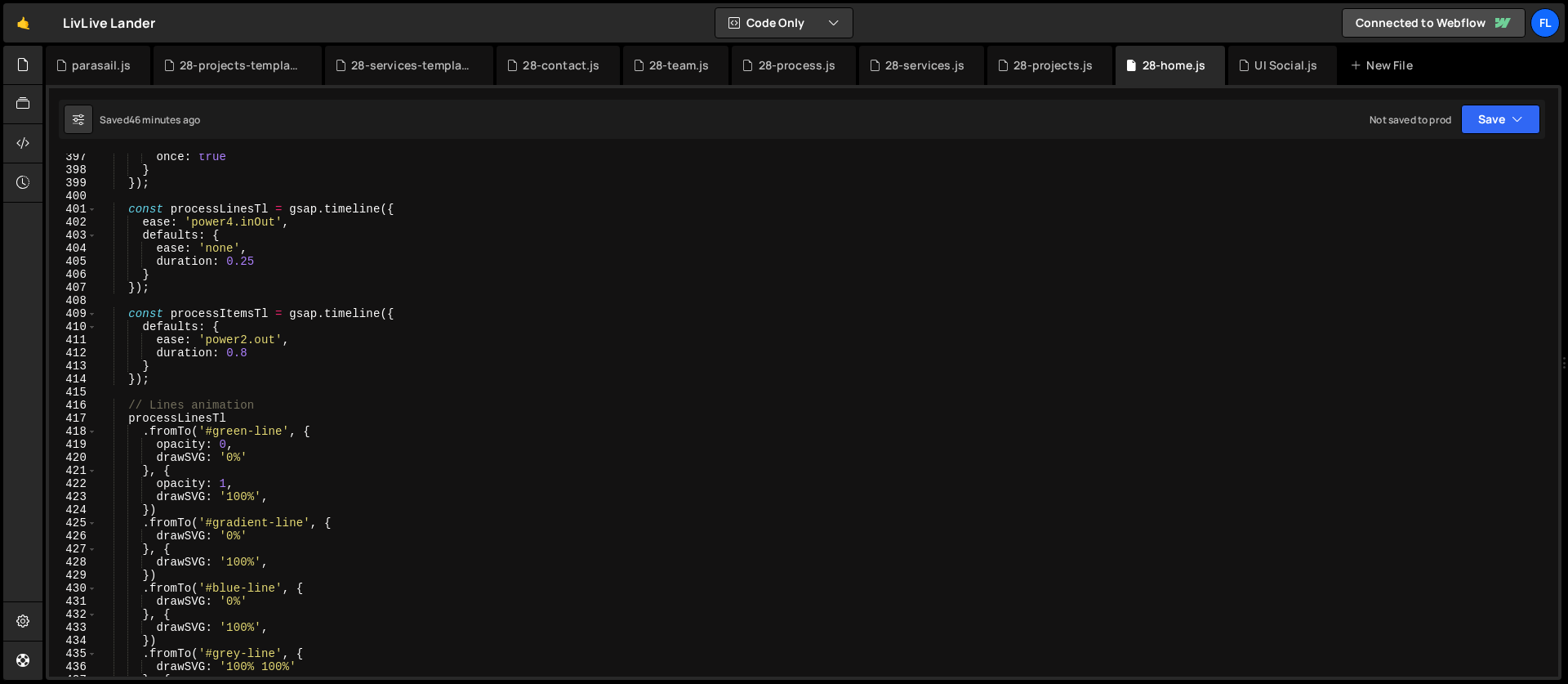
scroll to position [4994, 0]
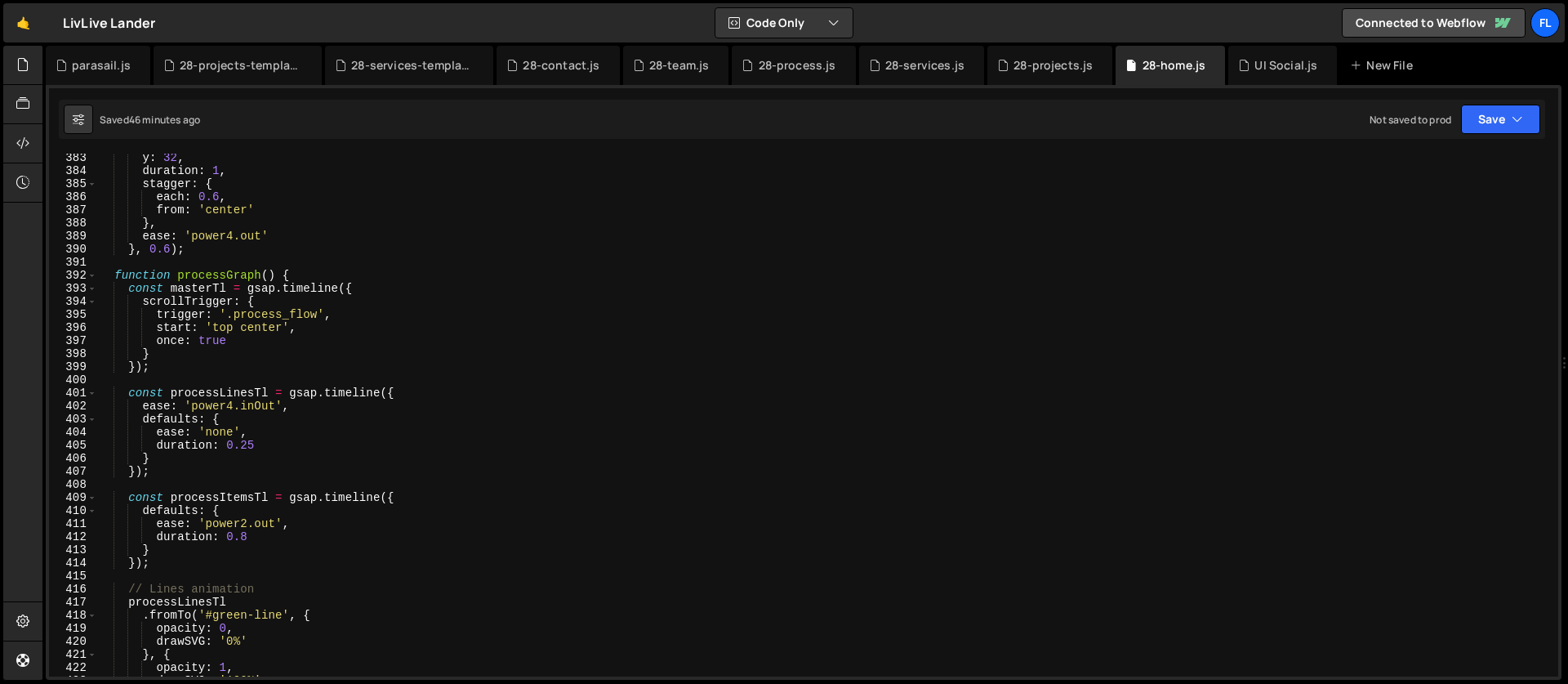
click at [111, 280] on div "y : 32 , duration : 1 , stagger : { each : 0.6 , from : 'center' } , ease : 'po…" at bounding box center [824, 425] width 1454 height 549
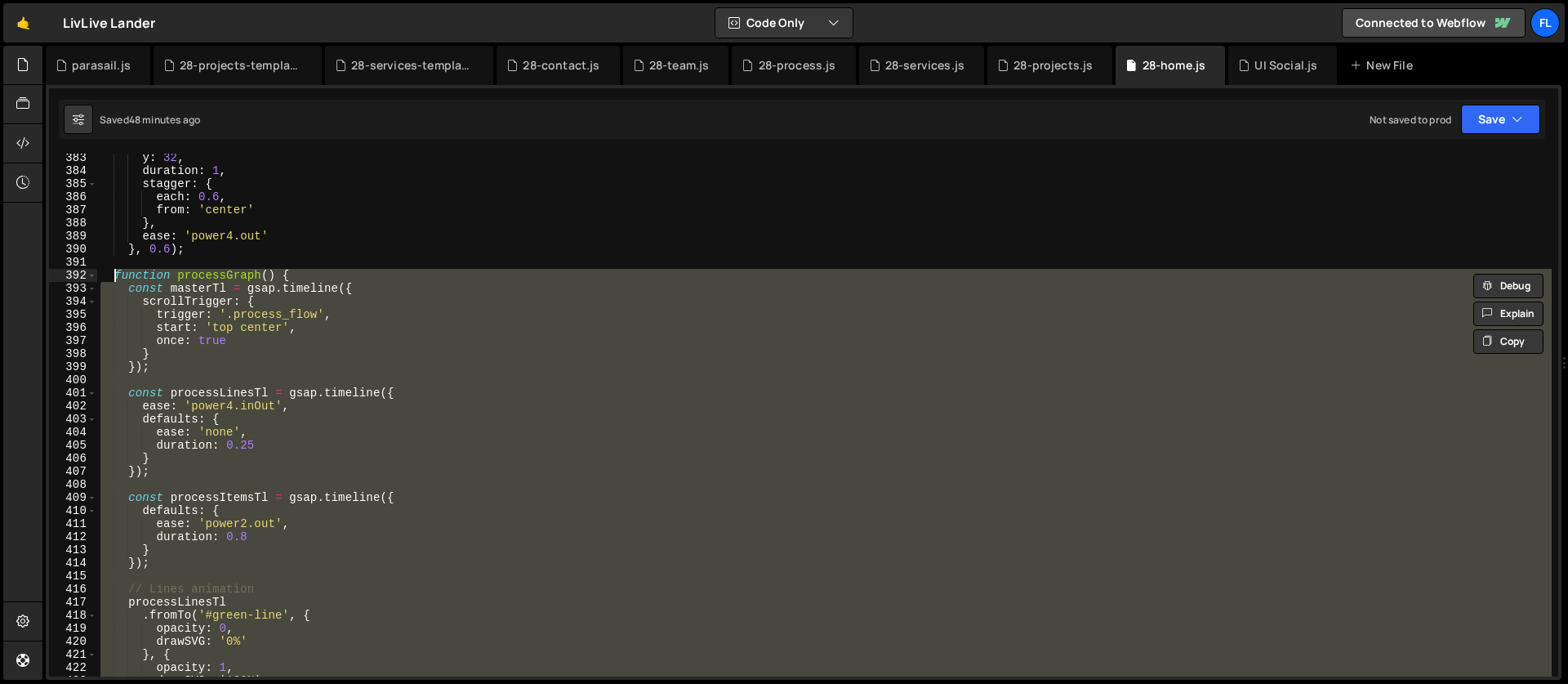
scroll to position [5155, 0]
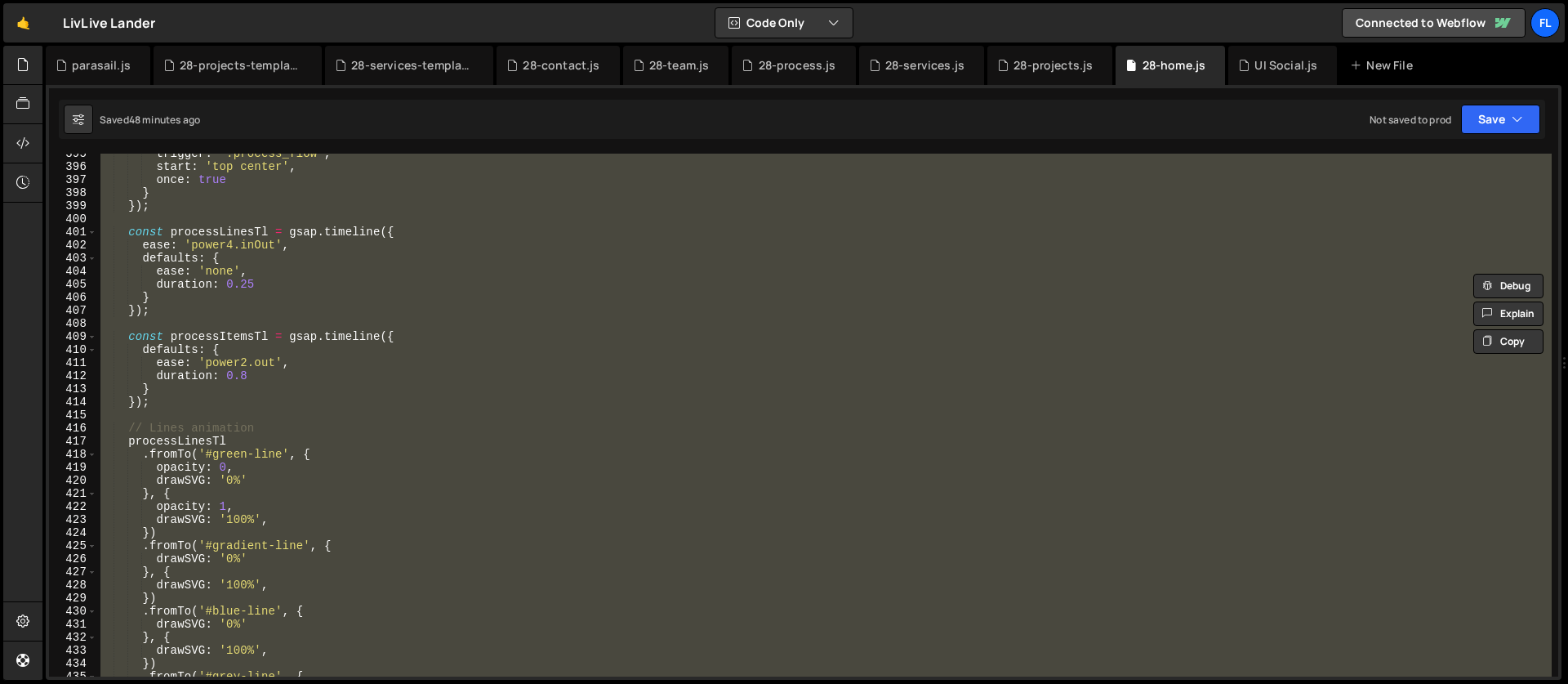
paste textarea "processGraph();"
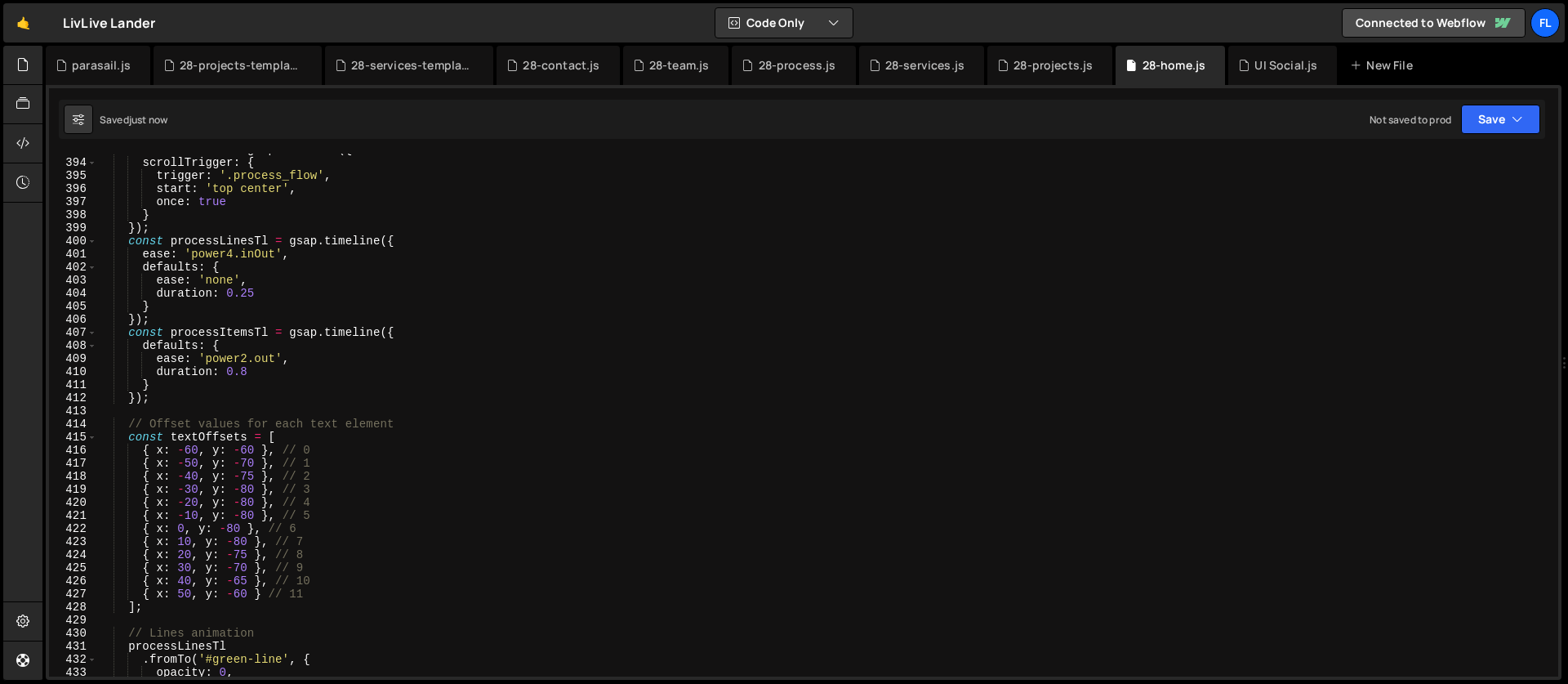
scroll to position [5144, 0]
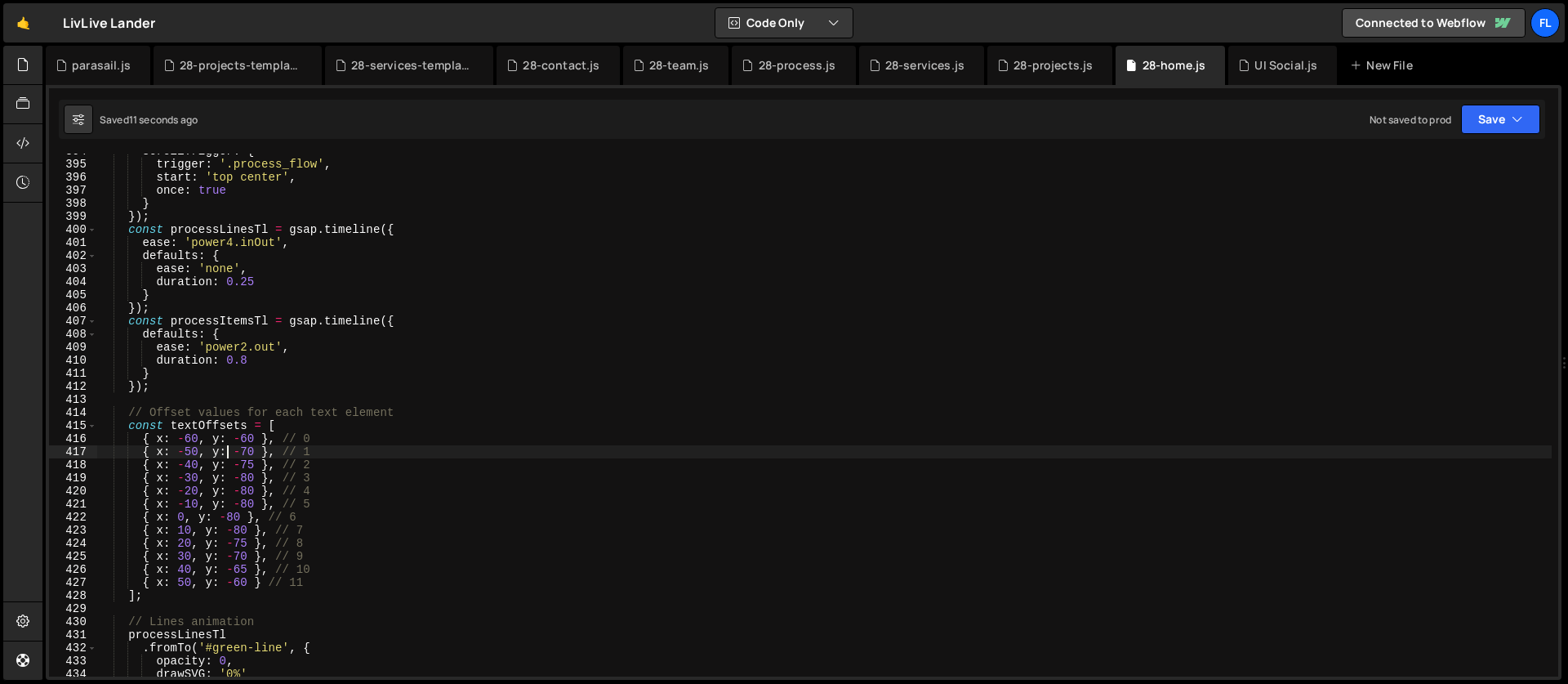
click at [228, 457] on div "scrollTrigger : { trigger : '.process_flow' , start : 'top center' , once : tru…" at bounding box center [824, 419] width 1454 height 549
click at [172, 440] on div "scrollTrigger : { trigger : '.process_flow' , start : 'top center' , once : tru…" at bounding box center [824, 419] width 1454 height 549
click at [327, 458] on div "scrollTrigger : { trigger : '.process_flow' , start : 'top center' , once : tru…" at bounding box center [824, 419] width 1454 height 549
click at [326, 465] on div "scrollTrigger : { trigger : '.process_flow' , start : 'top center' , once : tru…" at bounding box center [824, 419] width 1454 height 549
click at [324, 474] on div "scrollTrigger : { trigger : '.process_flow' , start : 'top center' , once : tru…" at bounding box center [824, 419] width 1454 height 549
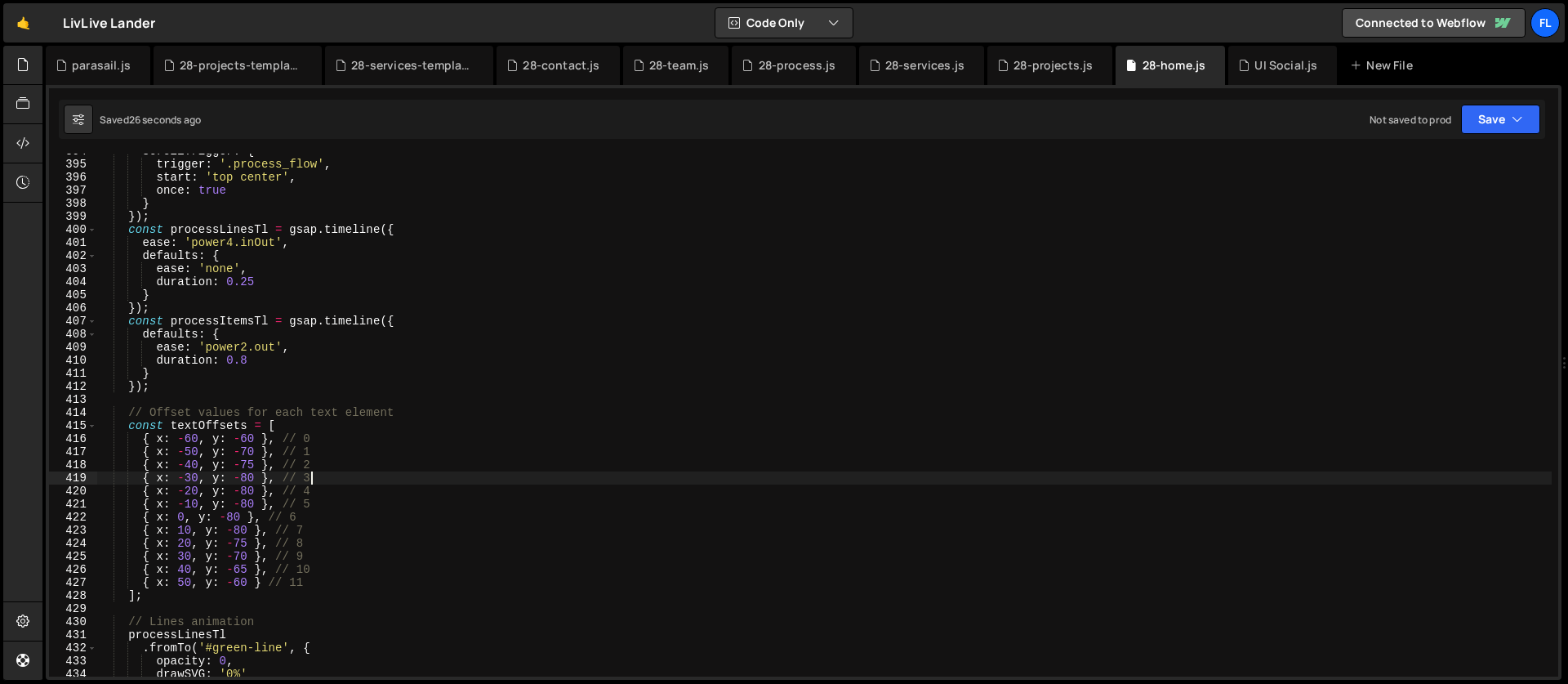
click at [186, 480] on div "scrollTrigger : { trigger : '.process_flow' , start : 'top center' , once : tru…" at bounding box center [824, 419] width 1454 height 549
click at [321, 441] on div "scrollTrigger : { trigger : '.process_flow' , start : 'top center' , once : tru…" at bounding box center [824, 419] width 1454 height 549
click at [303, 464] on div "scrollTrigger : { trigger : '.process_flow' , start : 'top center' , once : tru…" at bounding box center [824, 419] width 1454 height 549
click at [247, 459] on div "scrollTrigger : { trigger : '.process_flow' , start : 'top center' , once : tru…" at bounding box center [824, 419] width 1454 height 549
click at [186, 474] on div "scrollTrigger : { trigger : '.process_flow' , start : 'top center' , once : tru…" at bounding box center [824, 419] width 1454 height 549
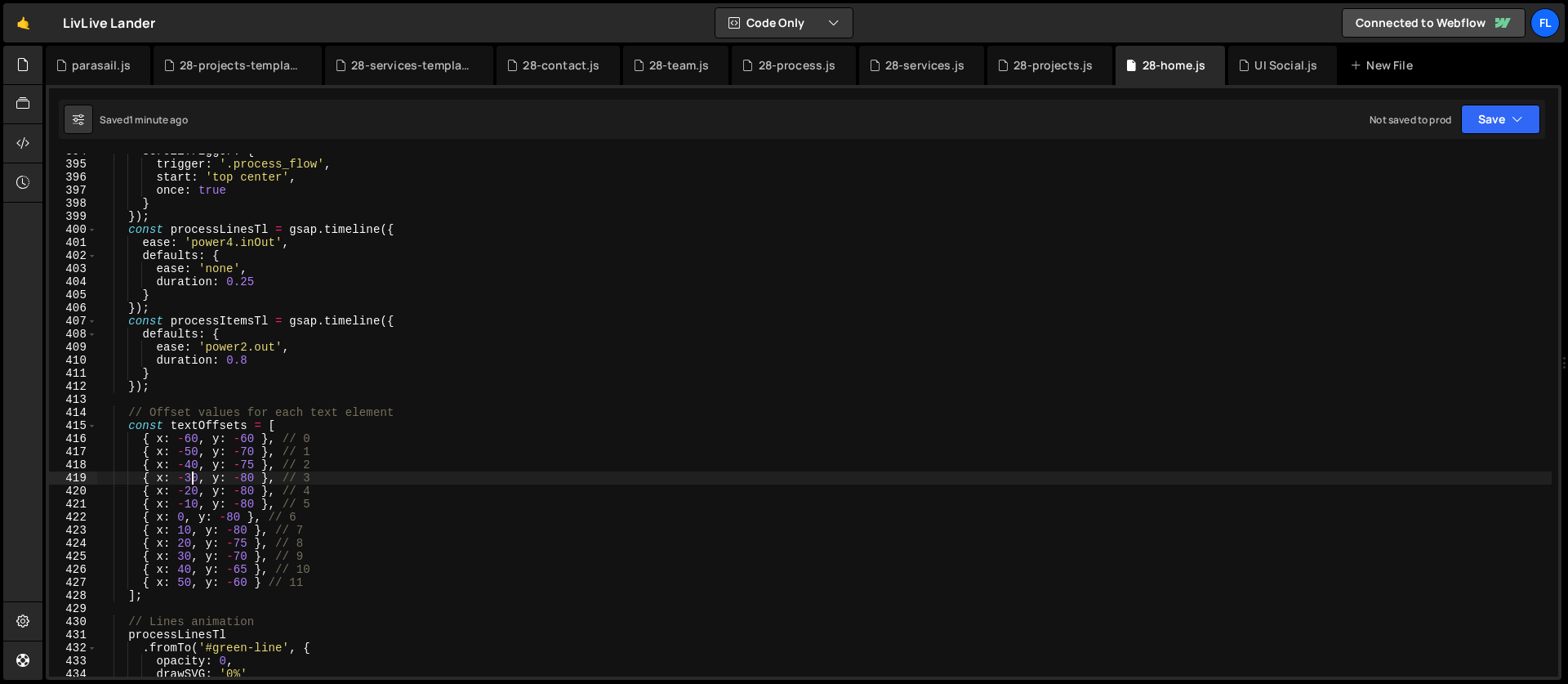
click at [191, 477] on div "scrollTrigger : { trigger : '.process_flow' , start : 'top center' , once : tru…" at bounding box center [824, 419] width 1454 height 549
type textarea "{ x: 70, y: -80 }, // 3"
